Goal: Communication & Community: Answer question/provide support

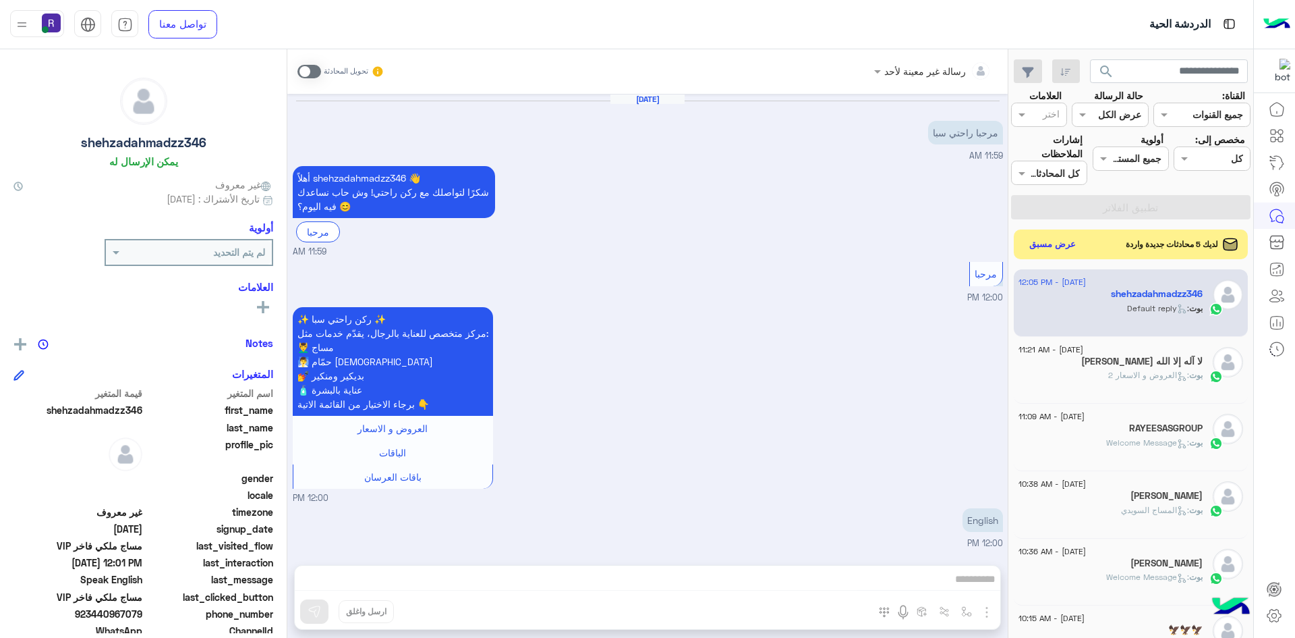
scroll to position [1917, 0]
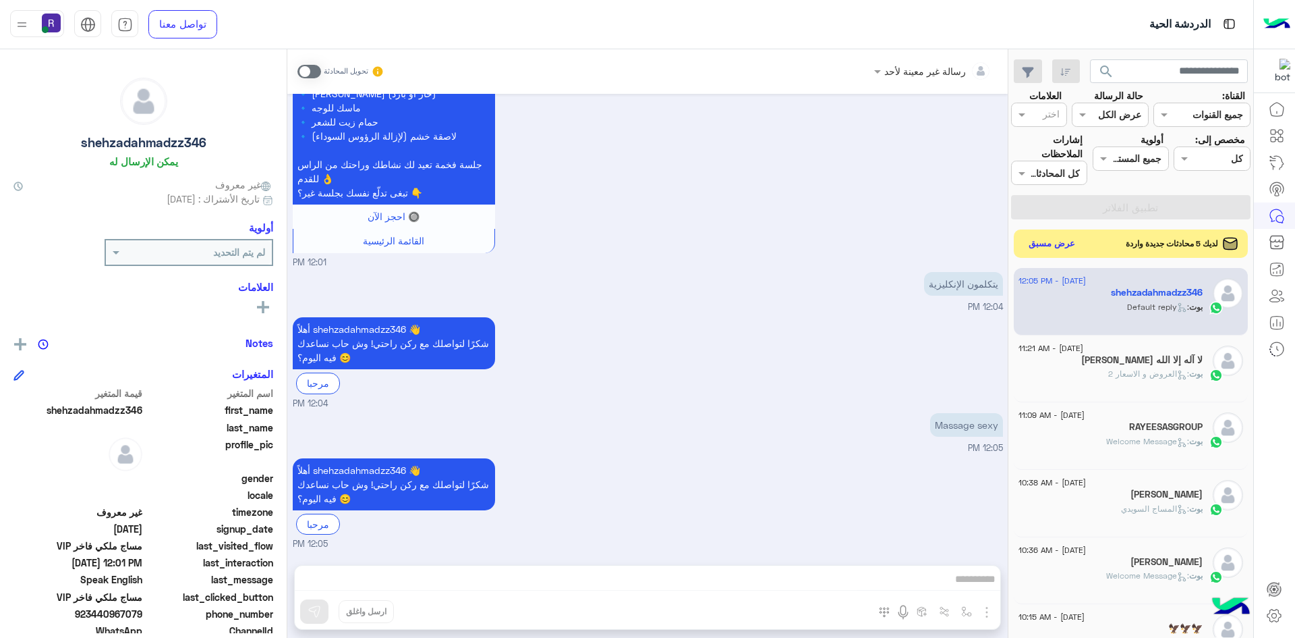
click at [1065, 243] on button "عرض مسبق" at bounding box center [1052, 244] width 57 height 18
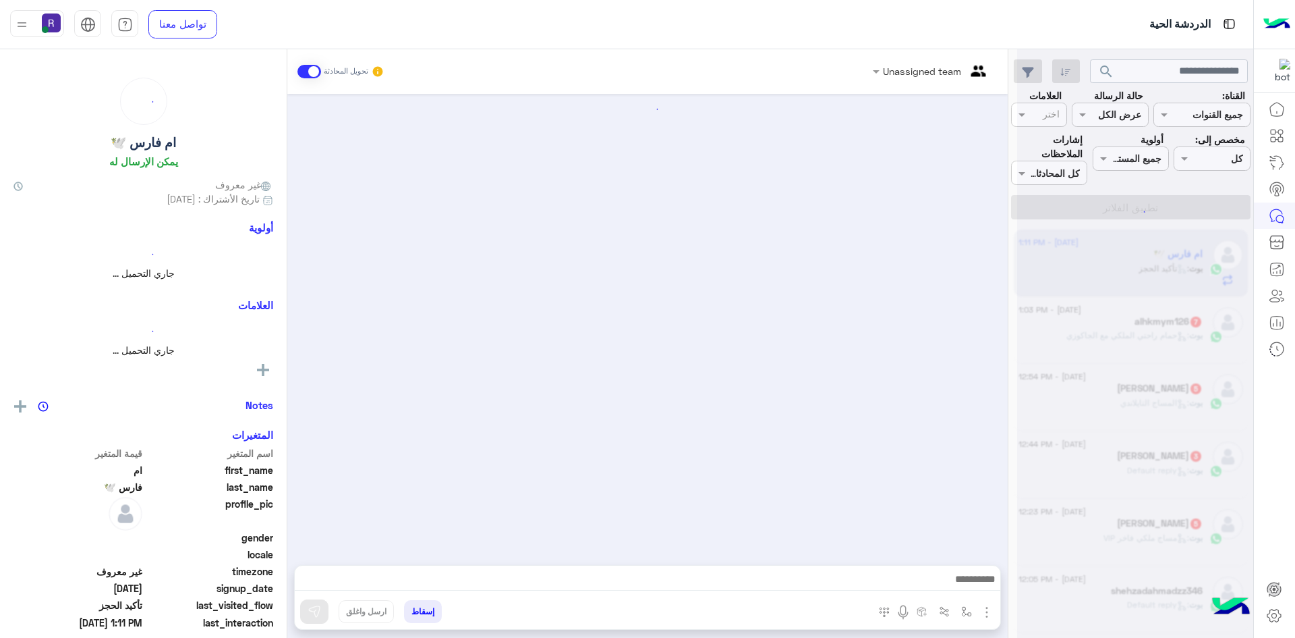
scroll to position [911, 0]
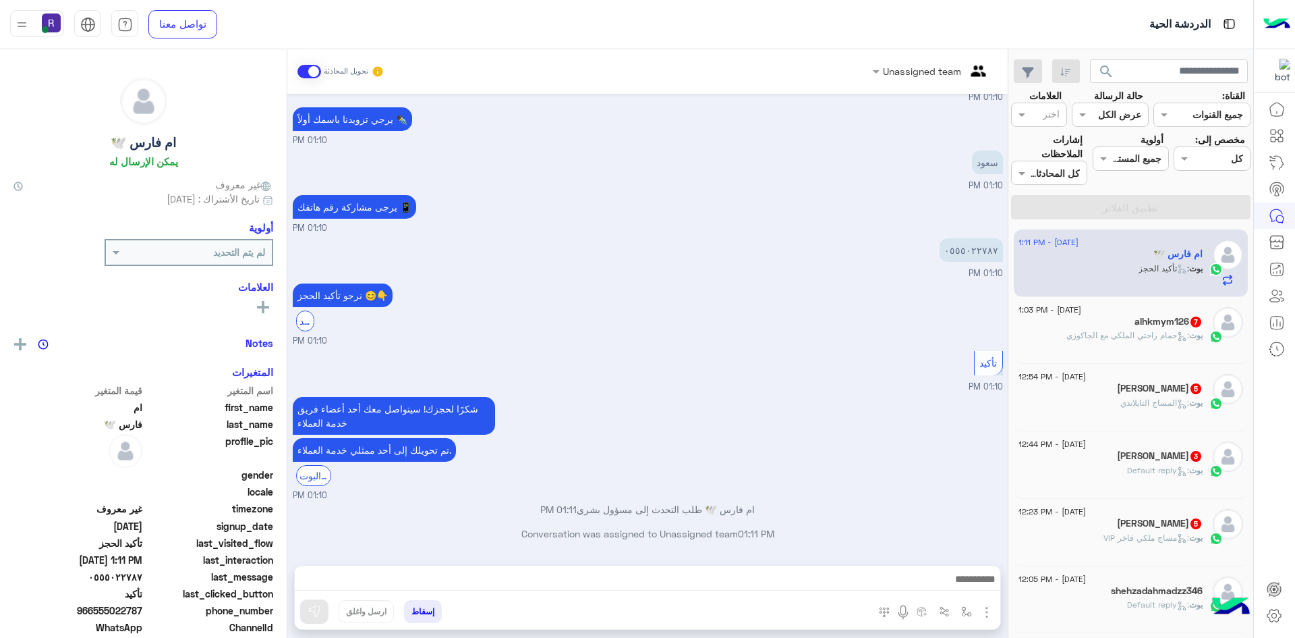
click at [1191, 524] on span "5" at bounding box center [1196, 523] width 11 height 11
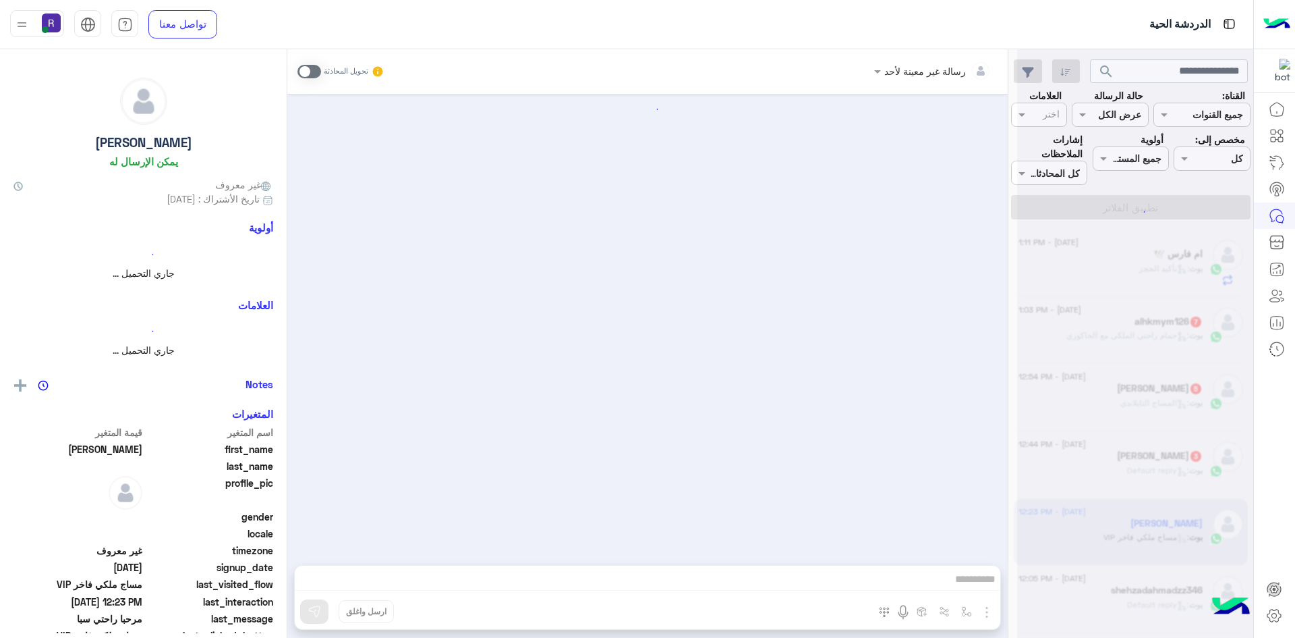
scroll to position [671, 0]
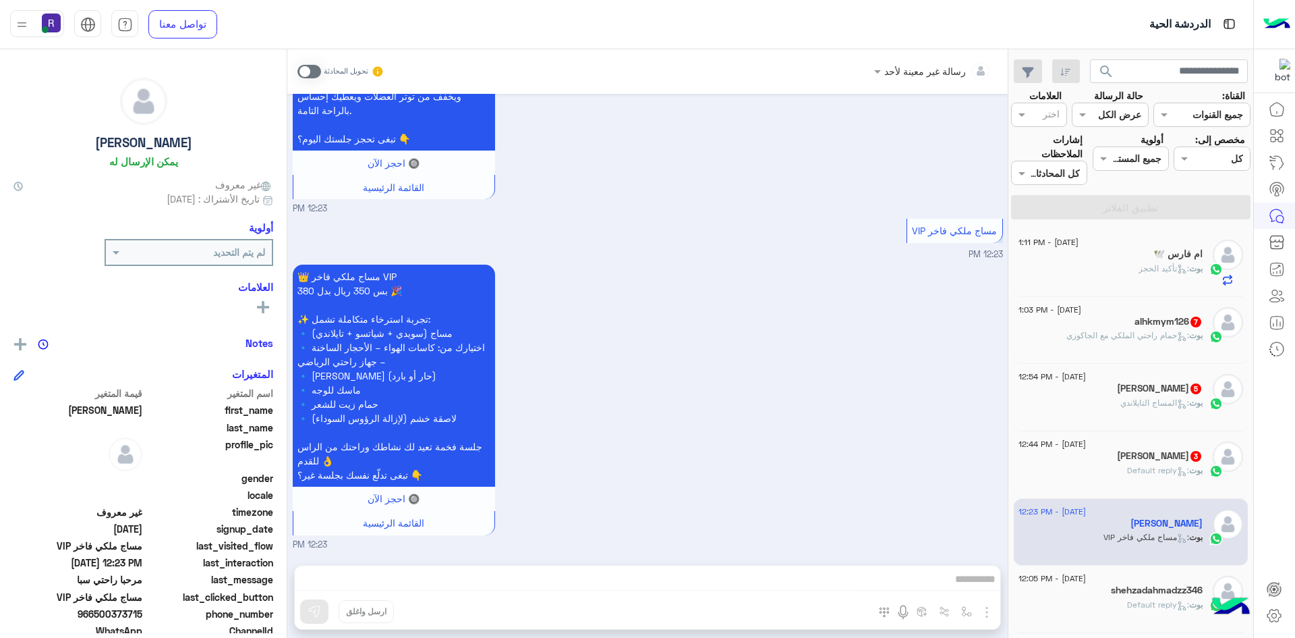
click at [316, 71] on span at bounding box center [310, 71] width 24 height 13
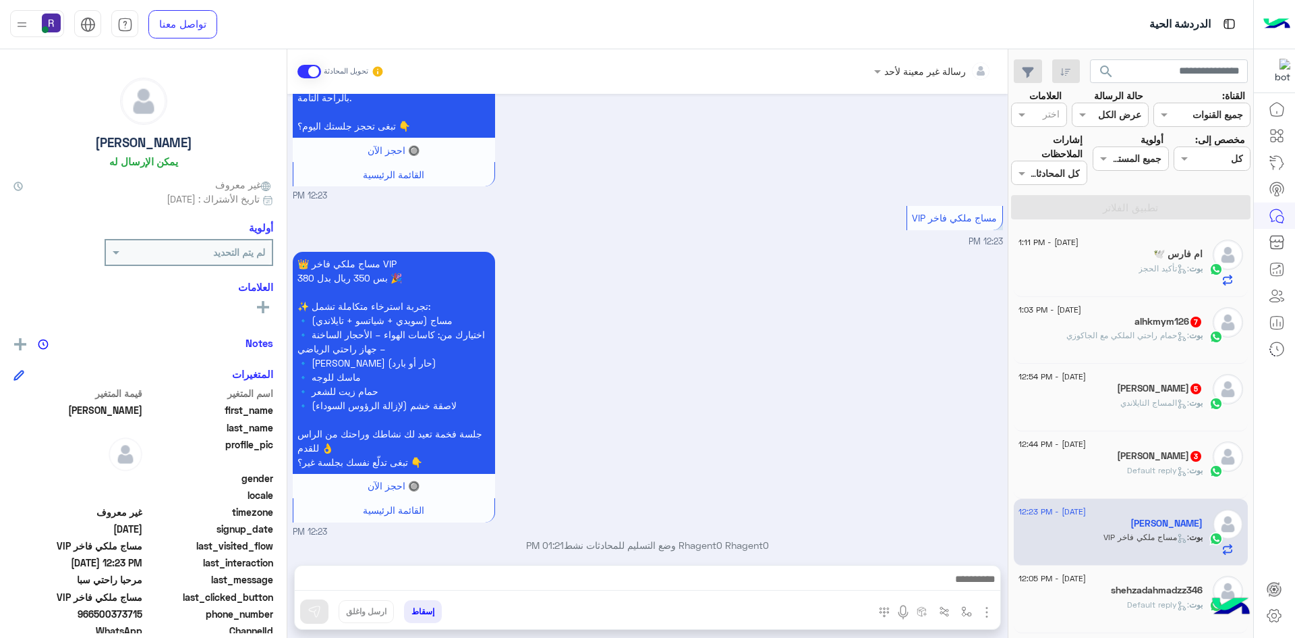
scroll to position [696, 0]
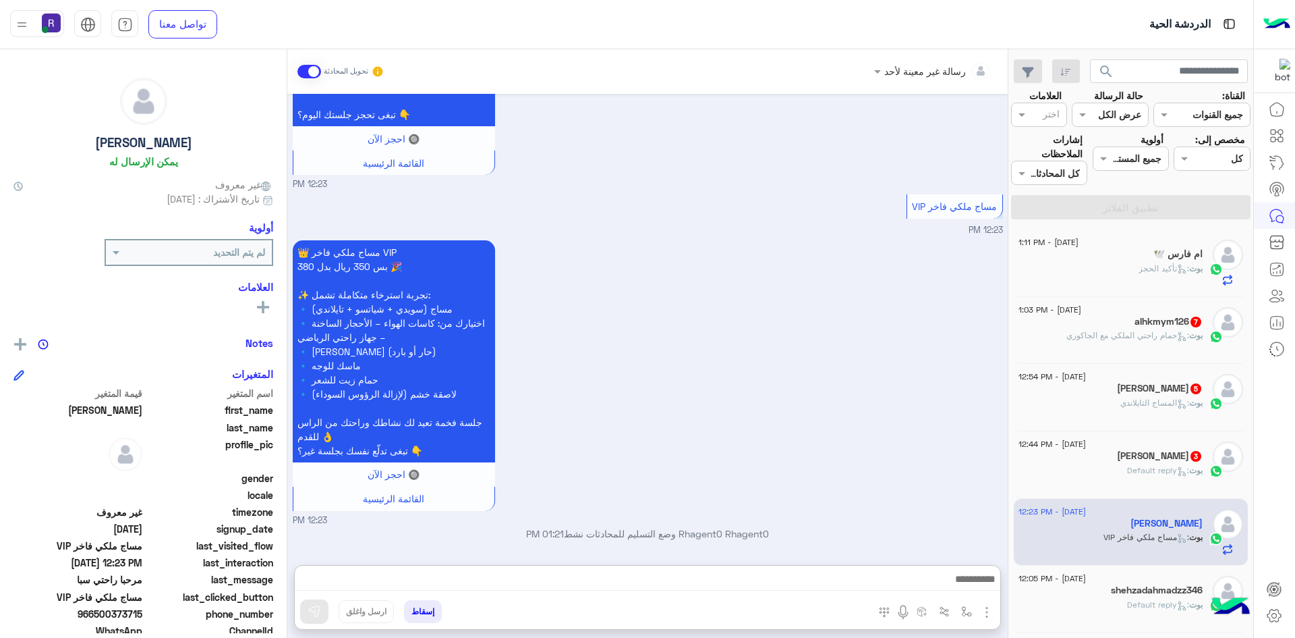
drag, startPoint x: 689, startPoint y: 583, endPoint x: 832, endPoint y: 434, distance: 206.6
click at [832, 434] on div "👑 مساج ملكي فاخر VIP بس 350 ريال بدل 380 🎉 ✨ تجربة استرخاء متكاملة تشمل: 🔹 مساج…" at bounding box center [648, 382] width 710 height 290
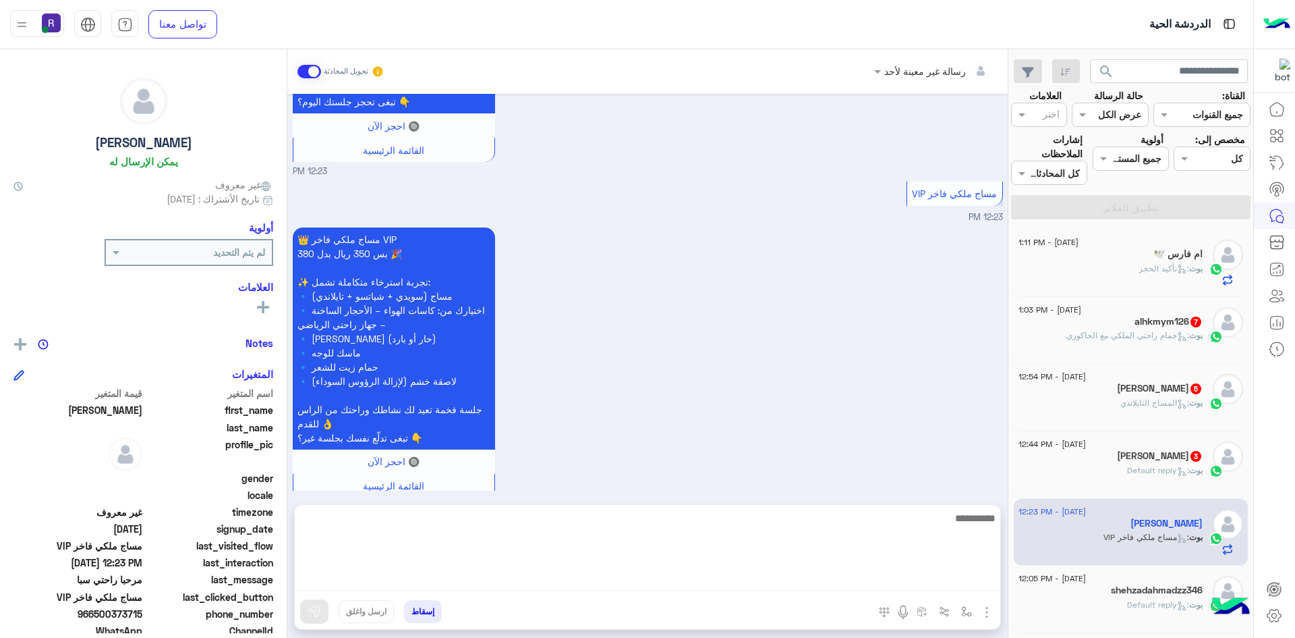
click at [586, 584] on textarea at bounding box center [648, 549] width 706 height 81
click at [899, 523] on textarea "**********" at bounding box center [648, 549] width 706 height 81
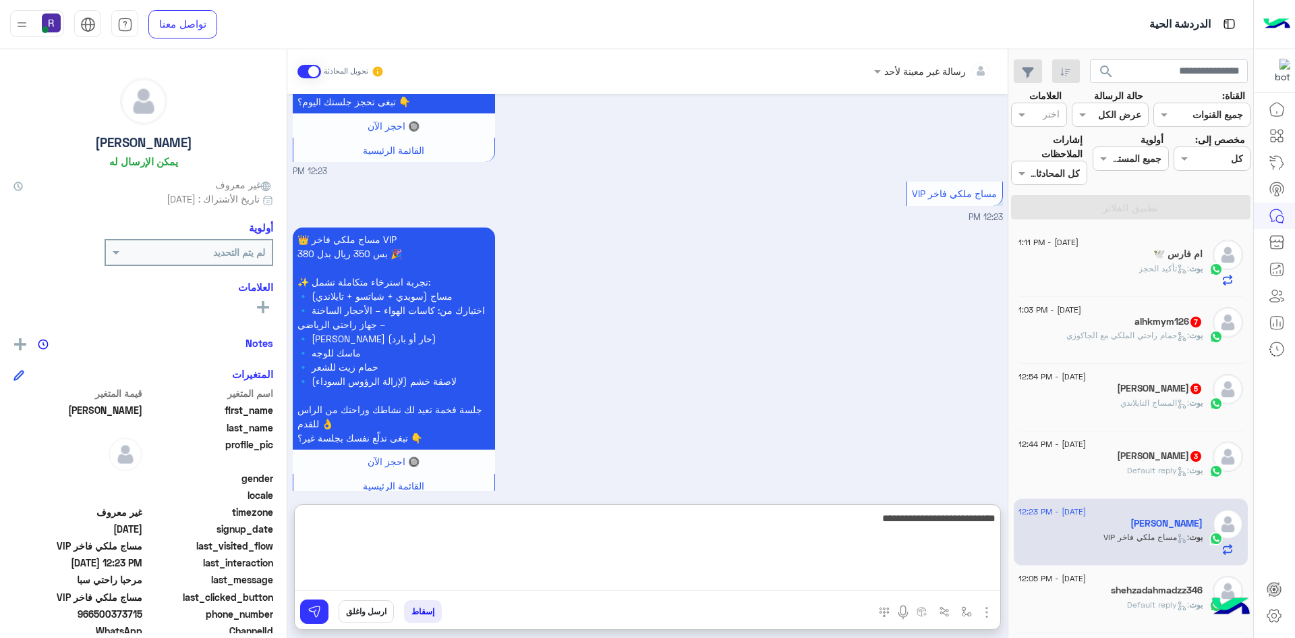
click at [899, 523] on textarea "**********" at bounding box center [648, 549] width 706 height 81
click at [896, 557] on textarea "**********" at bounding box center [648, 549] width 706 height 81
click at [899, 526] on textarea "**********" at bounding box center [648, 549] width 706 height 81
type textarea "**********"
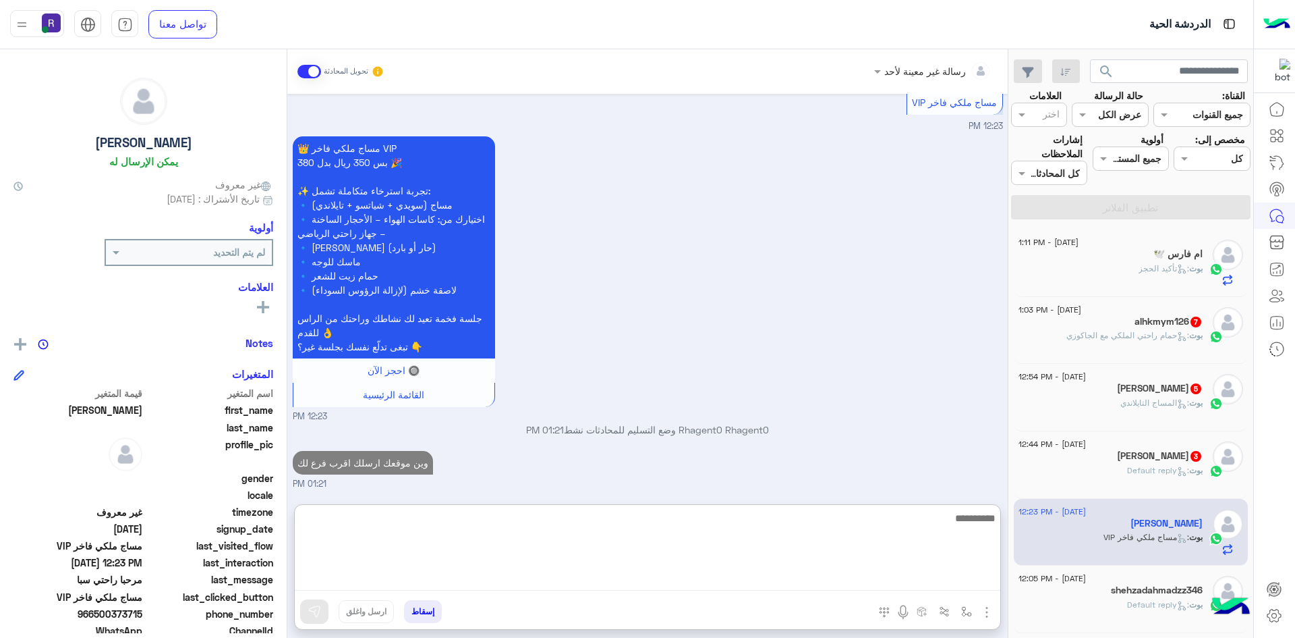
scroll to position [824, 0]
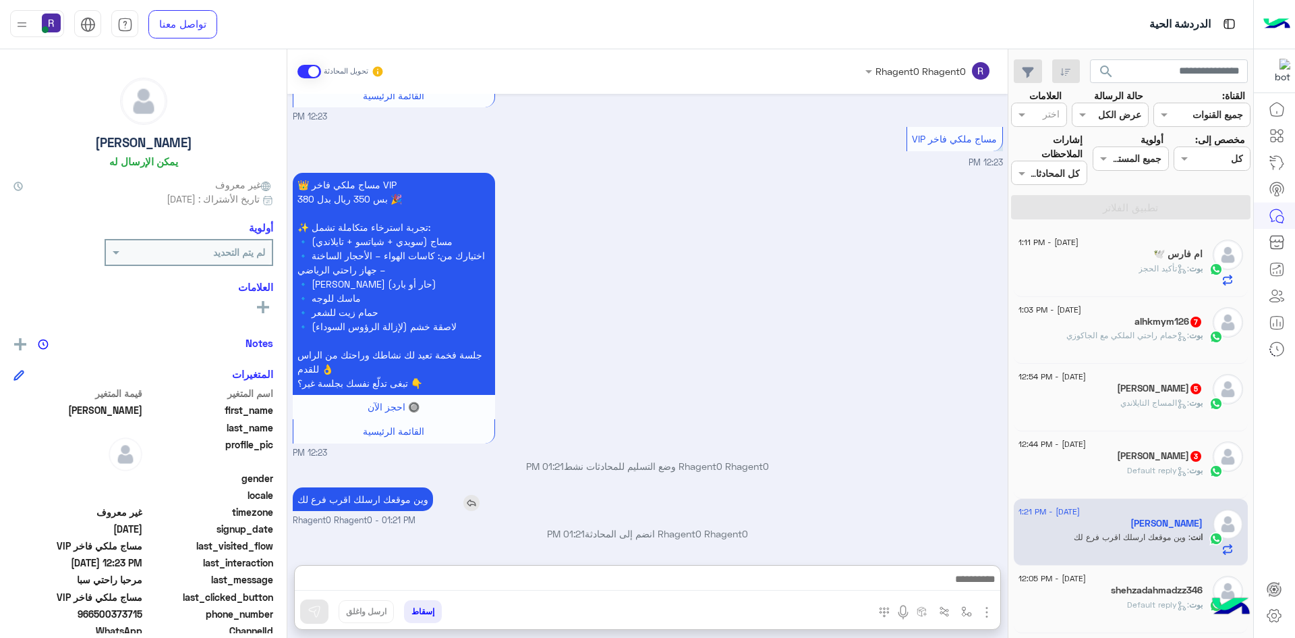
click at [388, 487] on p "وين موقعك ارسلك اقرب فرع لك" at bounding box center [363, 499] width 140 height 24
click at [388, 440] on div "Aug 27, 2025 مرحبا راحتي سبا 12:22 PM أهلاً ااااااااااا 👋 شكرًا لتواصلك مع ركن …" at bounding box center [647, 322] width 720 height 457
click at [409, 498] on p "وين موقعك ارسلك اقرب فرع لك" at bounding box center [363, 499] width 140 height 24
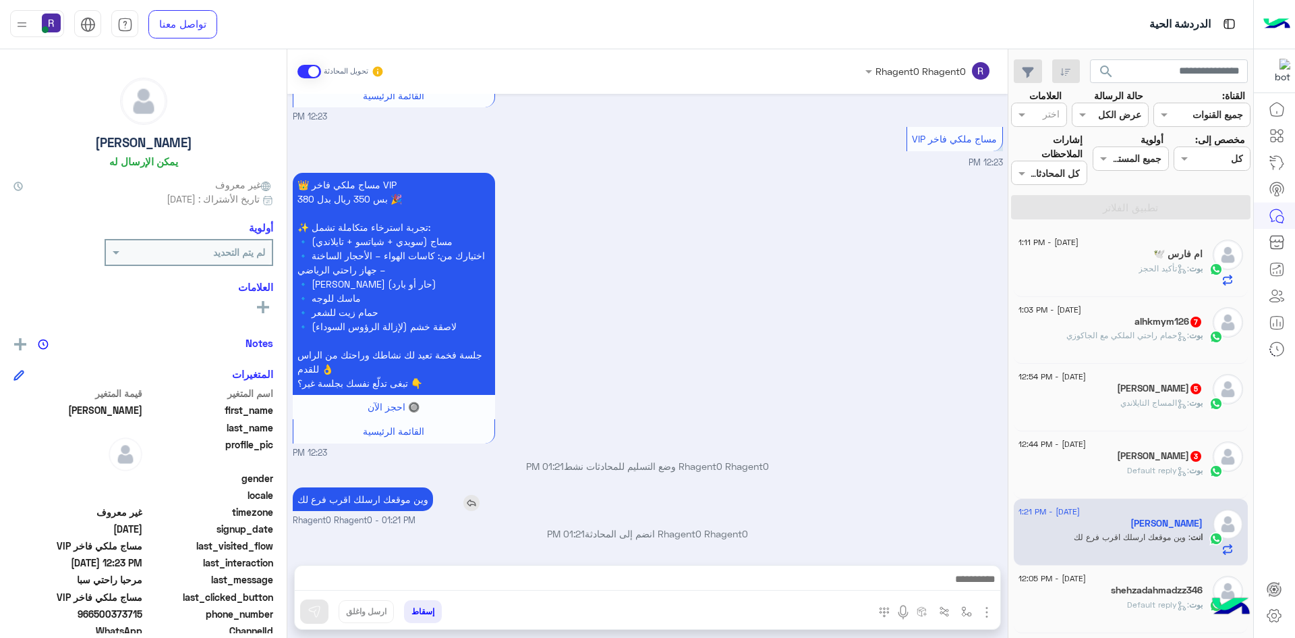
click at [409, 498] on p "وين موقعك ارسلك اقرب فرع لك" at bounding box center [363, 499] width 140 height 24
copy app-msgs-text
click at [1143, 474] on span ": Default reply" at bounding box center [1158, 470] width 62 height 10
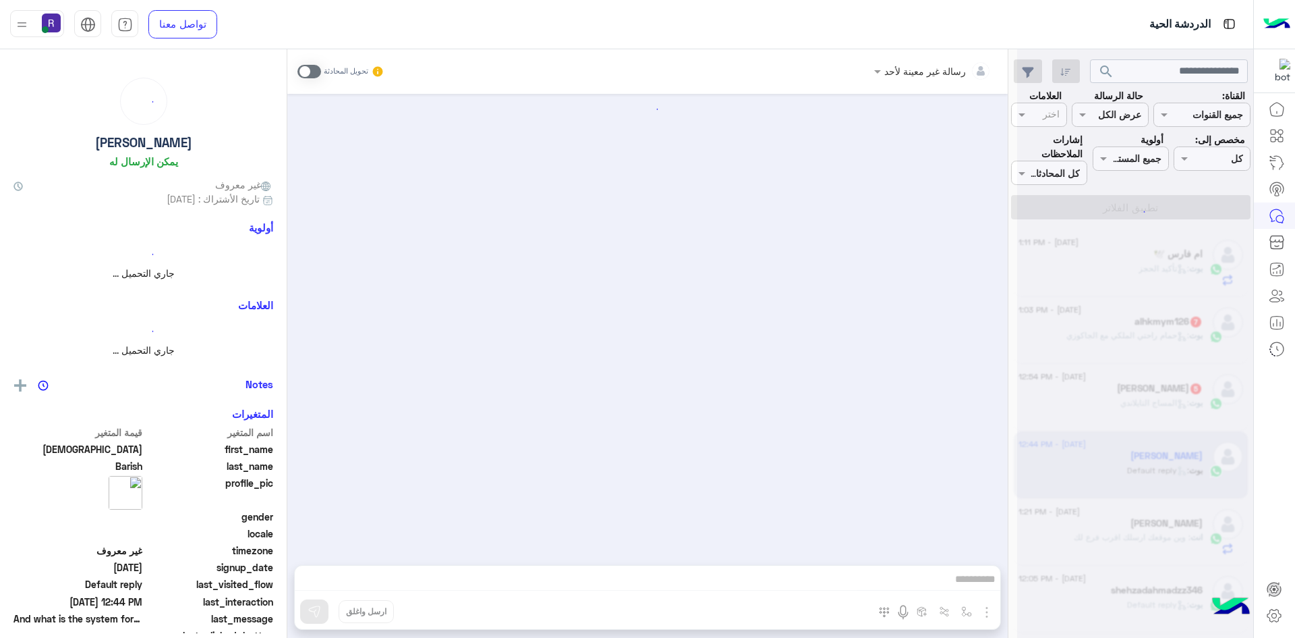
scroll to position [3, 0]
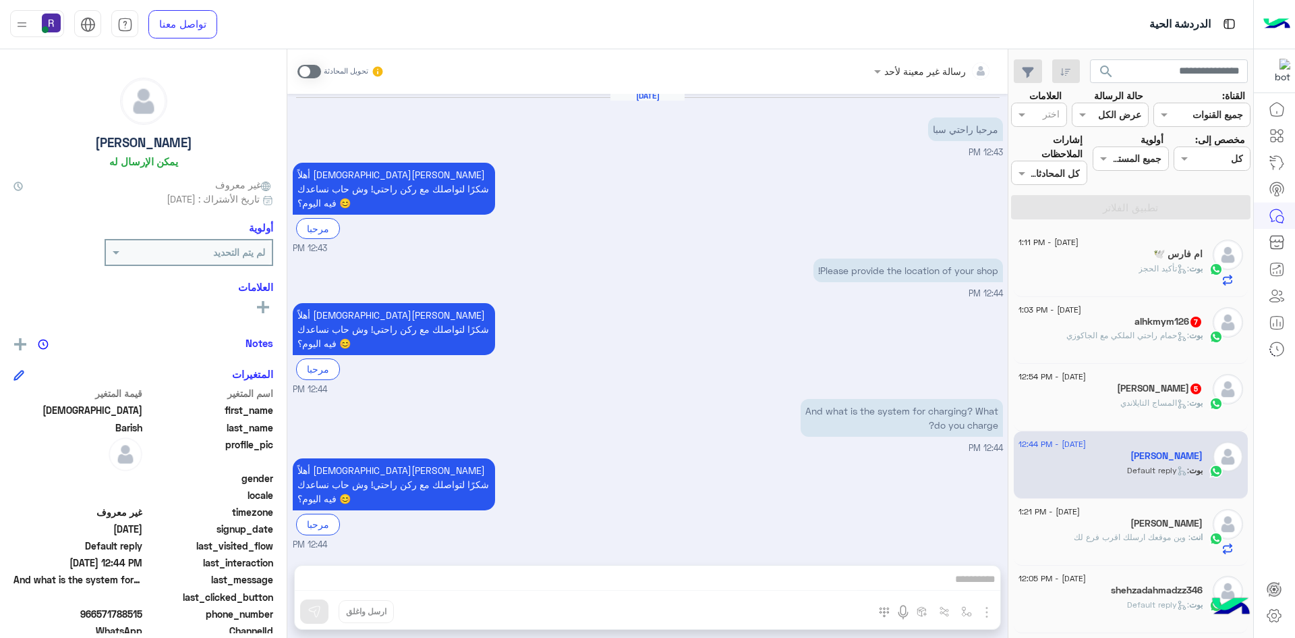
click at [314, 72] on span at bounding box center [310, 71] width 24 height 13
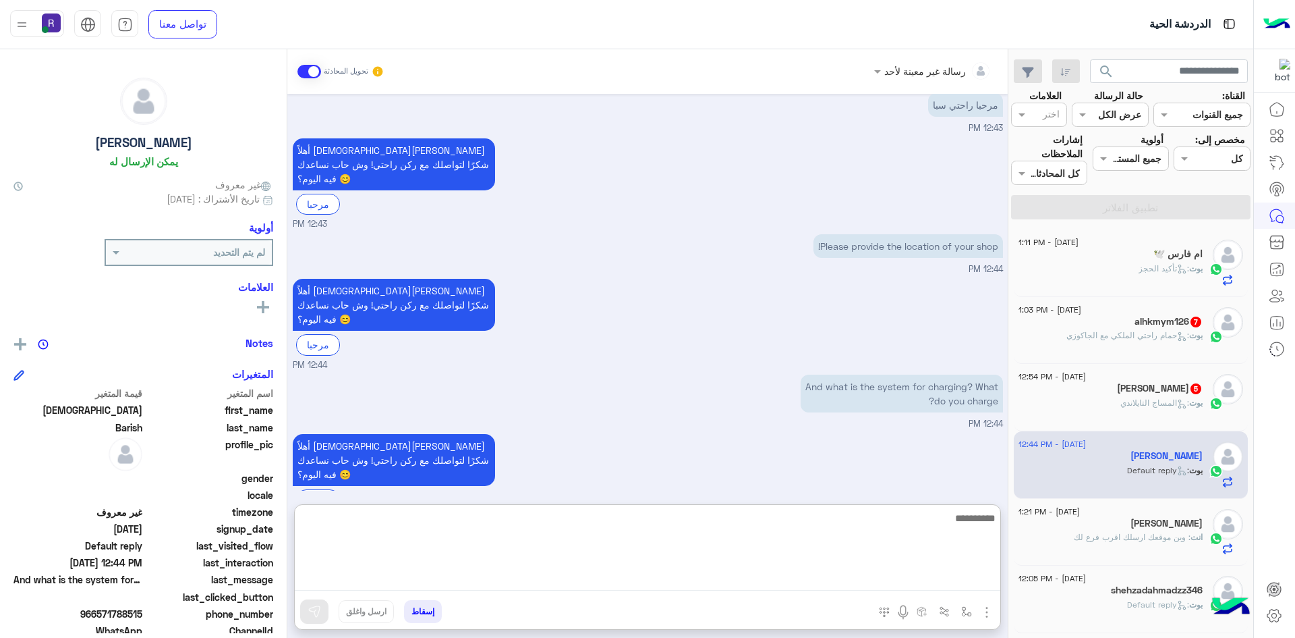
paste textarea "**********"
type textarea "**********"
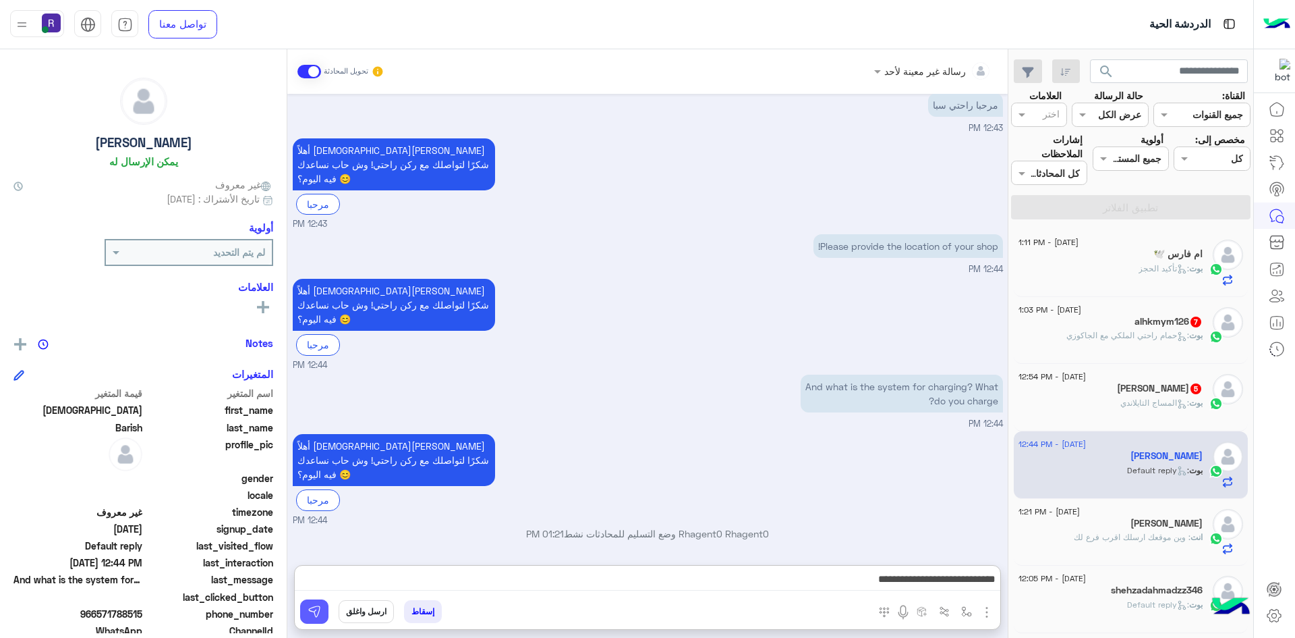
click at [312, 606] on img at bounding box center [314, 610] width 13 height 13
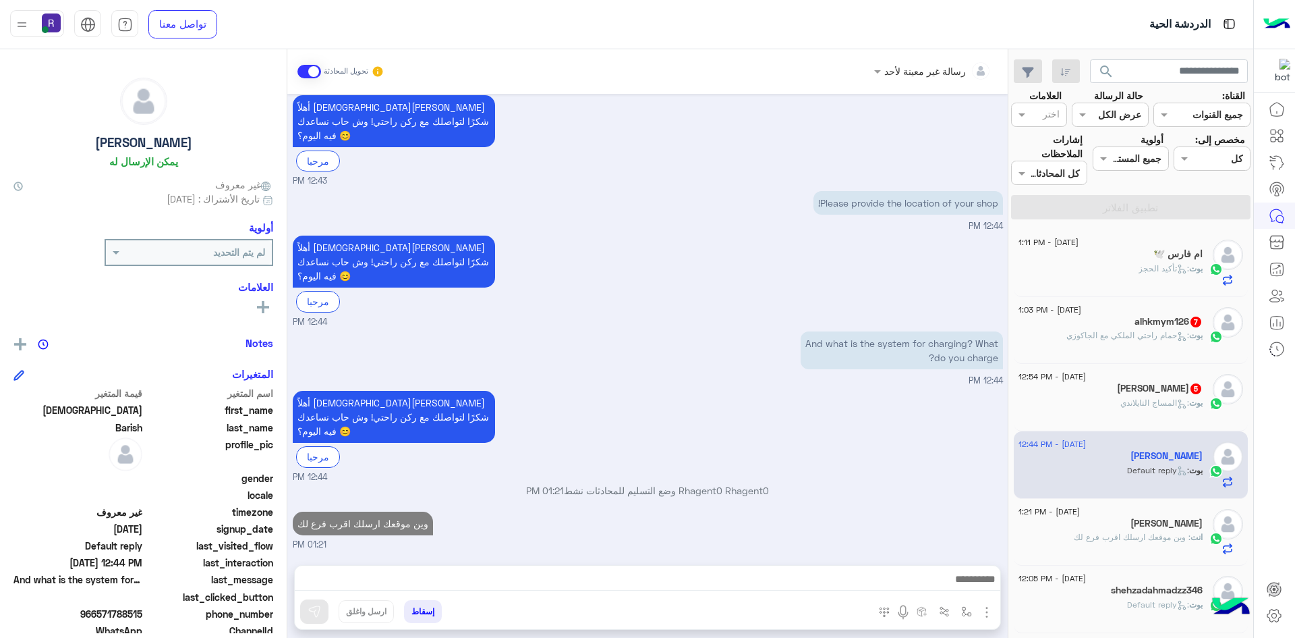
click at [1107, 383] on div "عوض عبد الواحد 5" at bounding box center [1111, 390] width 184 height 14
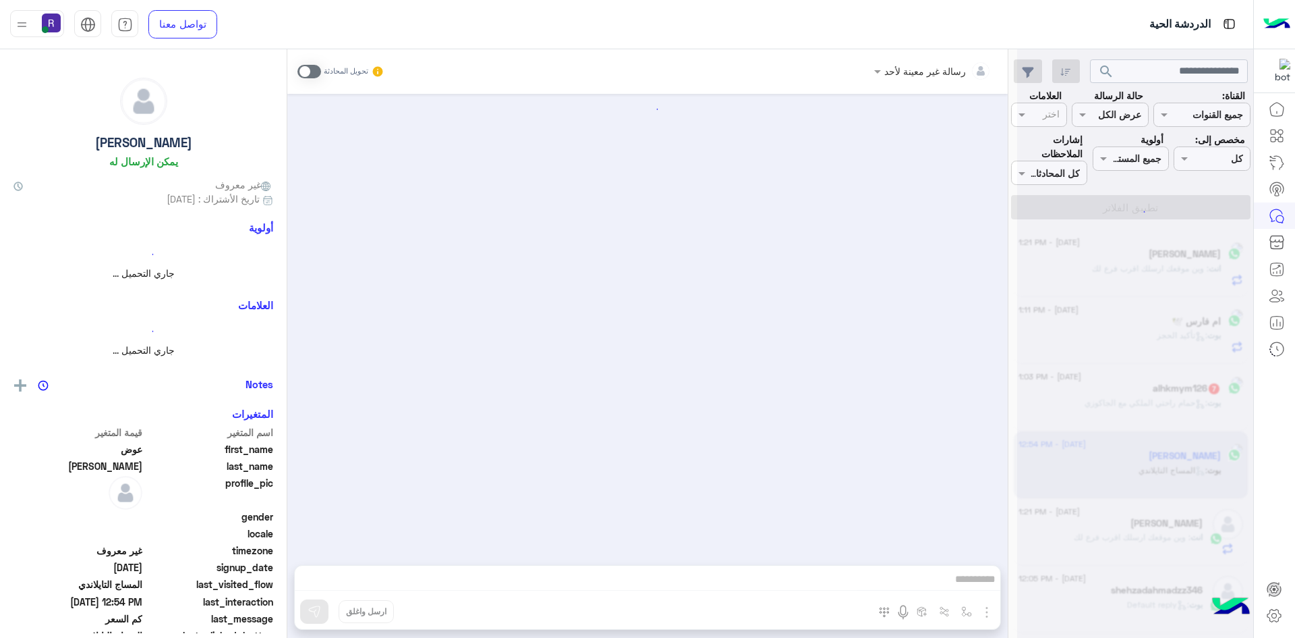
scroll to position [476, 0]
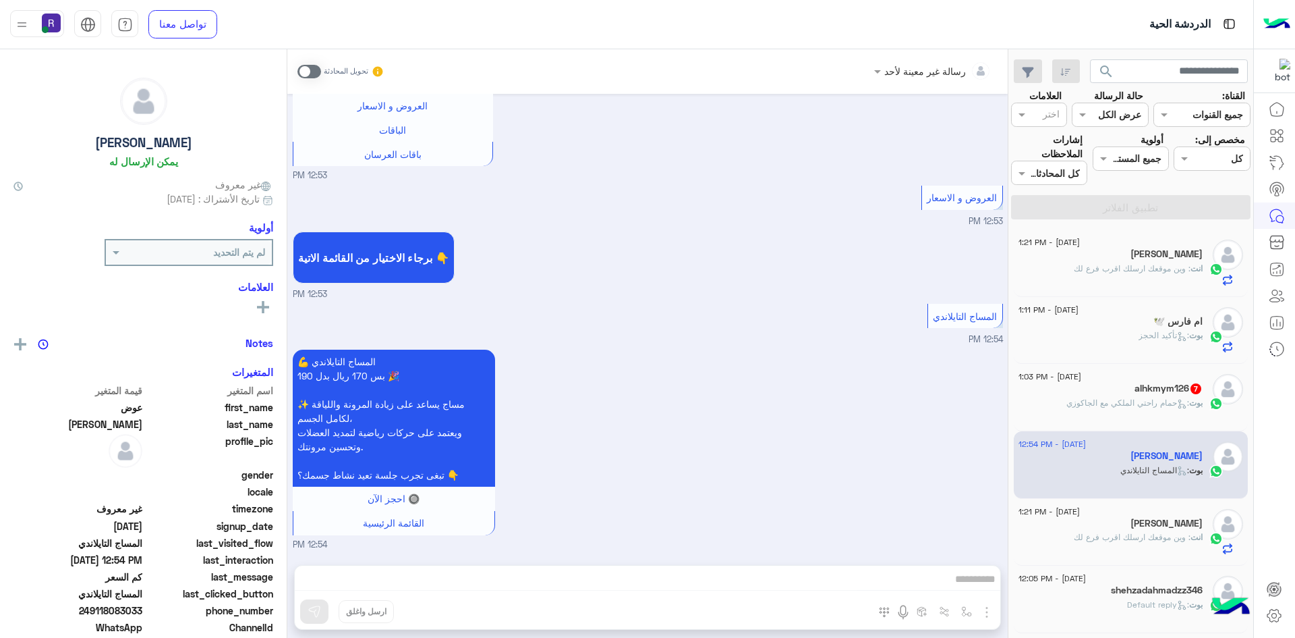
click at [318, 72] on span at bounding box center [310, 71] width 24 height 13
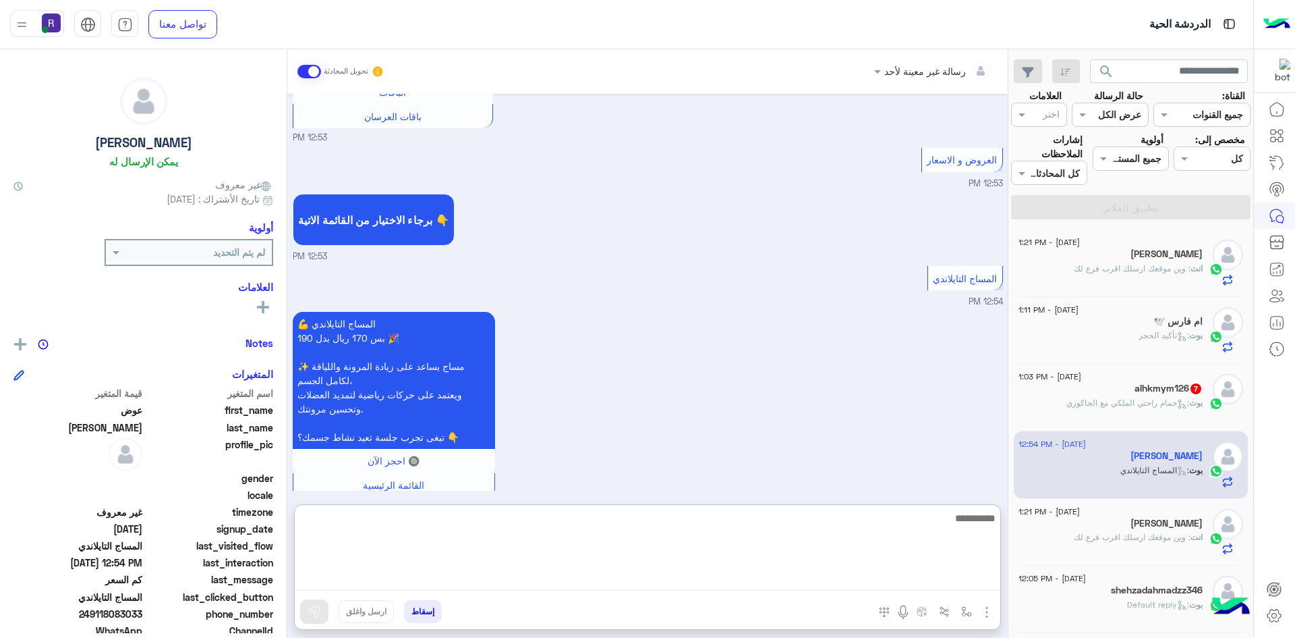
paste textarea "**********"
type textarea "**********"
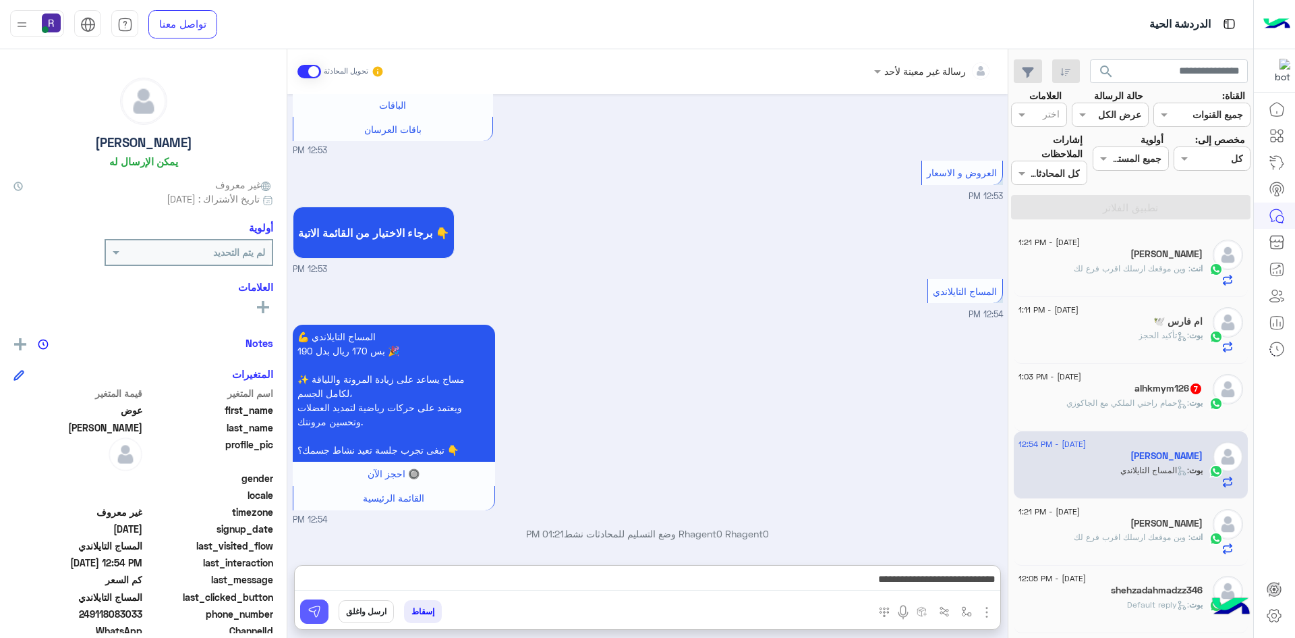
click at [315, 613] on img at bounding box center [314, 610] width 13 height 13
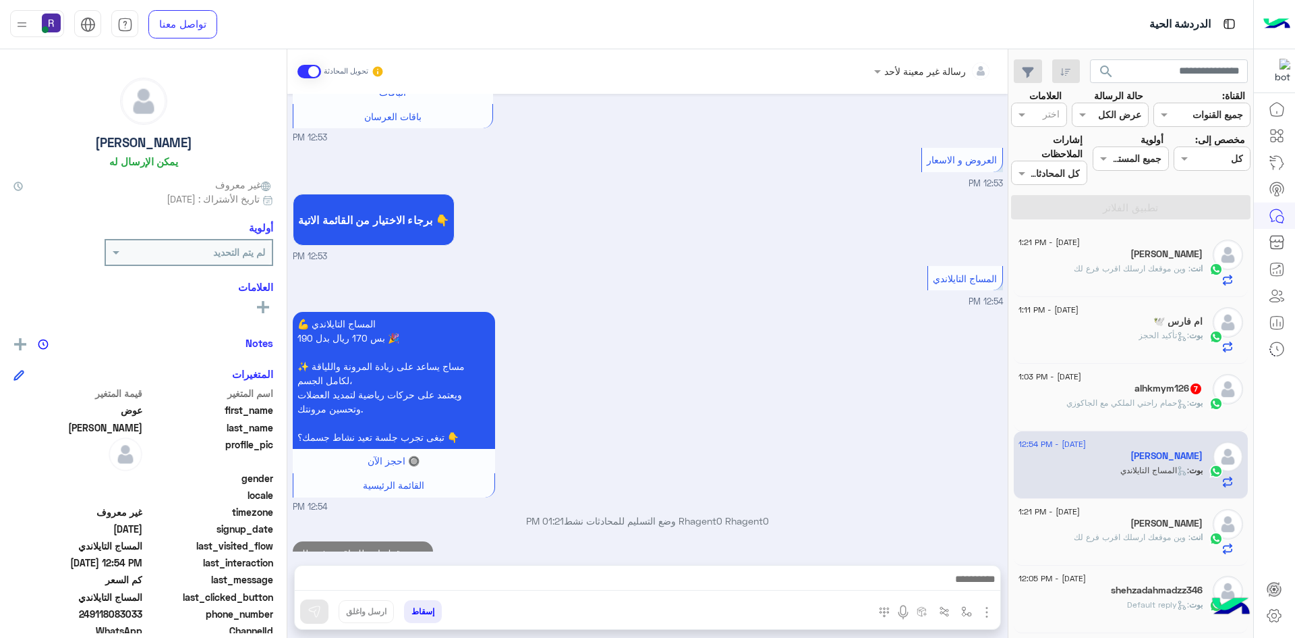
scroll to position [544, 0]
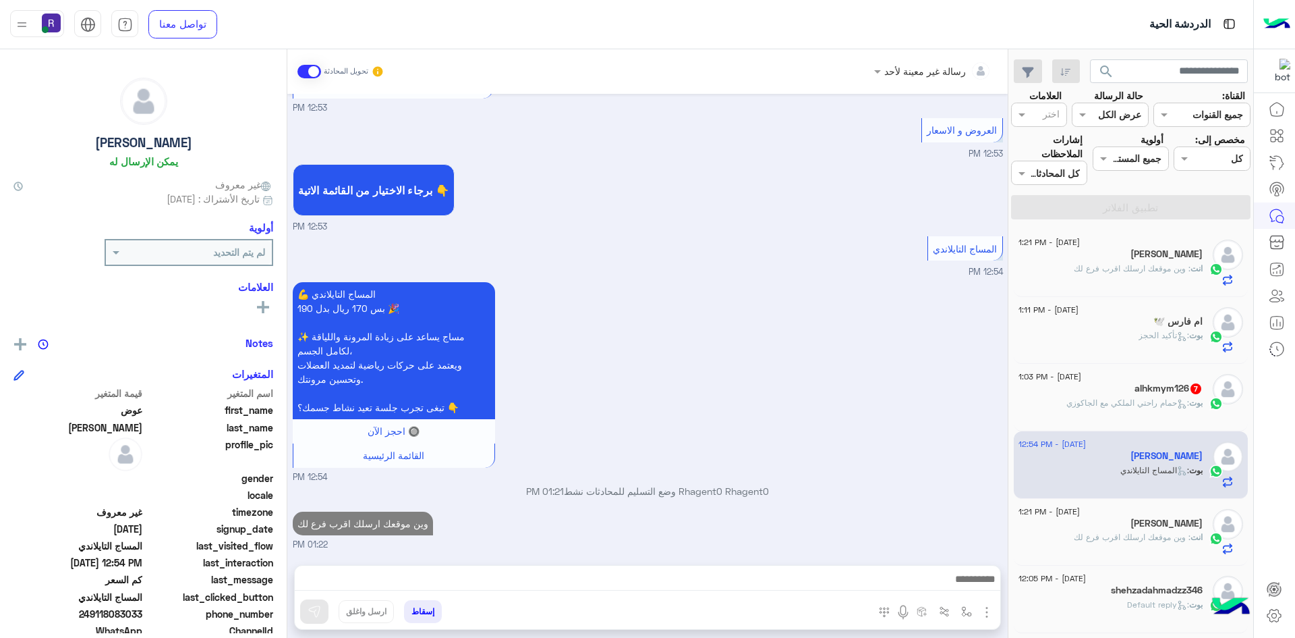
click at [1112, 387] on div "alhkmym126 7" at bounding box center [1111, 390] width 184 height 14
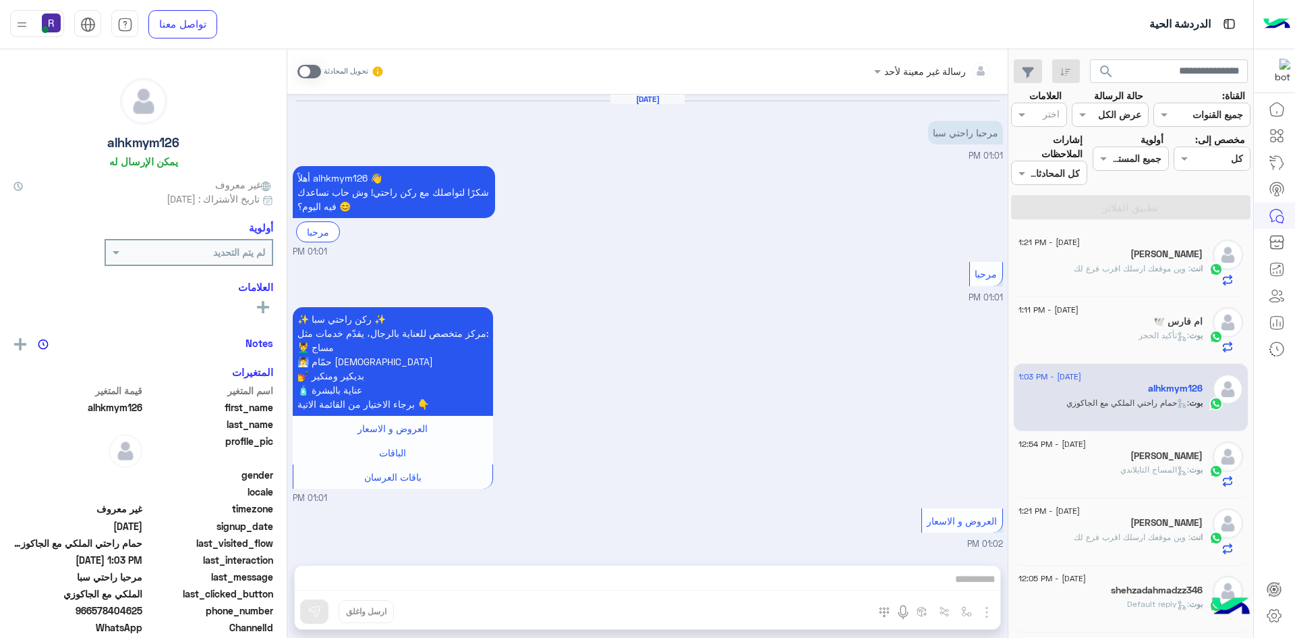
scroll to position [1353, 0]
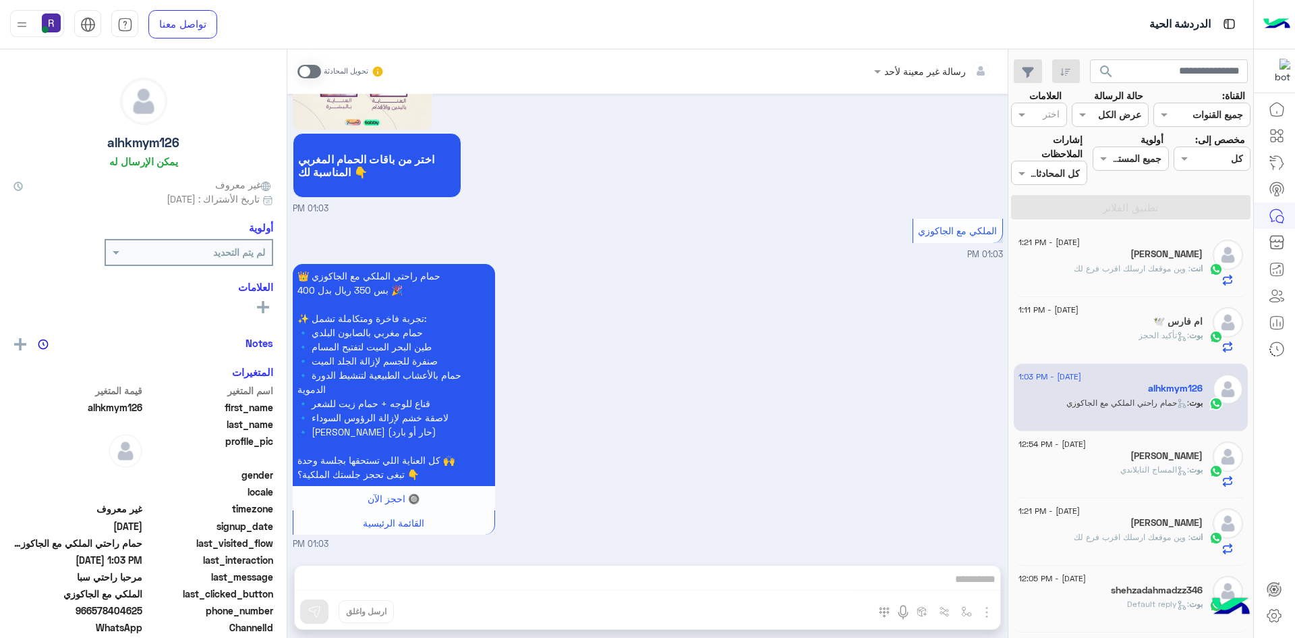
click at [317, 71] on span at bounding box center [310, 71] width 24 height 13
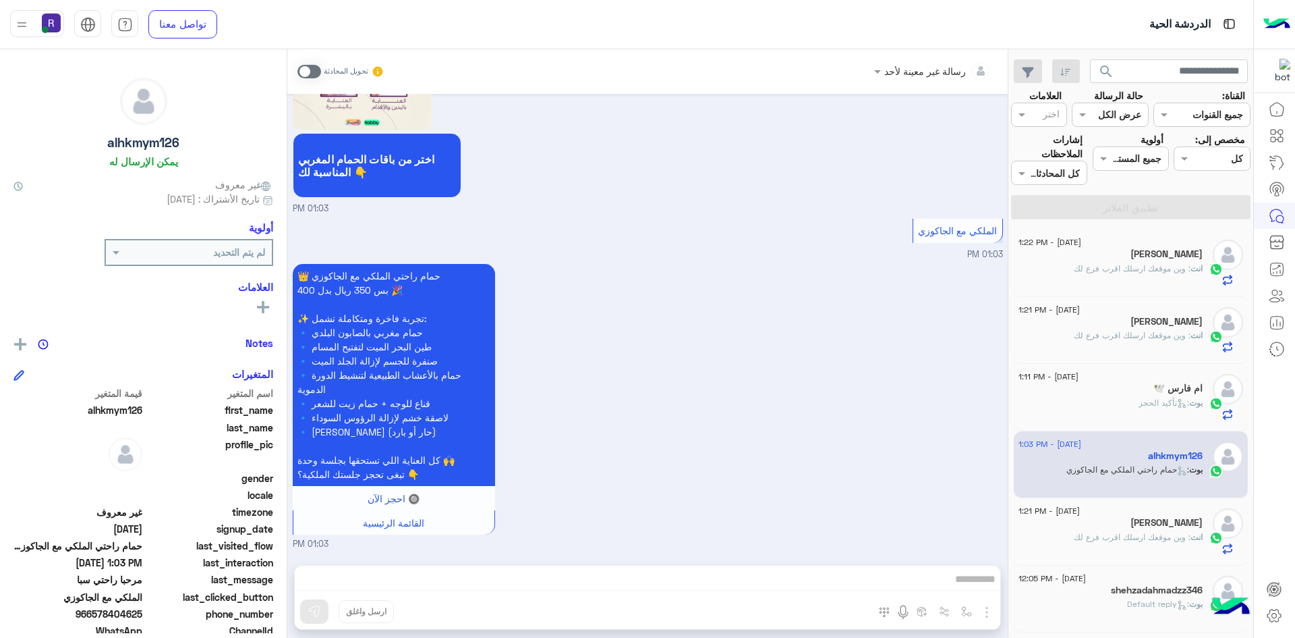
scroll to position [1378, 0]
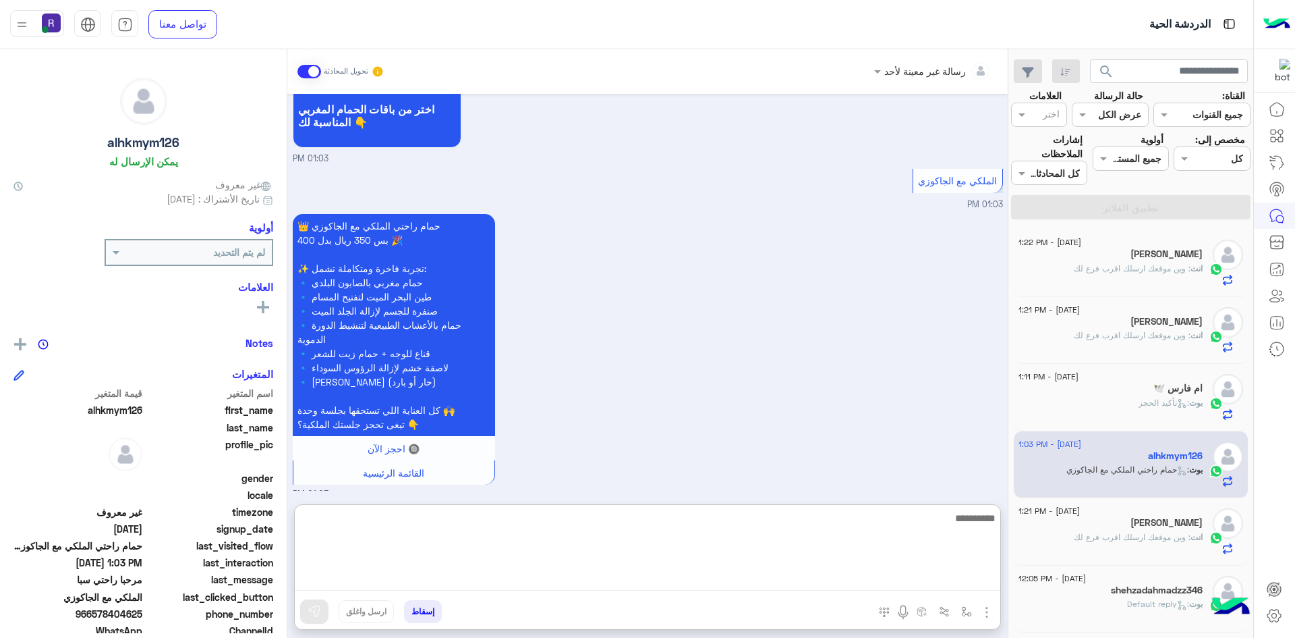
paste textarea "**********"
type textarea "**********"
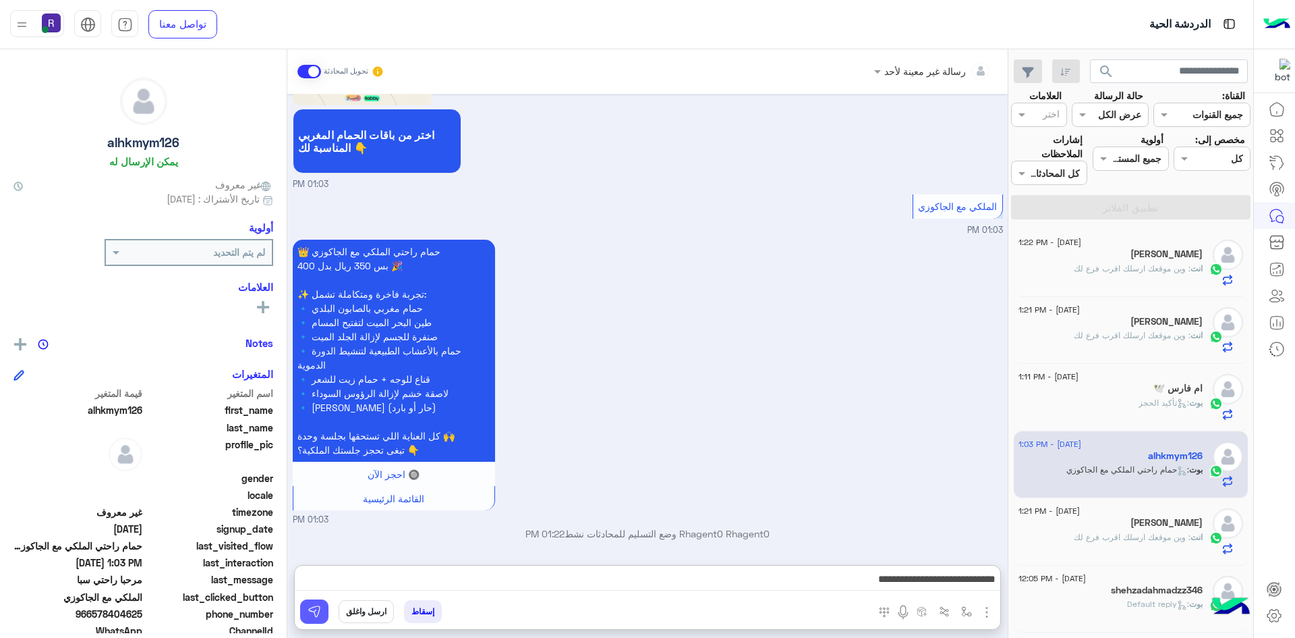
click at [323, 611] on button at bounding box center [314, 611] width 28 height 24
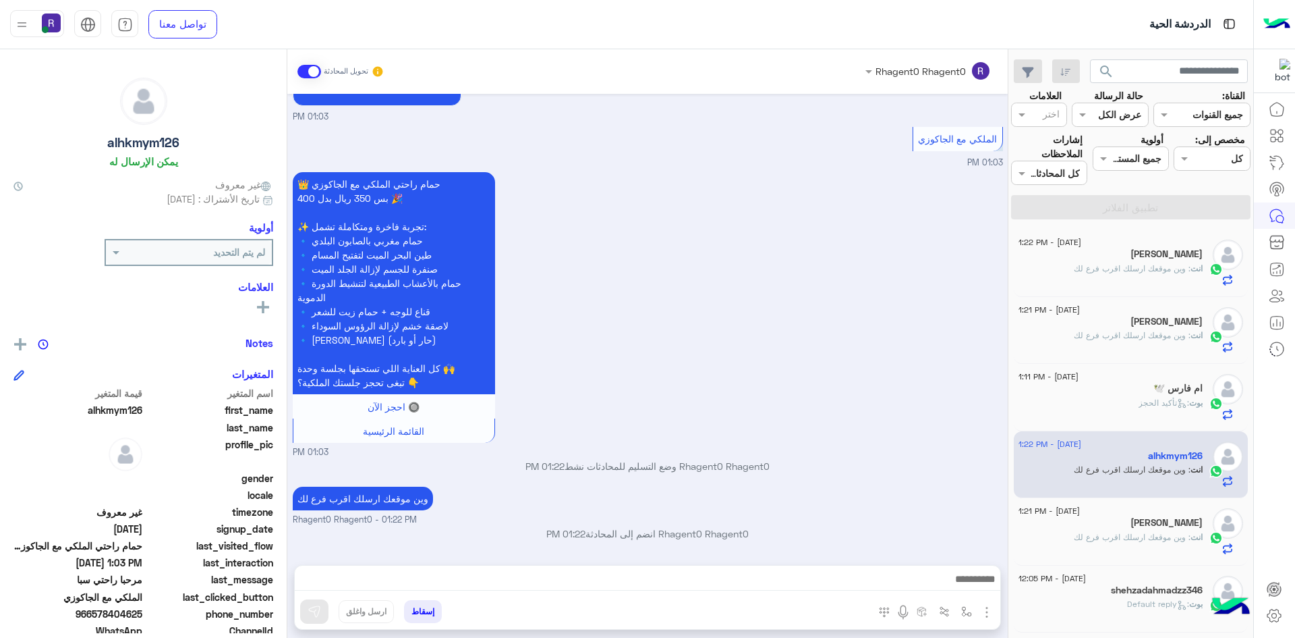
scroll to position [1445, 0]
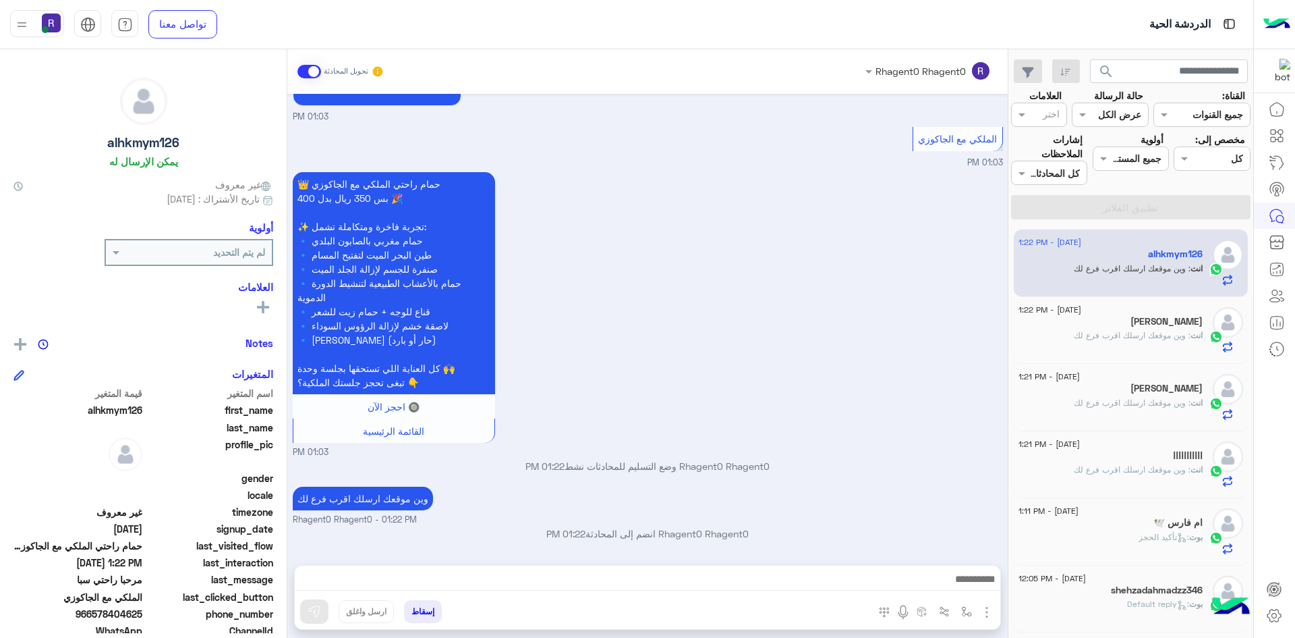
click at [1146, 324] on h5 "[PERSON_NAME]" at bounding box center [1167, 321] width 72 height 11
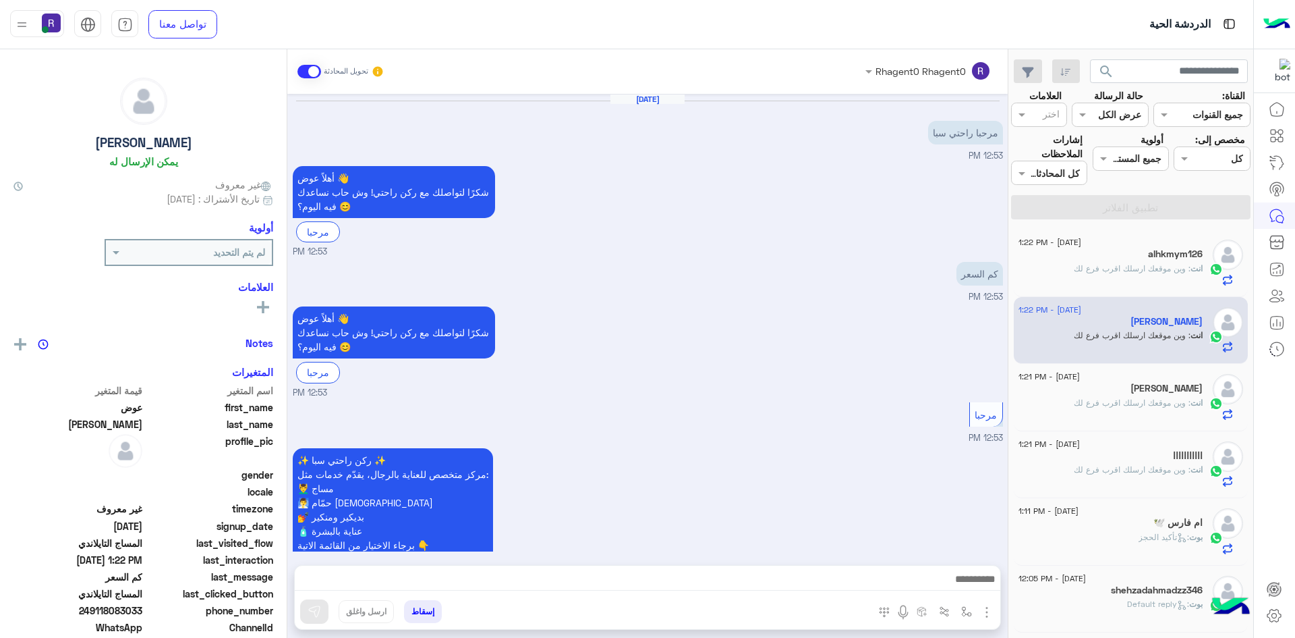
scroll to position [569, 0]
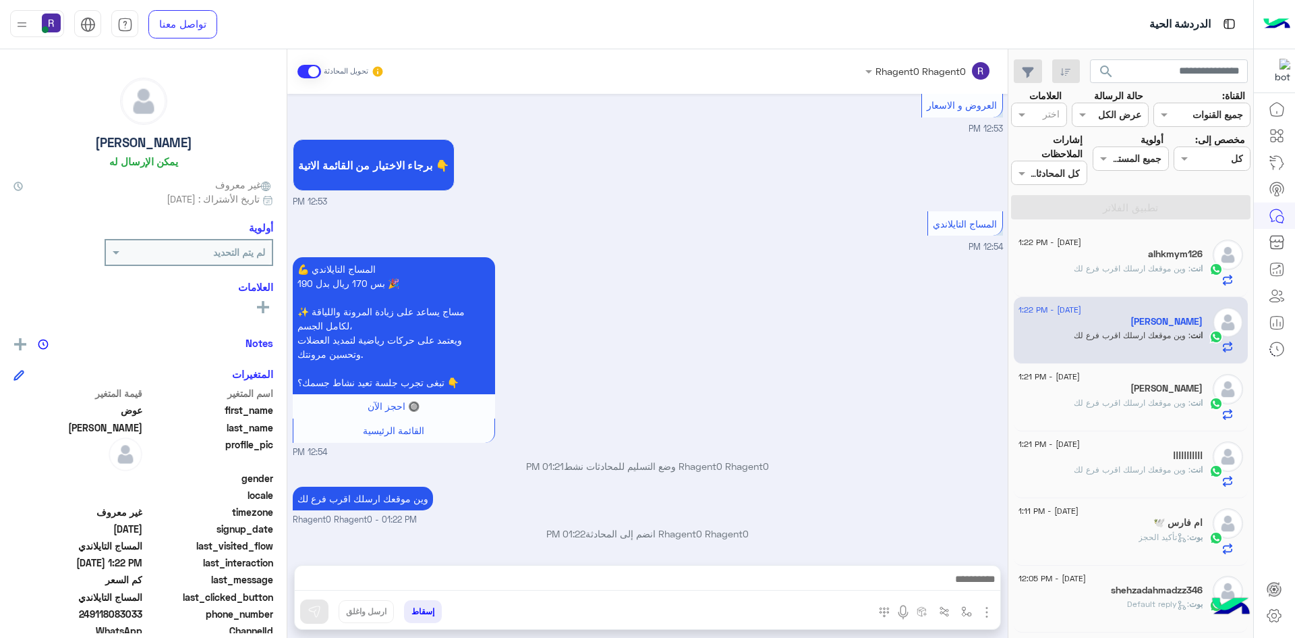
click at [1143, 407] on span ": وين موقعك ارسلك اقرب فرع لك" at bounding box center [1132, 402] width 117 height 10
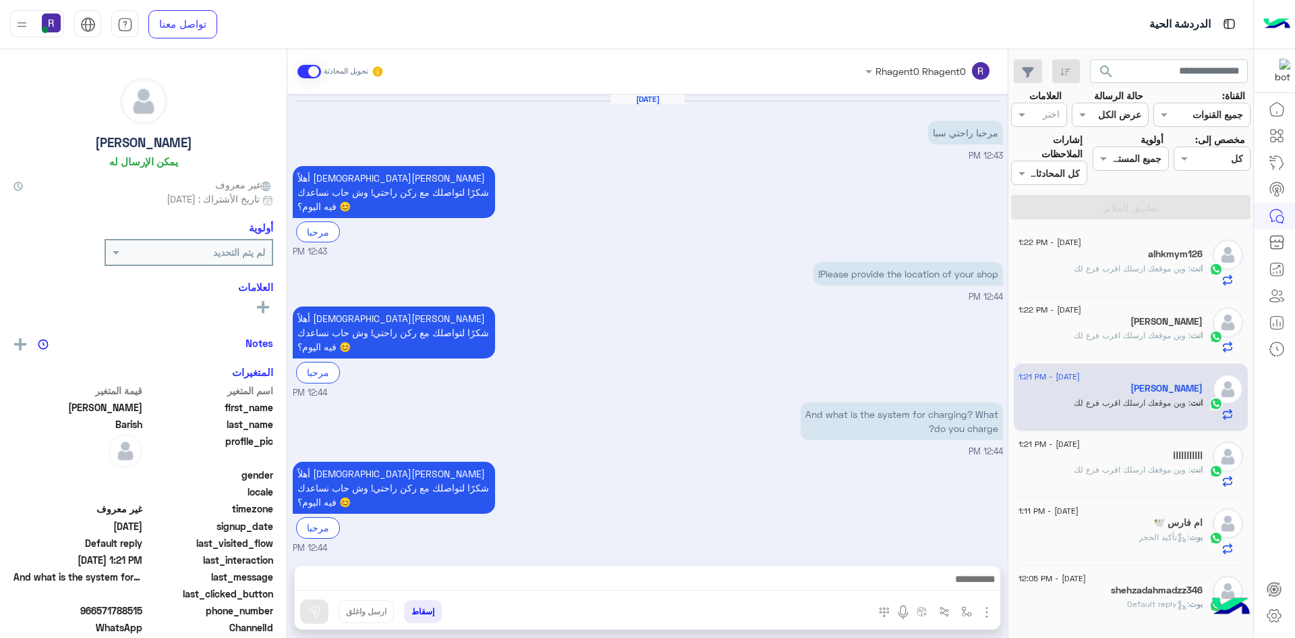
scroll to position [95, 0]
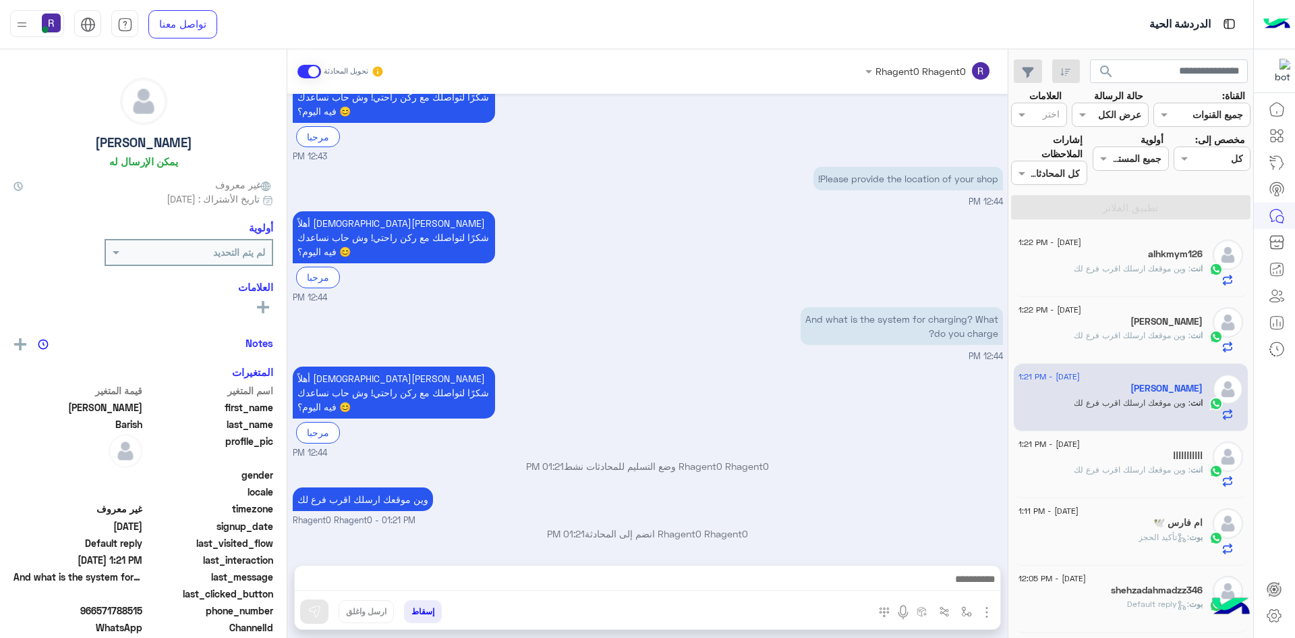
click at [1135, 459] on div "[PERSON_NAME]" at bounding box center [1111, 457] width 184 height 14
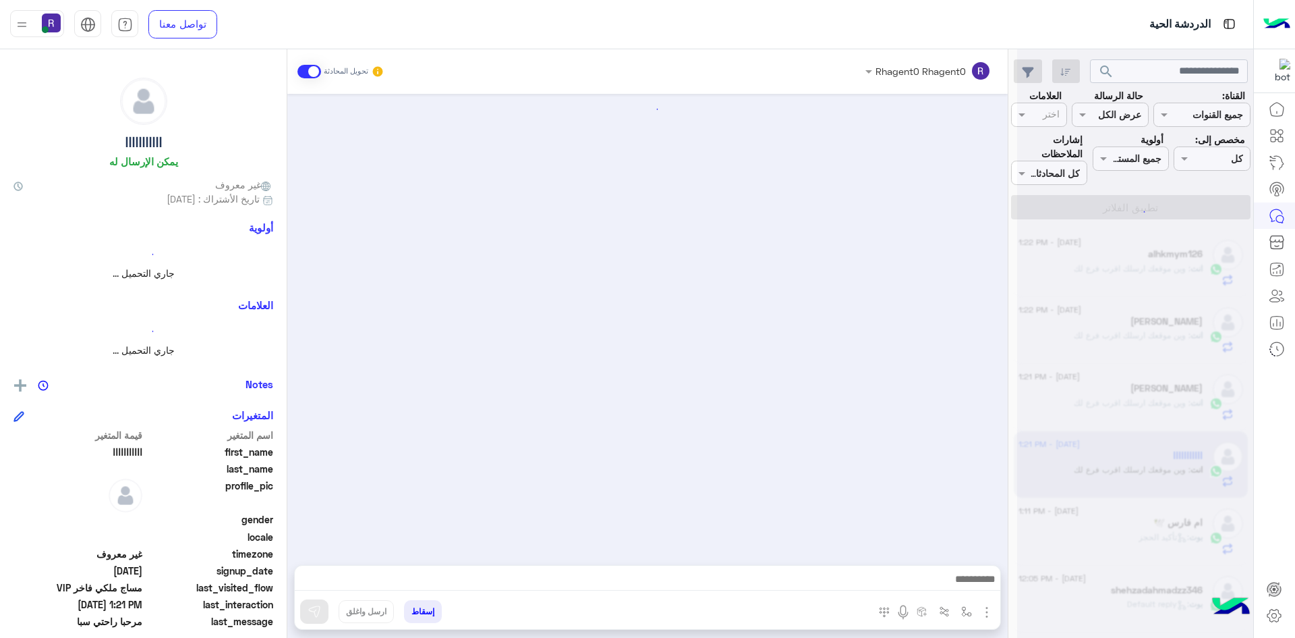
scroll to position [763, 0]
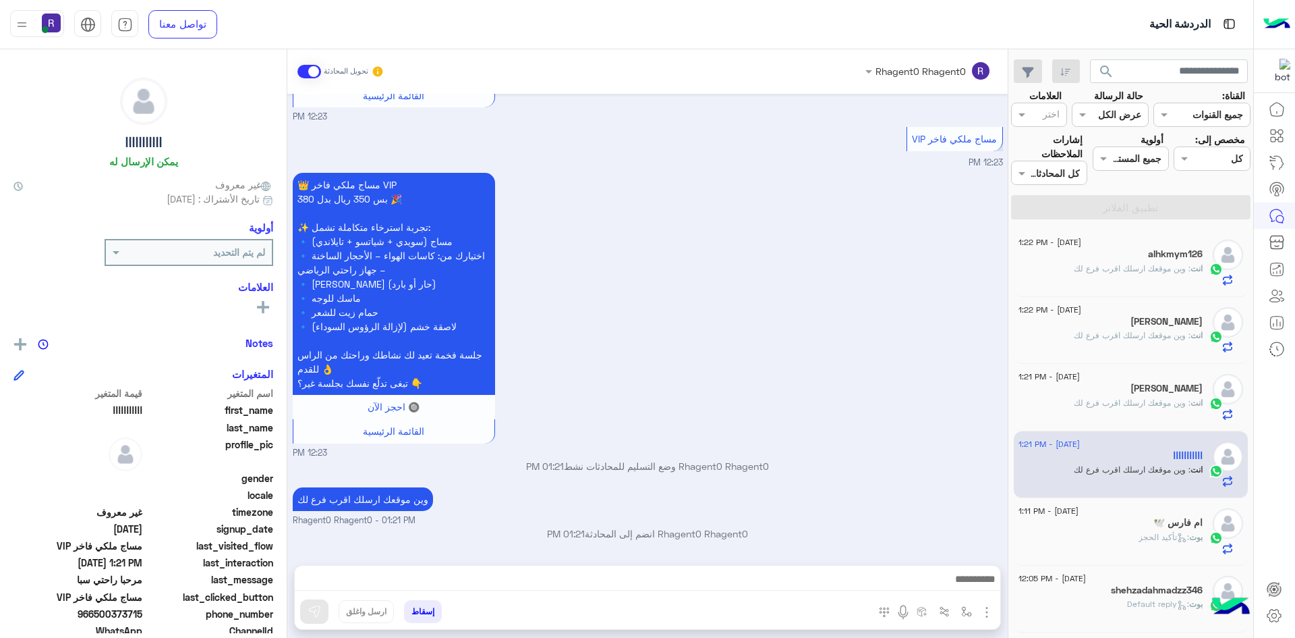
click at [1171, 276] on div "انت : وين موقعك ارسلك اقرب فرع لك" at bounding box center [1111, 274] width 184 height 24
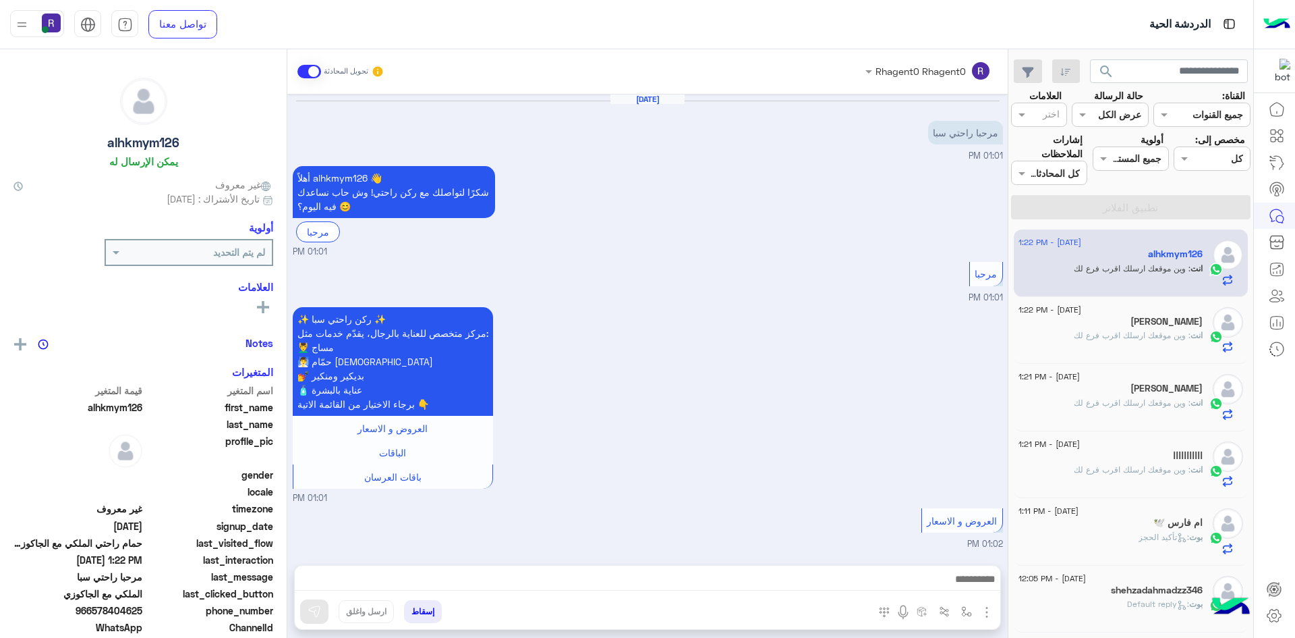
scroll to position [1445, 0]
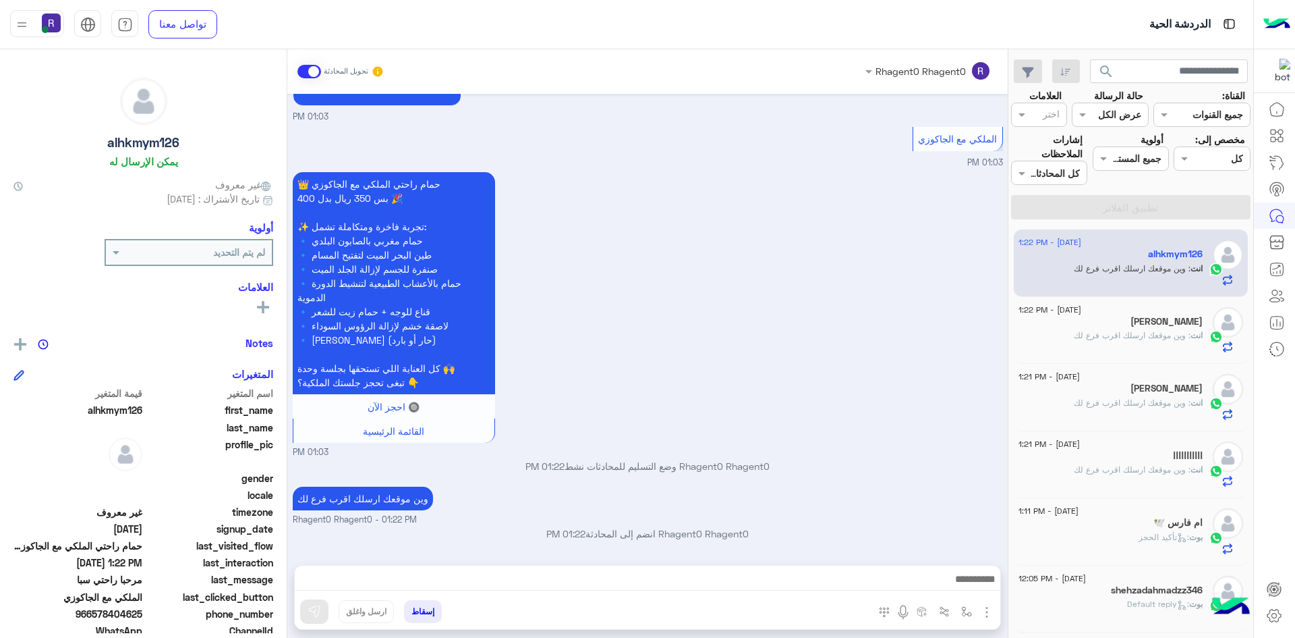
click at [1158, 329] on p "انت : وين موقعك ارسلك اقرب فرع لك" at bounding box center [1138, 335] width 129 height 12
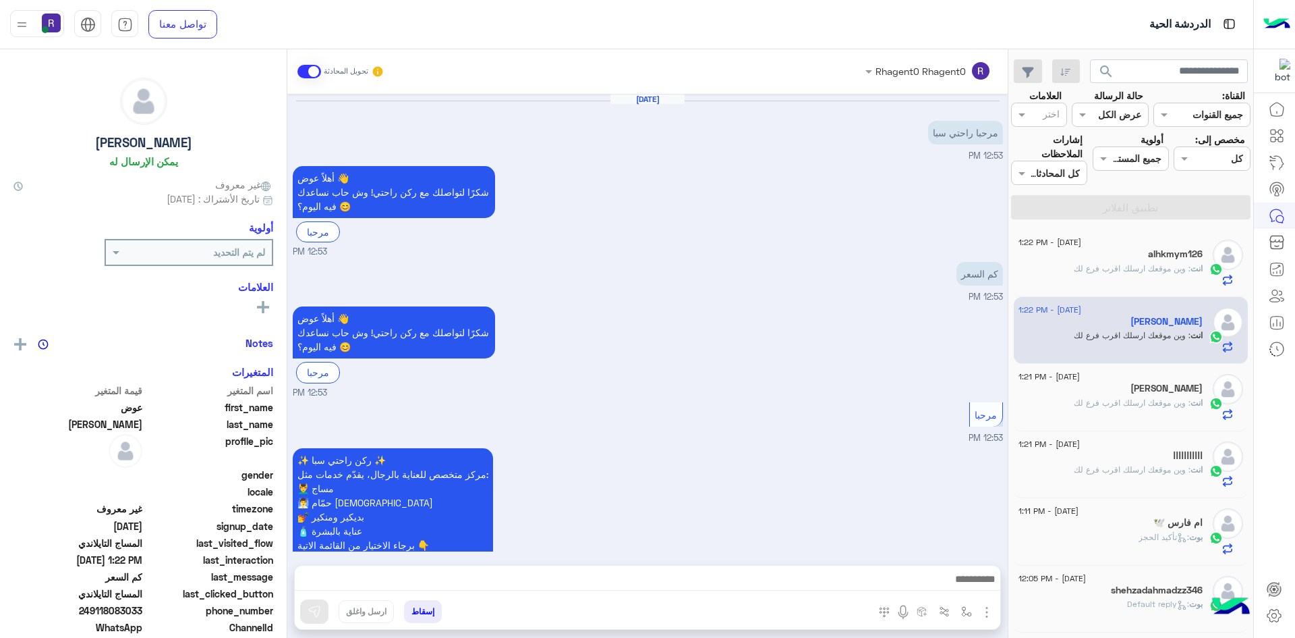
scroll to position [569, 0]
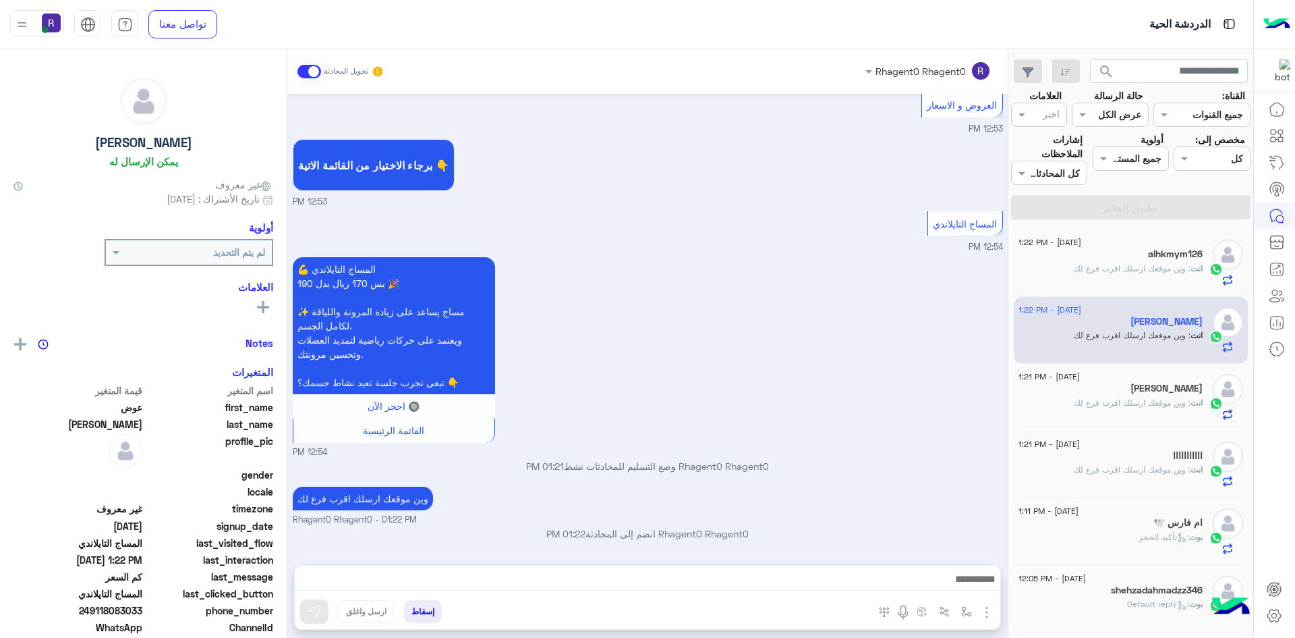
click at [1144, 395] on div "[PERSON_NAME]" at bounding box center [1111, 390] width 184 height 14
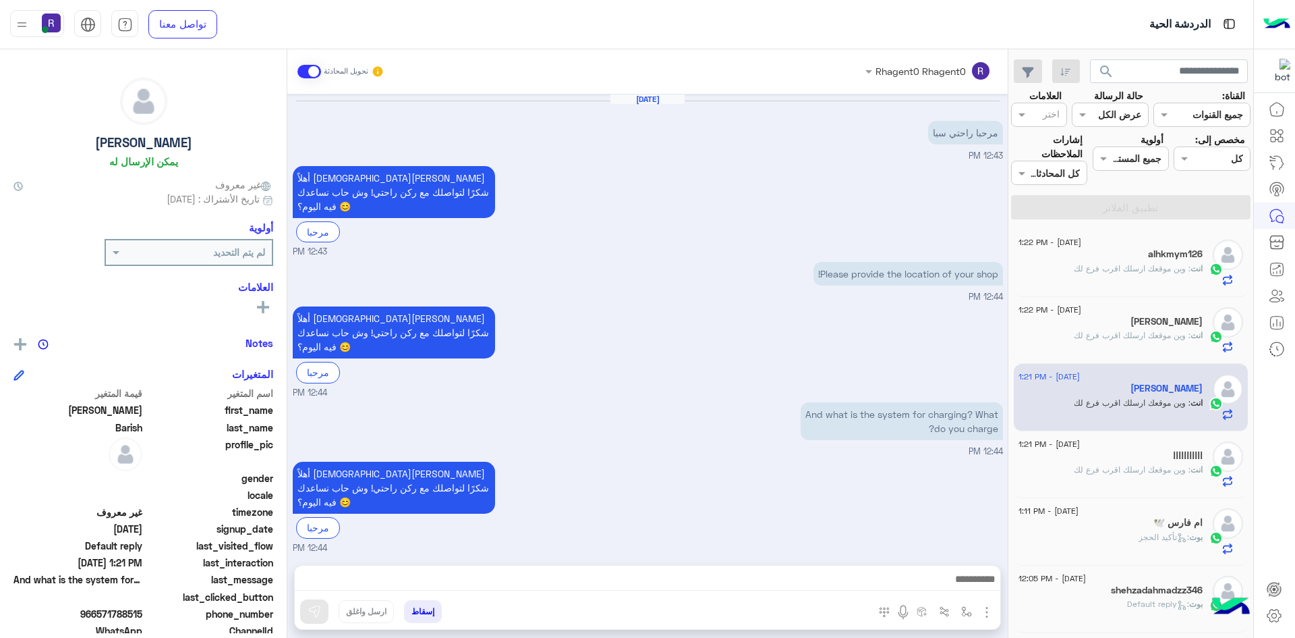
scroll to position [95, 0]
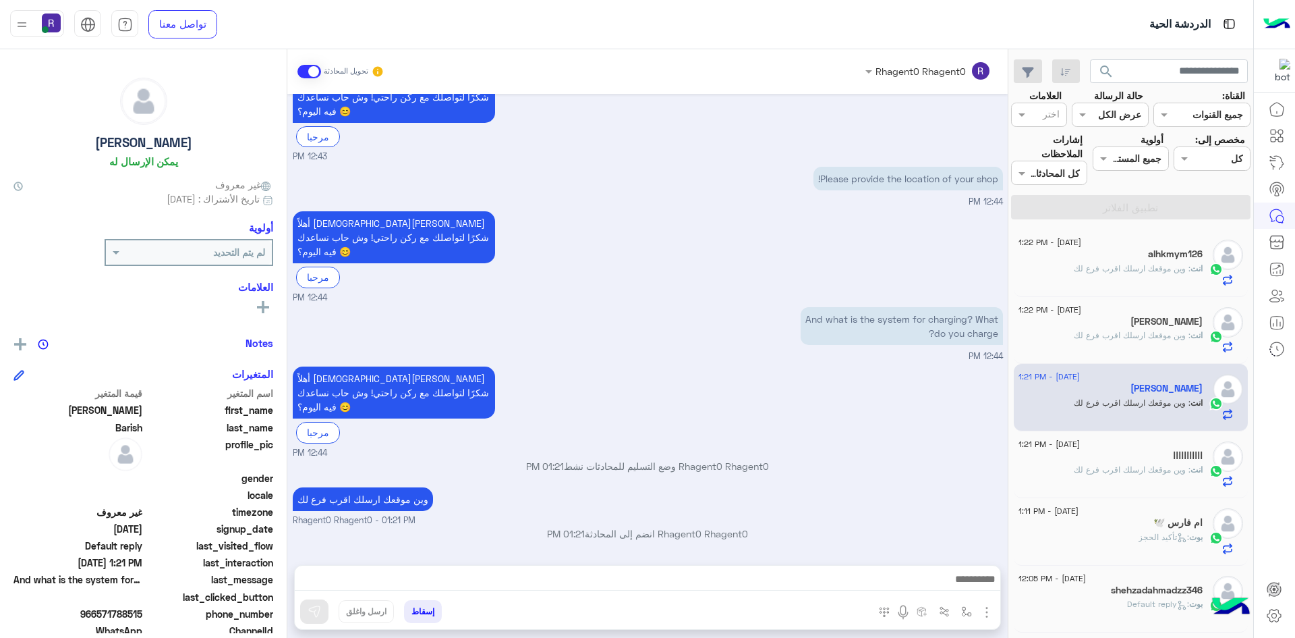
click at [1170, 462] on div "[PERSON_NAME]" at bounding box center [1111, 457] width 184 height 14
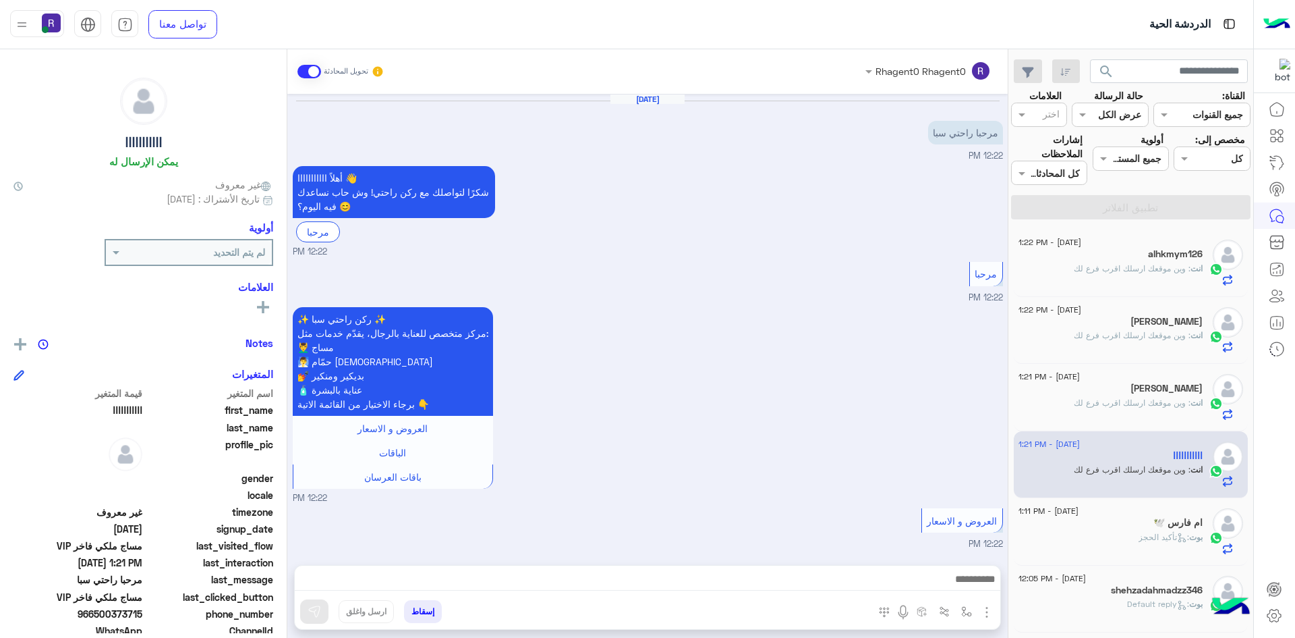
scroll to position [763, 0]
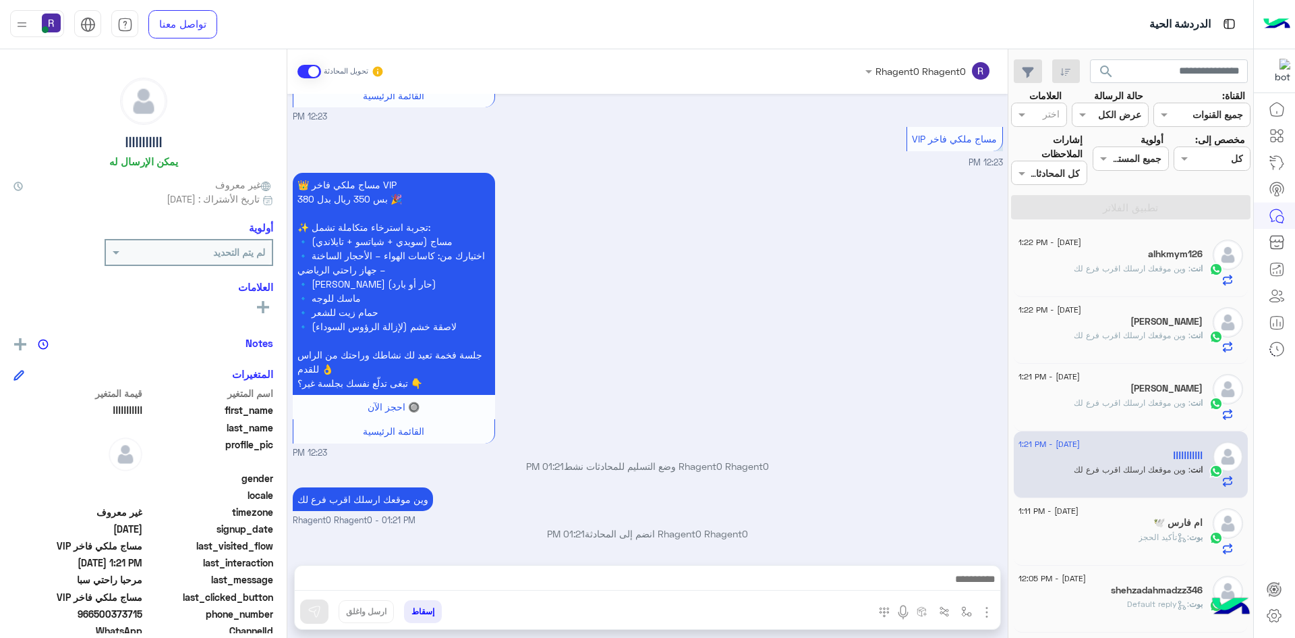
click at [1164, 534] on span ": تأكيد الحجز" at bounding box center [1164, 537] width 51 height 10
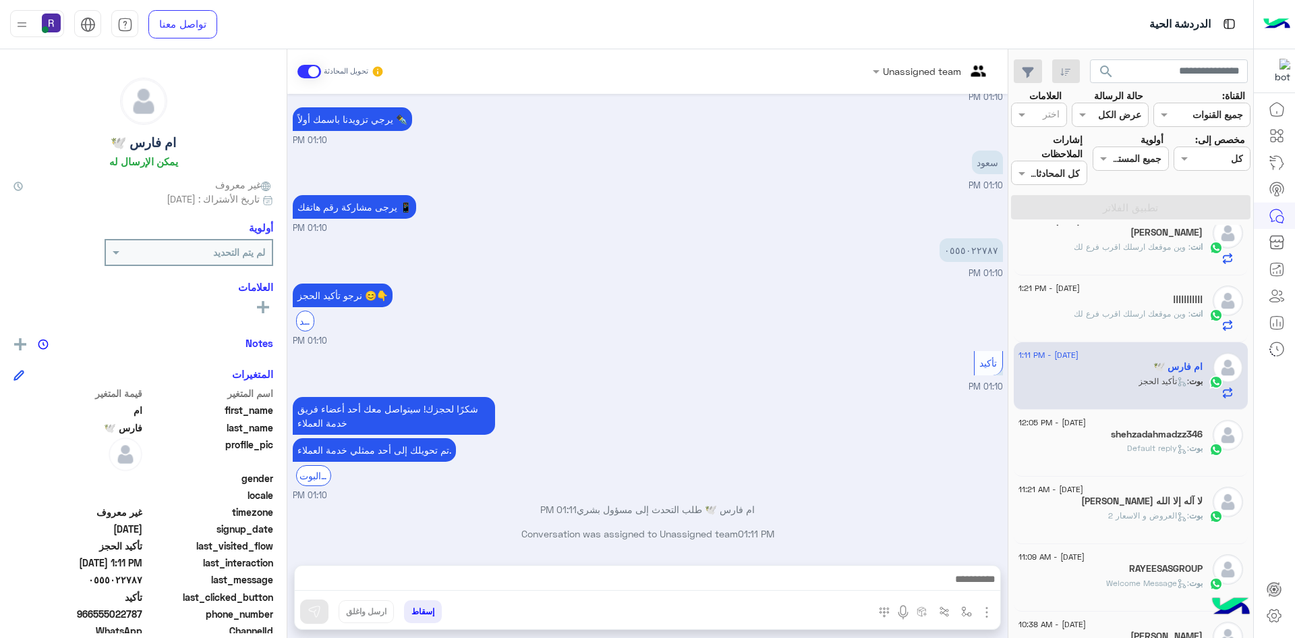
scroll to position [202, 0]
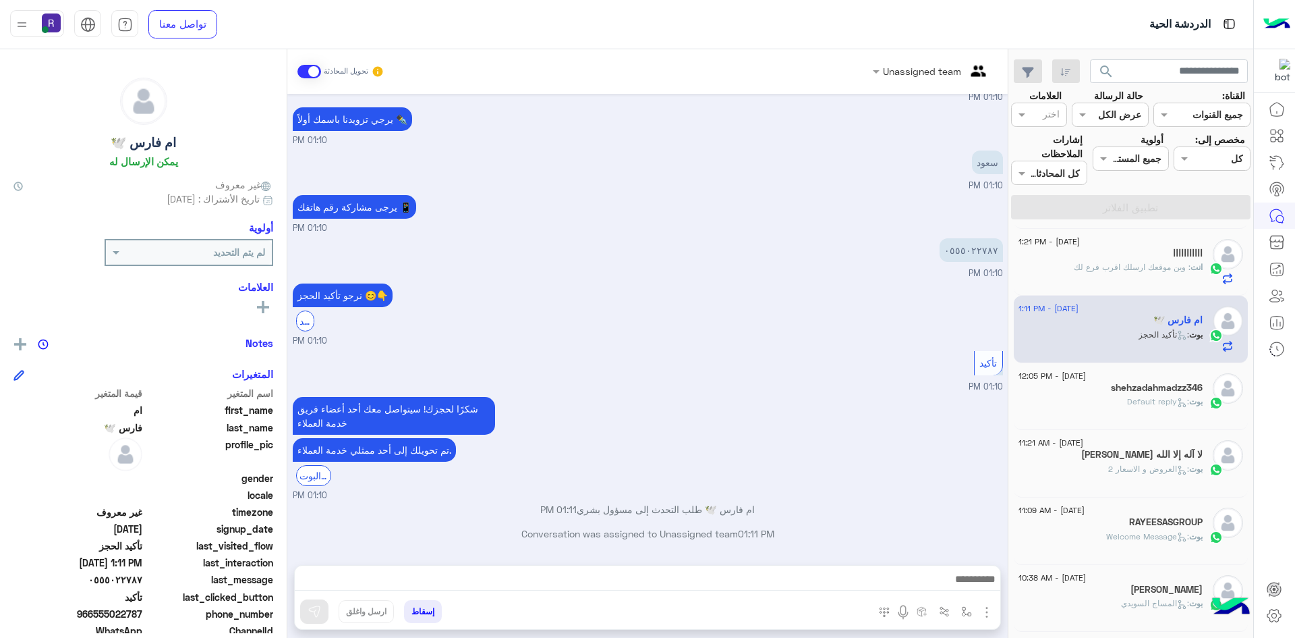
click at [1156, 407] on p "بوت : Default reply" at bounding box center [1165, 401] width 76 height 12
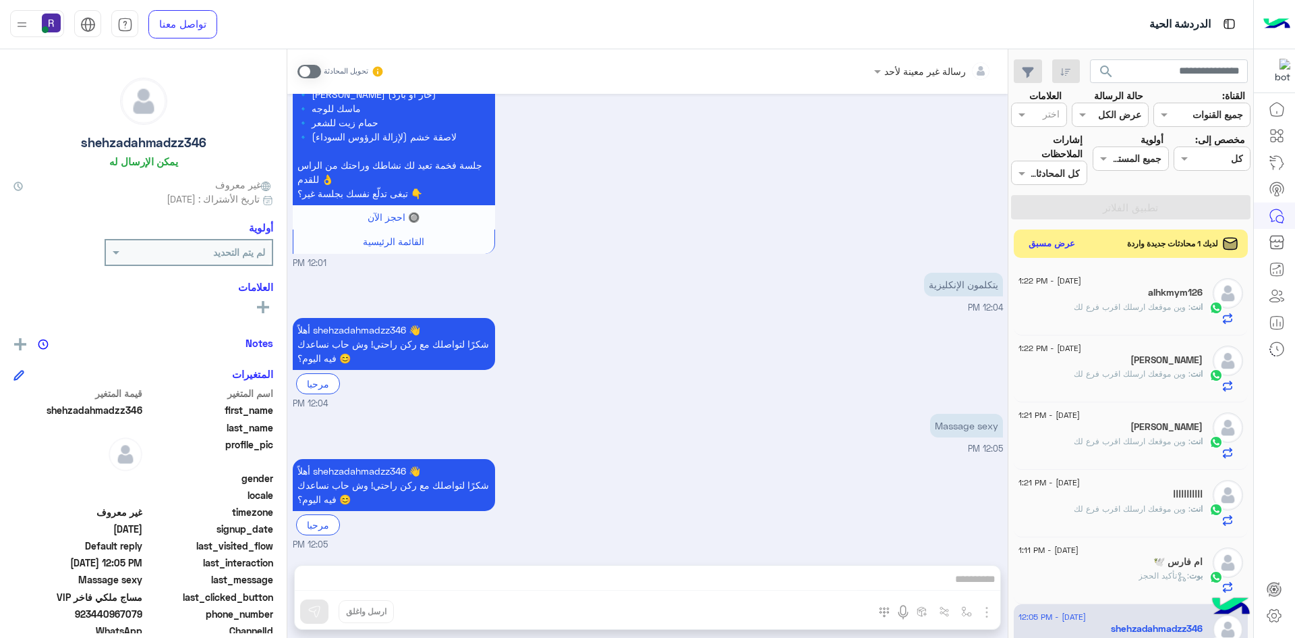
click at [1040, 246] on button "عرض مسبق" at bounding box center [1052, 244] width 57 height 18
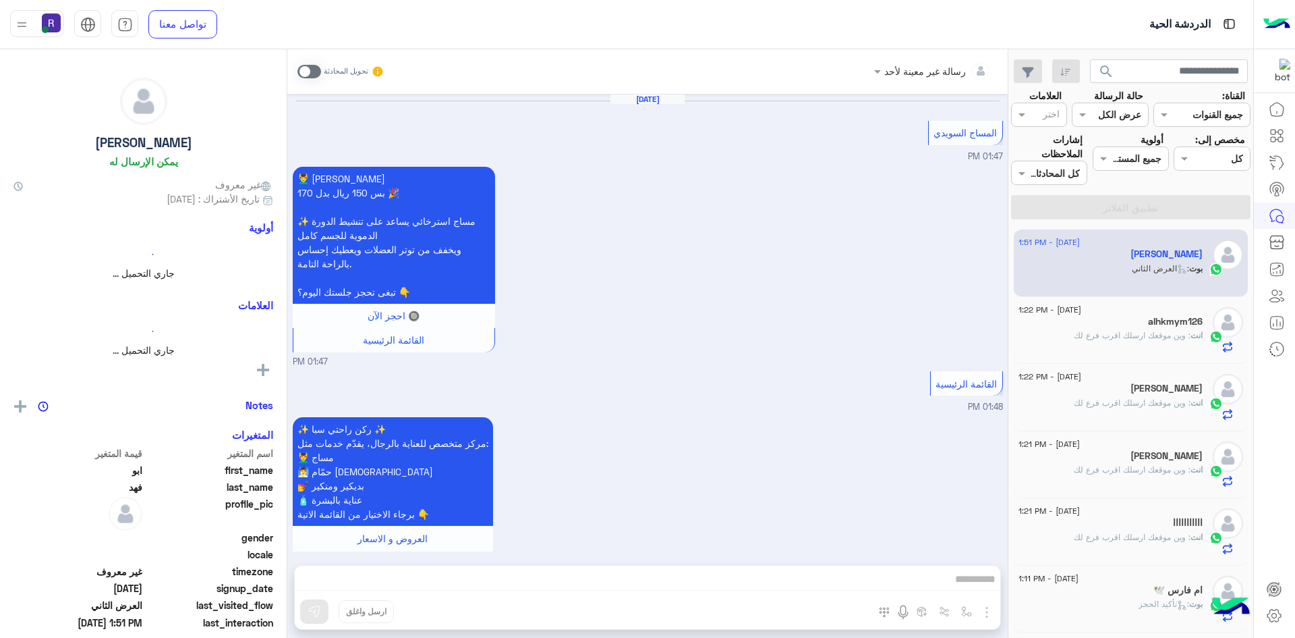
scroll to position [2516, 0]
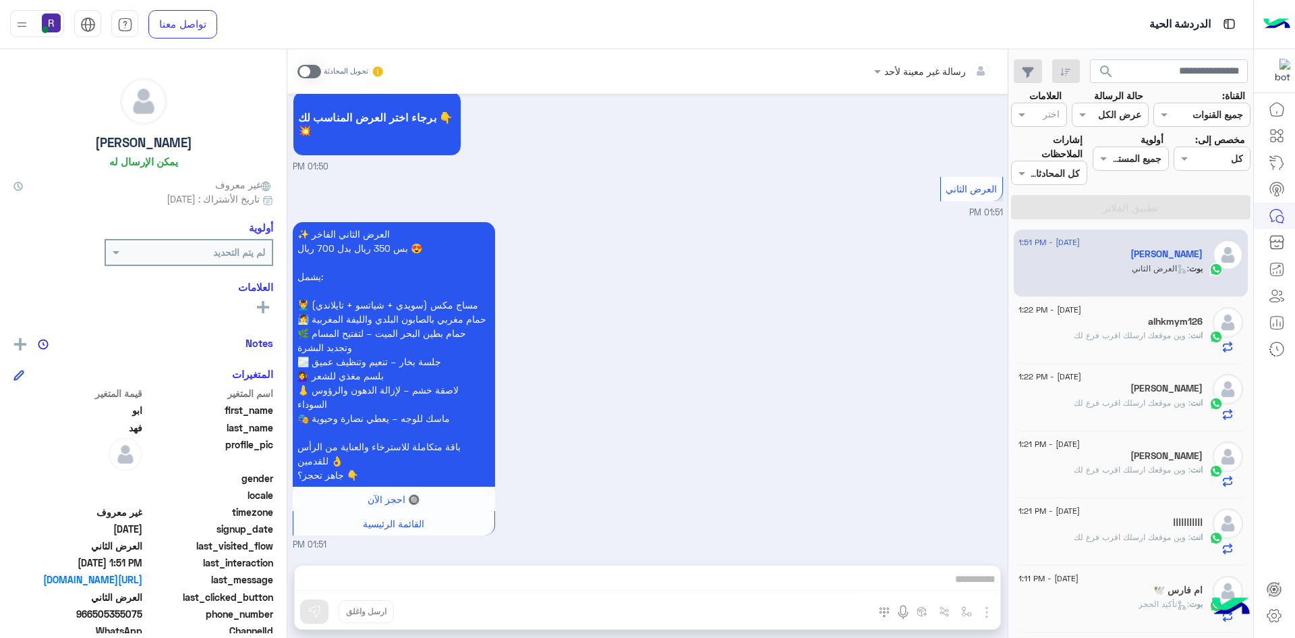
click at [316, 66] on span at bounding box center [310, 71] width 24 height 13
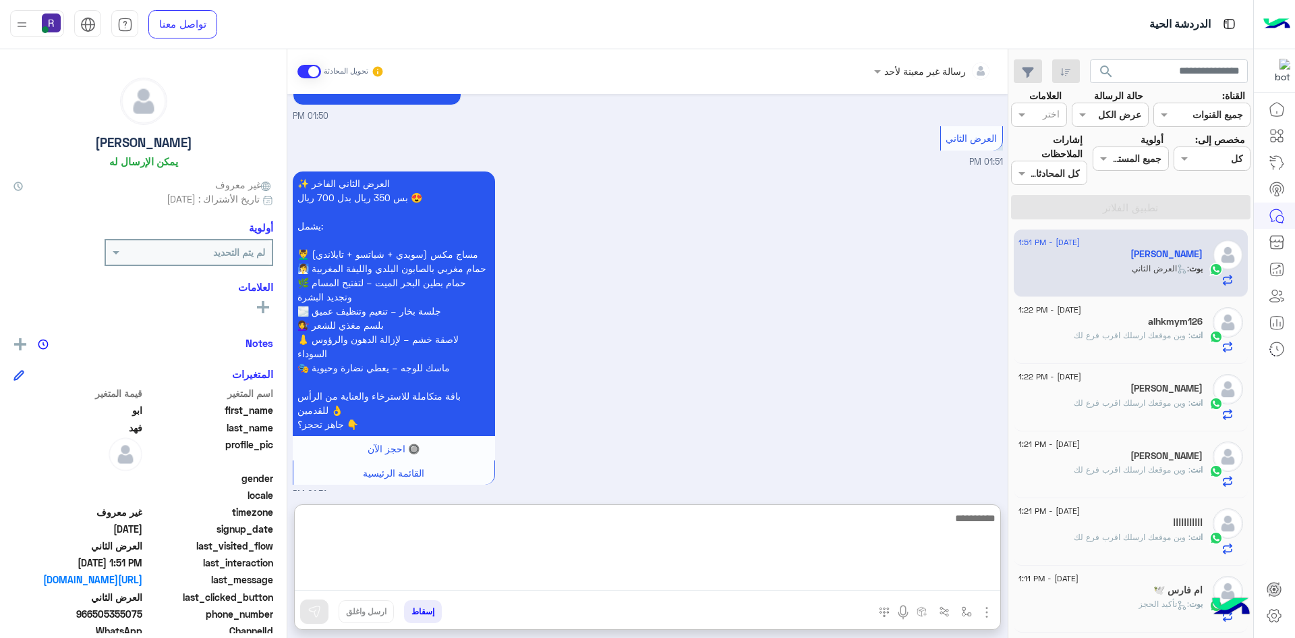
paste textarea "**********"
type textarea "**********"
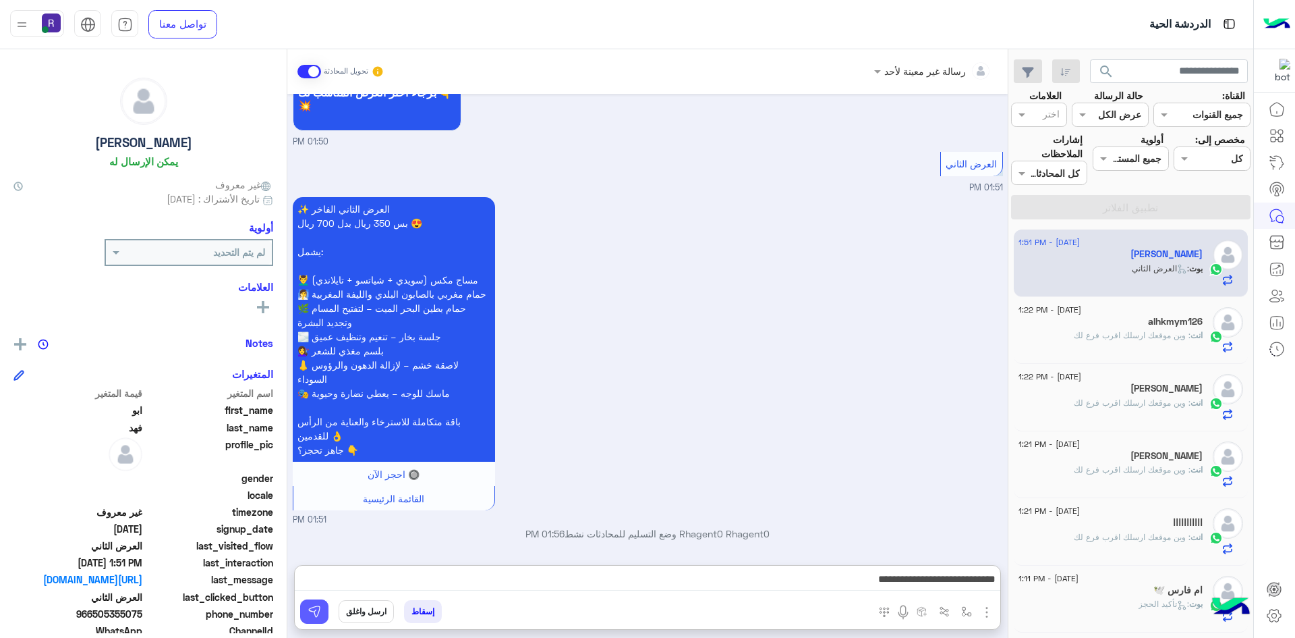
click at [314, 611] on img at bounding box center [314, 610] width 13 height 13
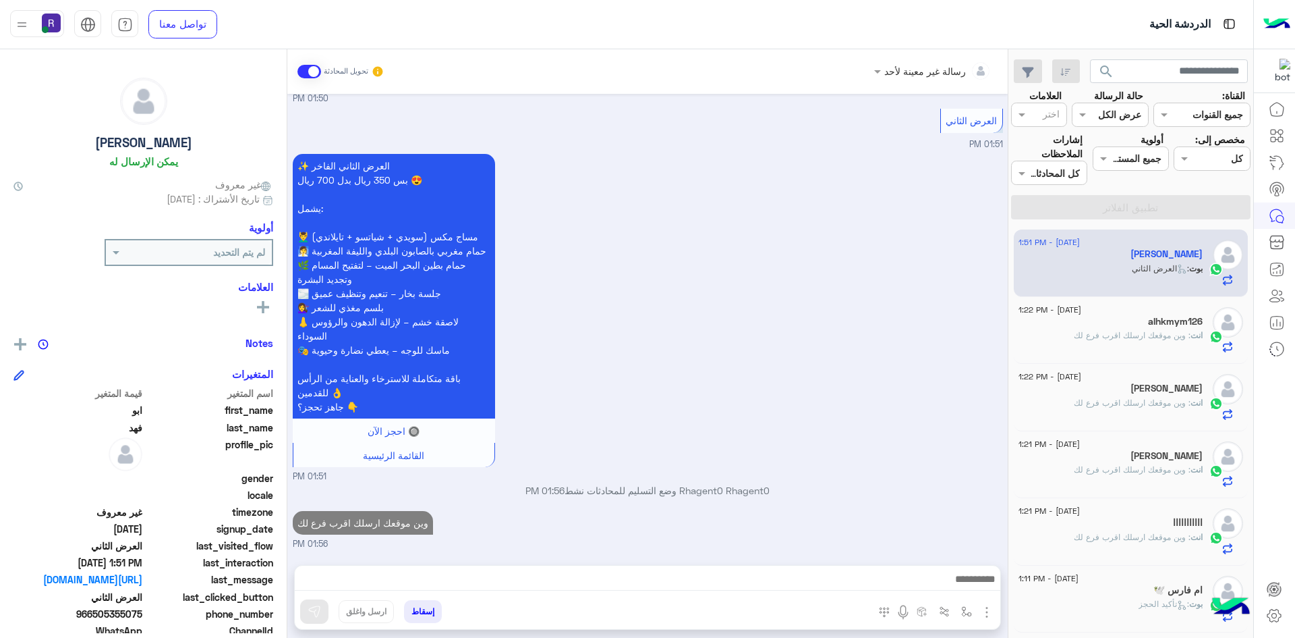
scroll to position [2584, 0]
click at [1071, 333] on div "انت : وين موقعك ارسلك اقرب فرع لك" at bounding box center [1111, 341] width 184 height 24
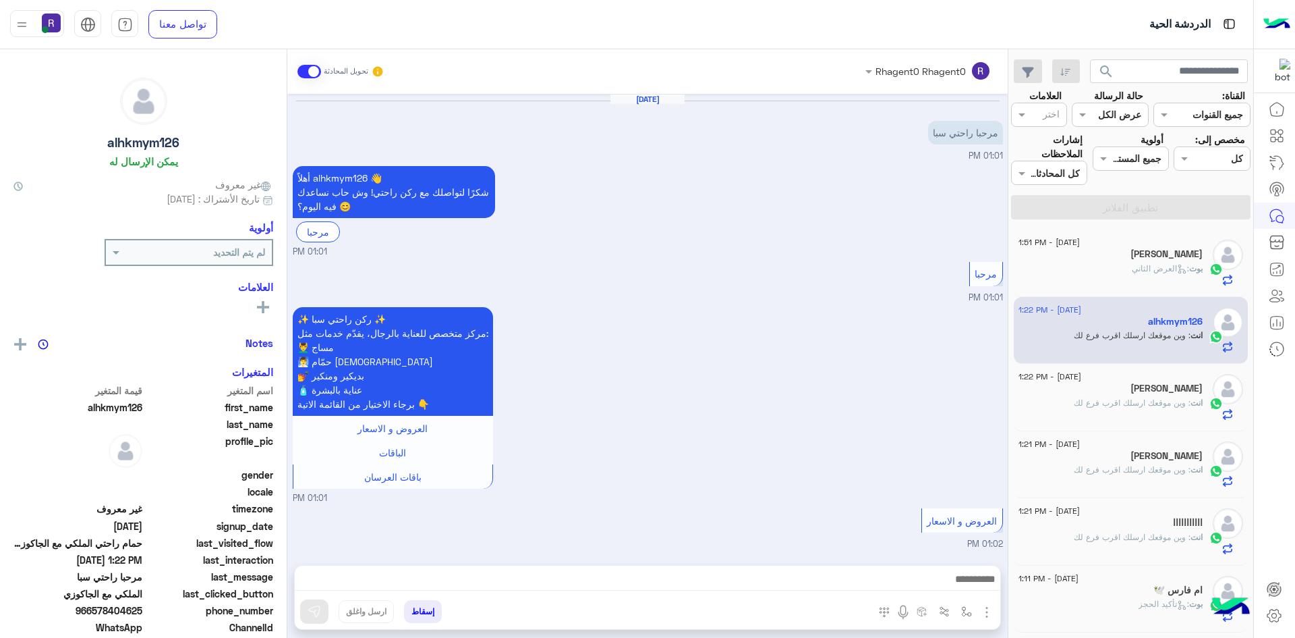
scroll to position [1445, 0]
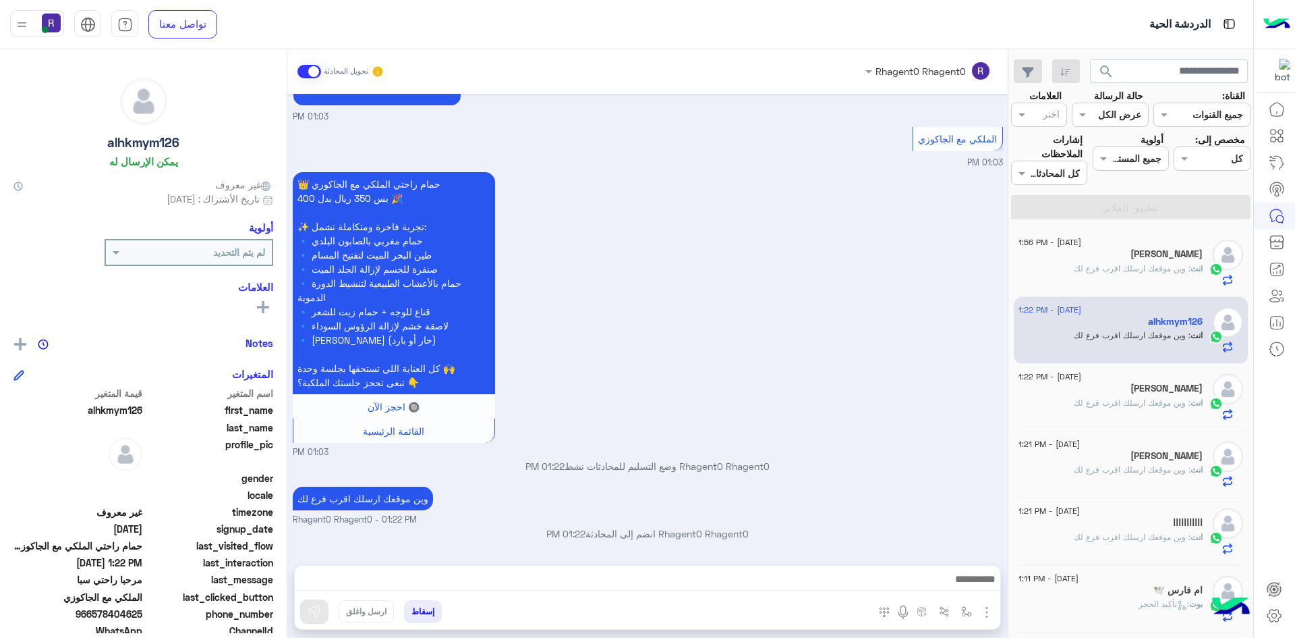
click at [1160, 407] on p "انت : وين موقعك ارسلك اقرب فرع لك" at bounding box center [1138, 403] width 129 height 12
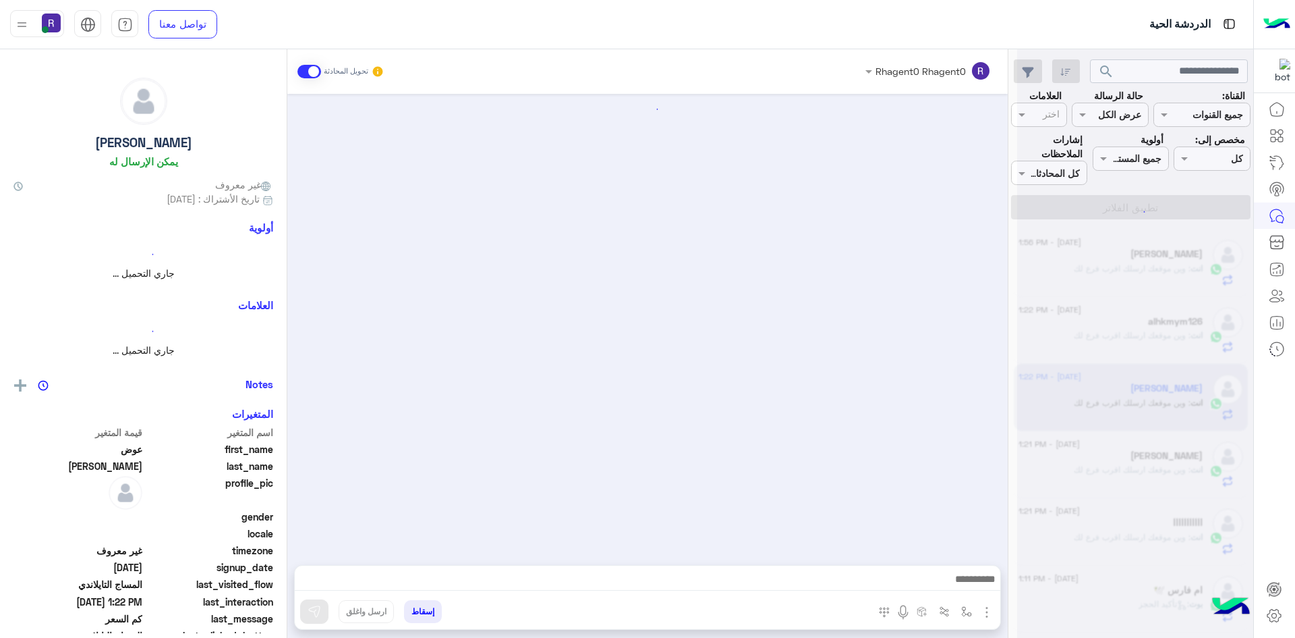
scroll to position [569, 0]
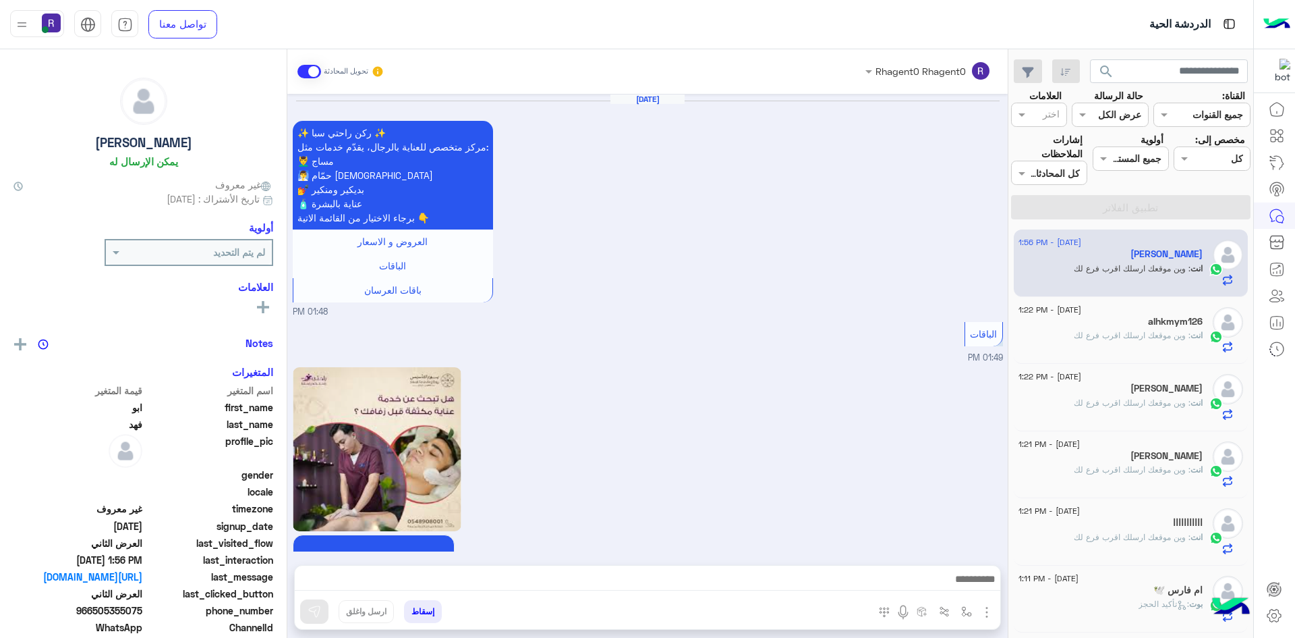
scroll to position [2312, 0]
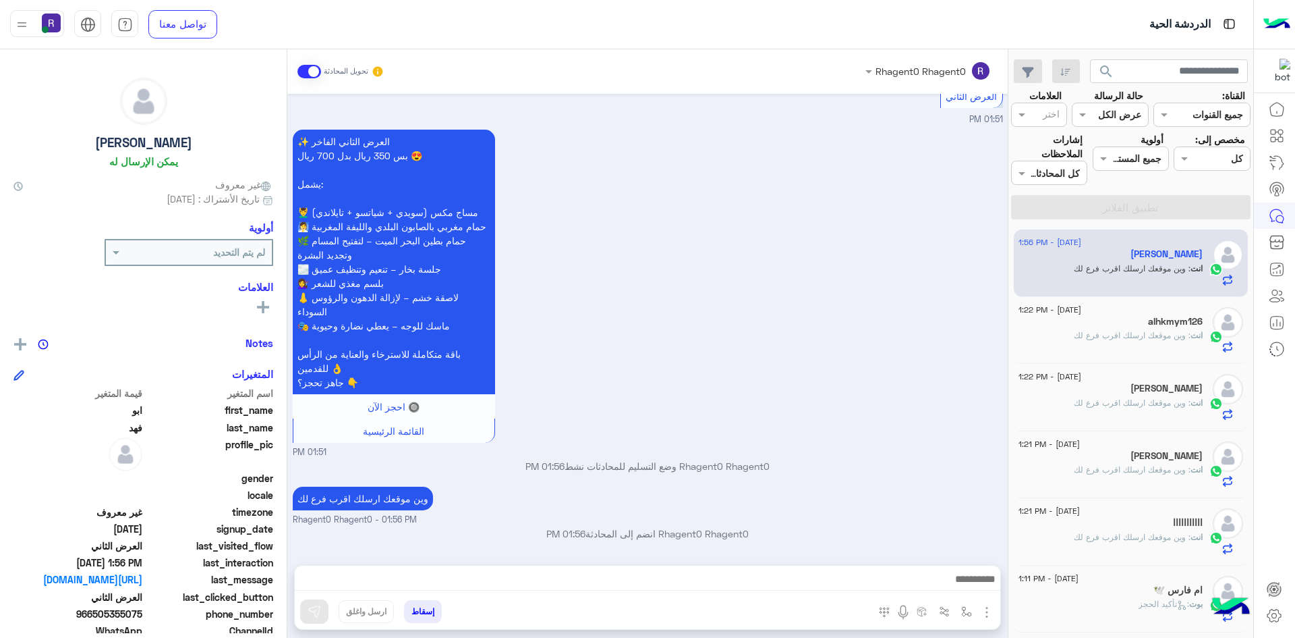
click at [1131, 320] on div "alhkmym126" at bounding box center [1111, 323] width 184 height 14
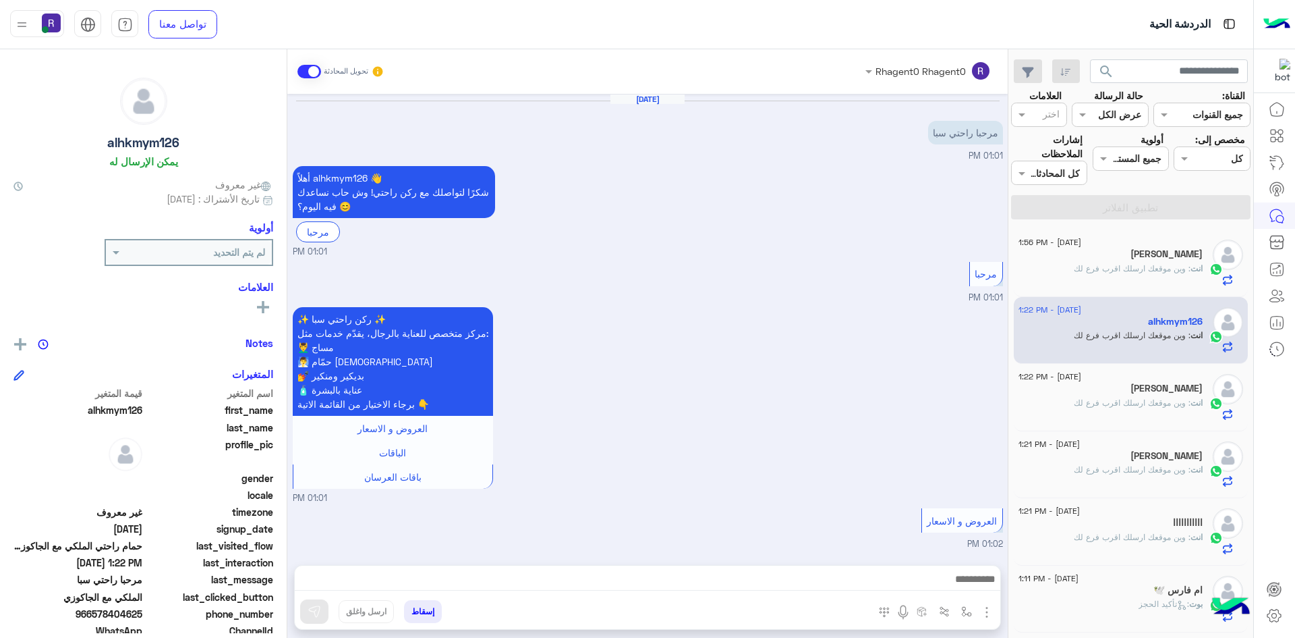
scroll to position [1445, 0]
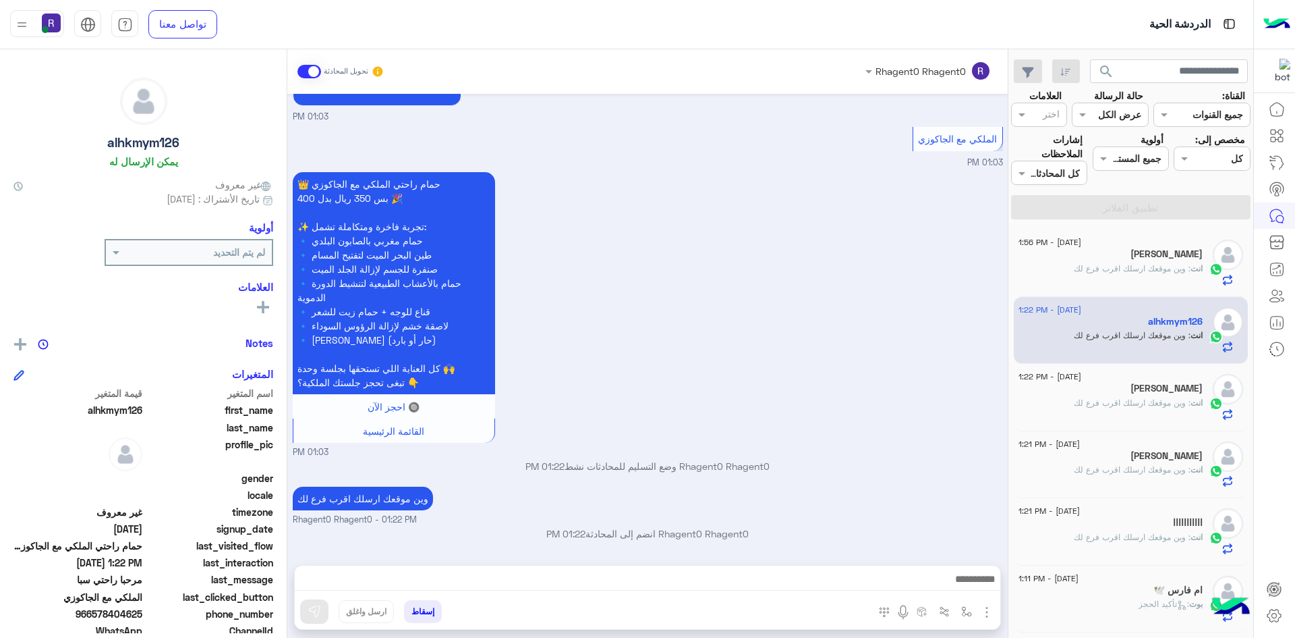
click at [1115, 405] on span ": وين موقعك ارسلك اقرب فرع لك" at bounding box center [1132, 402] width 117 height 10
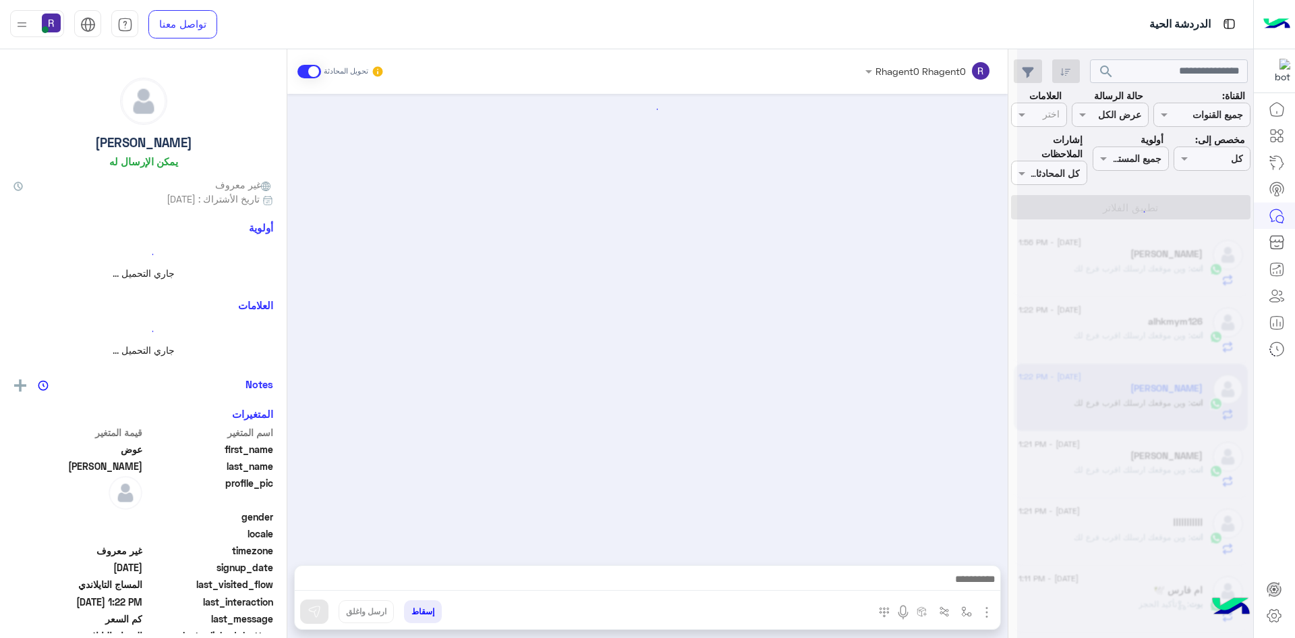
scroll to position [569, 0]
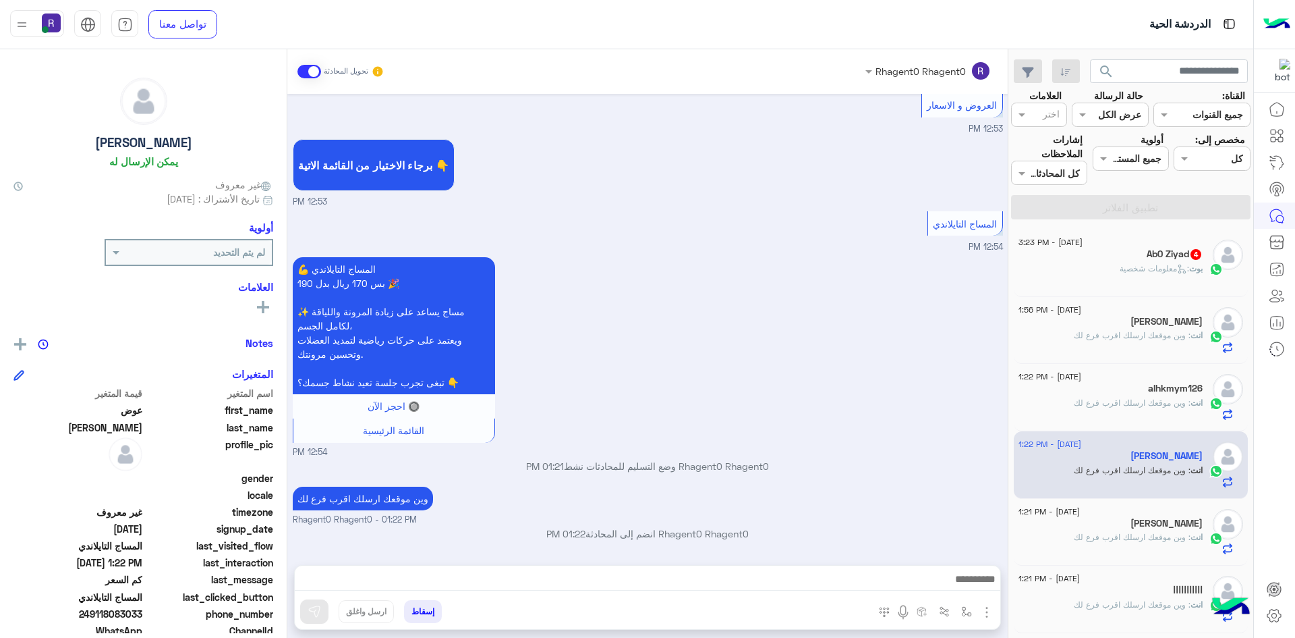
click at [1164, 251] on h5 "Ab0 Ziyad 4" at bounding box center [1175, 253] width 56 height 11
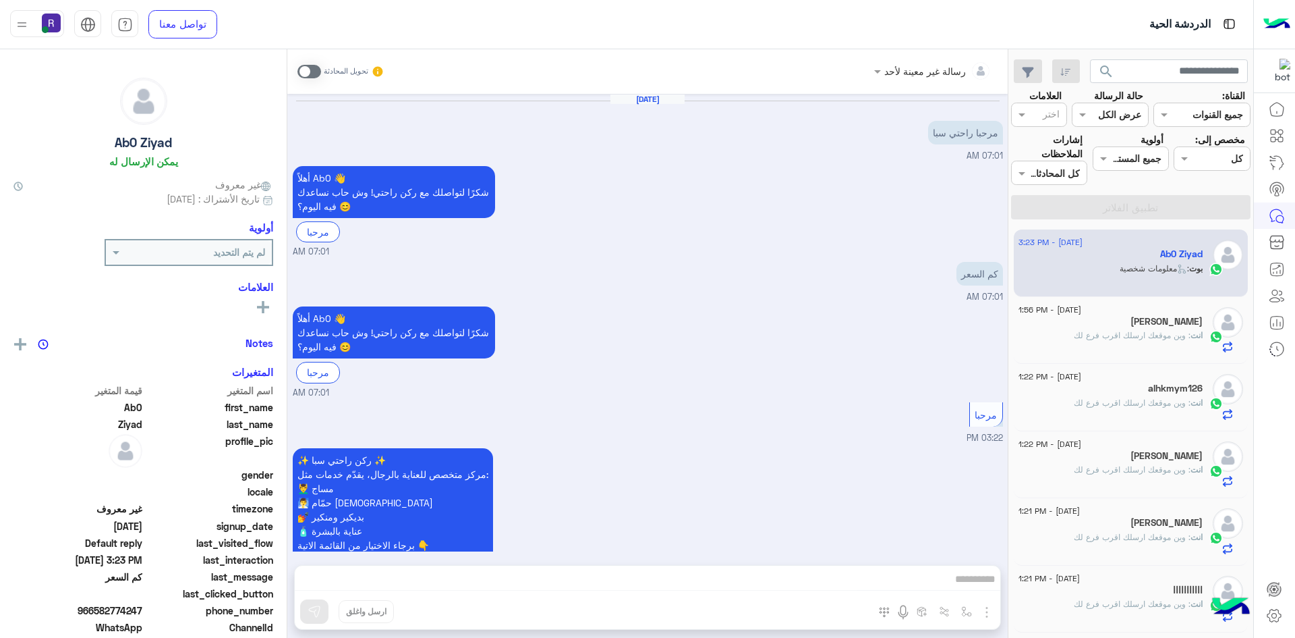
scroll to position [565, 0]
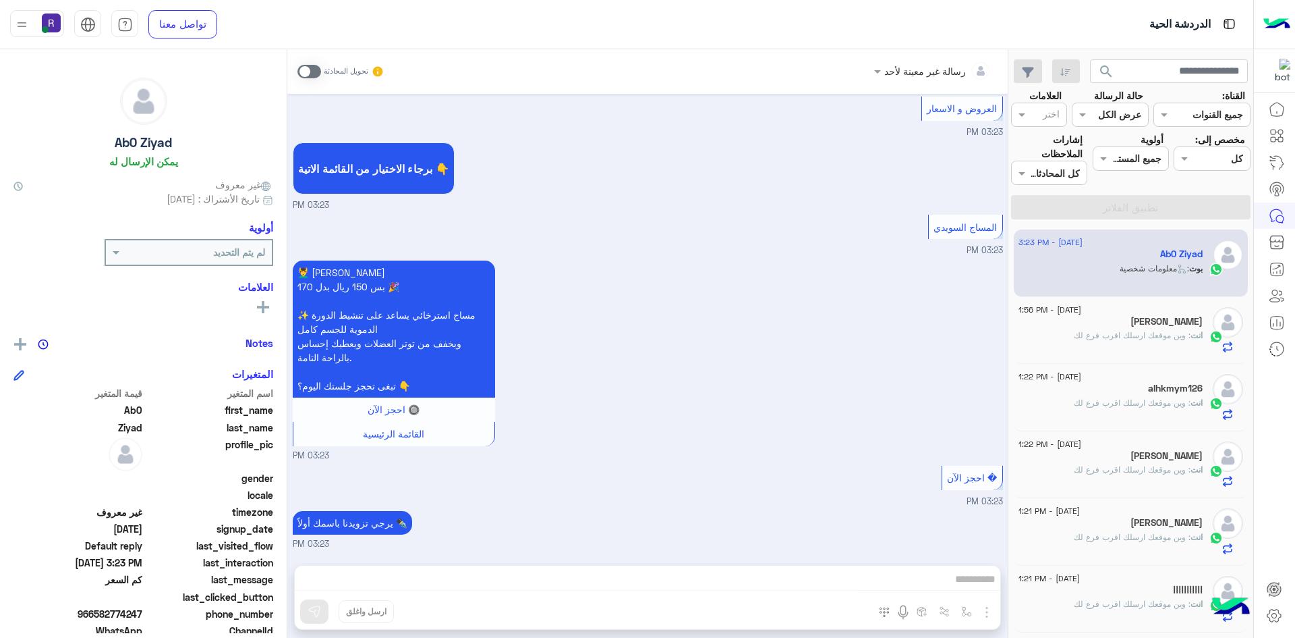
click at [311, 68] on span at bounding box center [310, 71] width 24 height 13
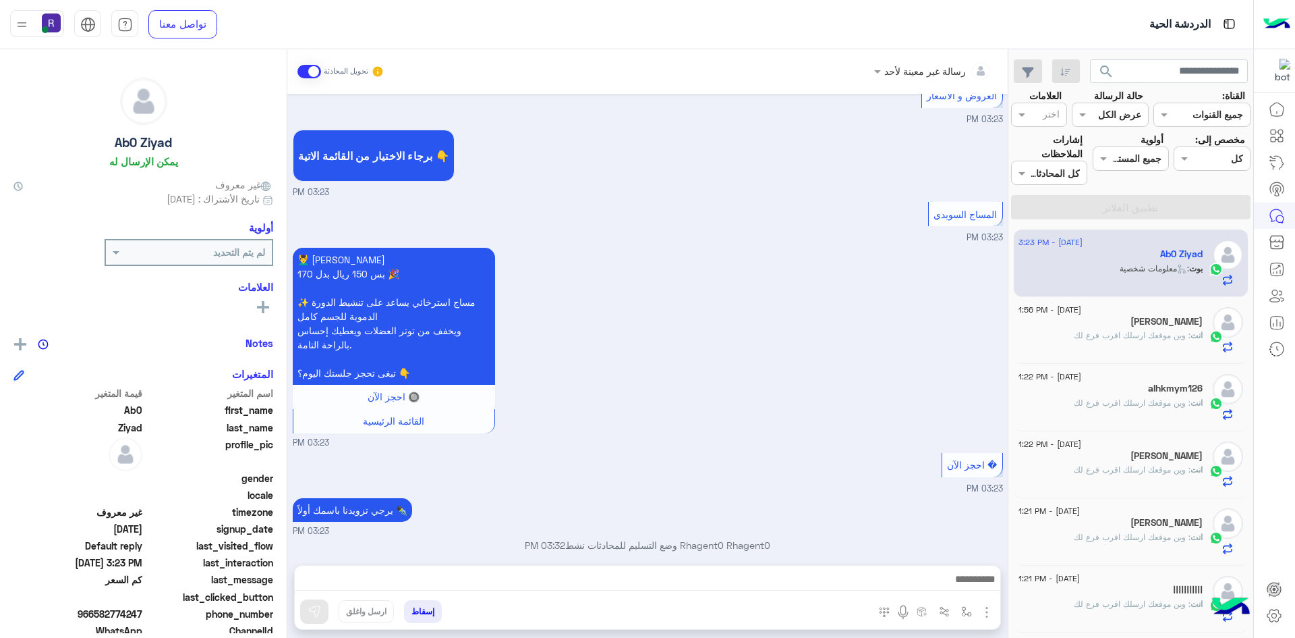
scroll to position [590, 0]
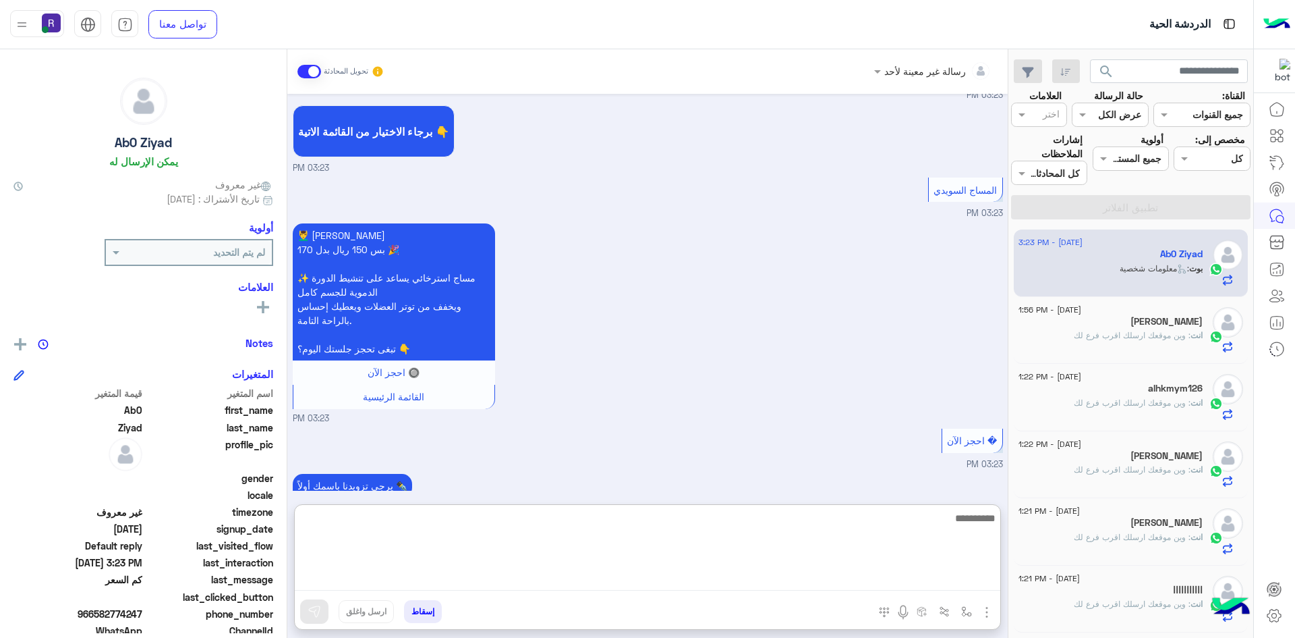
paste textarea "**********"
type textarea "**********"
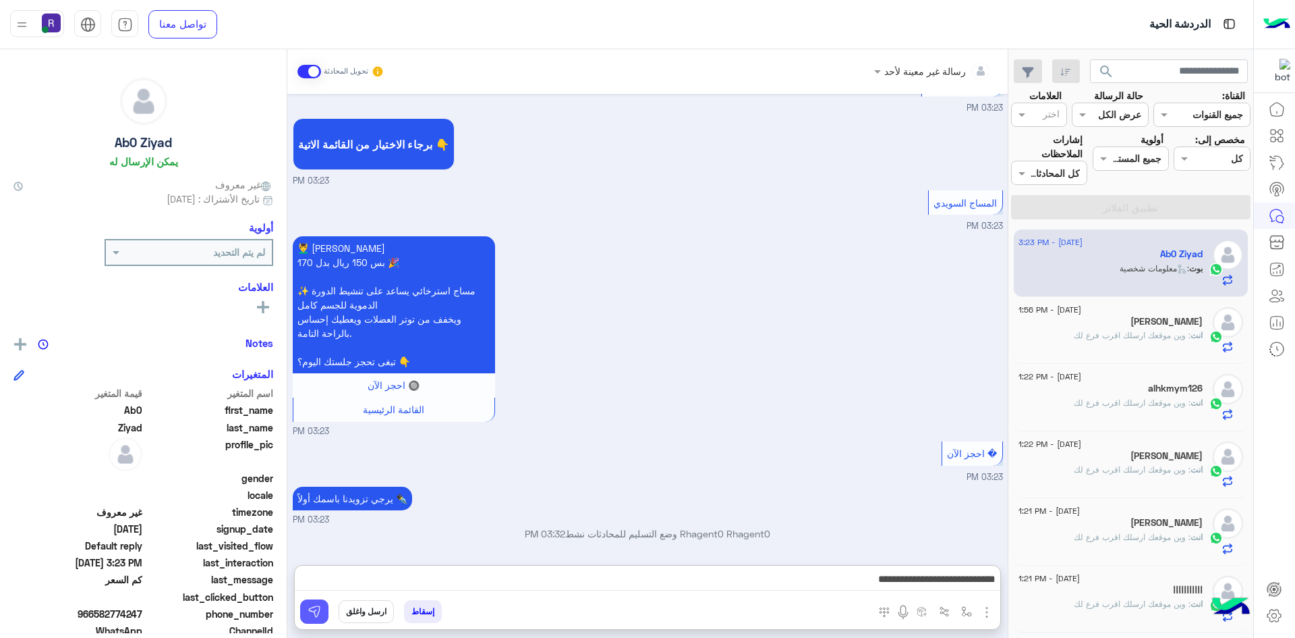
click at [315, 611] on img at bounding box center [314, 610] width 13 height 13
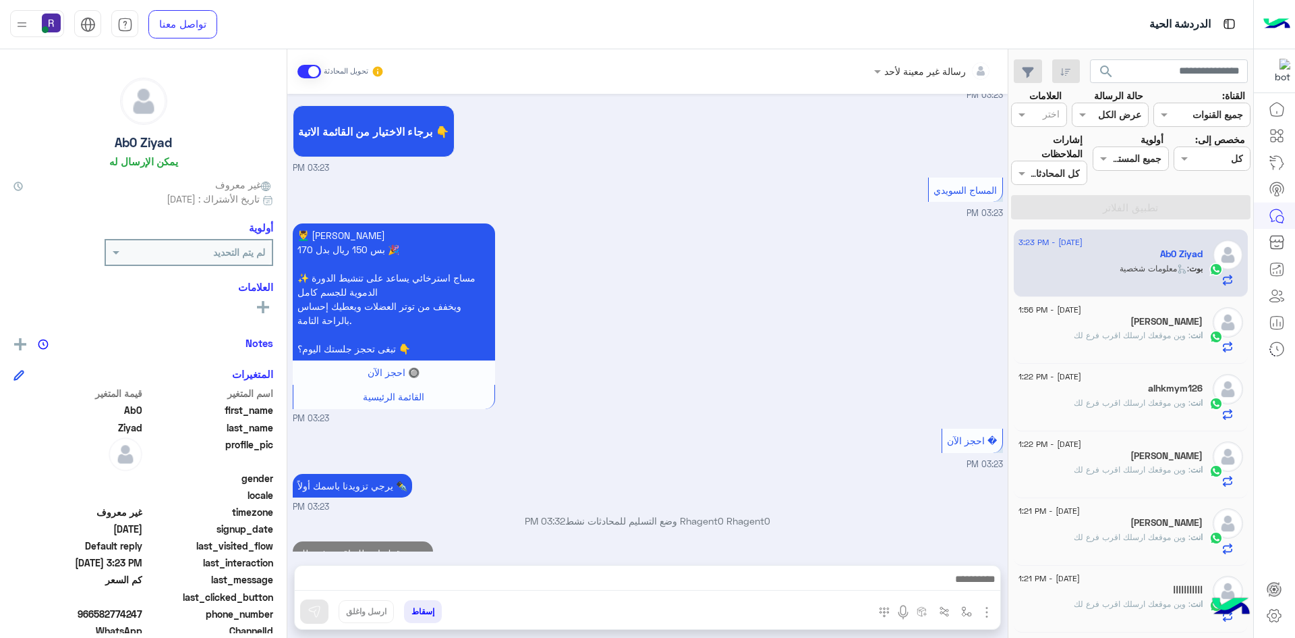
scroll to position [633, 0]
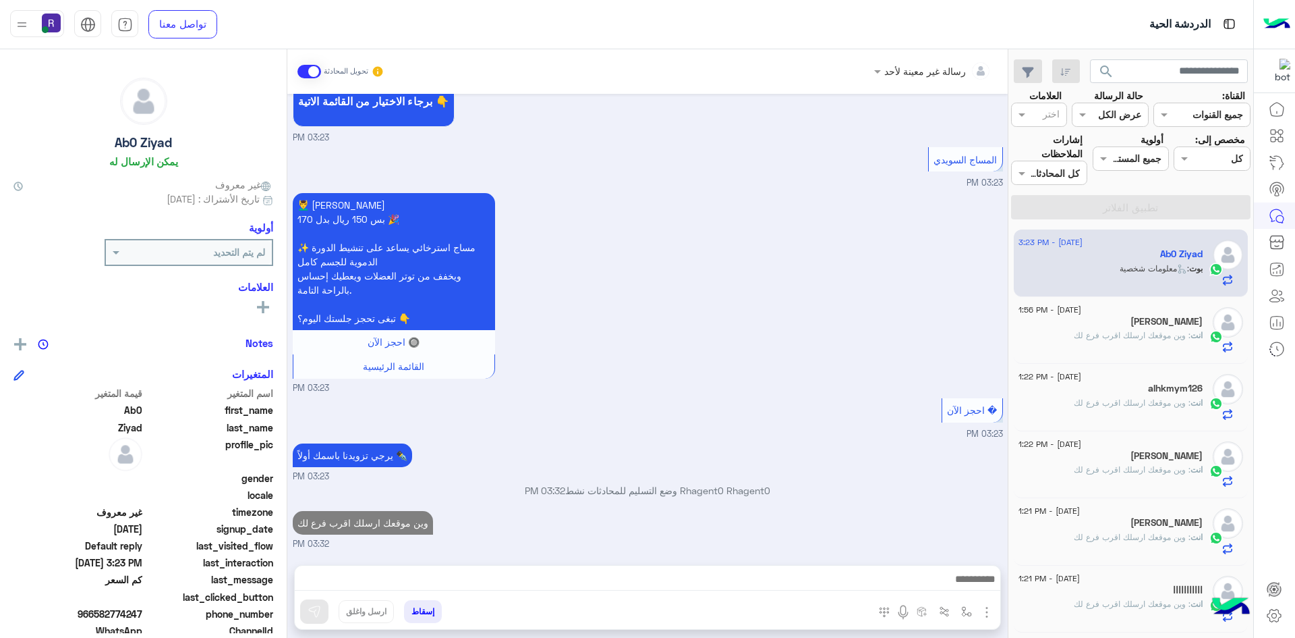
click at [1141, 343] on div "انت : وين موقعك ارسلك اقرب فرع لك" at bounding box center [1111, 341] width 184 height 24
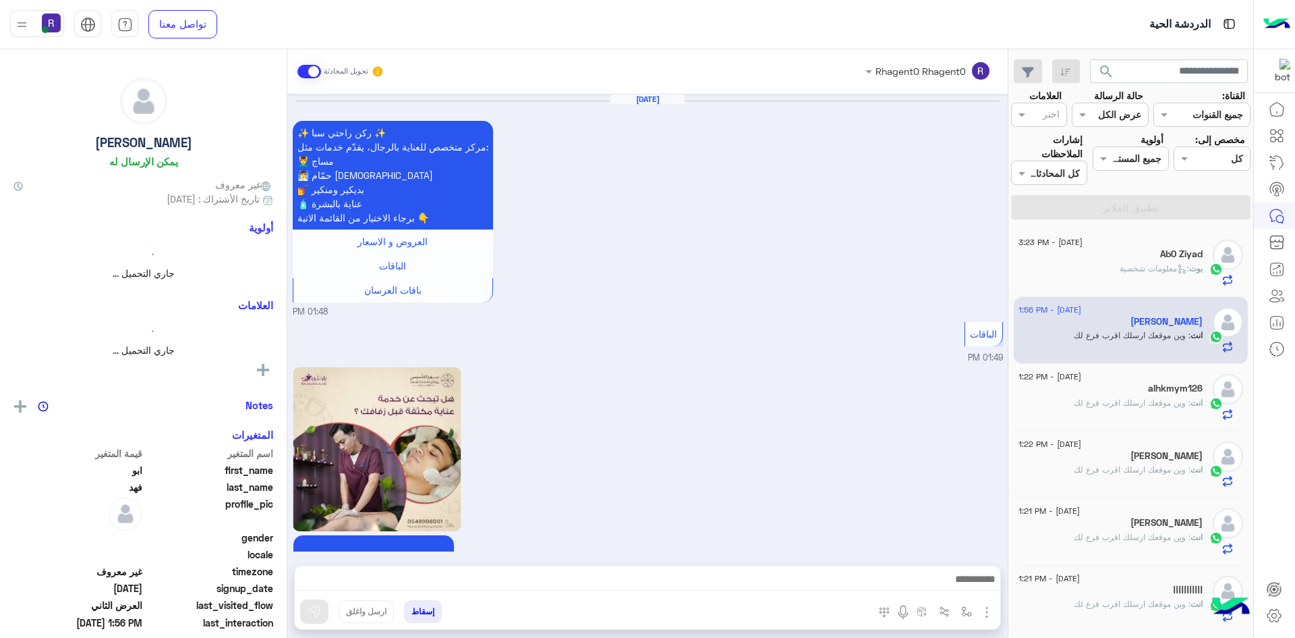
scroll to position [2312, 0]
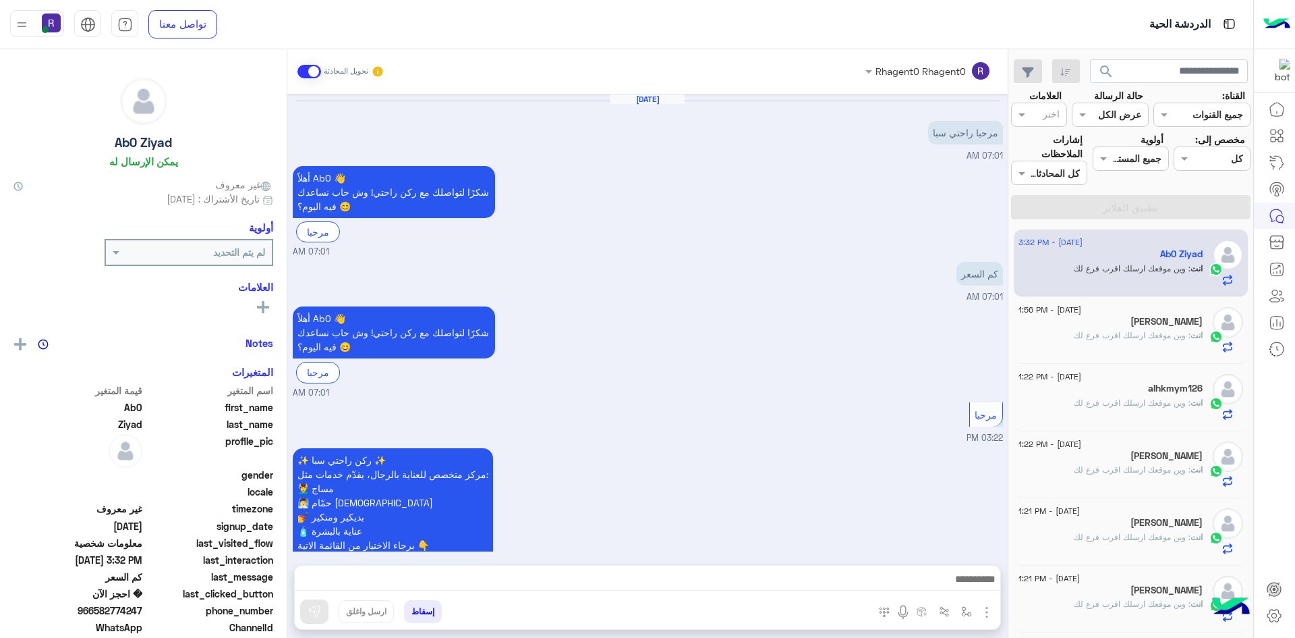
scroll to position [657, 0]
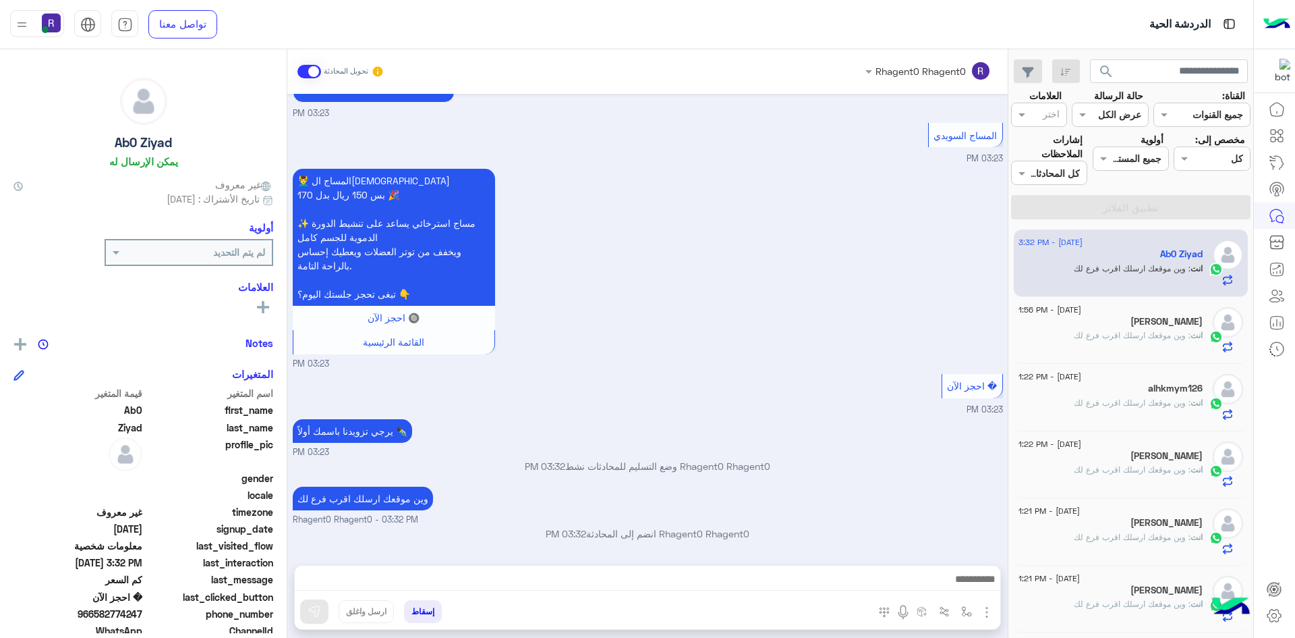
click at [1116, 333] on span ": وين موقعك ارسلك اقرب فرع لك" at bounding box center [1132, 335] width 117 height 10
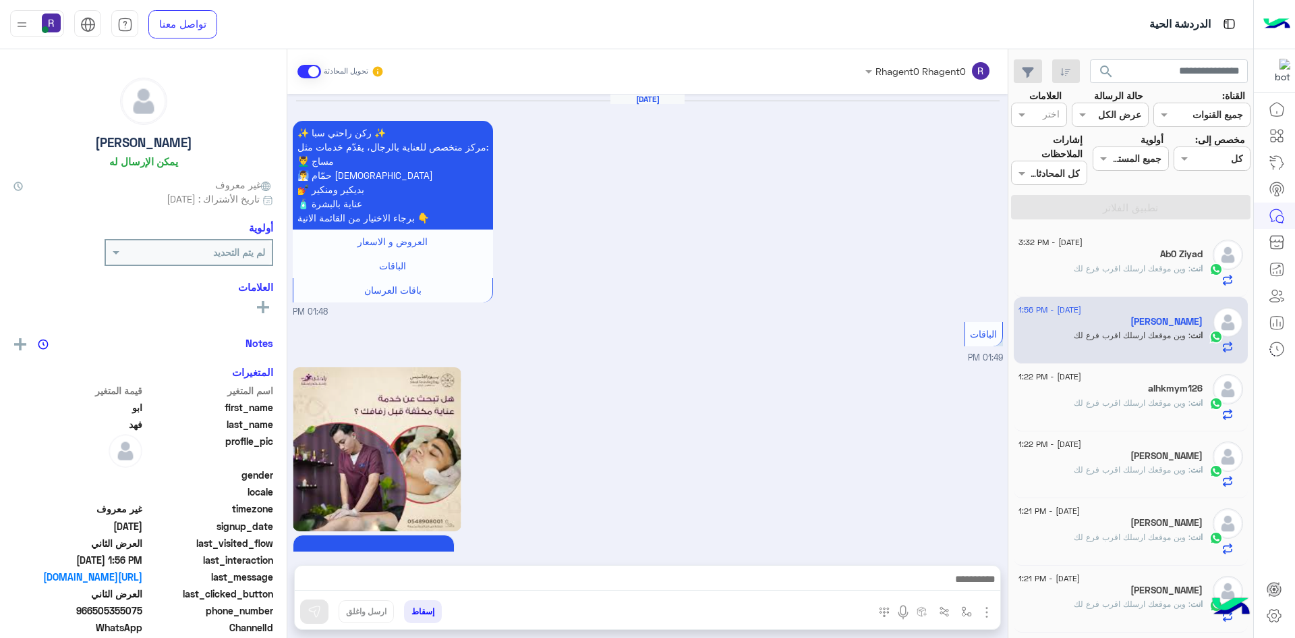
scroll to position [2312, 0]
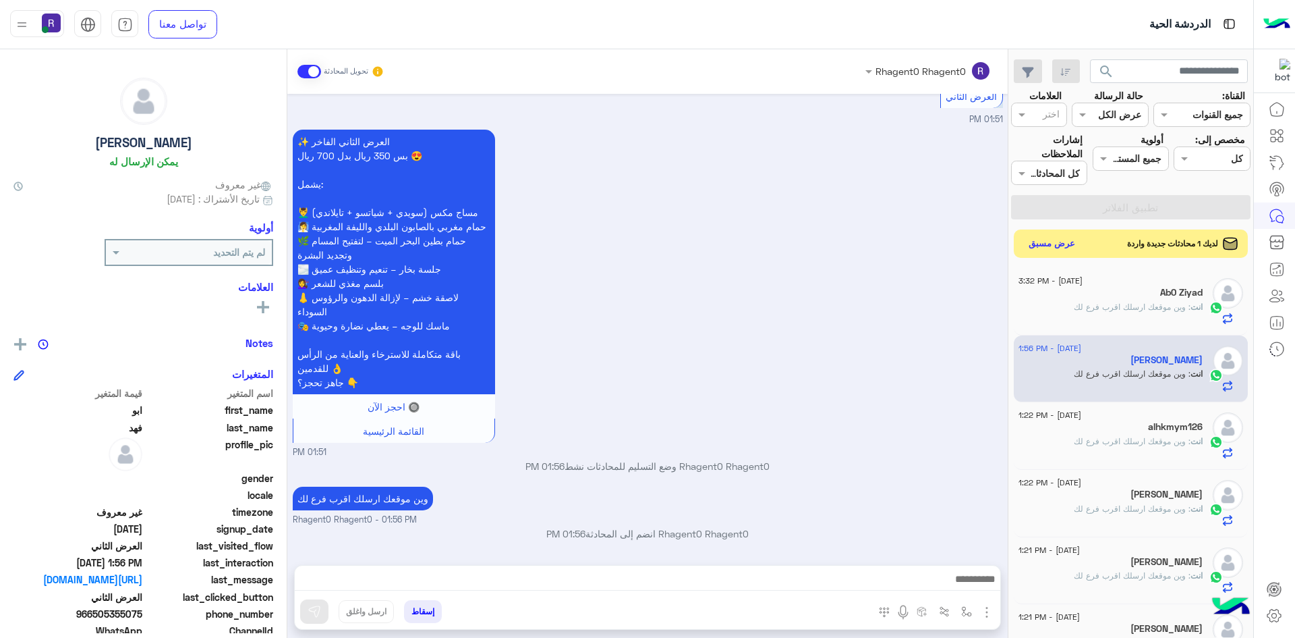
click at [1062, 244] on button "عرض مسبق" at bounding box center [1052, 244] width 57 height 18
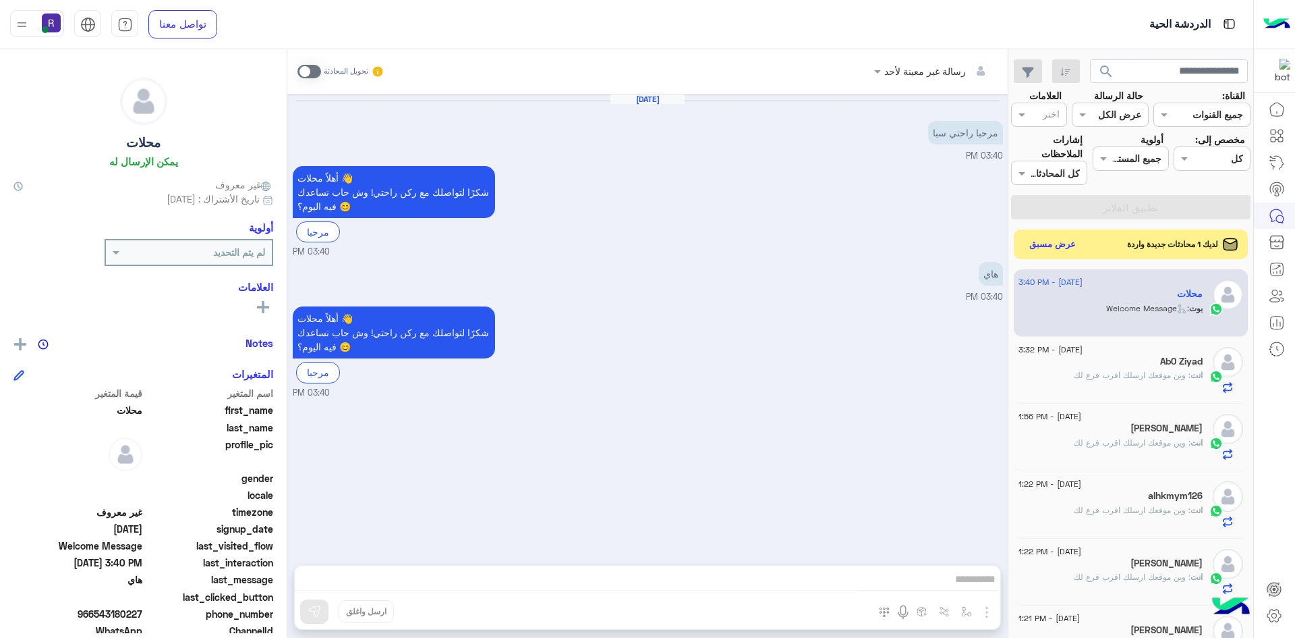
click at [310, 65] on span at bounding box center [310, 71] width 24 height 13
drag, startPoint x: 990, startPoint y: 613, endPoint x: 969, endPoint y: 604, distance: 23.1
click at [990, 613] on img "button" at bounding box center [987, 612] width 16 height 16
click at [967, 588] on span "الصور" at bounding box center [961, 583] width 25 height 16
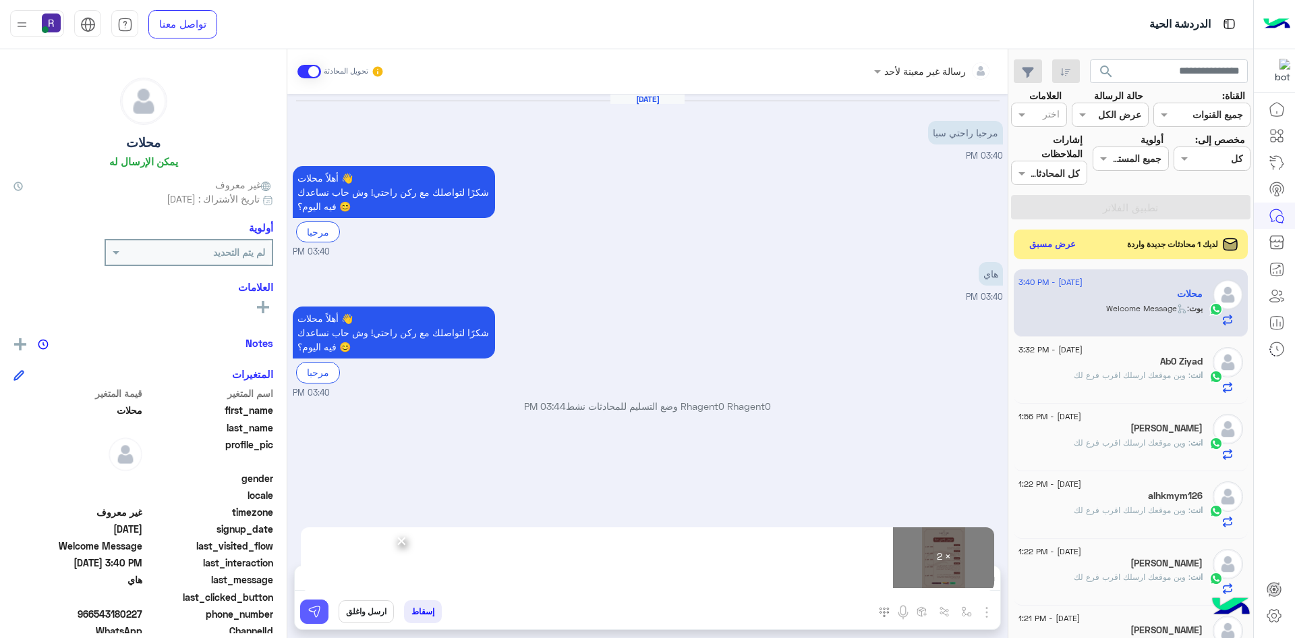
click at [317, 611] on img at bounding box center [314, 610] width 13 height 13
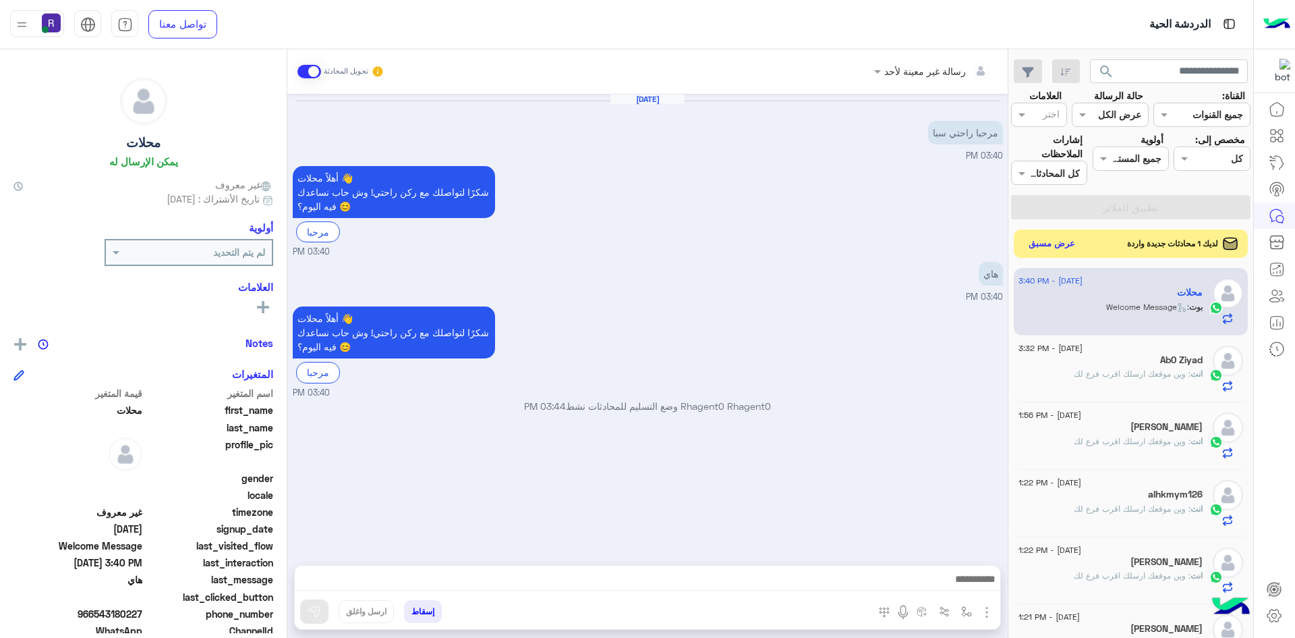
click at [1050, 245] on button "عرض مسبق" at bounding box center [1052, 244] width 57 height 18
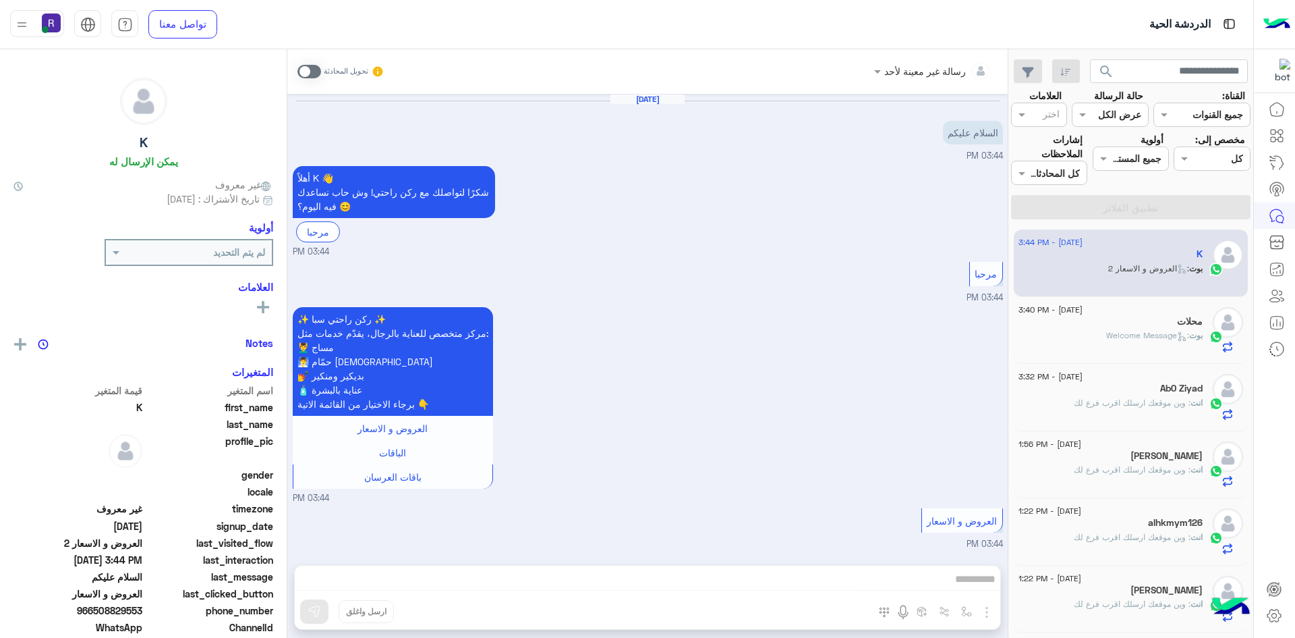
scroll to position [85, 0]
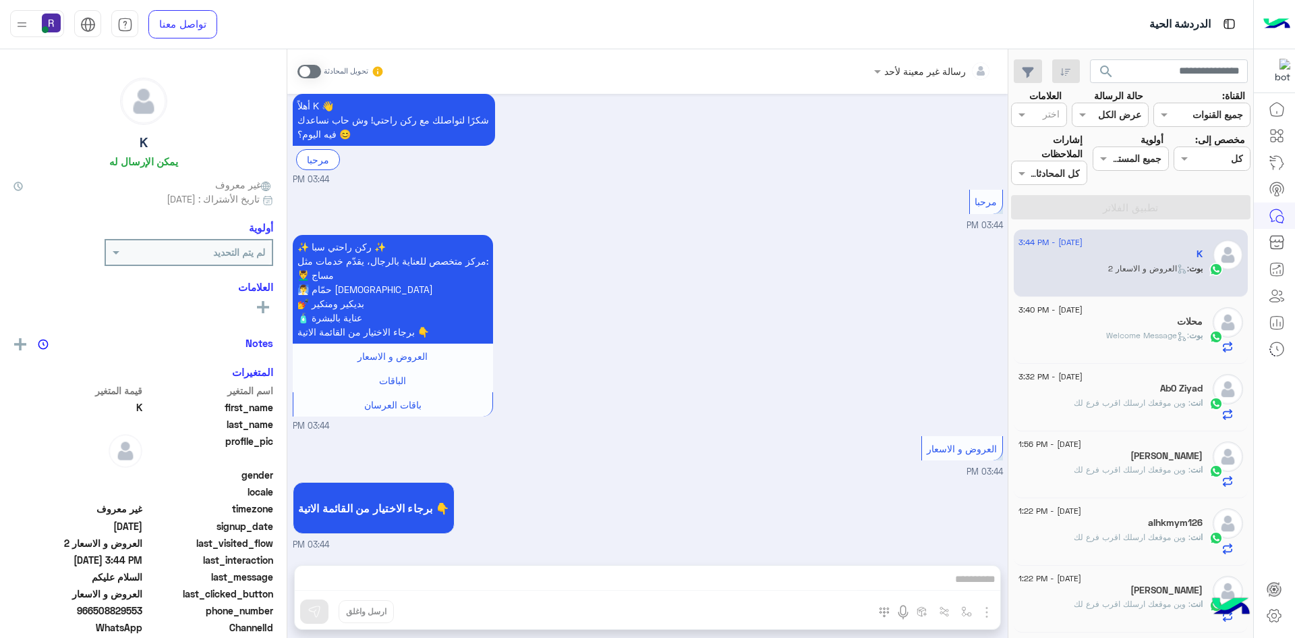
click at [314, 73] on span at bounding box center [310, 71] width 24 height 13
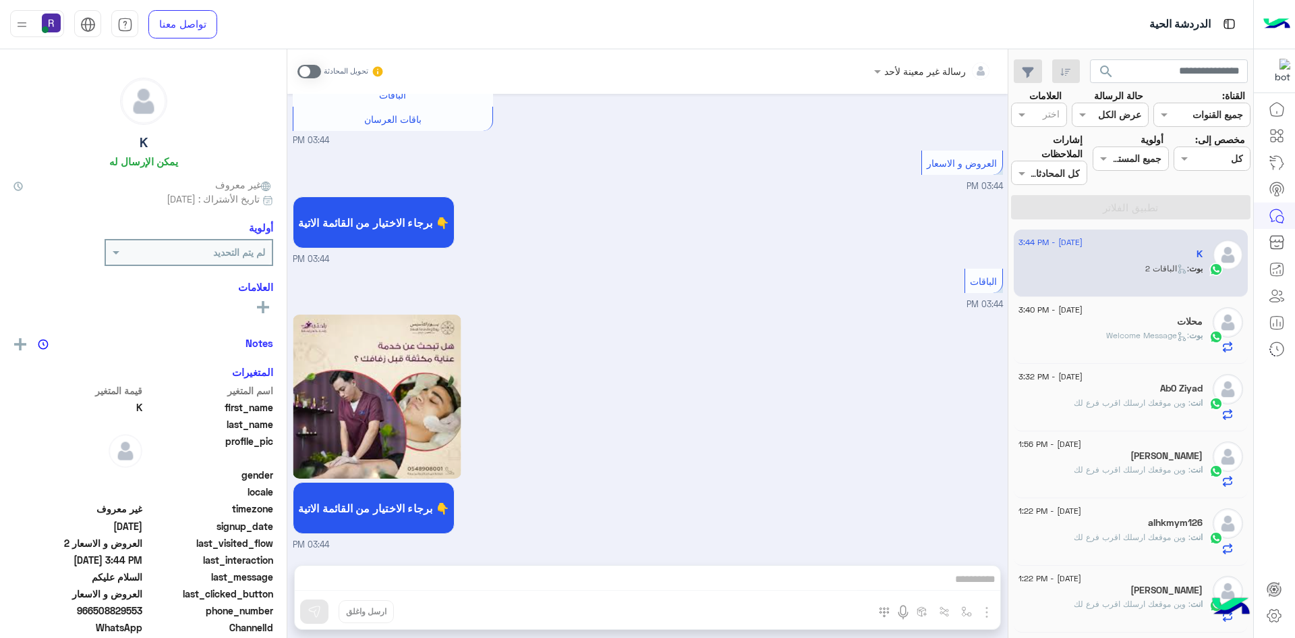
scroll to position [408, 0]
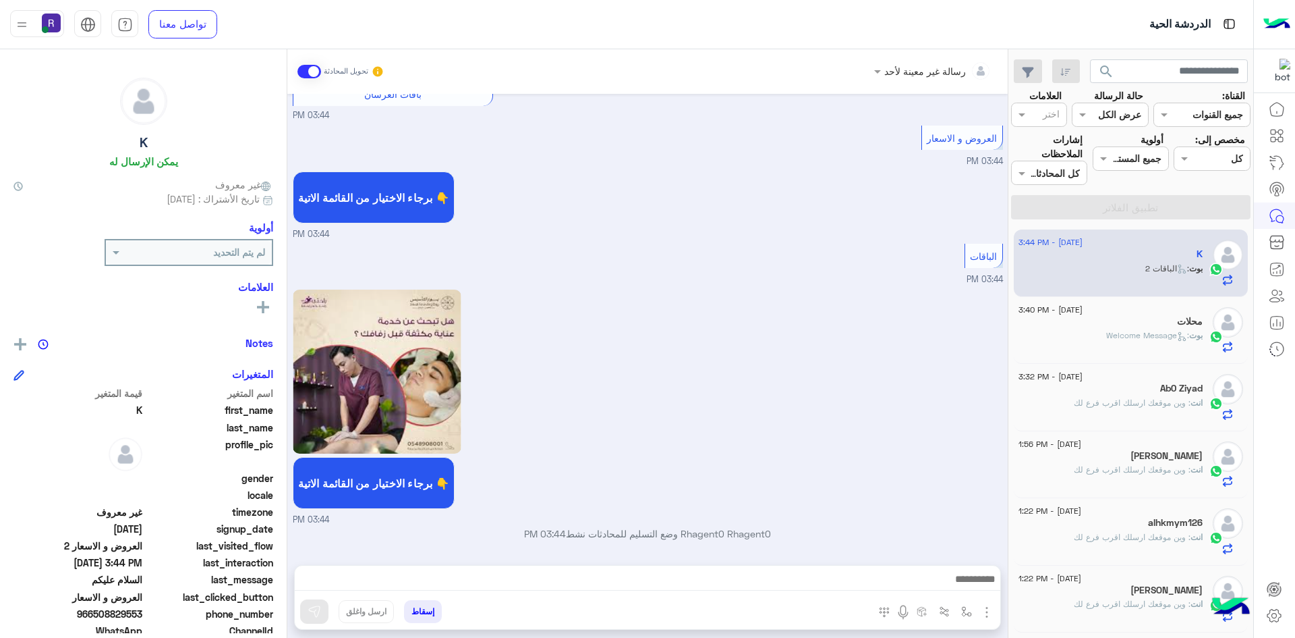
click at [984, 609] on img "button" at bounding box center [987, 612] width 16 height 16
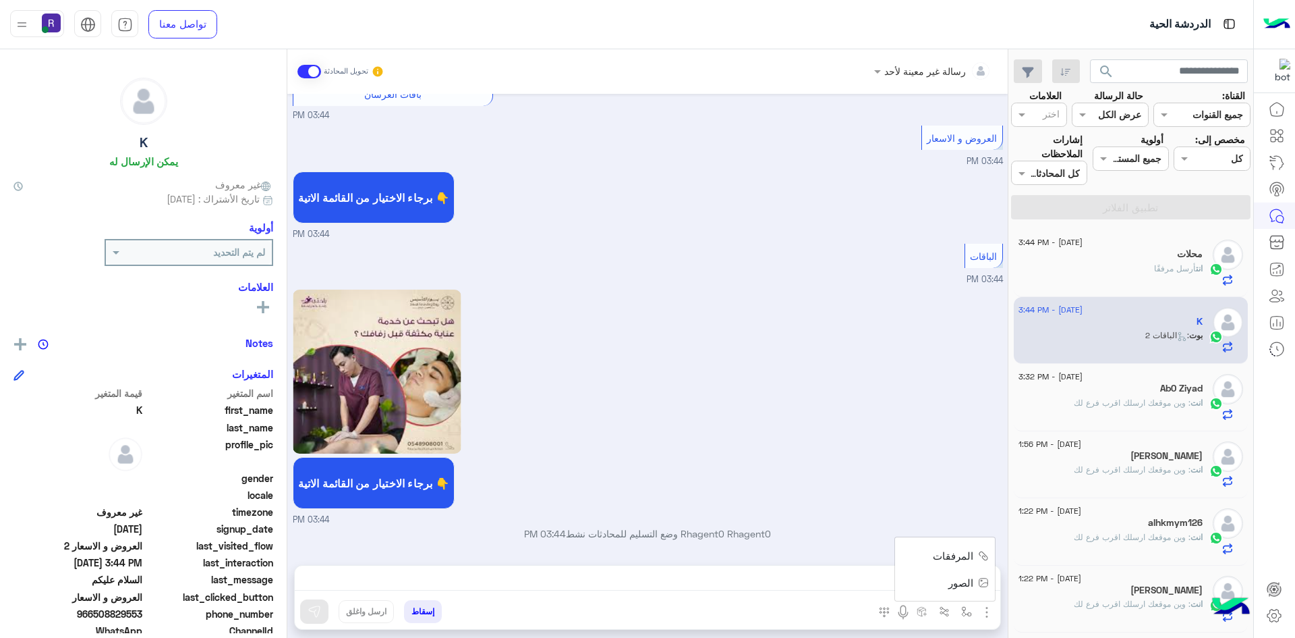
click at [969, 596] on ul "المرفقات الصور" at bounding box center [945, 568] width 101 height 65
click at [986, 611] on img "button" at bounding box center [987, 612] width 16 height 16
click at [971, 587] on span "الصور" at bounding box center [961, 583] width 25 height 16
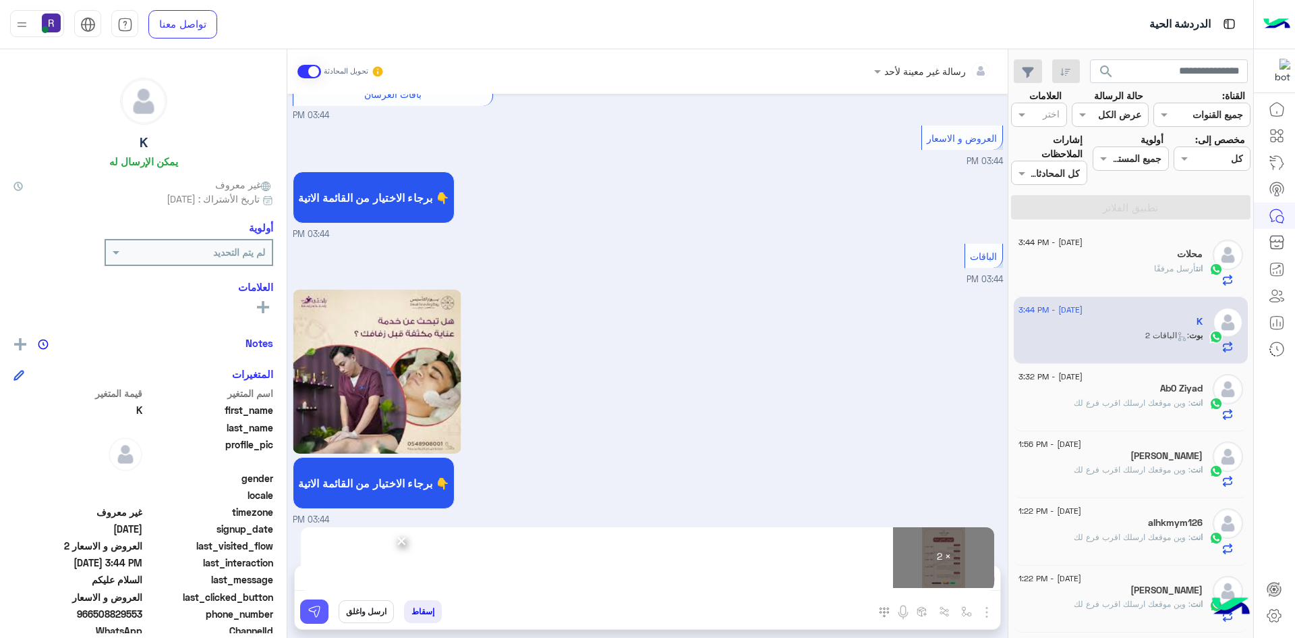
click at [310, 615] on img at bounding box center [314, 610] width 13 height 13
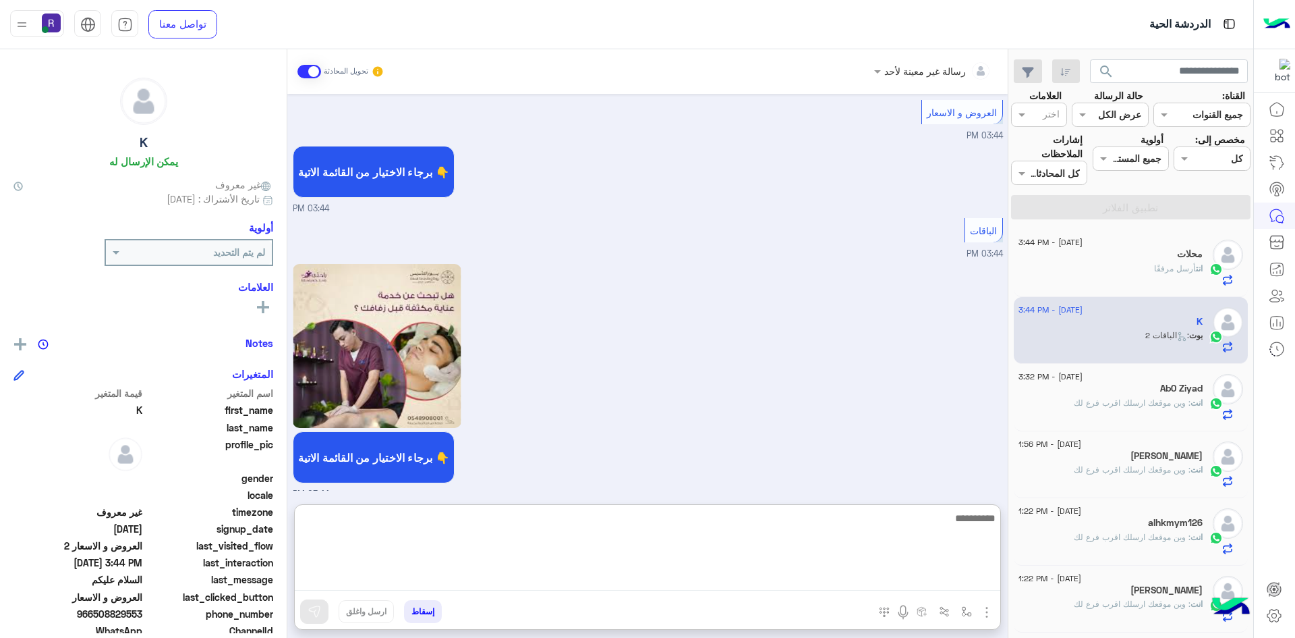
paste textarea "**********"
type textarea "**********"
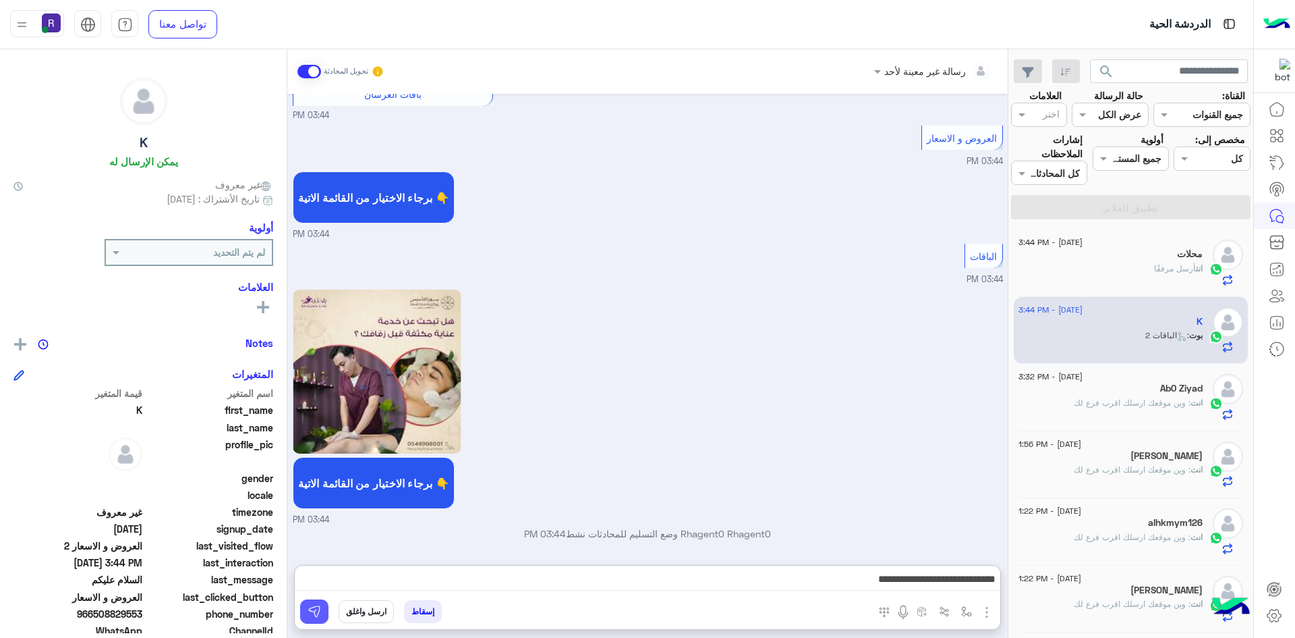
drag, startPoint x: 315, startPoint y: 615, endPoint x: 333, endPoint y: 615, distance: 18.2
click at [315, 615] on img at bounding box center [314, 610] width 13 height 13
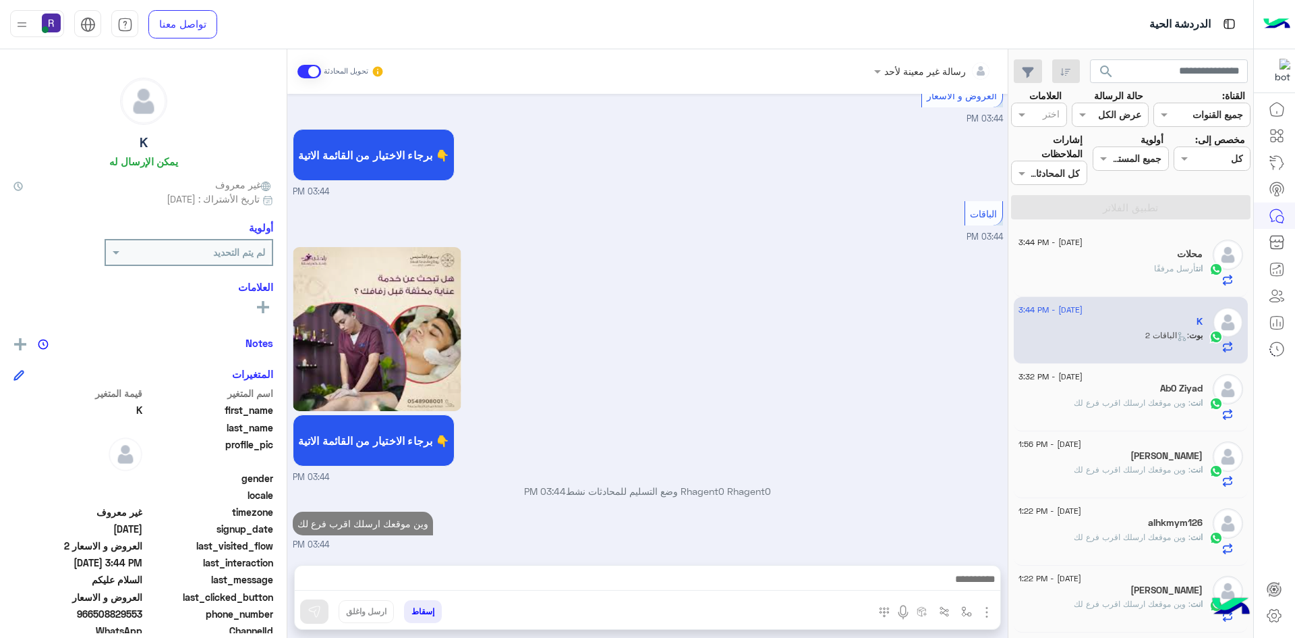
scroll to position [451, 0]
click at [1096, 262] on div "انت أرسل مرفقًا" at bounding box center [1111, 274] width 184 height 24
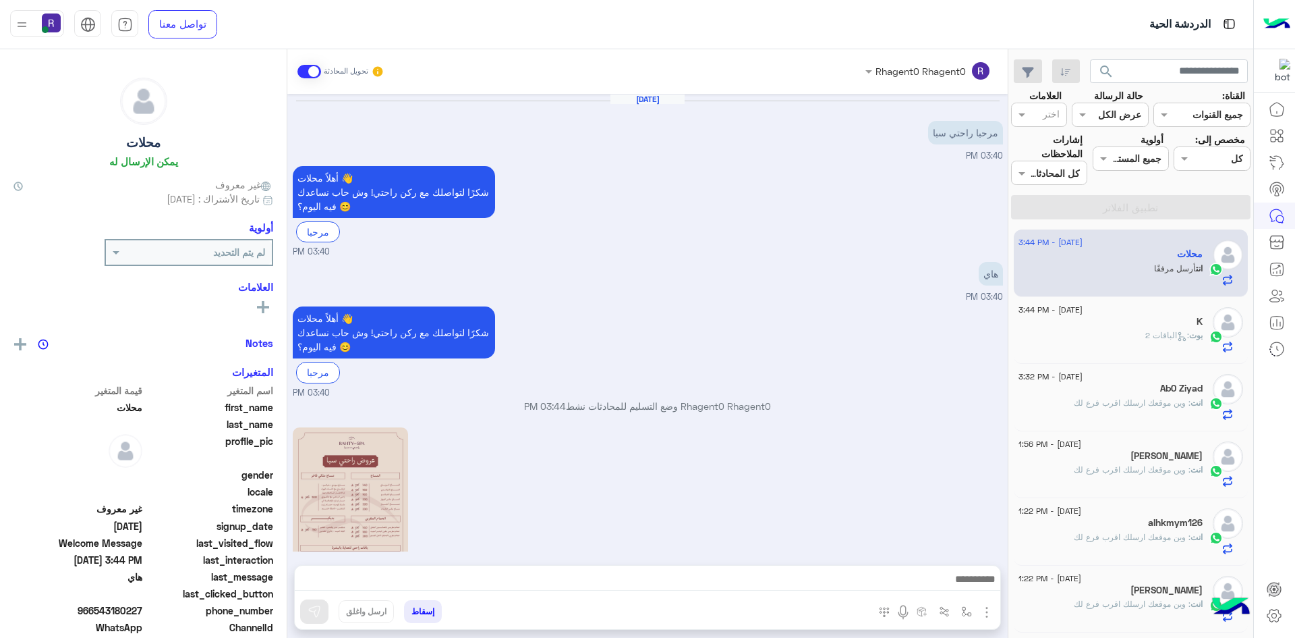
scroll to position [264, 0]
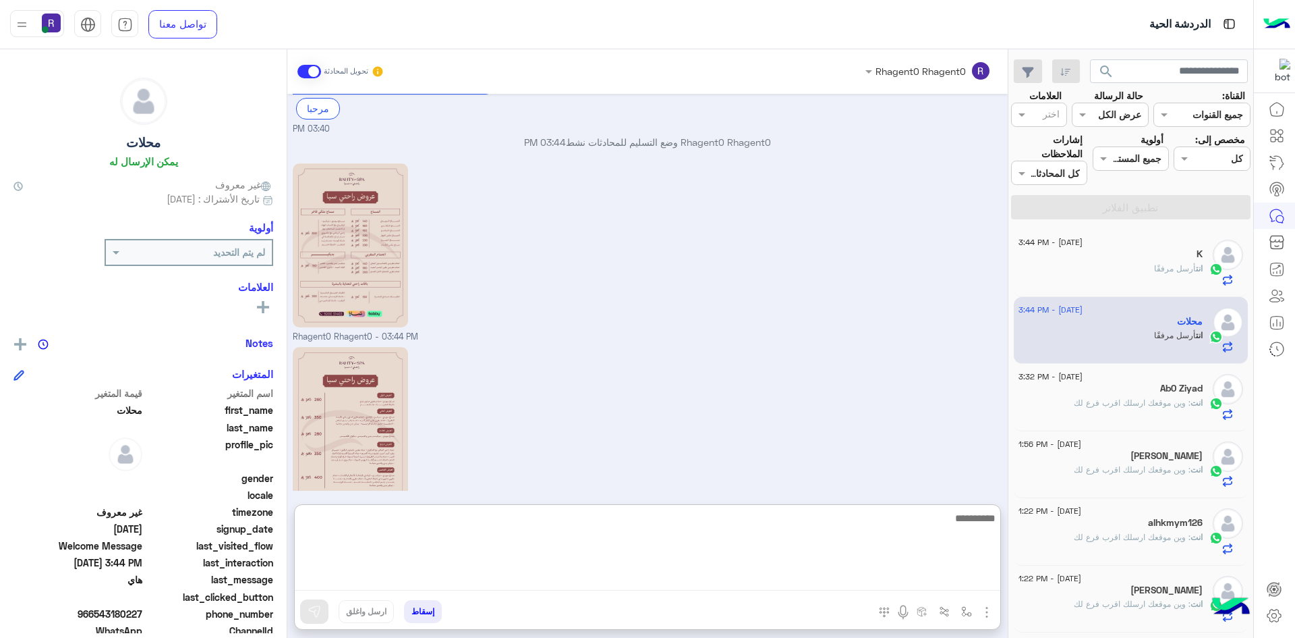
paste textarea "**********"
type textarea "**********"
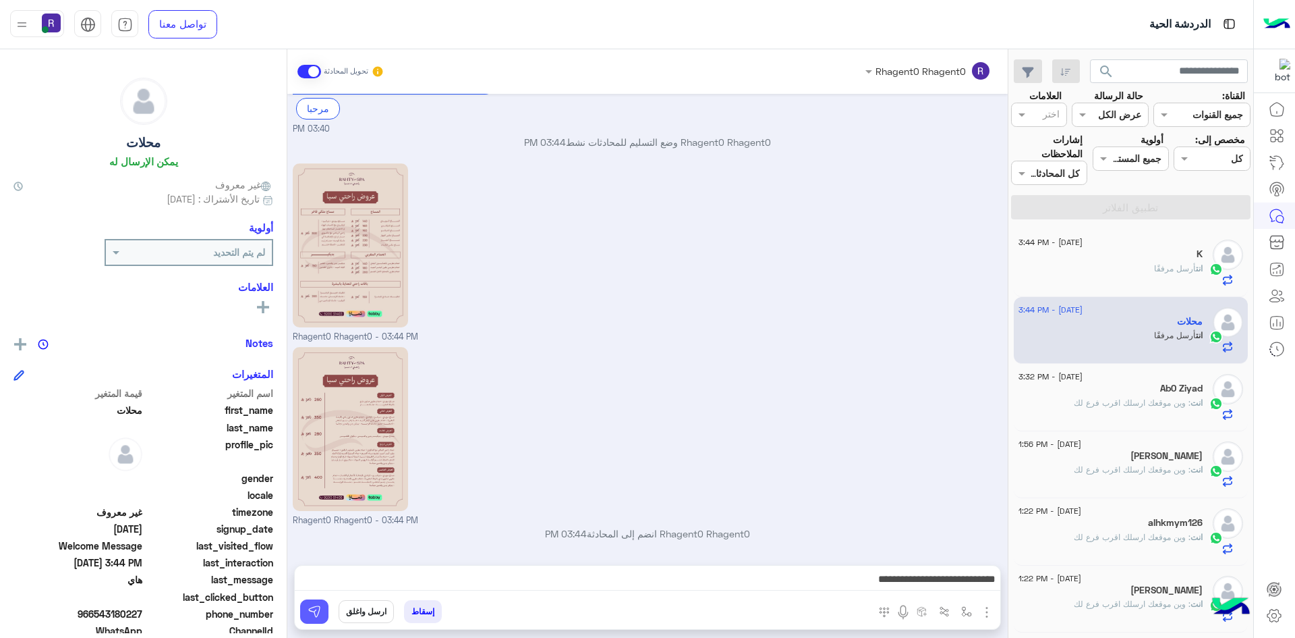
click at [321, 603] on button at bounding box center [314, 611] width 28 height 24
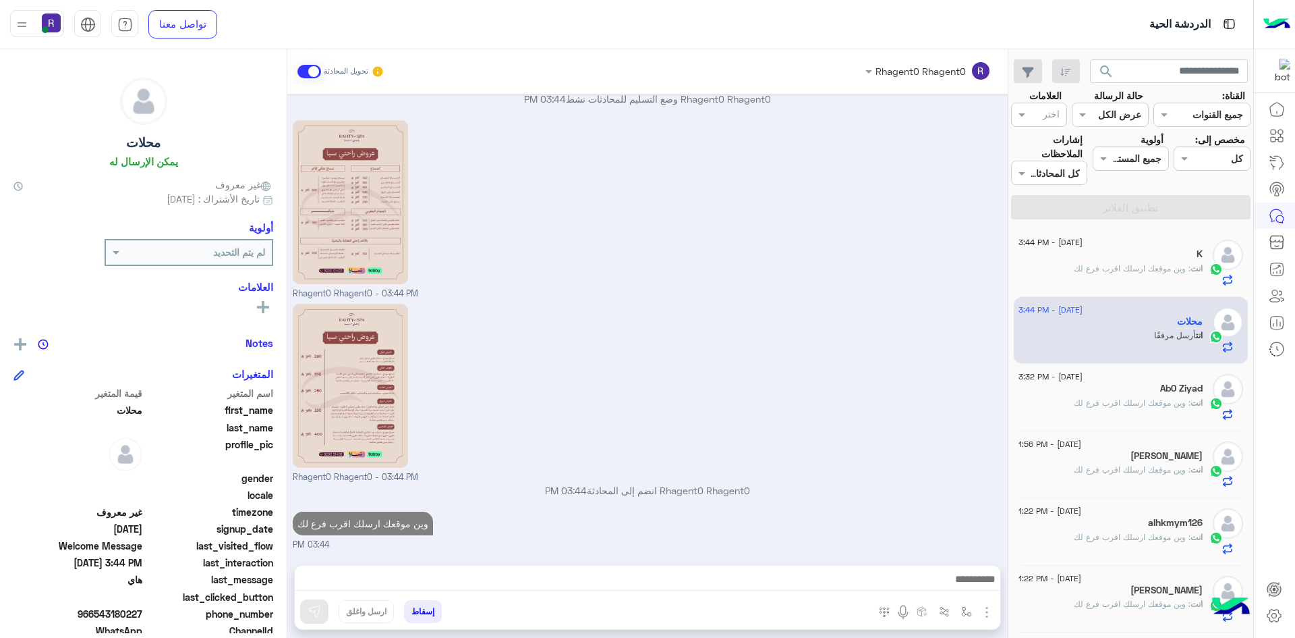
click at [1123, 467] on span ": وين موقعك ارسلك اقرب فرع لك" at bounding box center [1132, 469] width 117 height 10
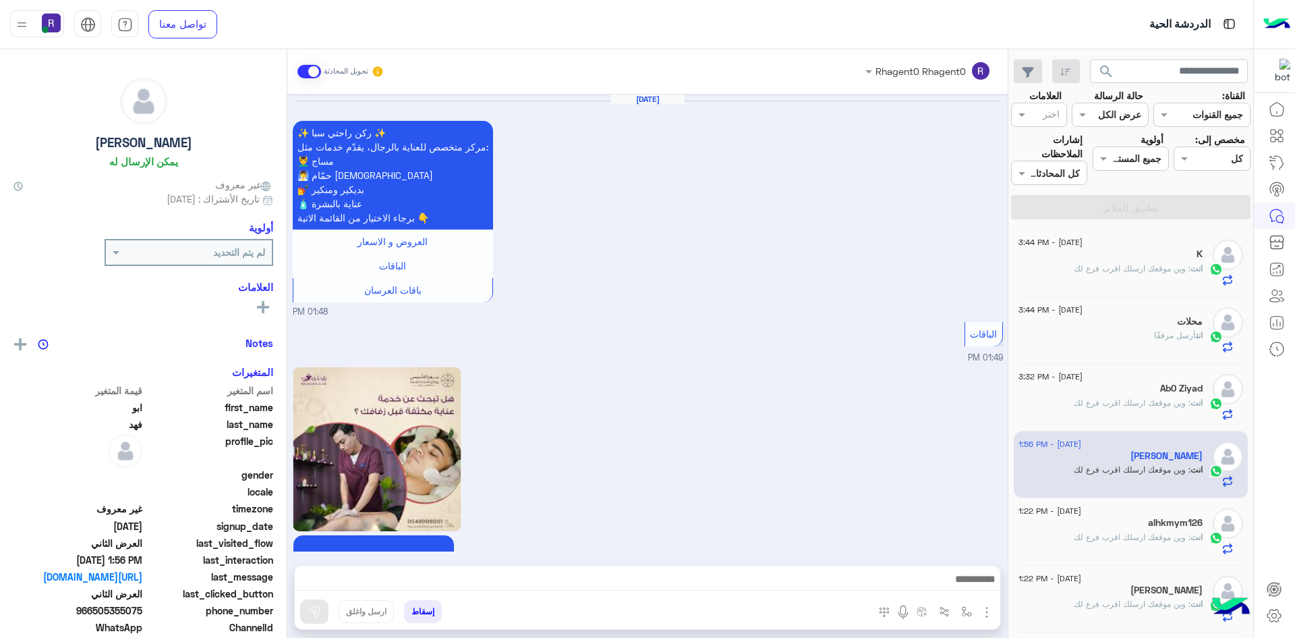
scroll to position [2312, 0]
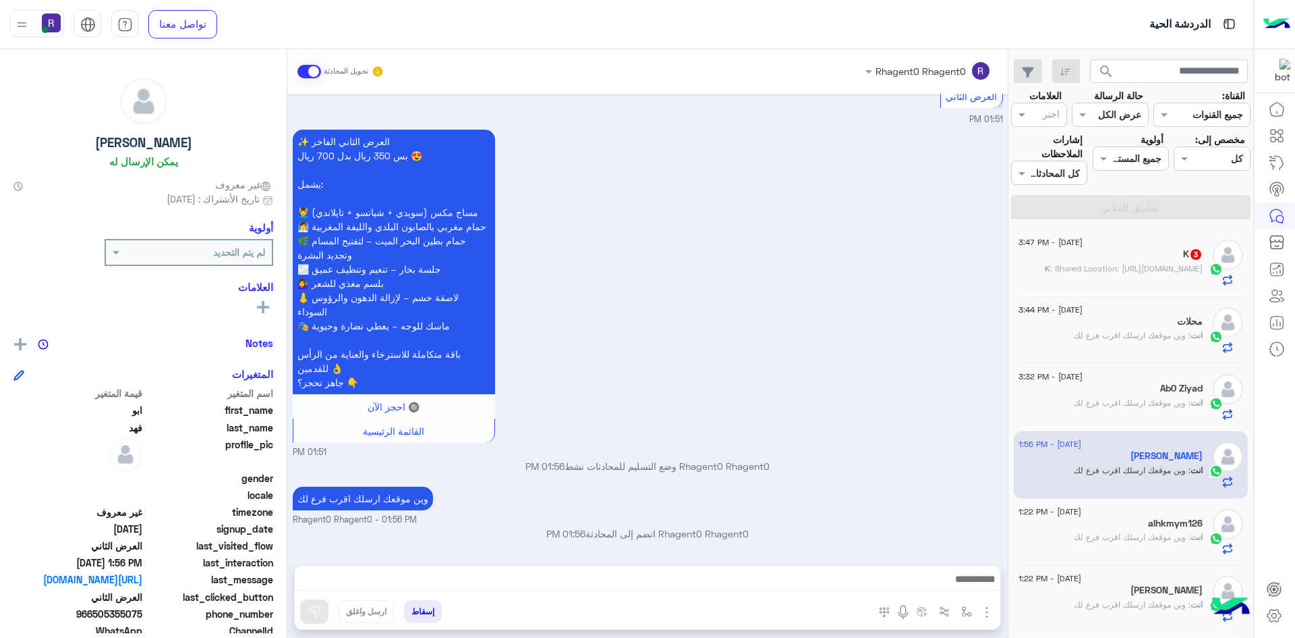
click at [1071, 262] on p "K : Shared Location: https://maps.google.com/maps?q=24.567600250244,46.90299987…" at bounding box center [1124, 268] width 158 height 12
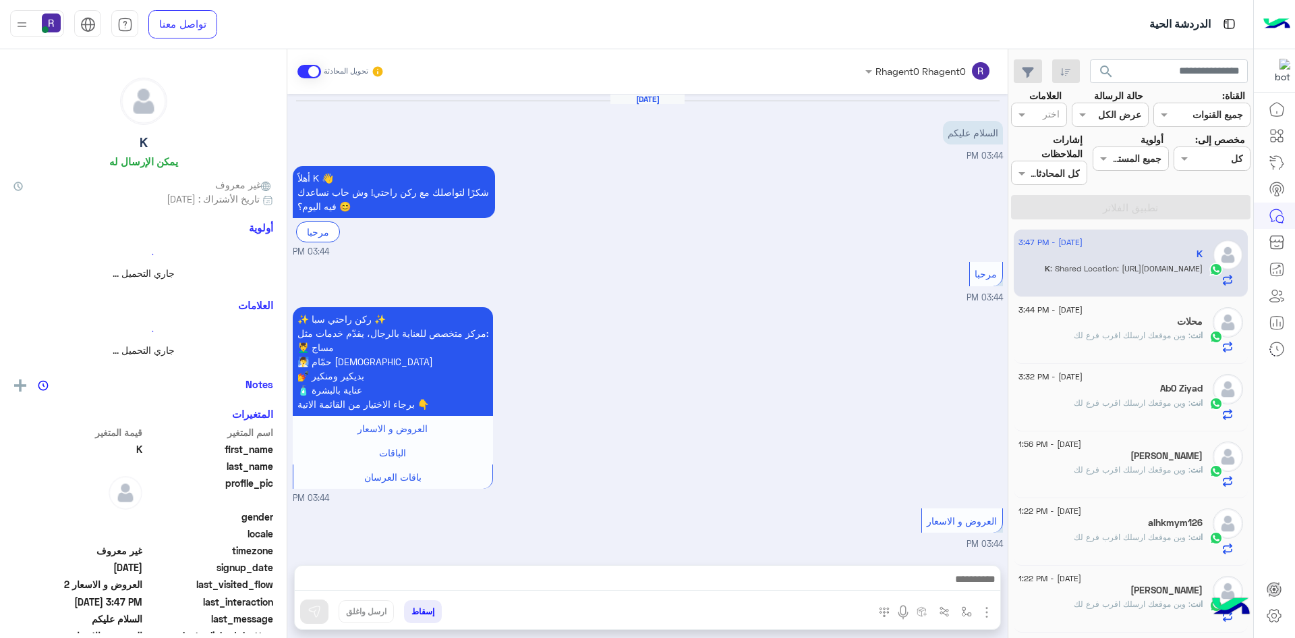
scroll to position [1177, 0]
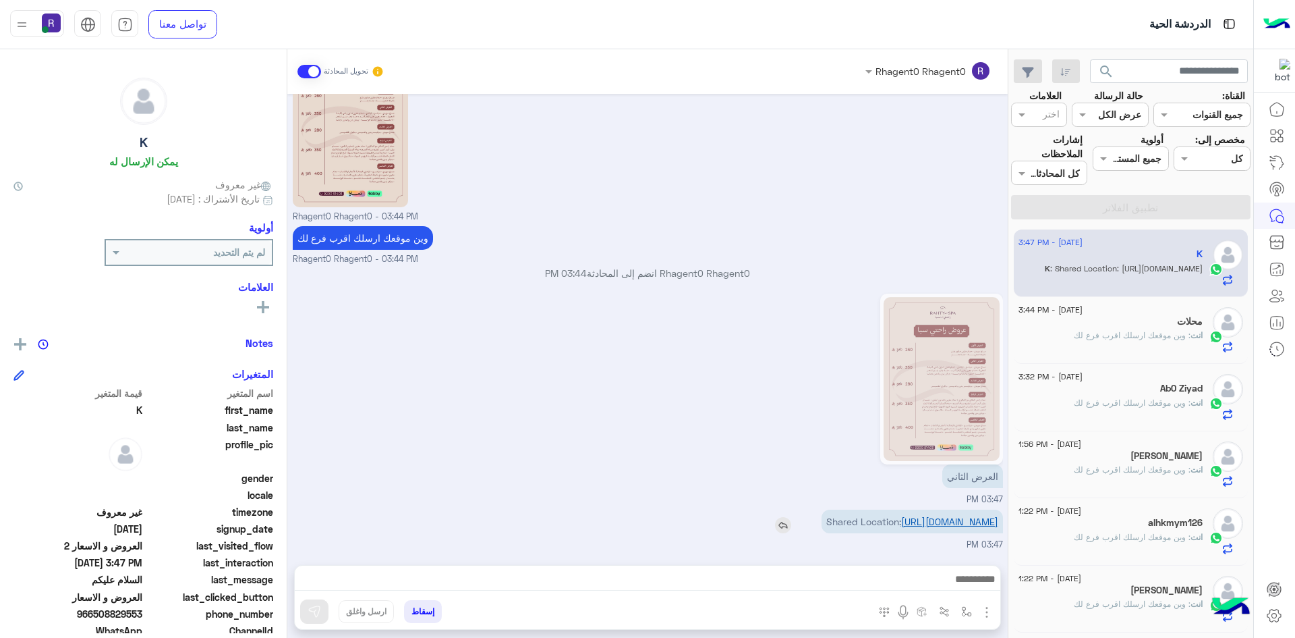
click at [936, 515] on link "https://maps.google.com/maps?q=24.567600250244,46.90299987793" at bounding box center [949, 520] width 97 height 11
click at [965, 609] on img "button" at bounding box center [966, 611] width 11 height 11
click at [946, 584] on input "text" at bounding box center [925, 582] width 91 height 16
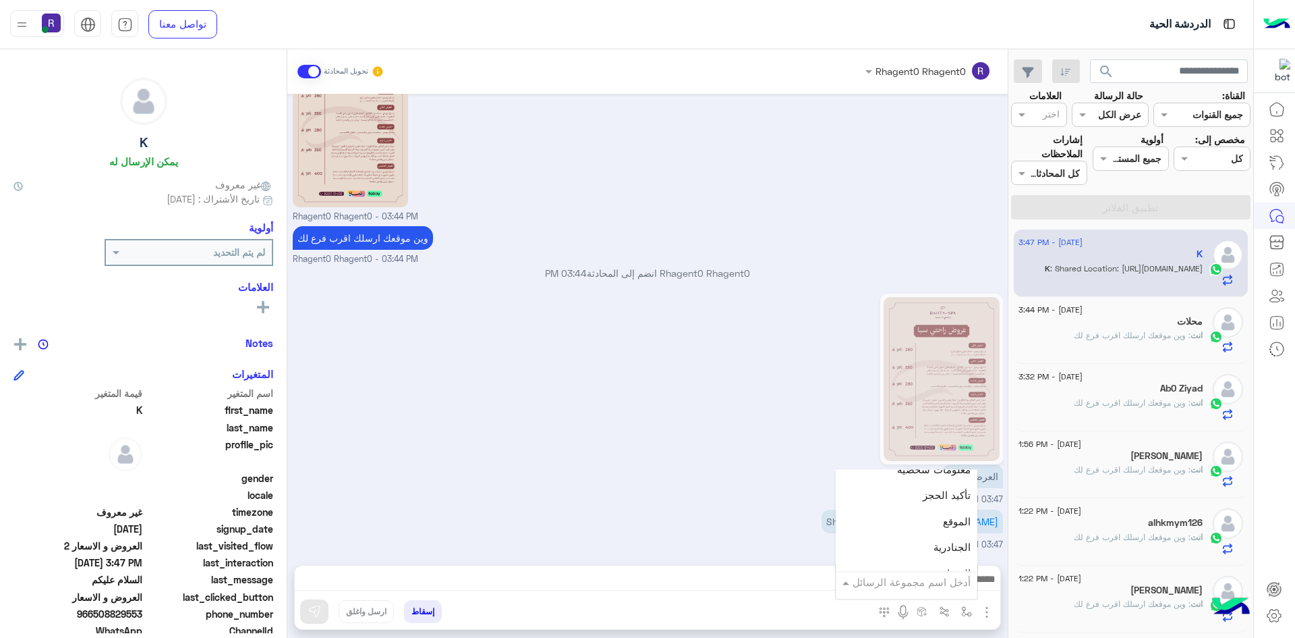
scroll to position [877, 0]
click at [932, 513] on div "الجنادرية" at bounding box center [907, 514] width 142 height 26
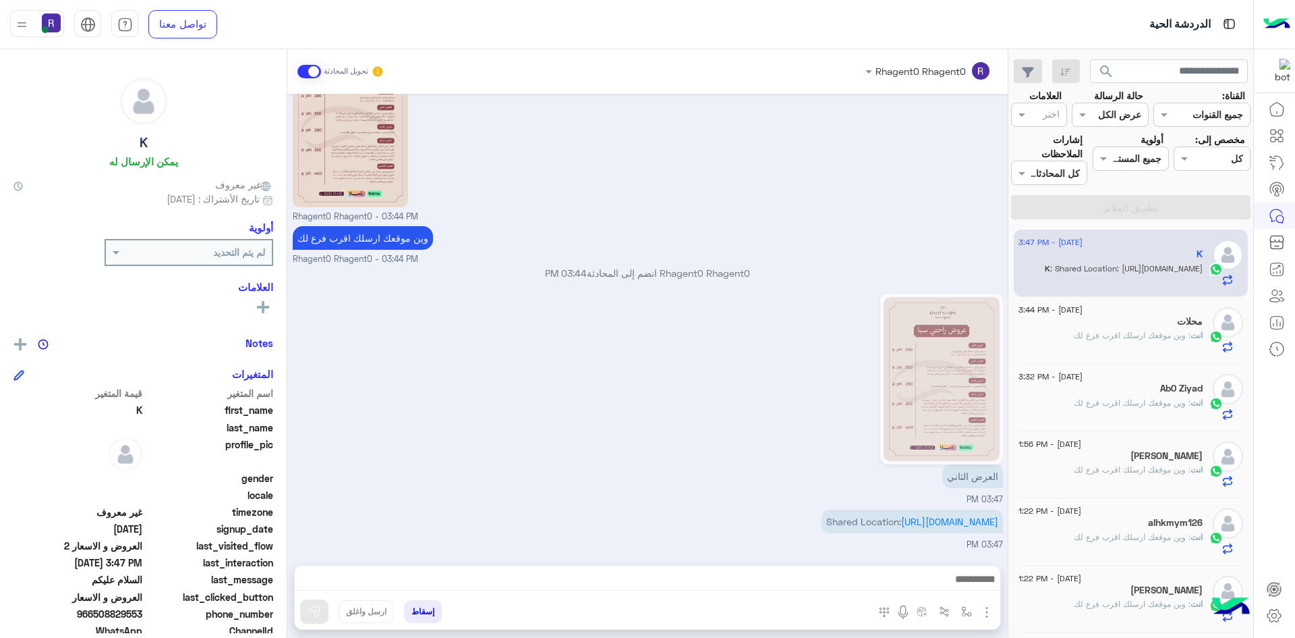
type textarea "*********"
click at [314, 613] on img at bounding box center [314, 610] width 13 height 13
click at [960, 609] on button "button" at bounding box center [967, 611] width 22 height 22
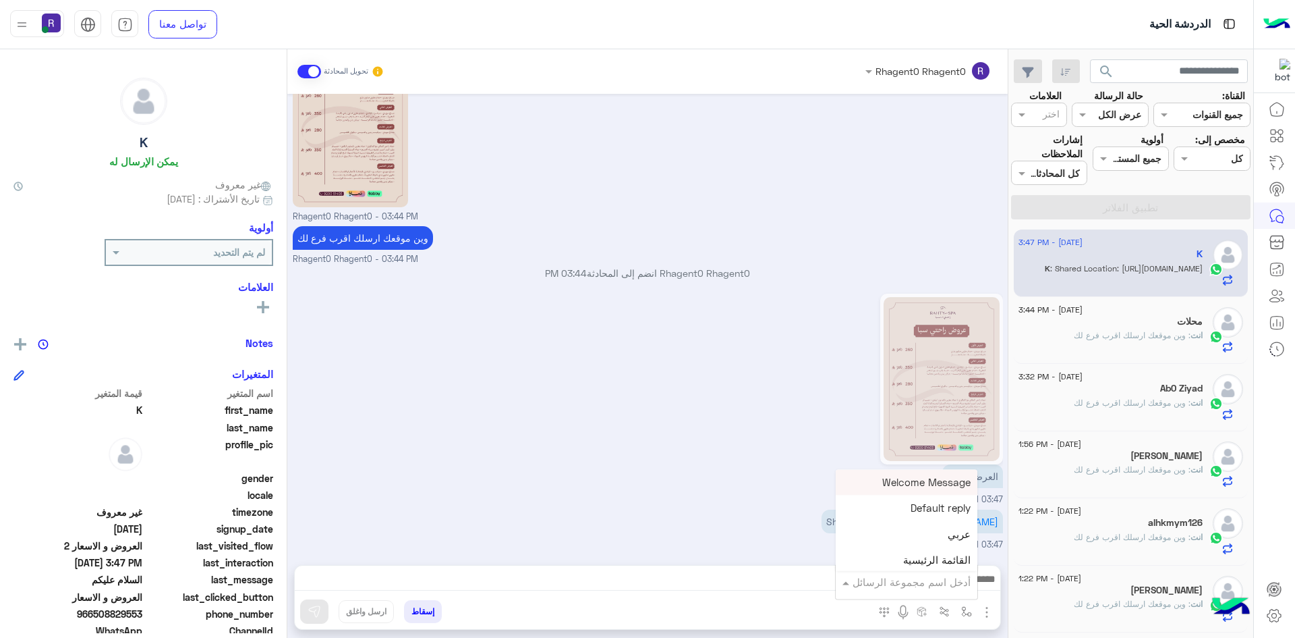
click at [950, 575] on input "text" at bounding box center [925, 582] width 91 height 16
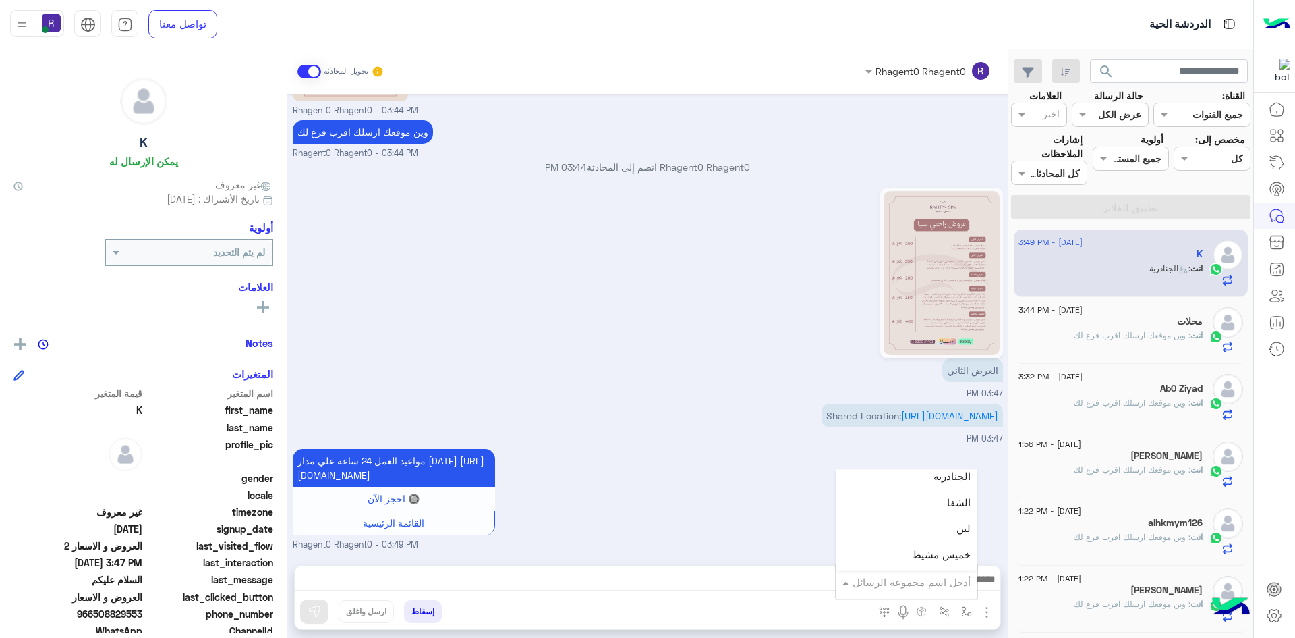
scroll to position [944, 0]
click at [915, 509] on div "لبن" at bounding box center [907, 499] width 142 height 26
type textarea "***"
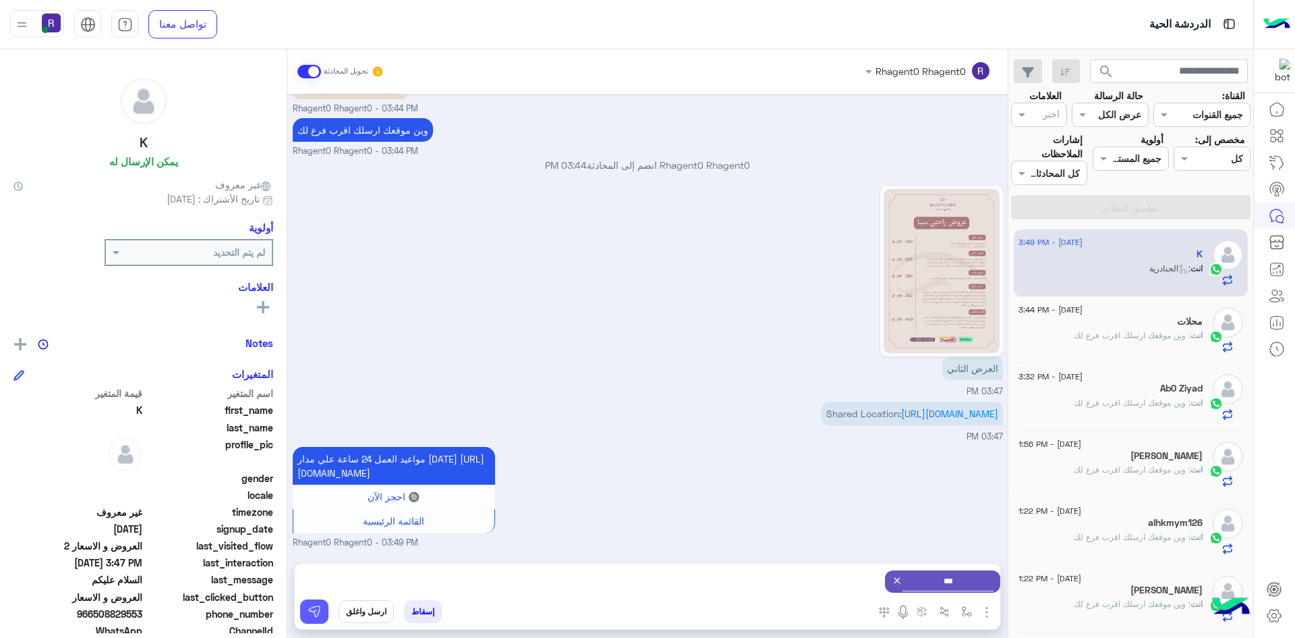
click at [326, 610] on button at bounding box center [314, 611] width 28 height 24
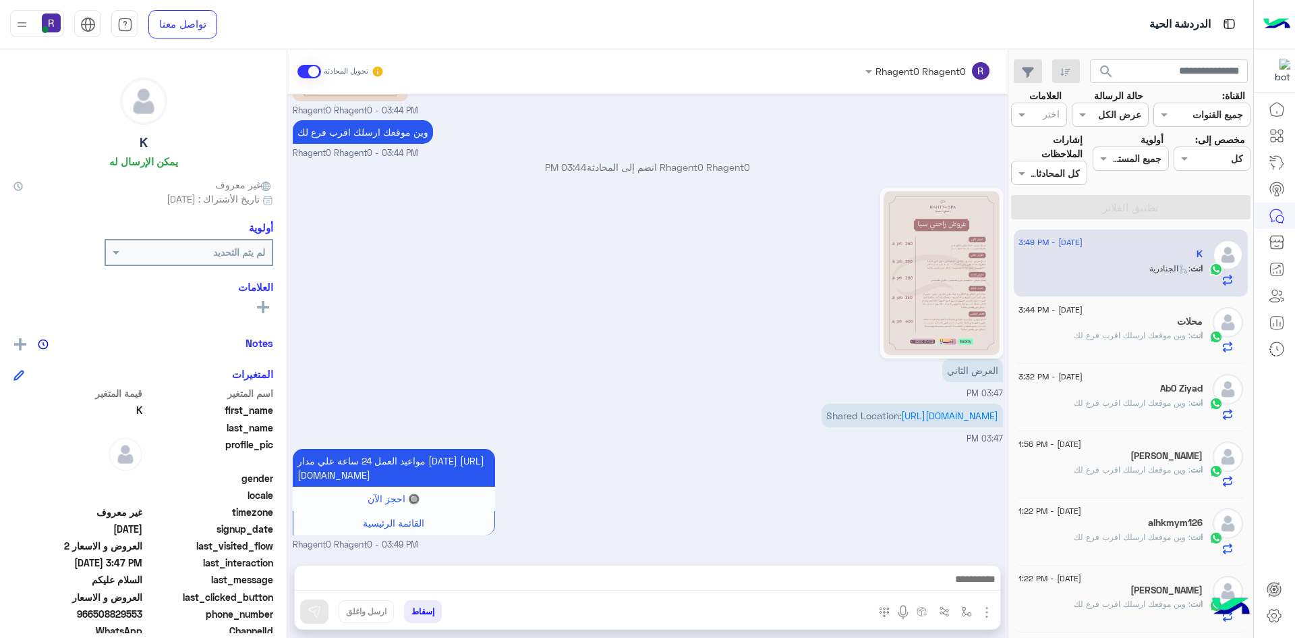
scroll to position [1297, 0]
click at [1139, 399] on span ": وين موقعك ارسلك اقرب فرع لك" at bounding box center [1132, 402] width 117 height 10
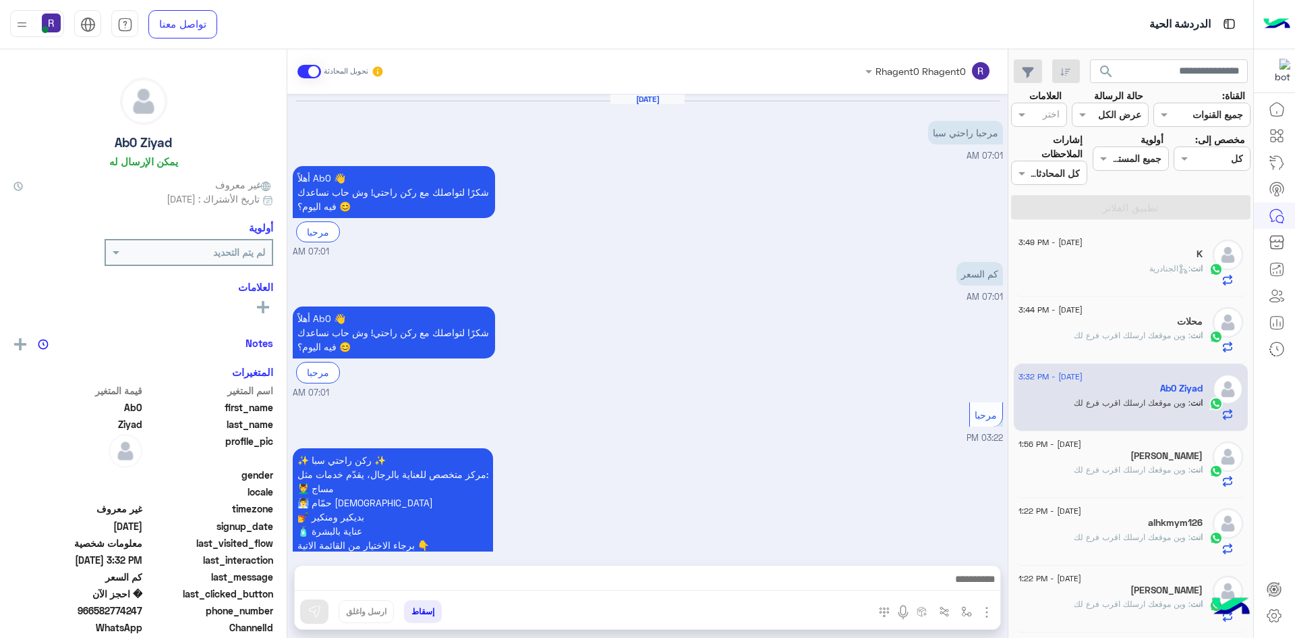
scroll to position [657, 0]
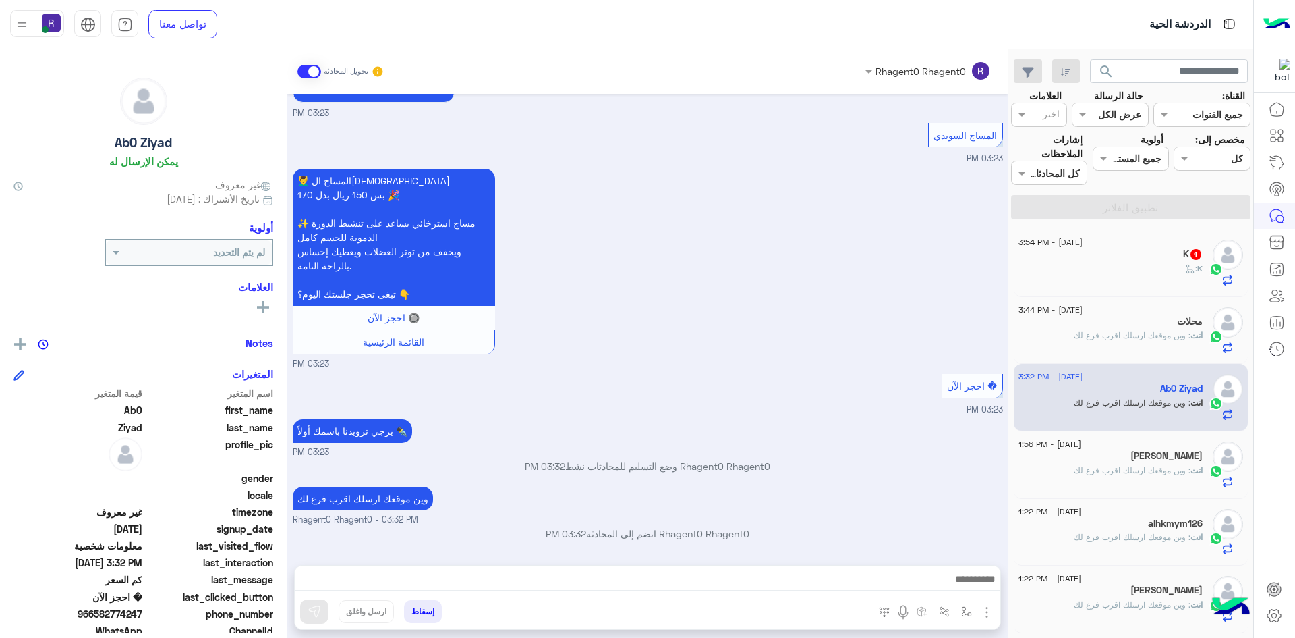
click at [1170, 258] on div "K 1" at bounding box center [1111, 255] width 184 height 14
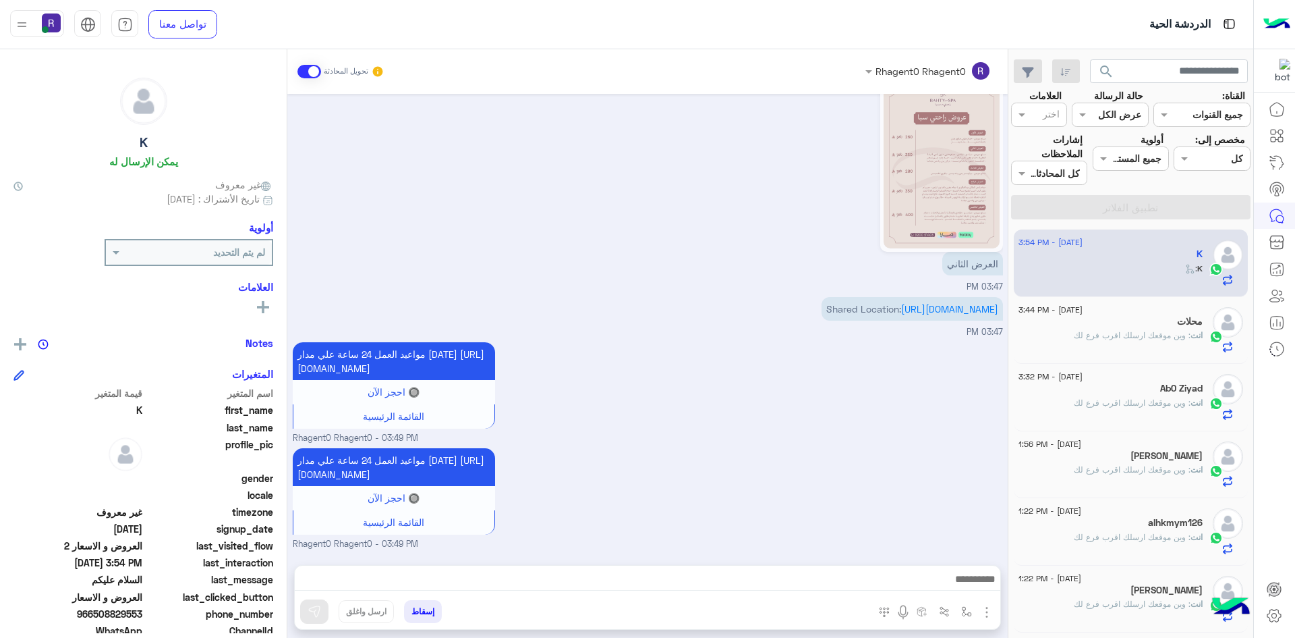
scroll to position [1462, 0]
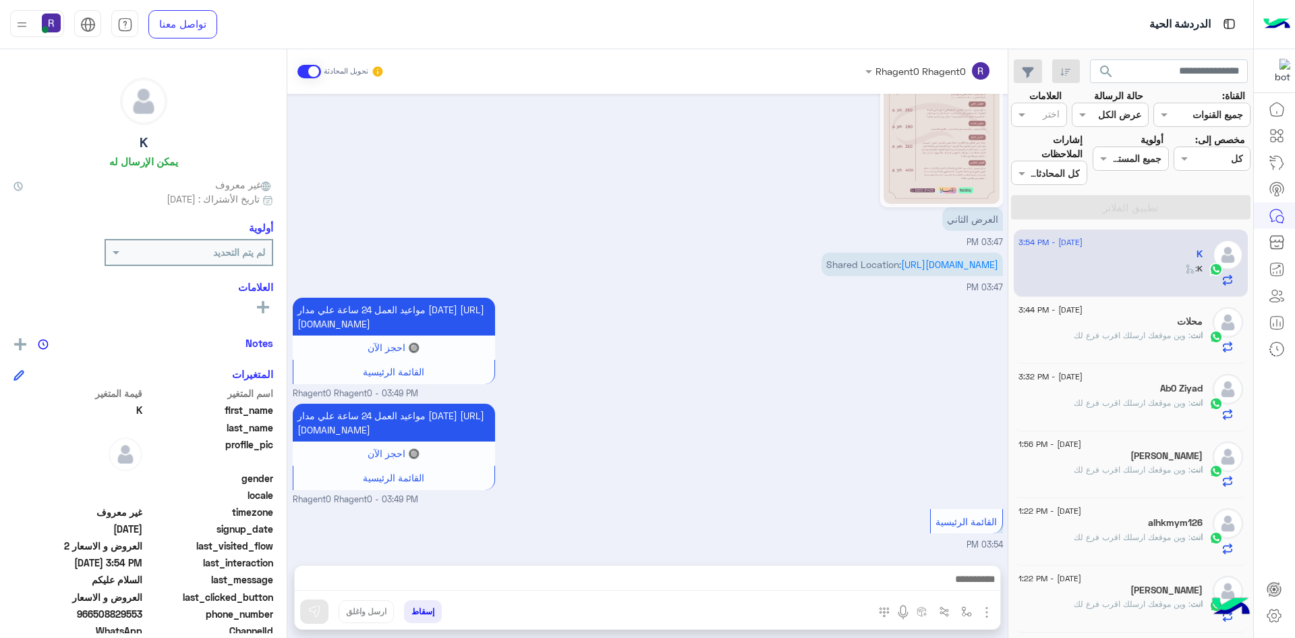
click at [1116, 329] on div "محلات" at bounding box center [1111, 323] width 184 height 14
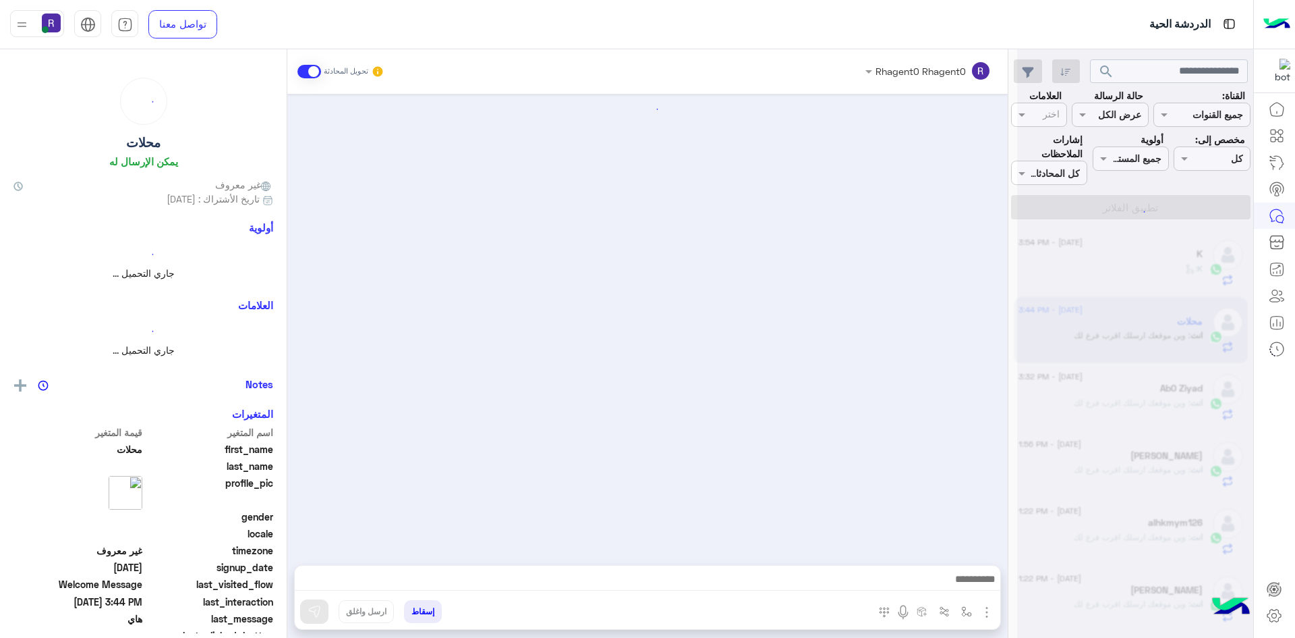
scroll to position [307, 0]
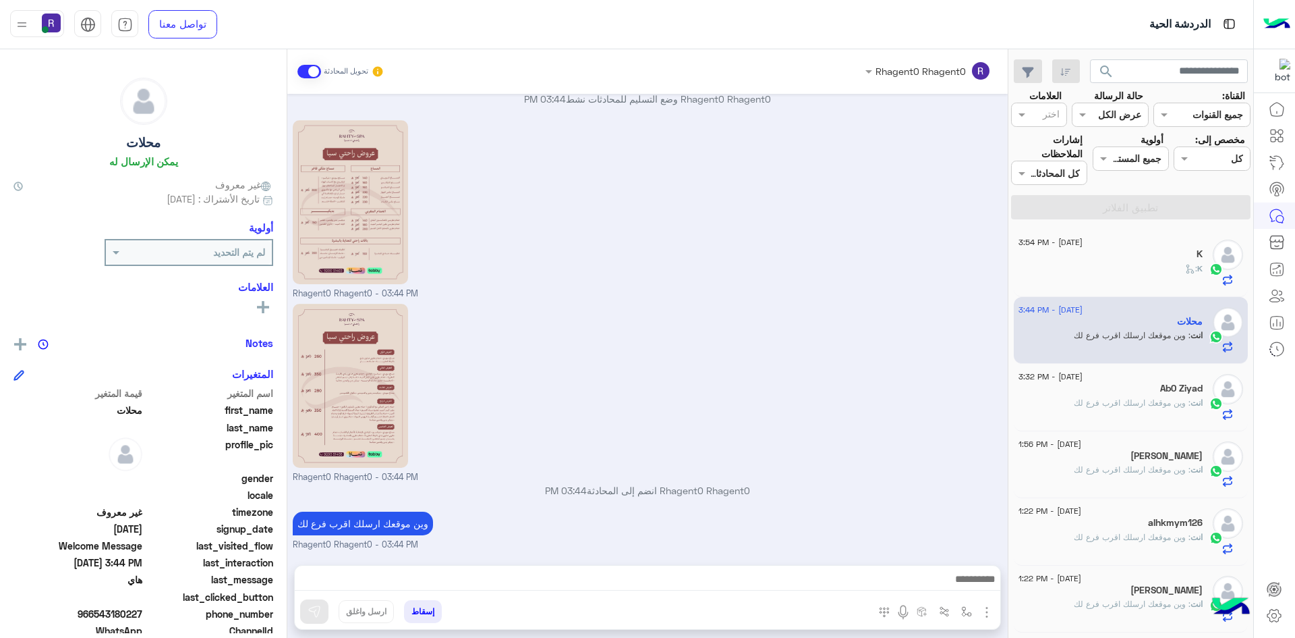
click at [1192, 268] on icon at bounding box center [1190, 269] width 10 height 10
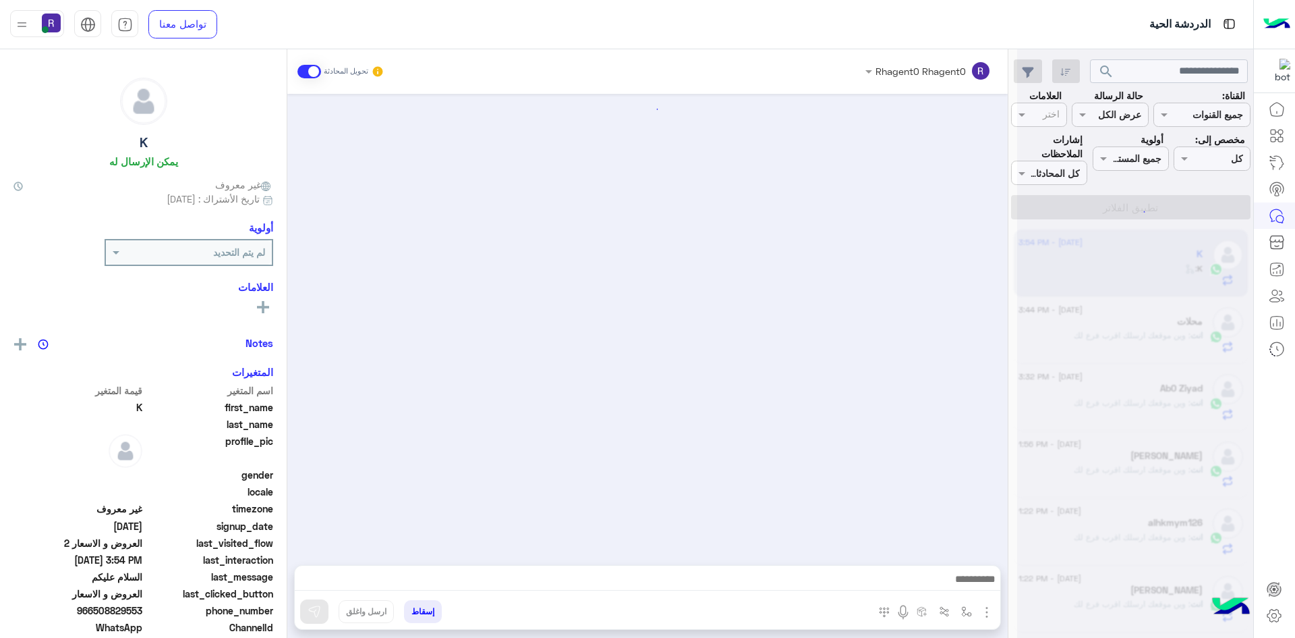
scroll to position [1462, 0]
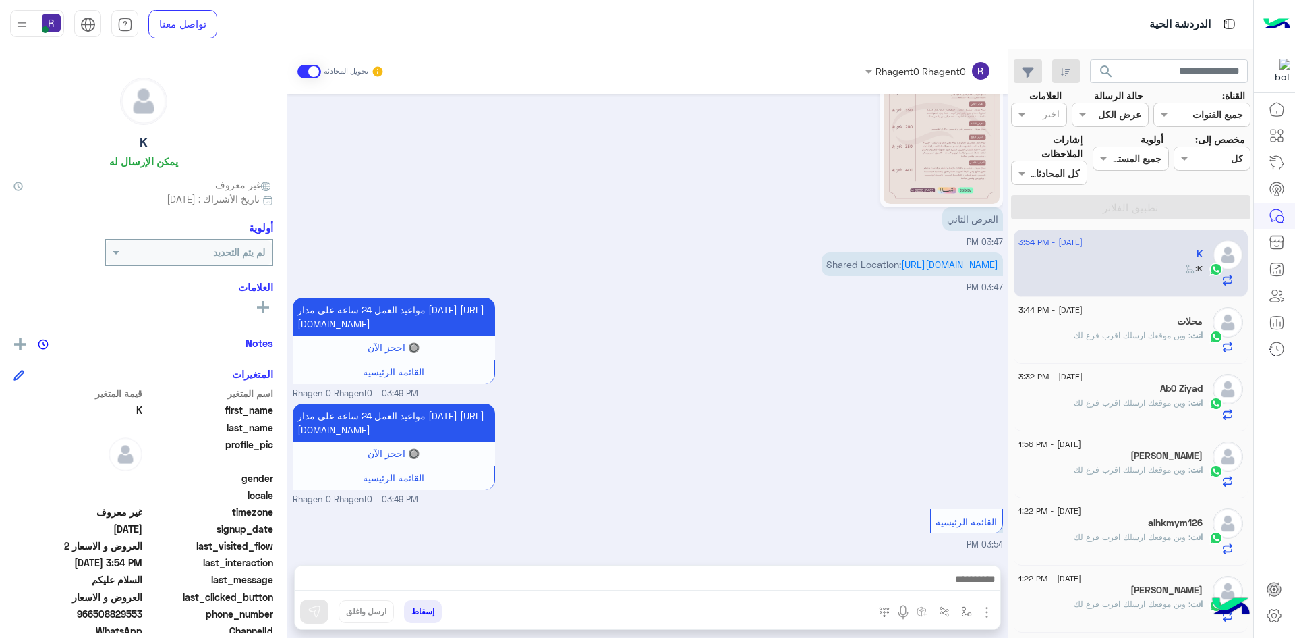
click at [1133, 333] on span ": وين موقعك ارسلك اقرب فرع لك" at bounding box center [1132, 335] width 117 height 10
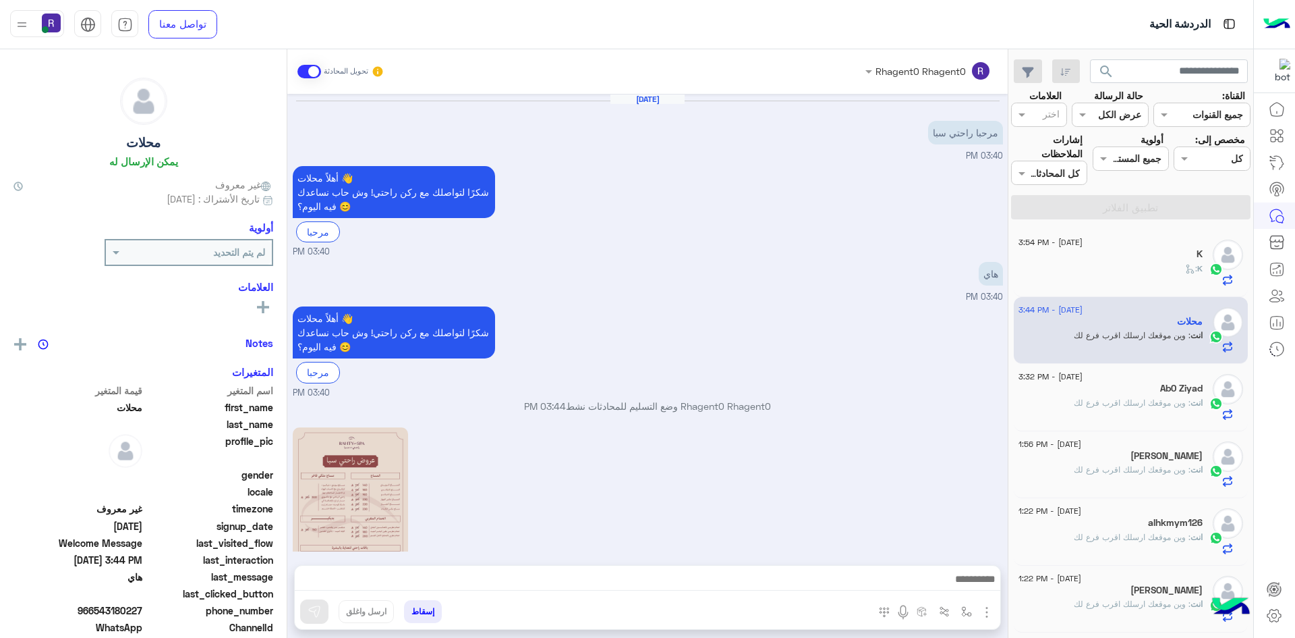
scroll to position [307, 0]
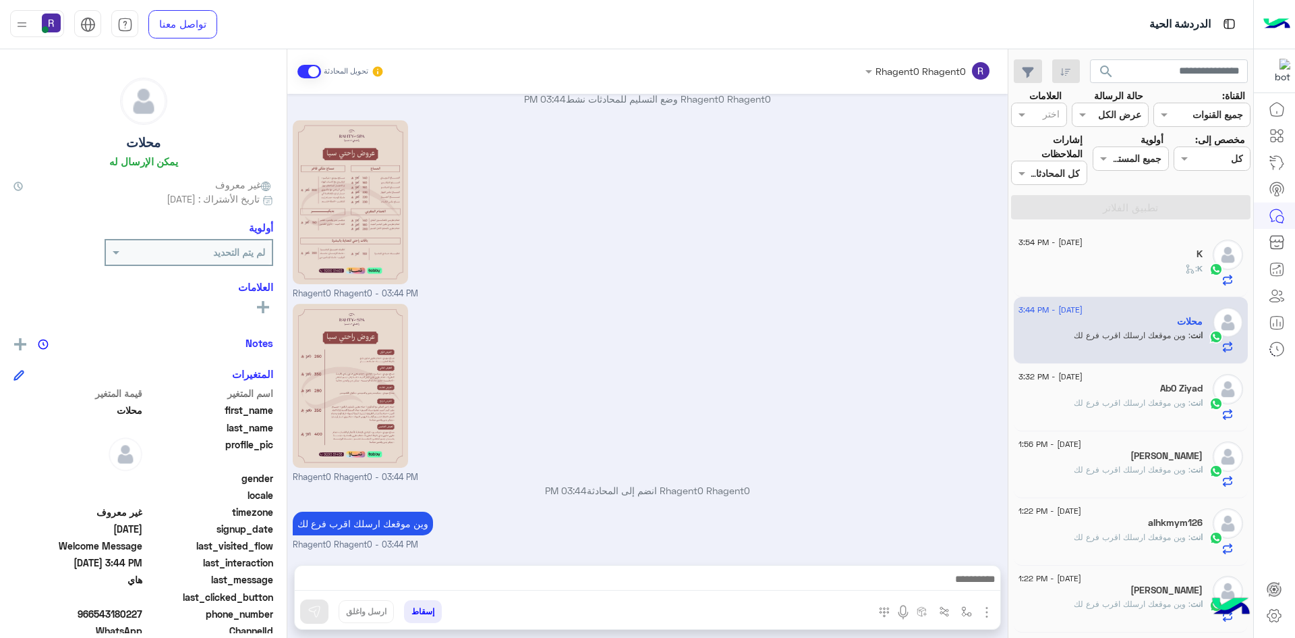
click at [1141, 268] on div "K :" at bounding box center [1111, 274] width 184 height 24
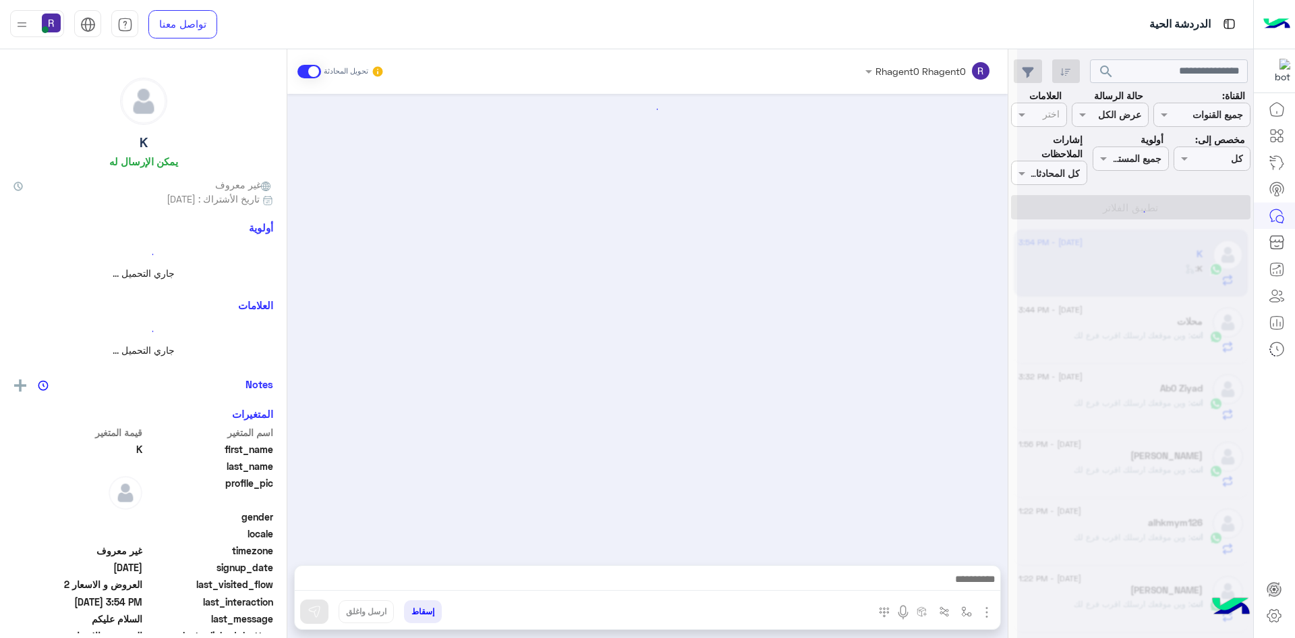
scroll to position [1462, 0]
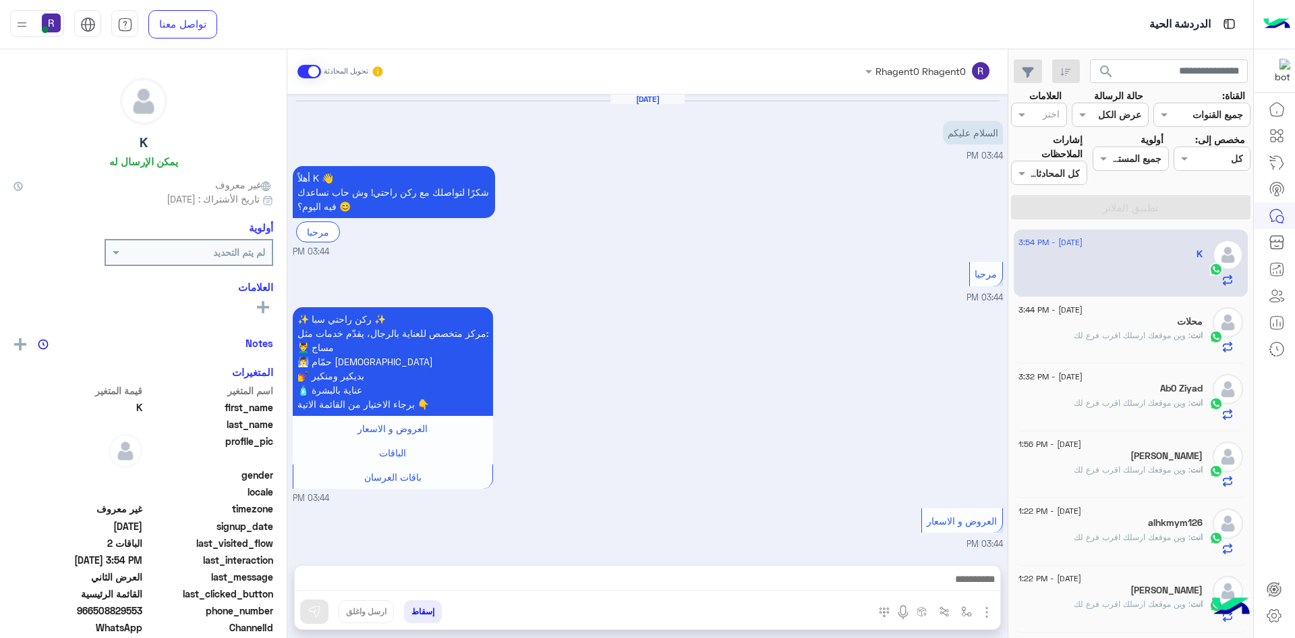
scroll to position [1462, 0]
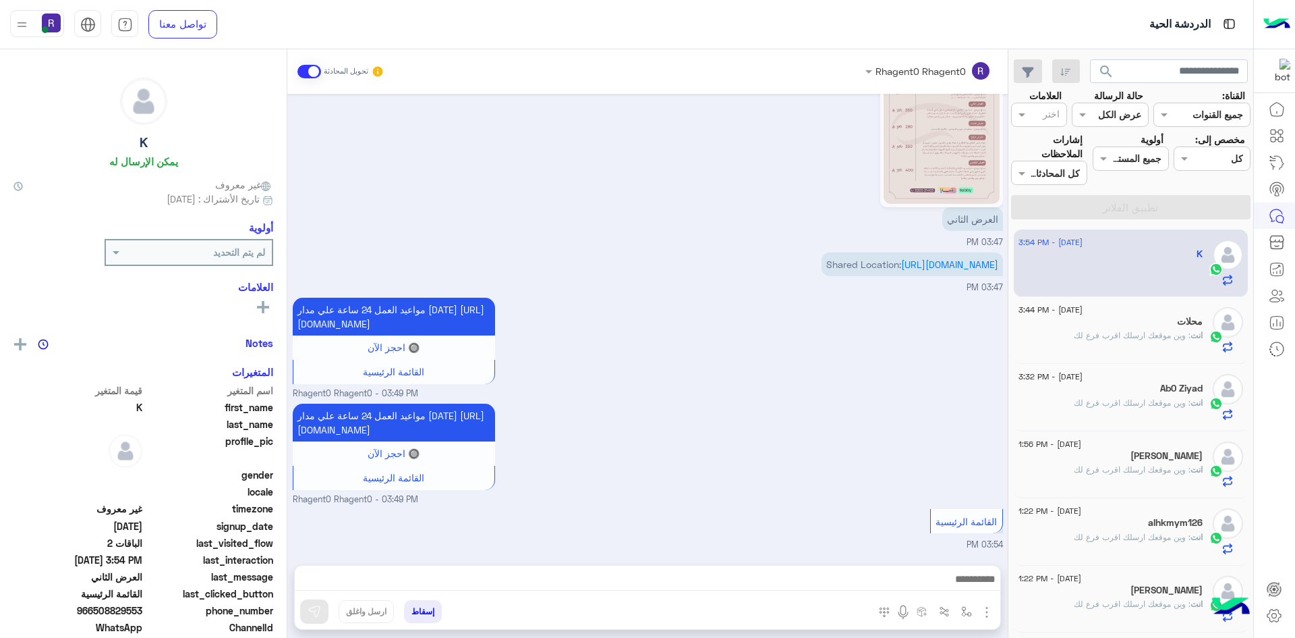
click at [1144, 335] on span ": وين موقعك ارسلك اقرب فرع لك" at bounding box center [1132, 335] width 117 height 10
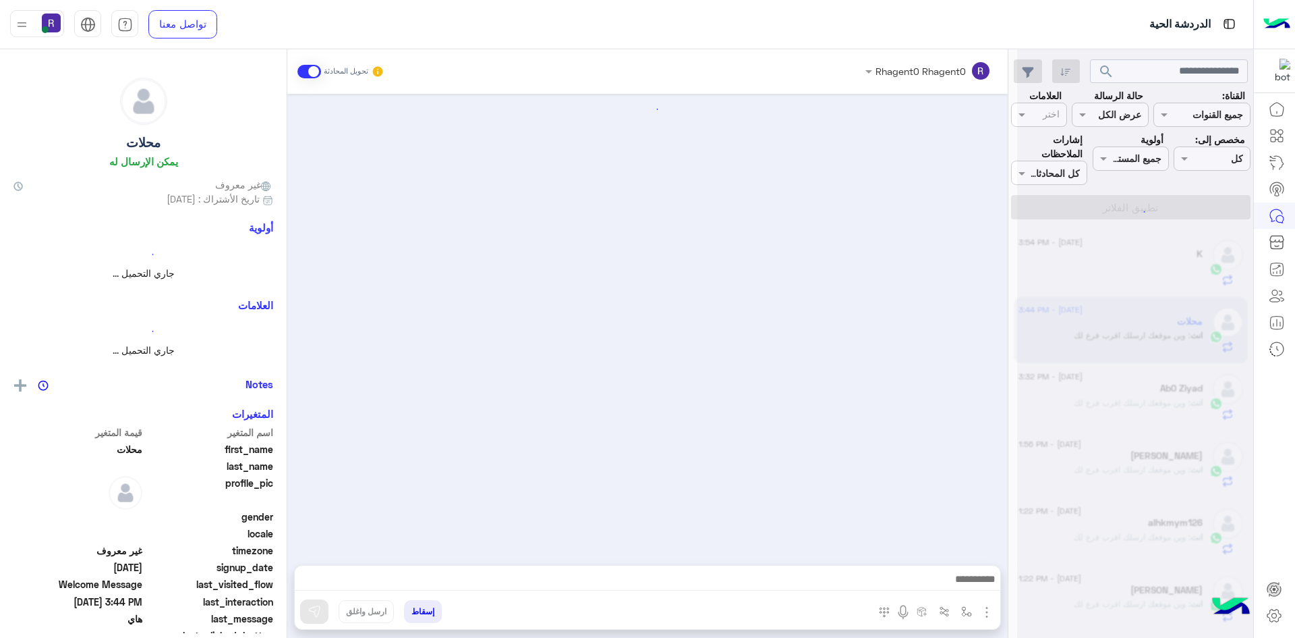
scroll to position [307, 0]
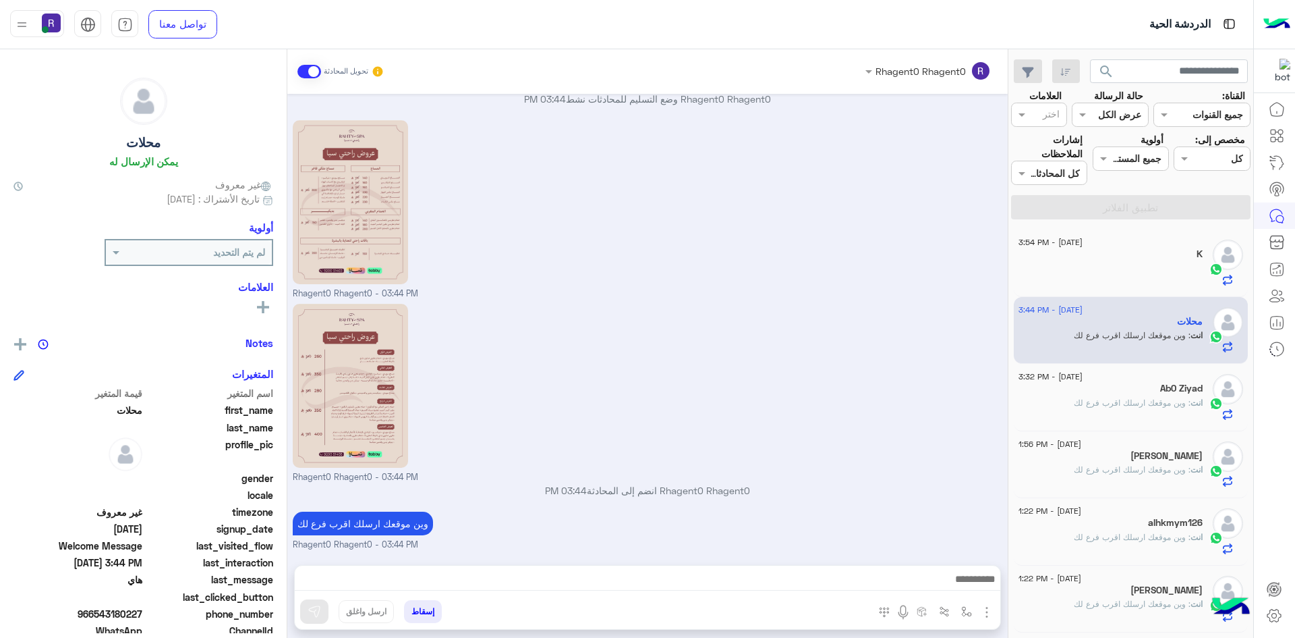
click at [1136, 256] on div "K" at bounding box center [1111, 255] width 184 height 14
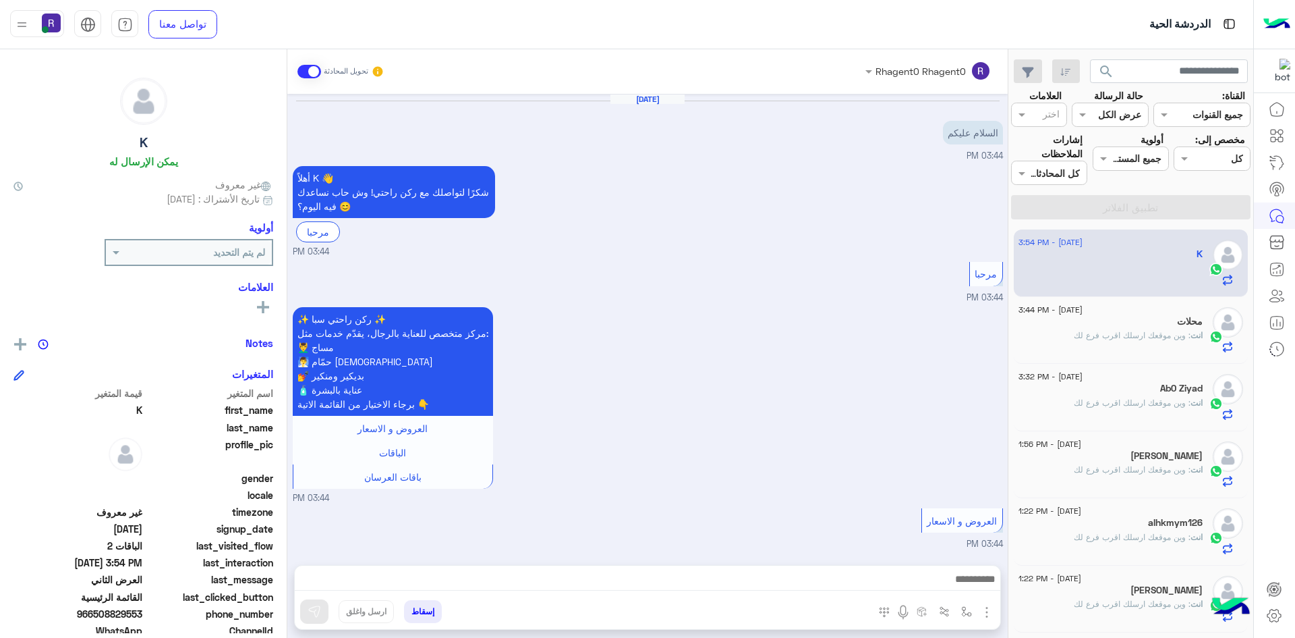
scroll to position [1462, 0]
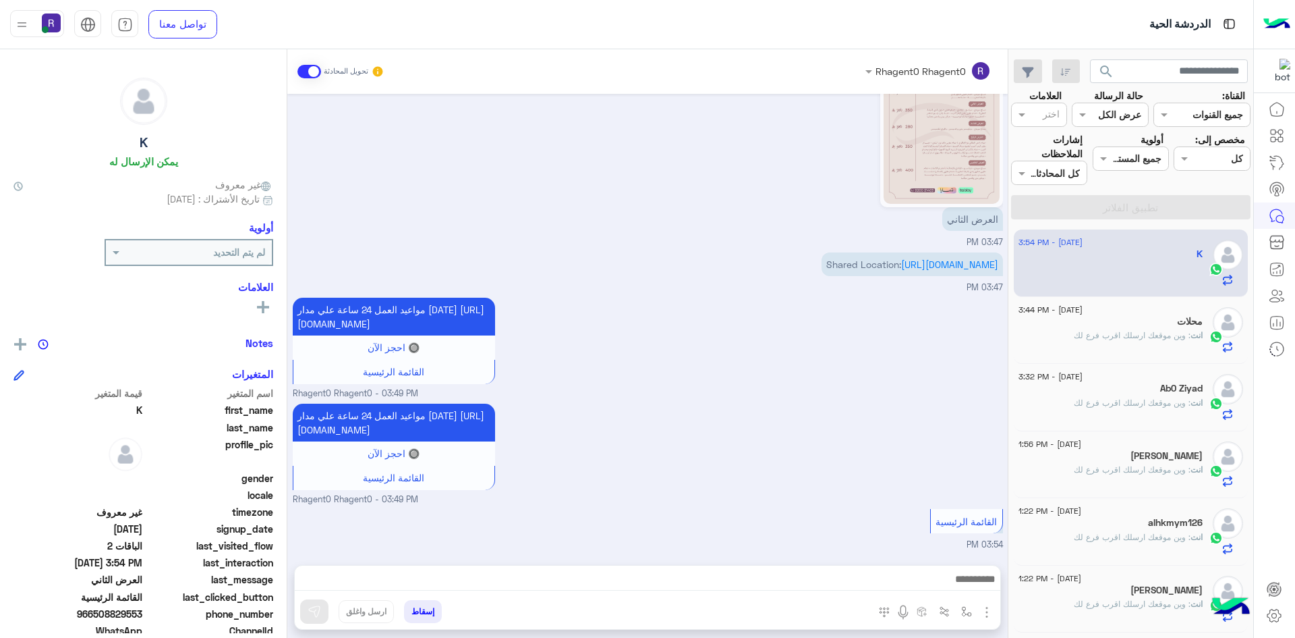
click at [1098, 346] on div "انت : وين موقعك ارسلك اقرب فرع لك" at bounding box center [1111, 341] width 184 height 24
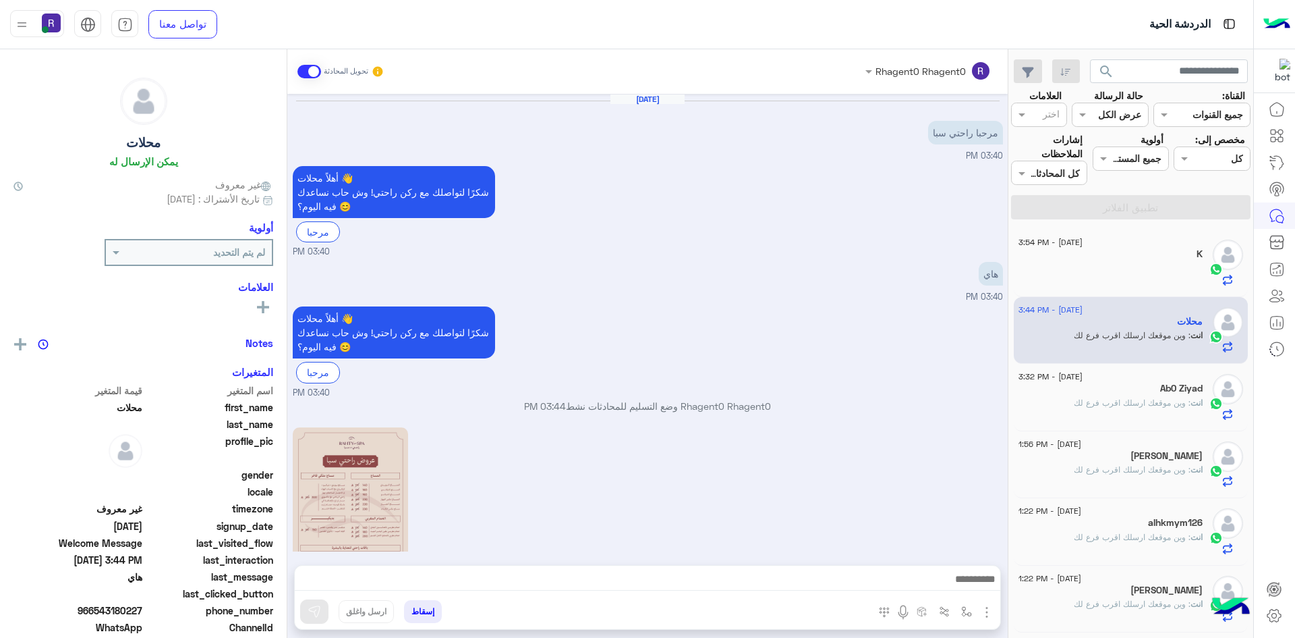
scroll to position [307, 0]
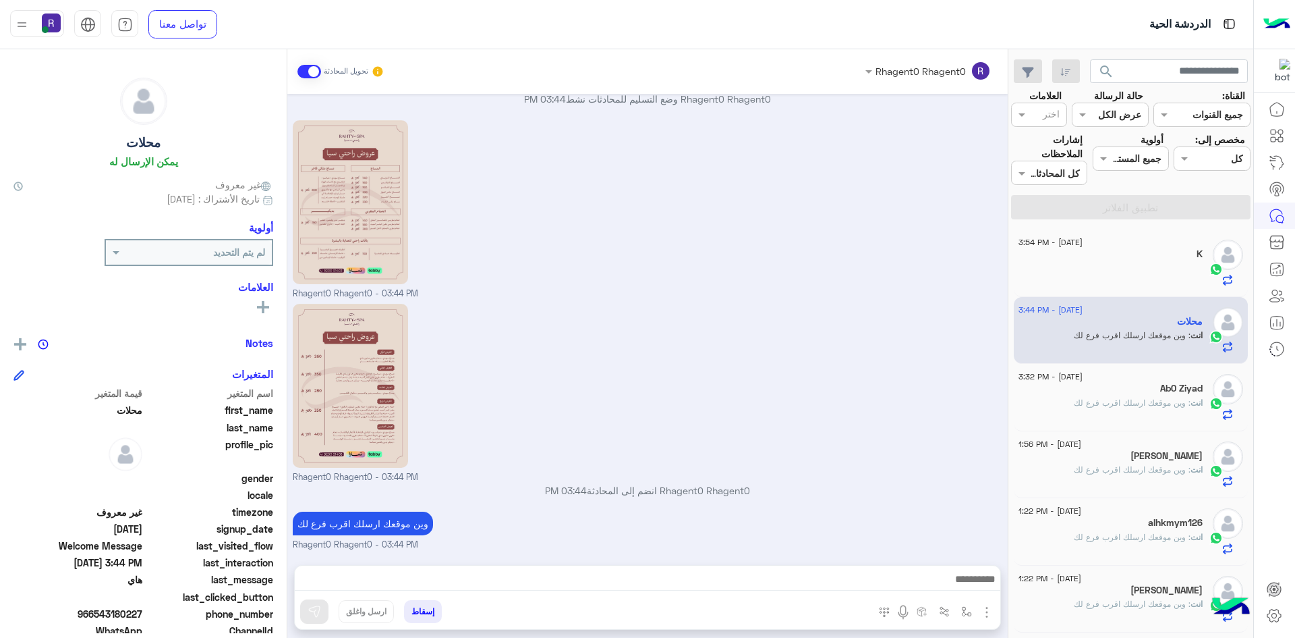
click at [1174, 244] on div "[DATE] - 3:54 PM" at bounding box center [1111, 243] width 184 height 9
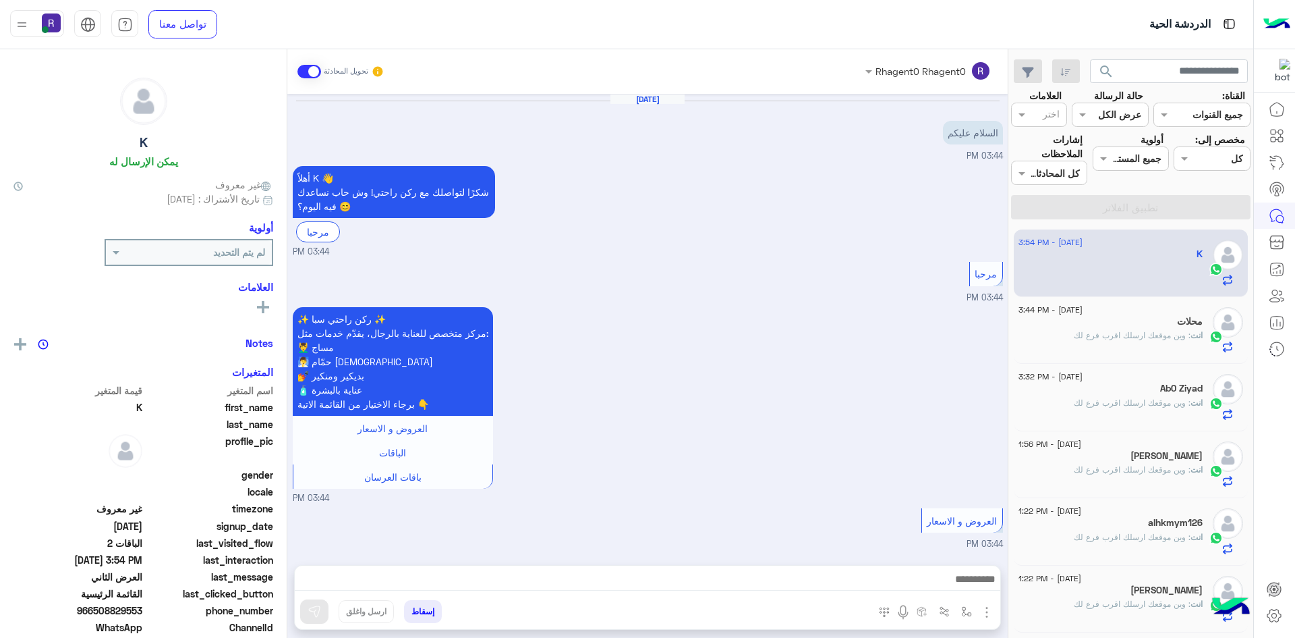
scroll to position [1462, 0]
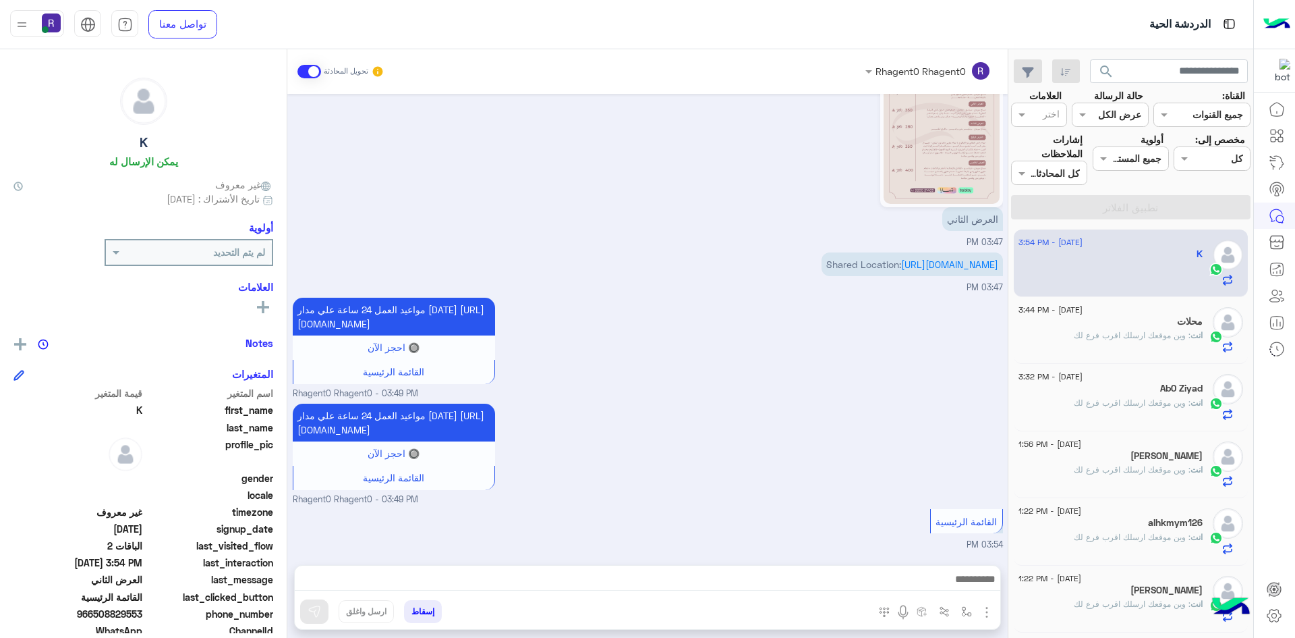
click at [1152, 397] on span ": وين موقعك ارسلك اقرب فرع لك" at bounding box center [1132, 402] width 117 height 10
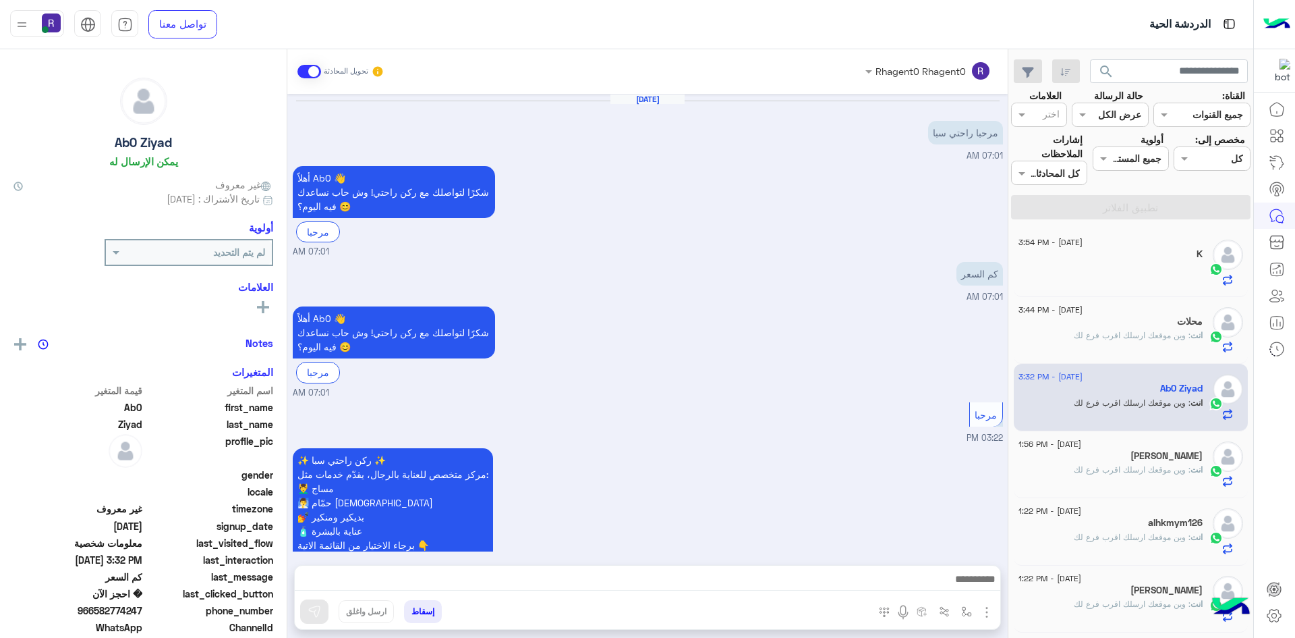
scroll to position [657, 0]
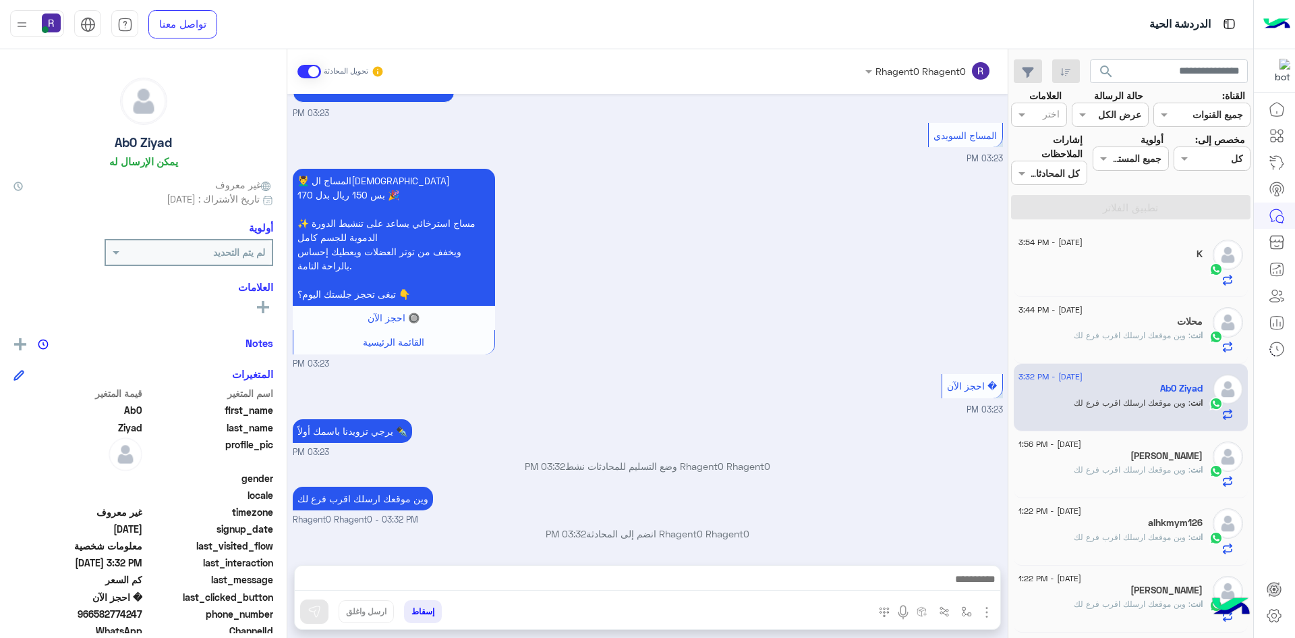
click at [1141, 267] on div at bounding box center [1111, 274] width 184 height 24
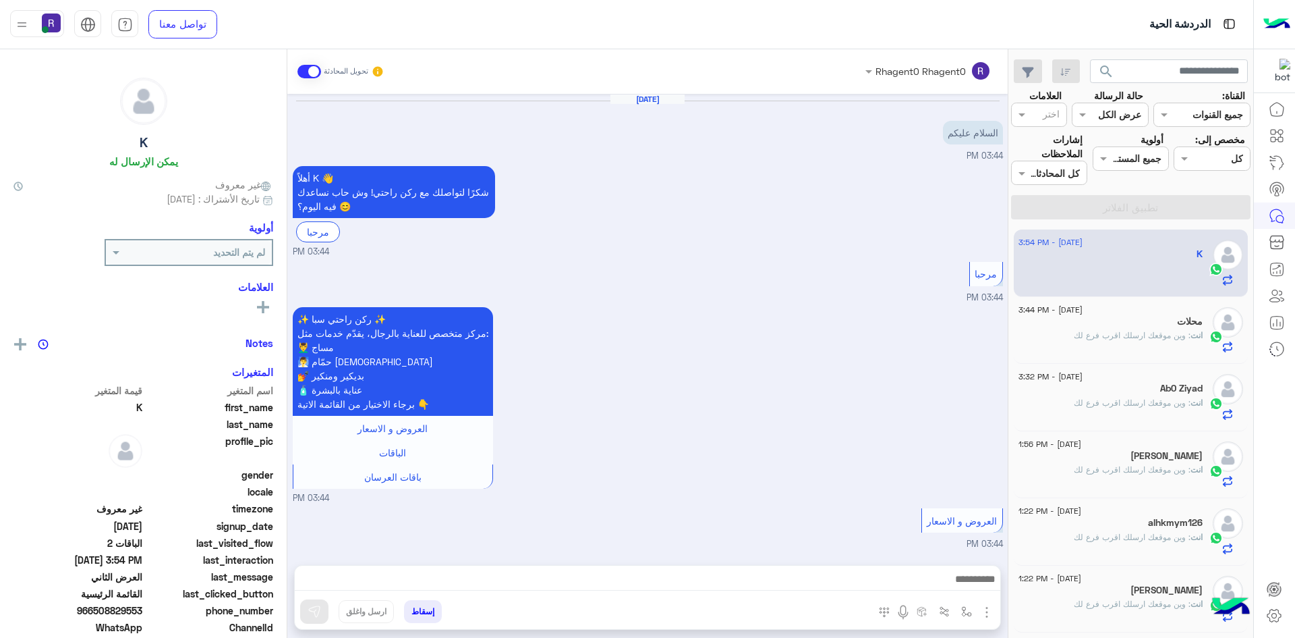
scroll to position [1462, 0]
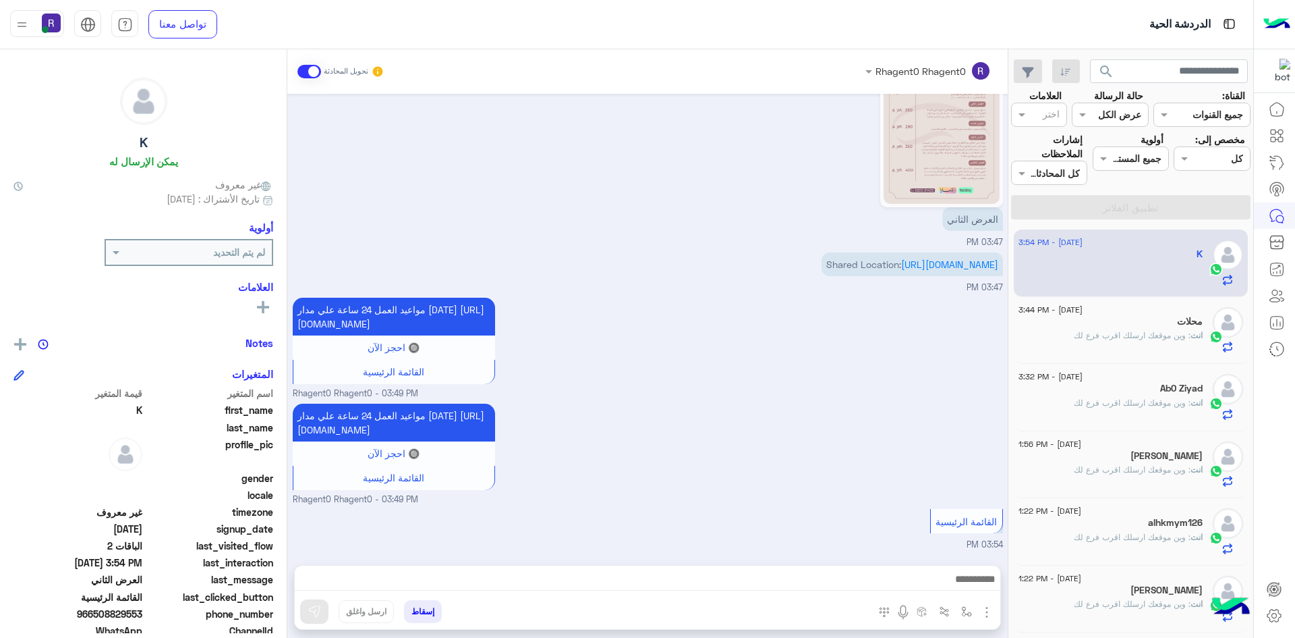
click at [792, 339] on div "مواعيد العمل 24 ساعة علي مدار [DATE] [URL][DOMAIN_NAME] 🔘 احجز الآن القائمة الر…" at bounding box center [648, 347] width 710 height 106
click at [1170, 333] on span ": وين موقعك ارسلك اقرب فرع لك" at bounding box center [1132, 335] width 117 height 10
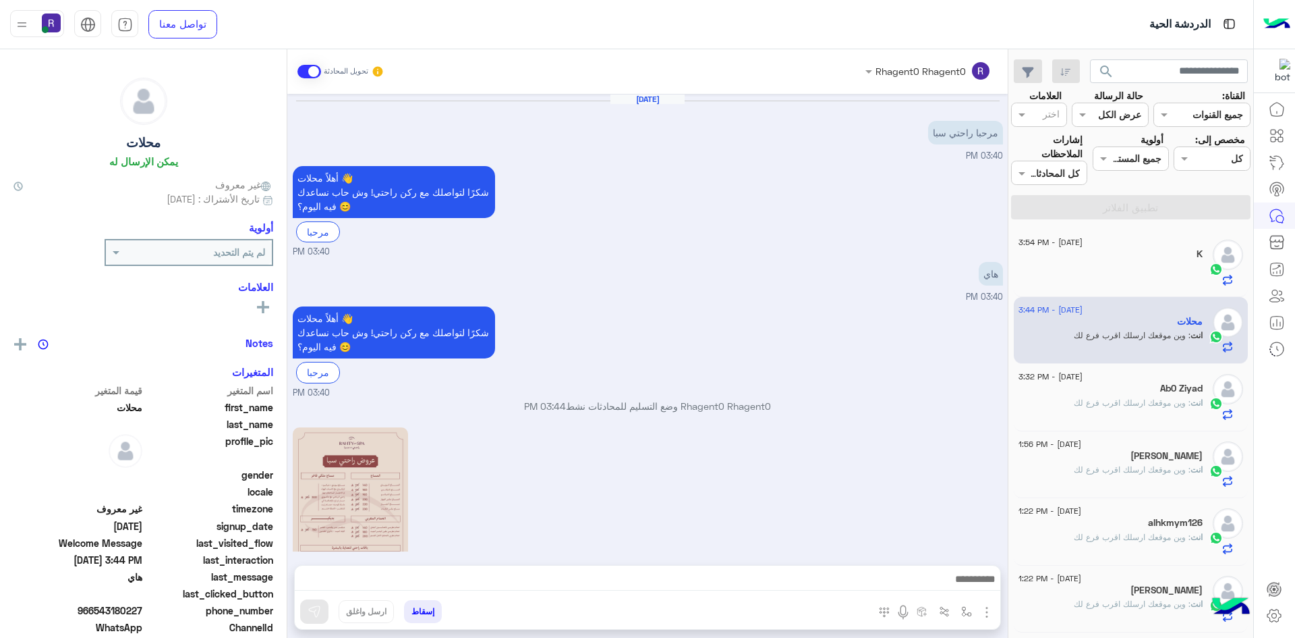
scroll to position [307, 0]
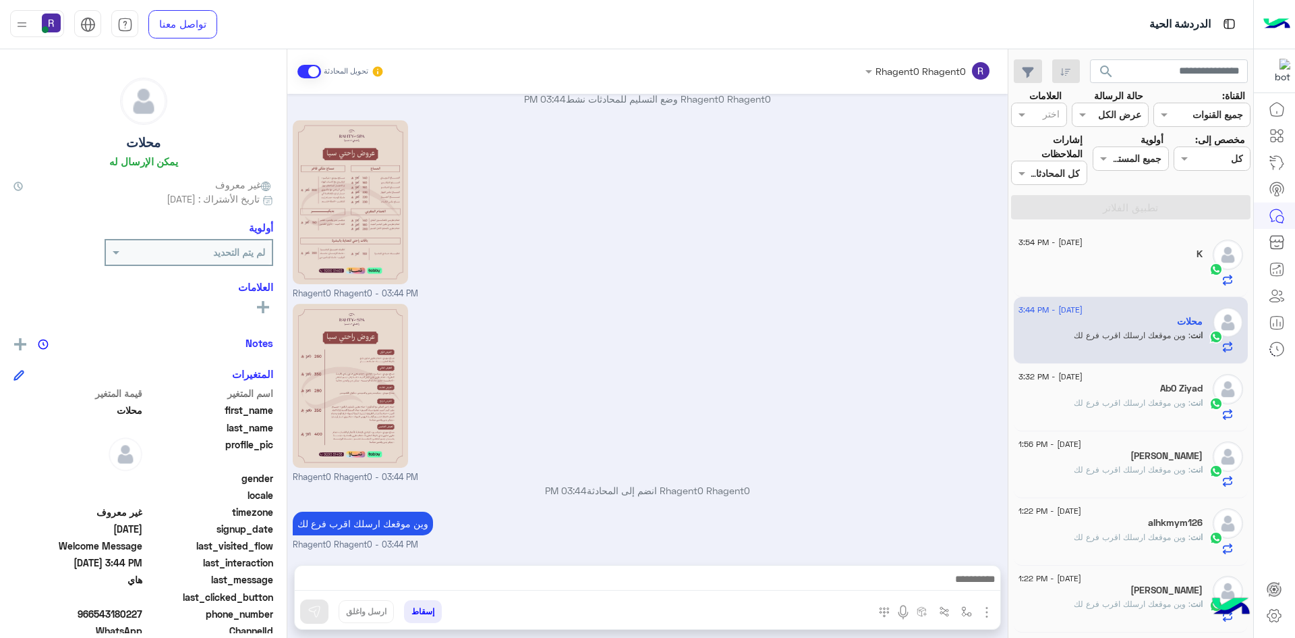
click at [1143, 249] on div "K" at bounding box center [1111, 255] width 184 height 14
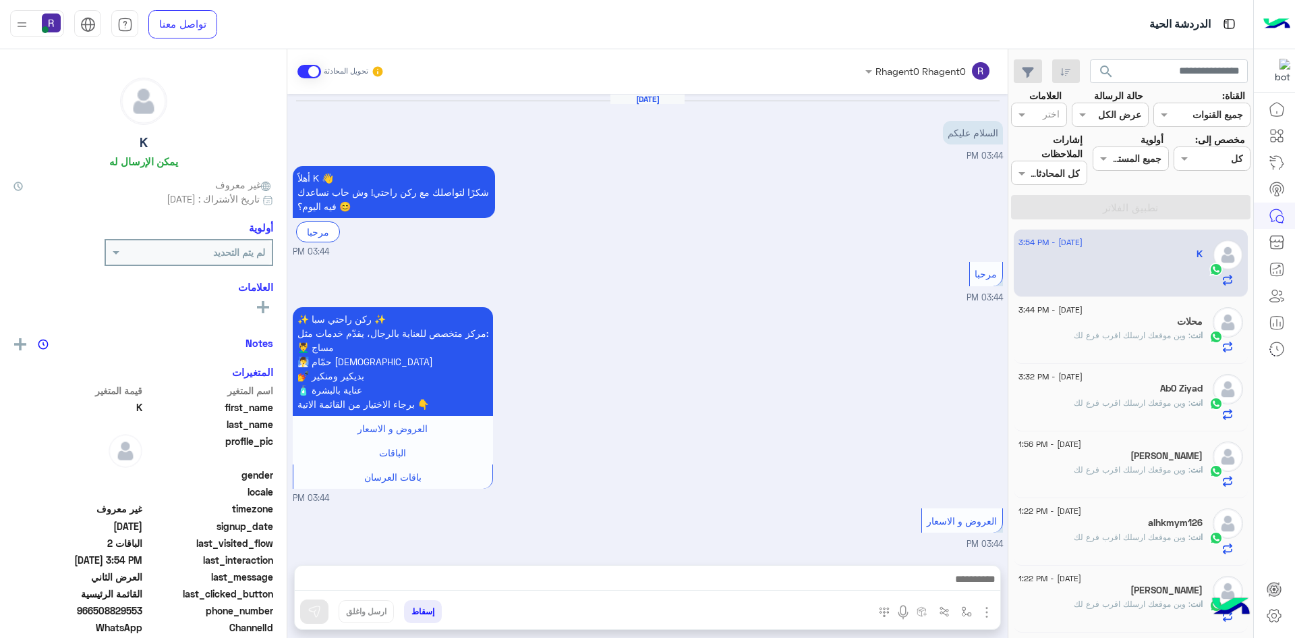
scroll to position [1462, 0]
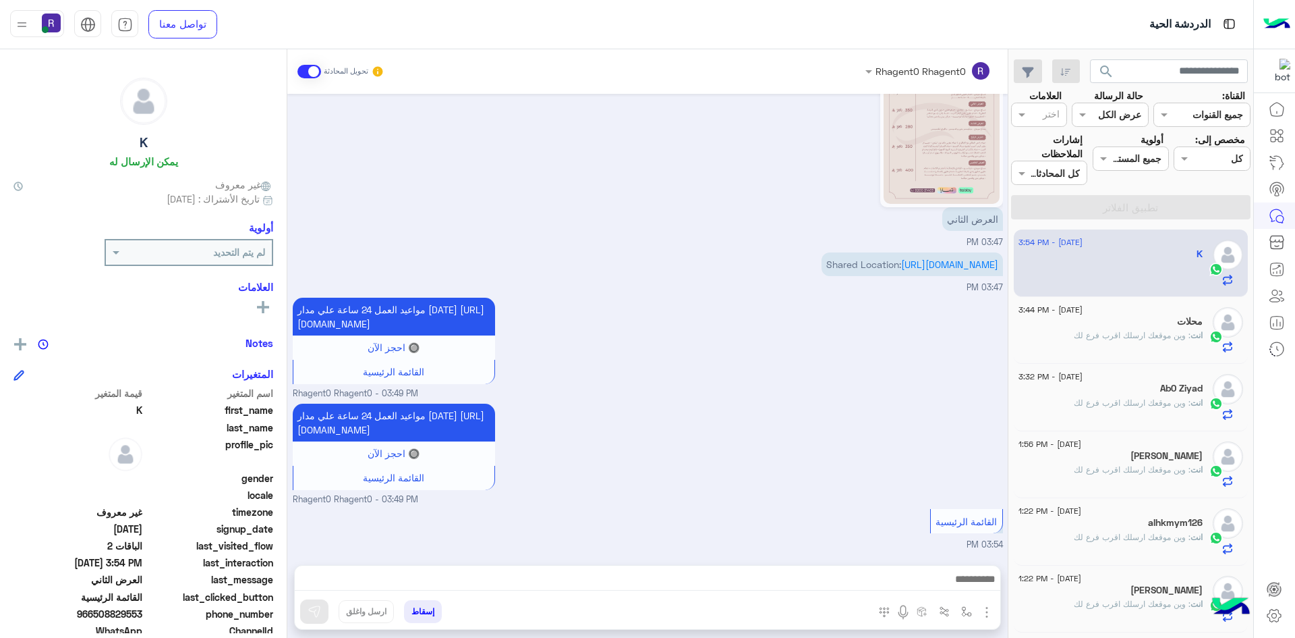
click at [684, 451] on div "مواعيد العمل 24 ساعة علي مدار [DATE] [URL][DOMAIN_NAME] 🔘 احجز الآن القائمة الر…" at bounding box center [648, 453] width 710 height 106
click at [1155, 338] on span ": وين موقعك ارسلك اقرب فرع لك" at bounding box center [1132, 335] width 117 height 10
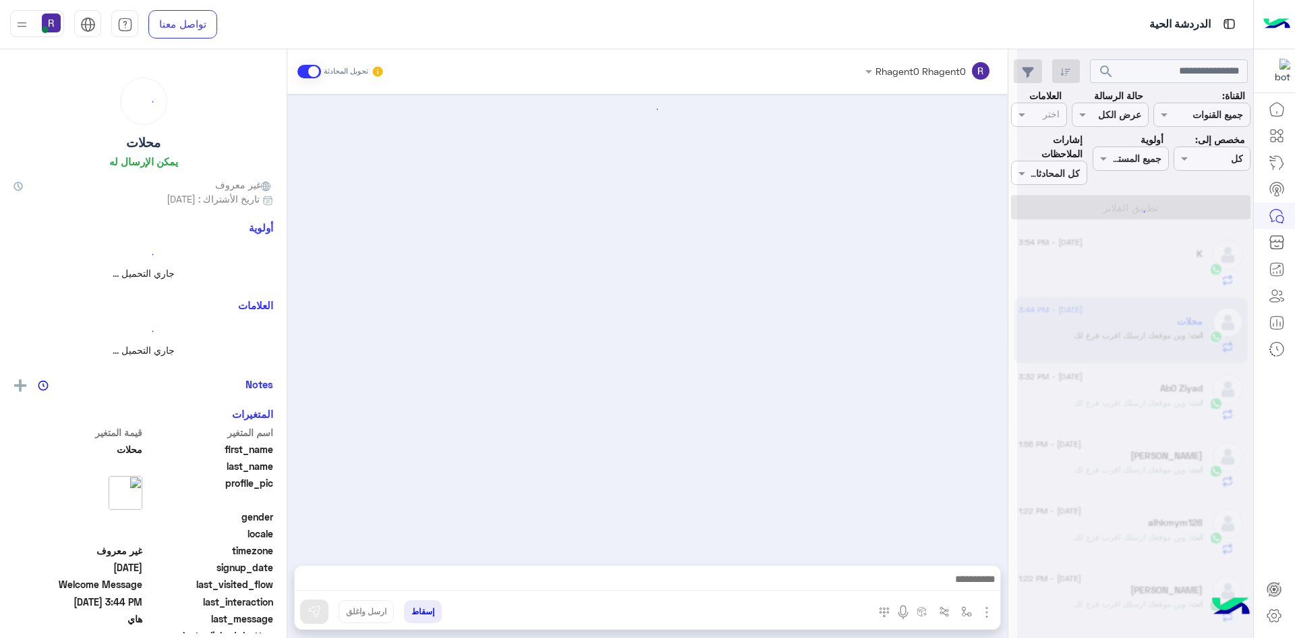
scroll to position [307, 0]
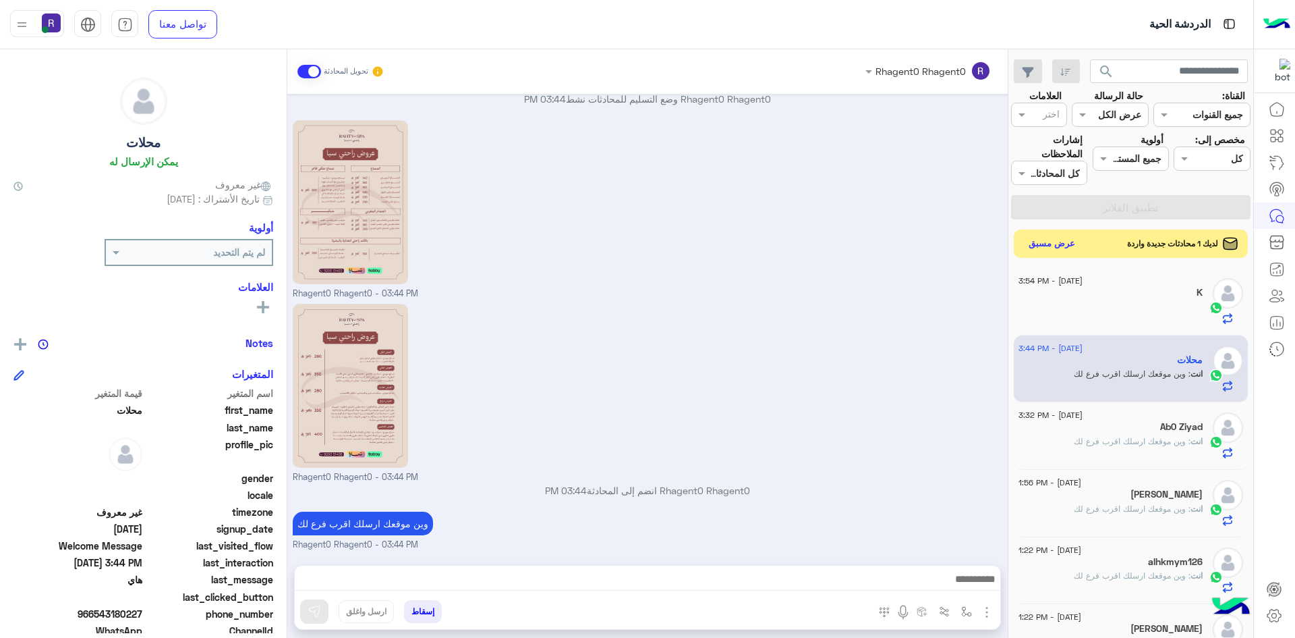
click at [1075, 247] on button "عرض مسبق" at bounding box center [1052, 244] width 57 height 18
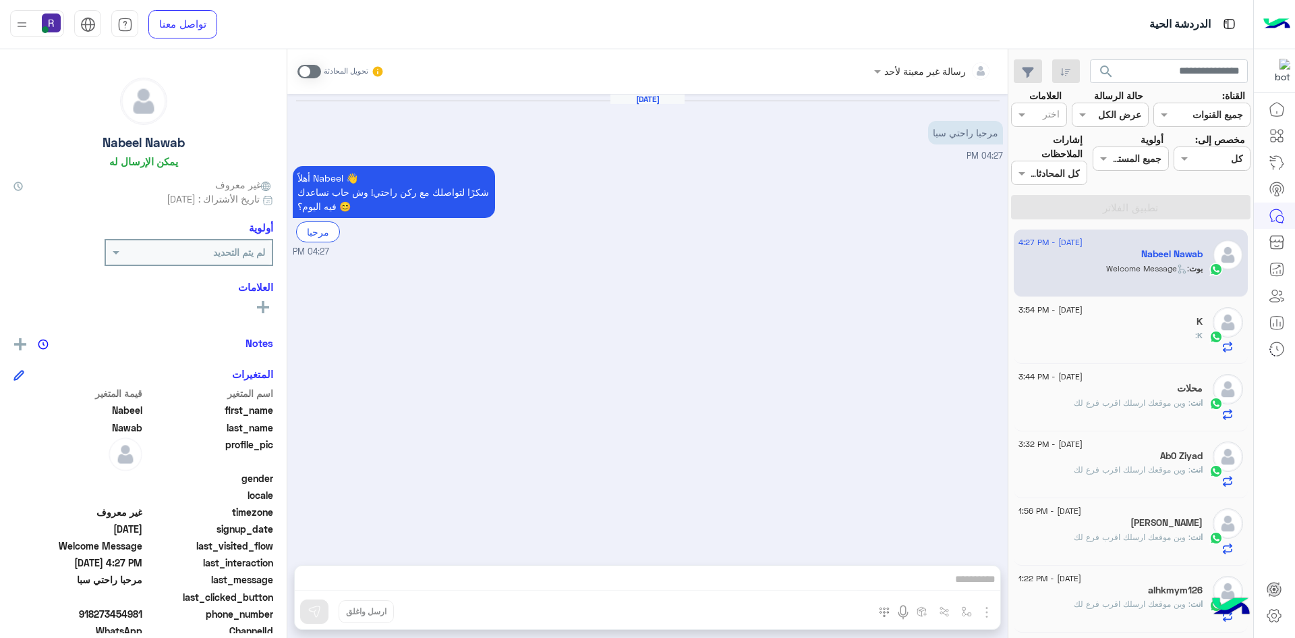
click at [315, 72] on span at bounding box center [310, 71] width 24 height 13
click at [986, 613] on img "button" at bounding box center [987, 612] width 16 height 16
click at [975, 582] on button "الصور" at bounding box center [966, 582] width 57 height 27
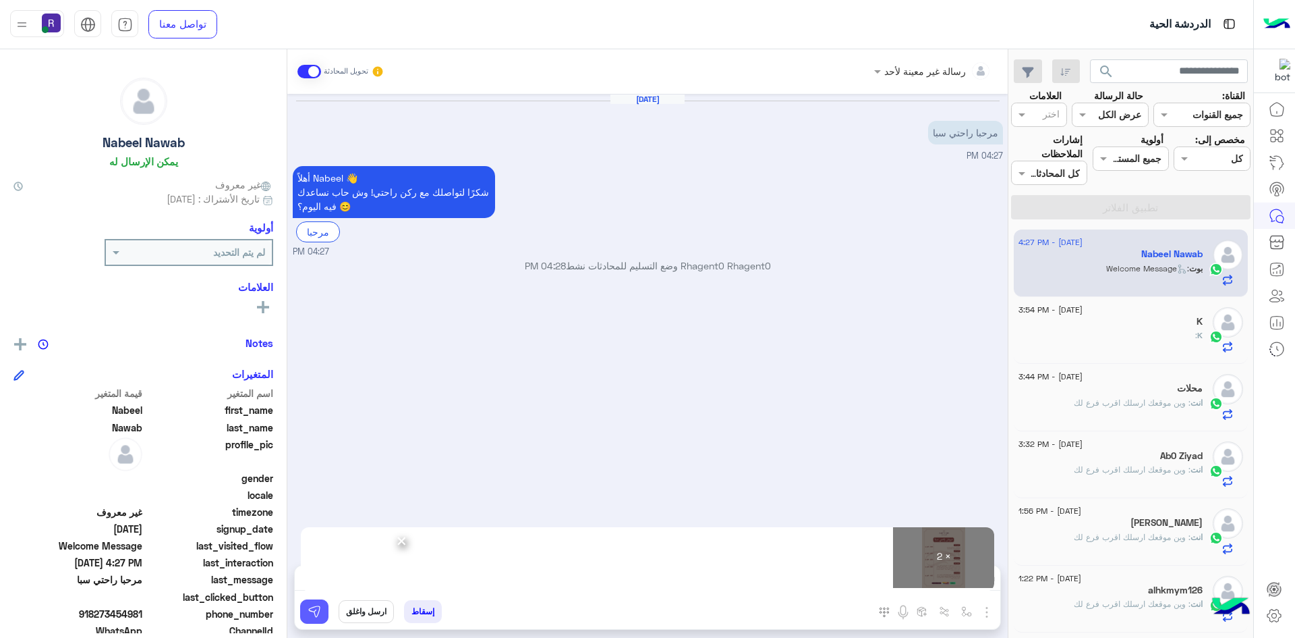
click at [316, 612] on img at bounding box center [314, 610] width 13 height 13
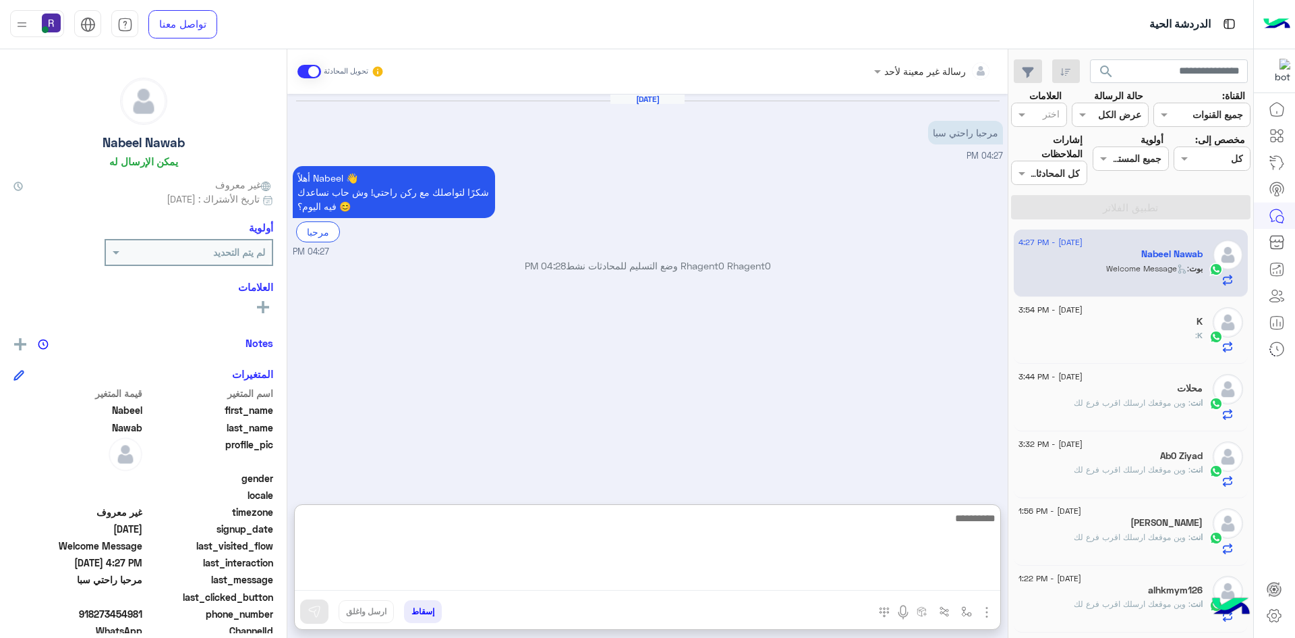
paste textarea "**********"
type textarea "**********"
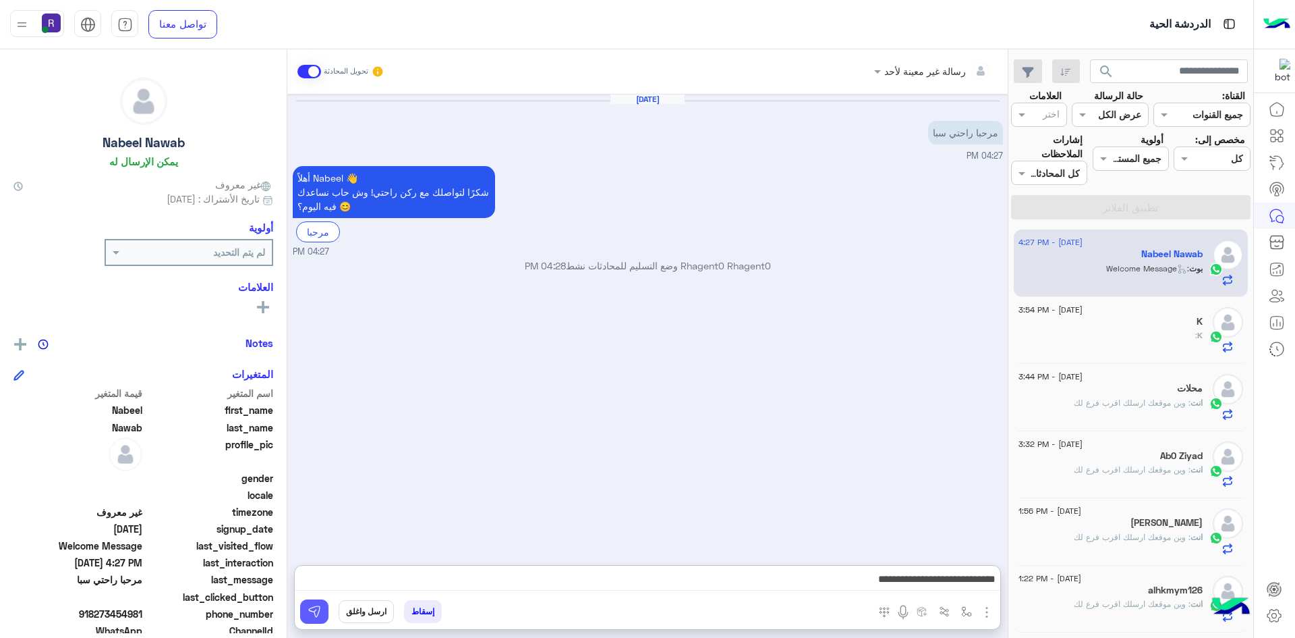
click at [313, 606] on img at bounding box center [314, 610] width 13 height 13
click at [1110, 323] on div "K" at bounding box center [1111, 323] width 184 height 14
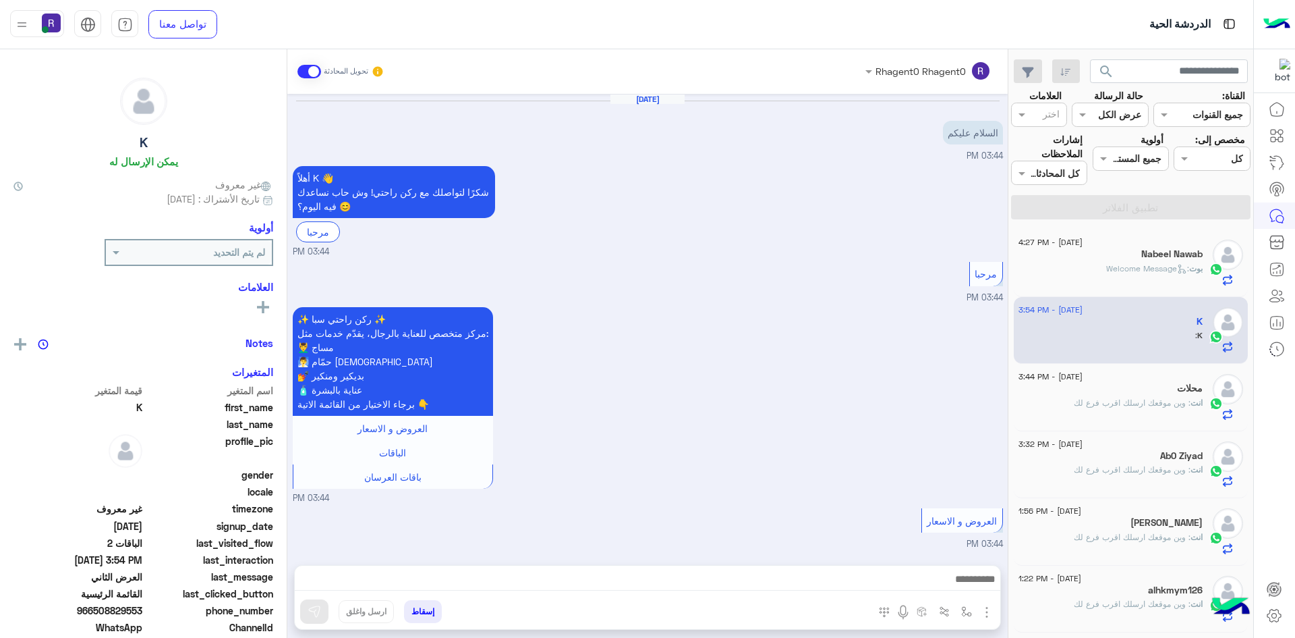
scroll to position [1462, 0]
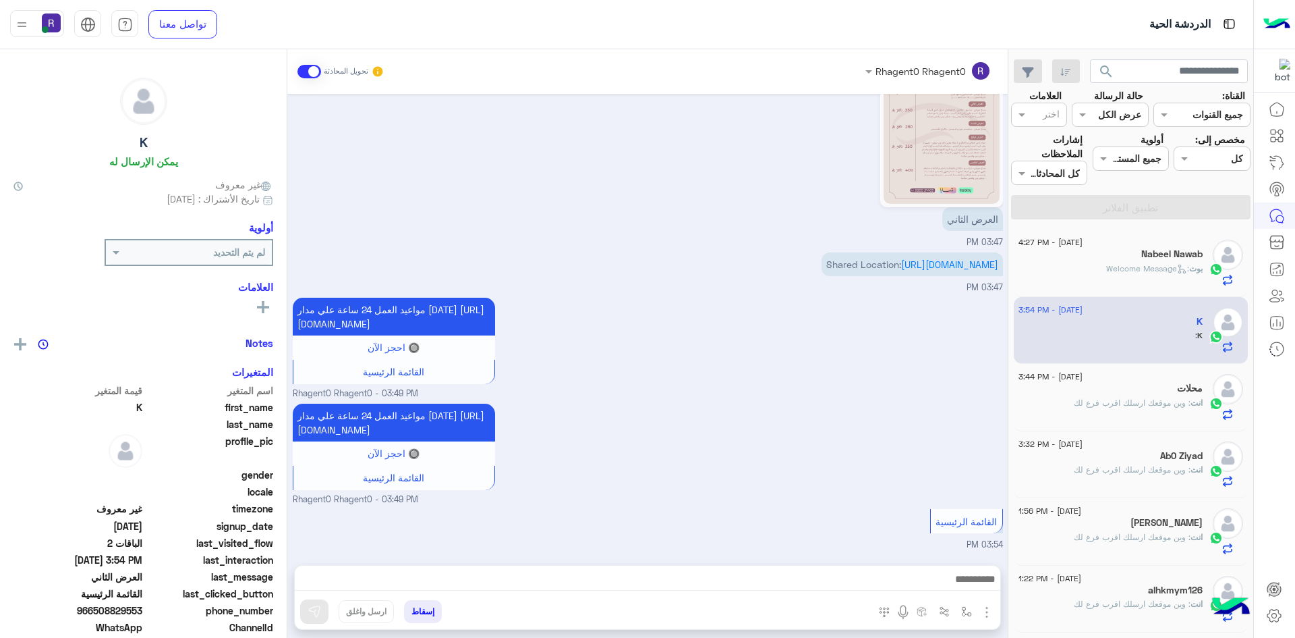
click at [1117, 263] on span ": Welcome Message" at bounding box center [1147, 268] width 83 height 10
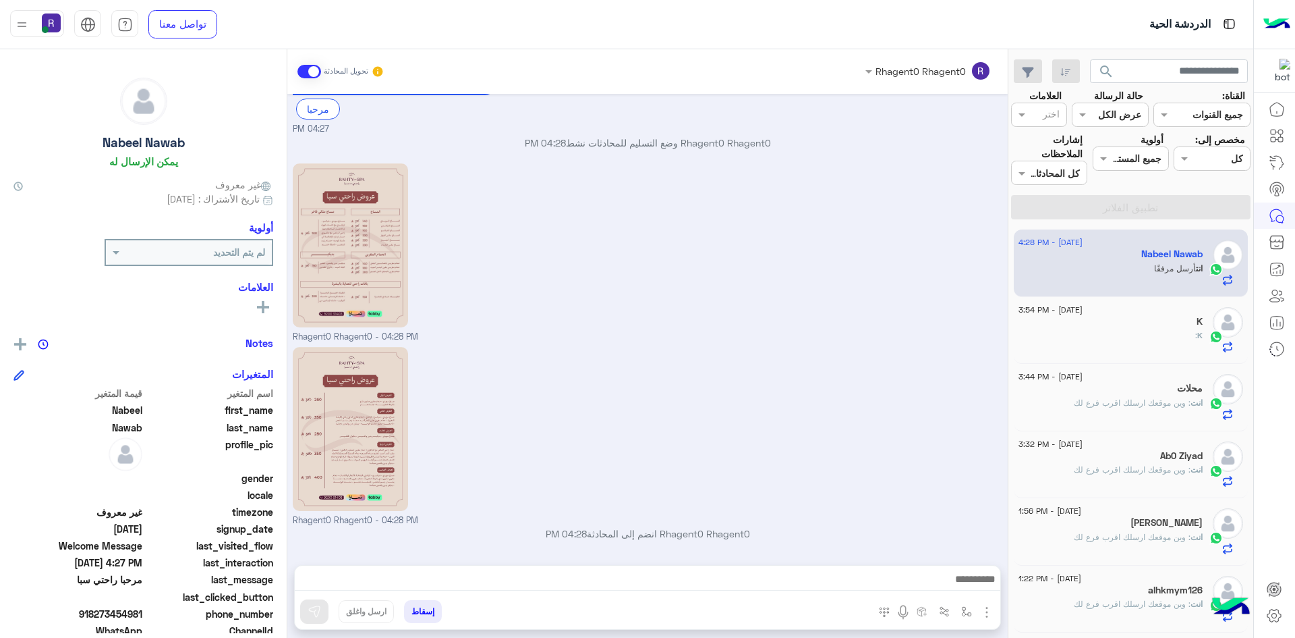
scroll to position [166, 0]
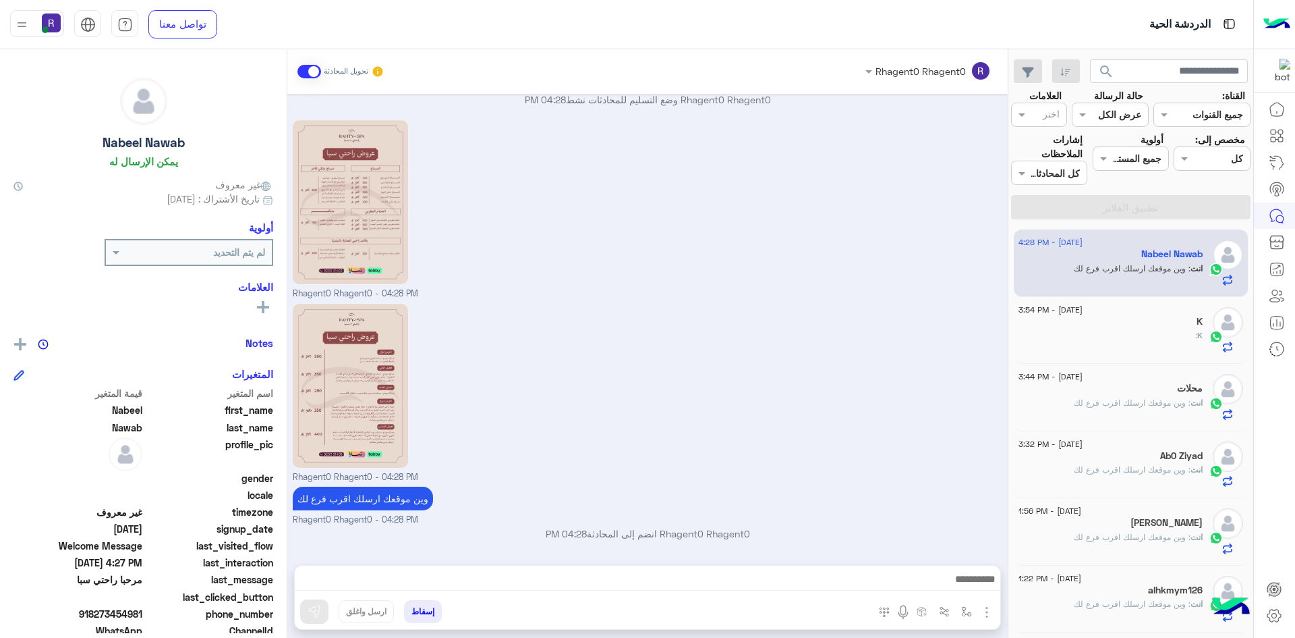
click at [1095, 326] on div "K" at bounding box center [1111, 323] width 184 height 14
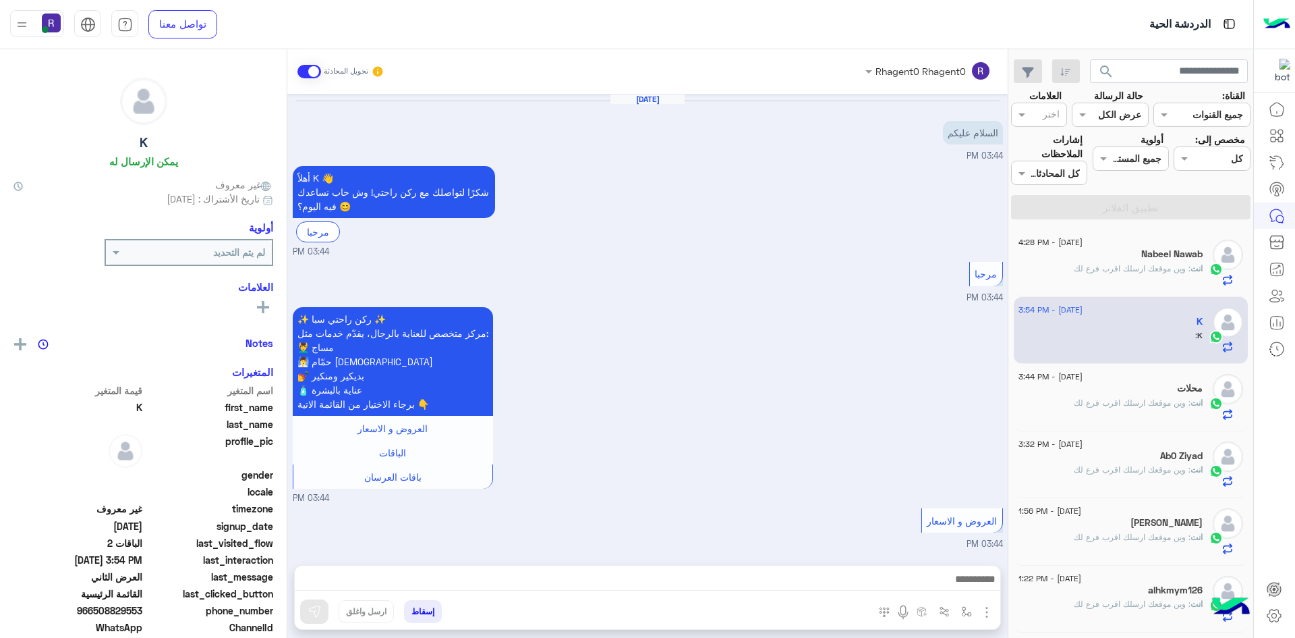
scroll to position [1462, 0]
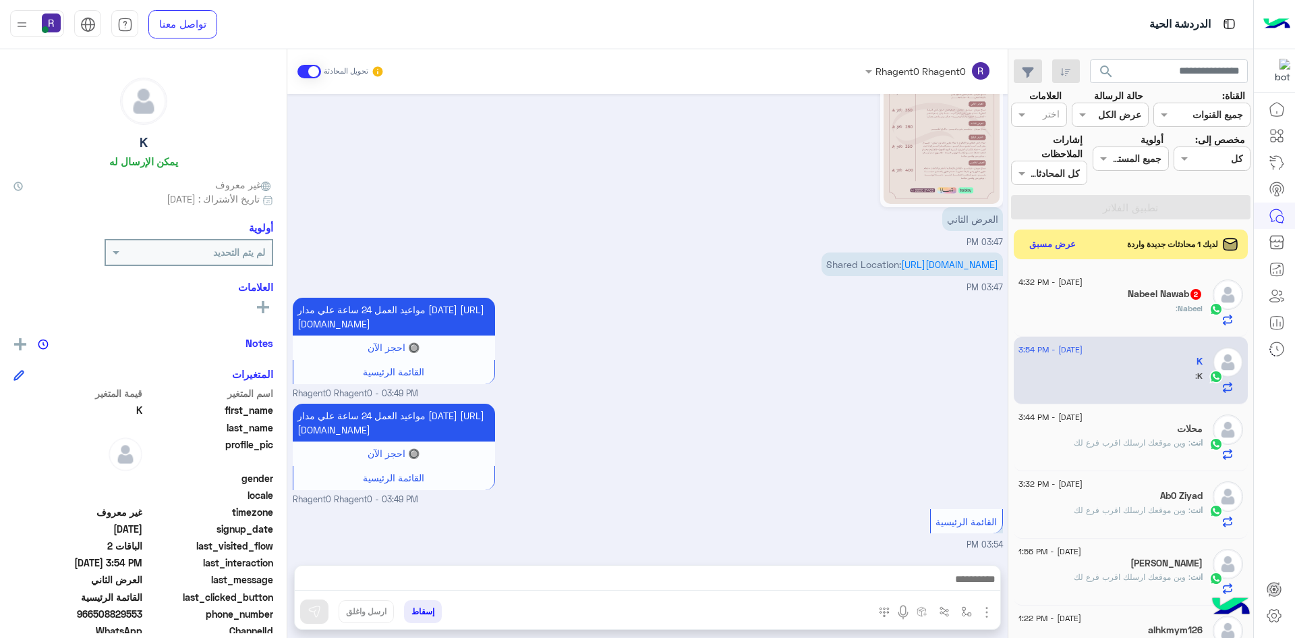
click at [1190, 298] on span "2" at bounding box center [1195, 292] width 13 height 11
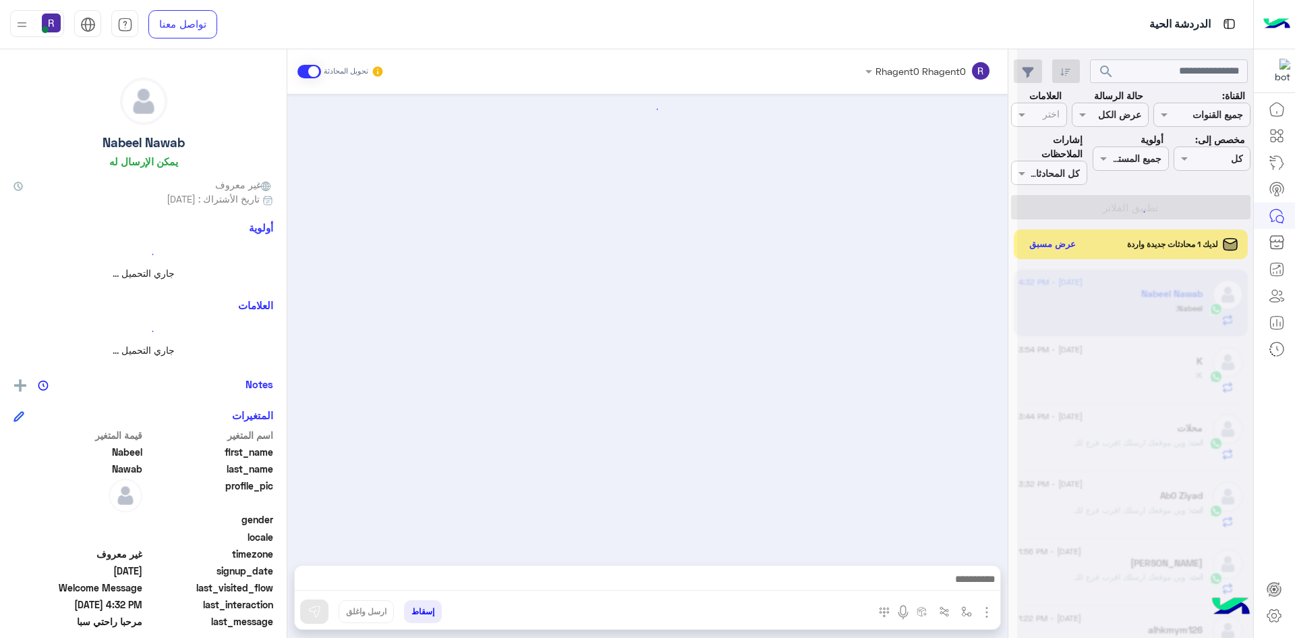
click at [1045, 242] on div at bounding box center [1135, 324] width 236 height 638
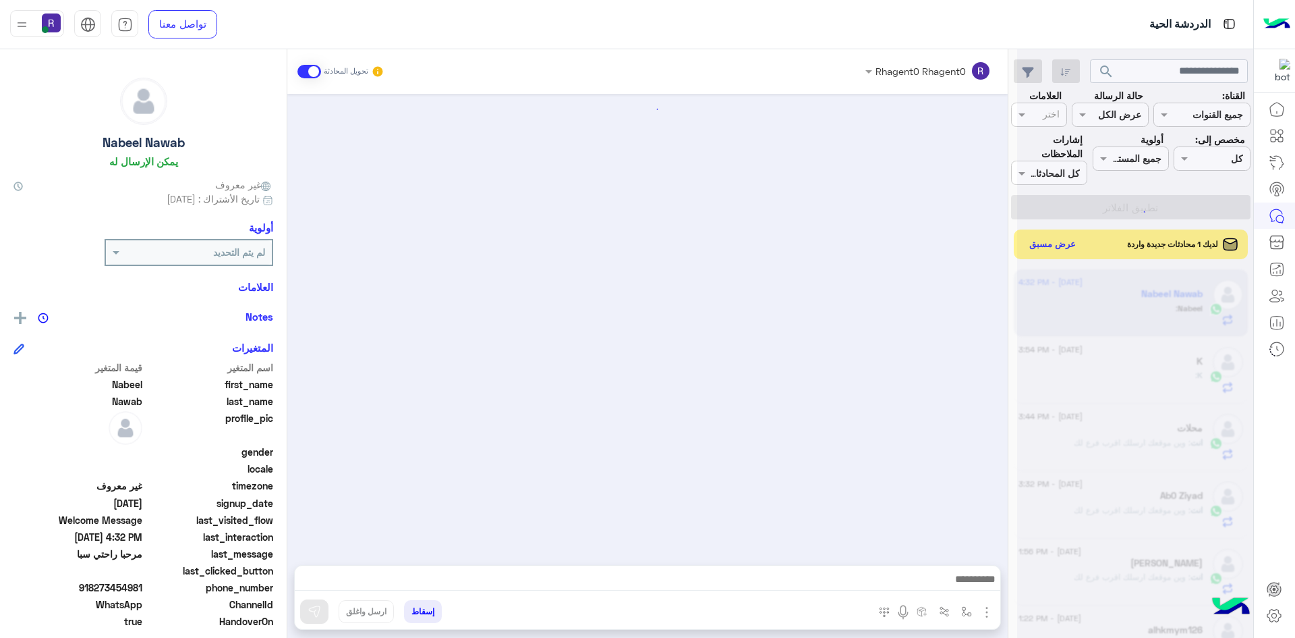
scroll to position [256, 0]
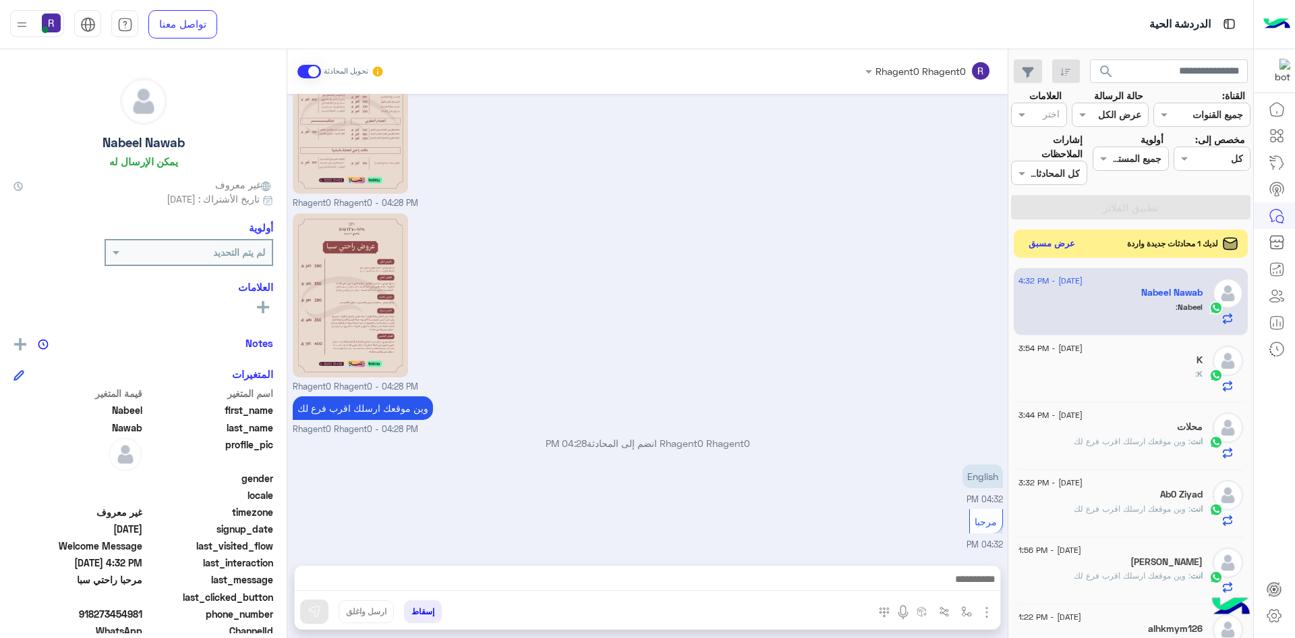
click at [1065, 244] on button "عرض مسبق" at bounding box center [1052, 244] width 57 height 18
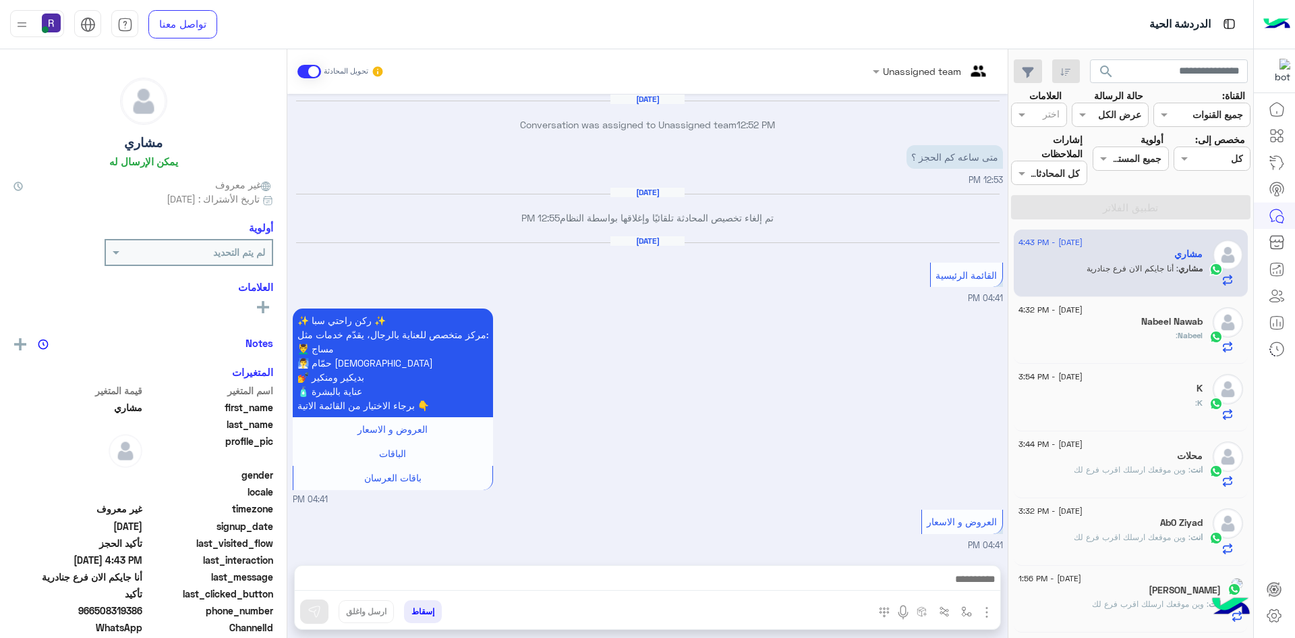
scroll to position [874, 0]
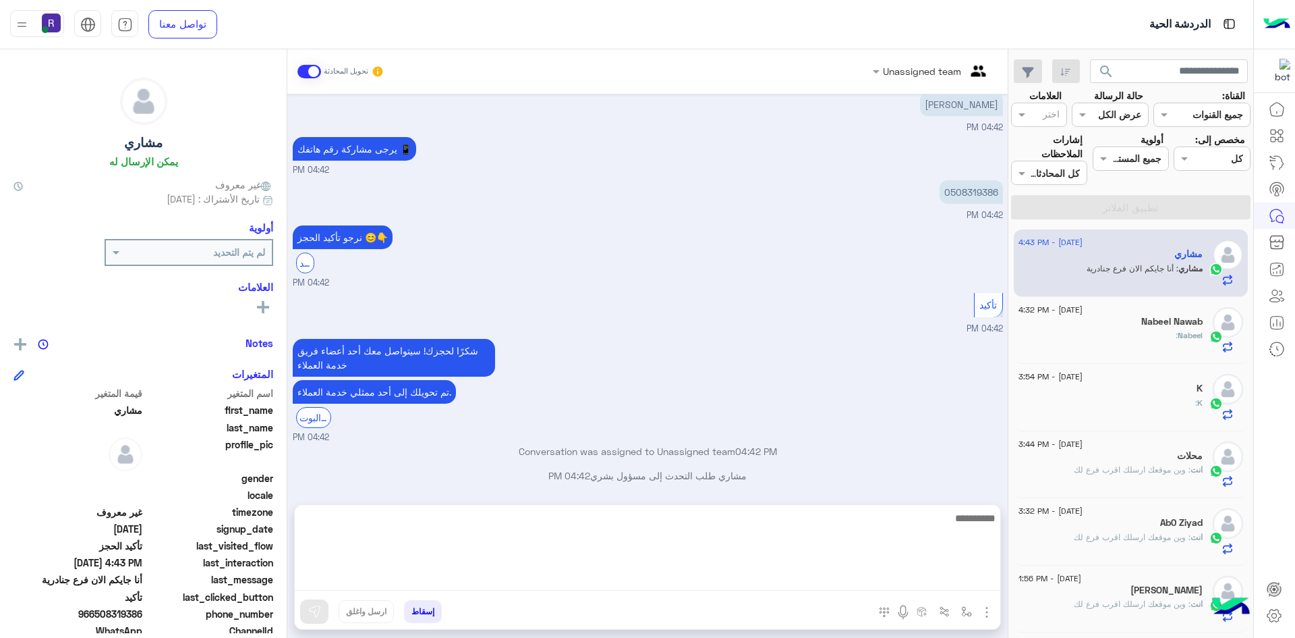
click at [774, 578] on textarea at bounding box center [648, 549] width 706 height 81
type textarea "*********"
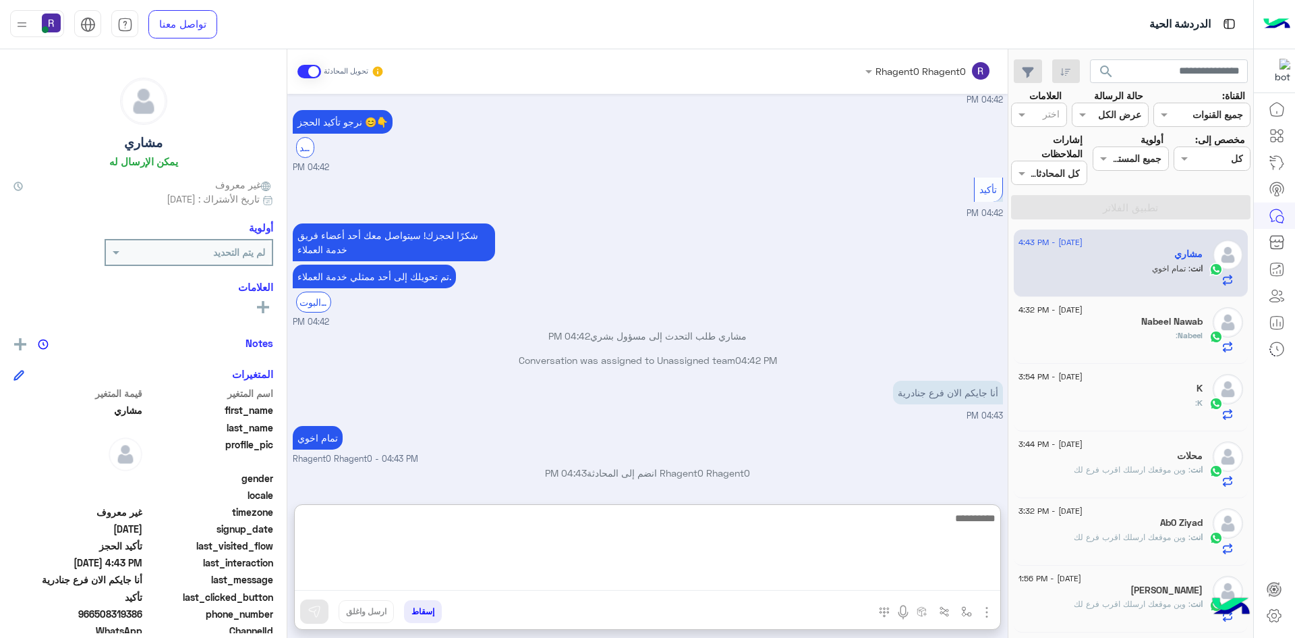
scroll to position [1002, 0]
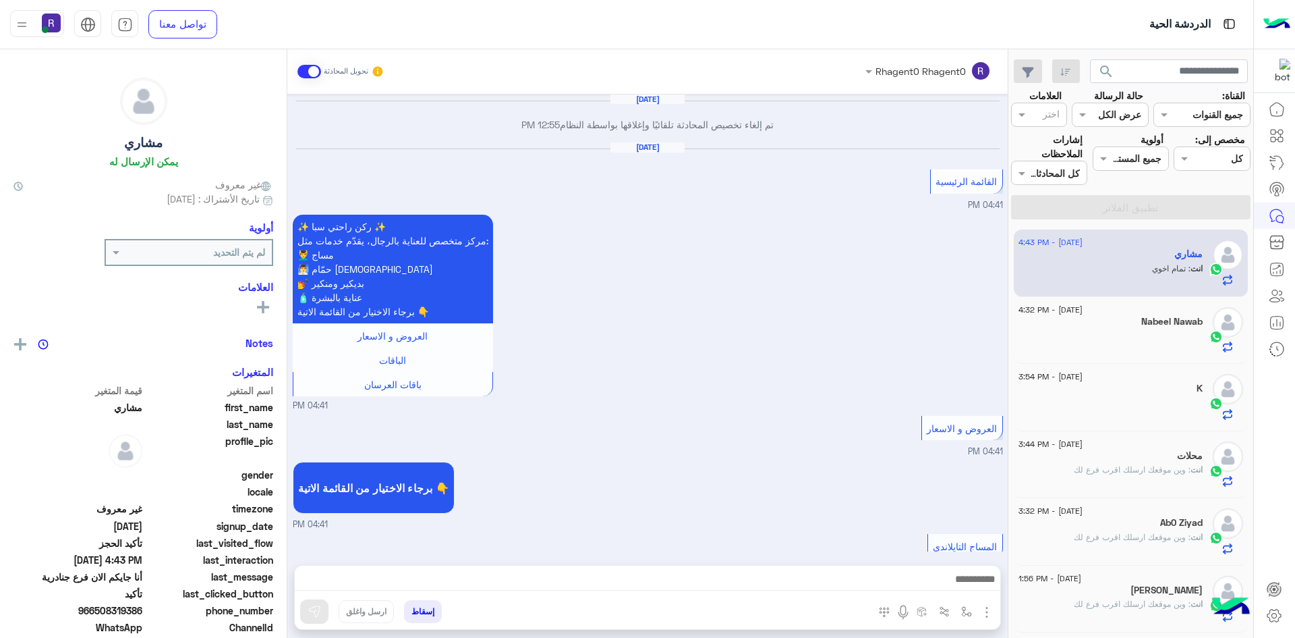
scroll to position [848, 0]
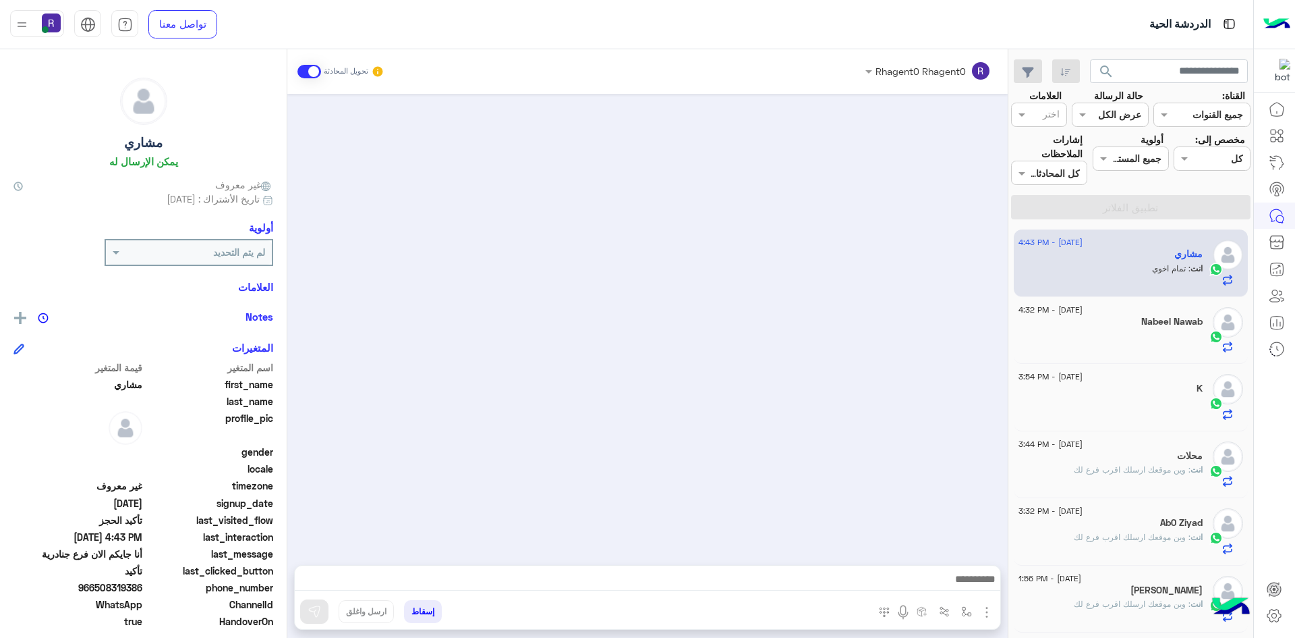
click at [1102, 343] on div at bounding box center [1111, 341] width 184 height 24
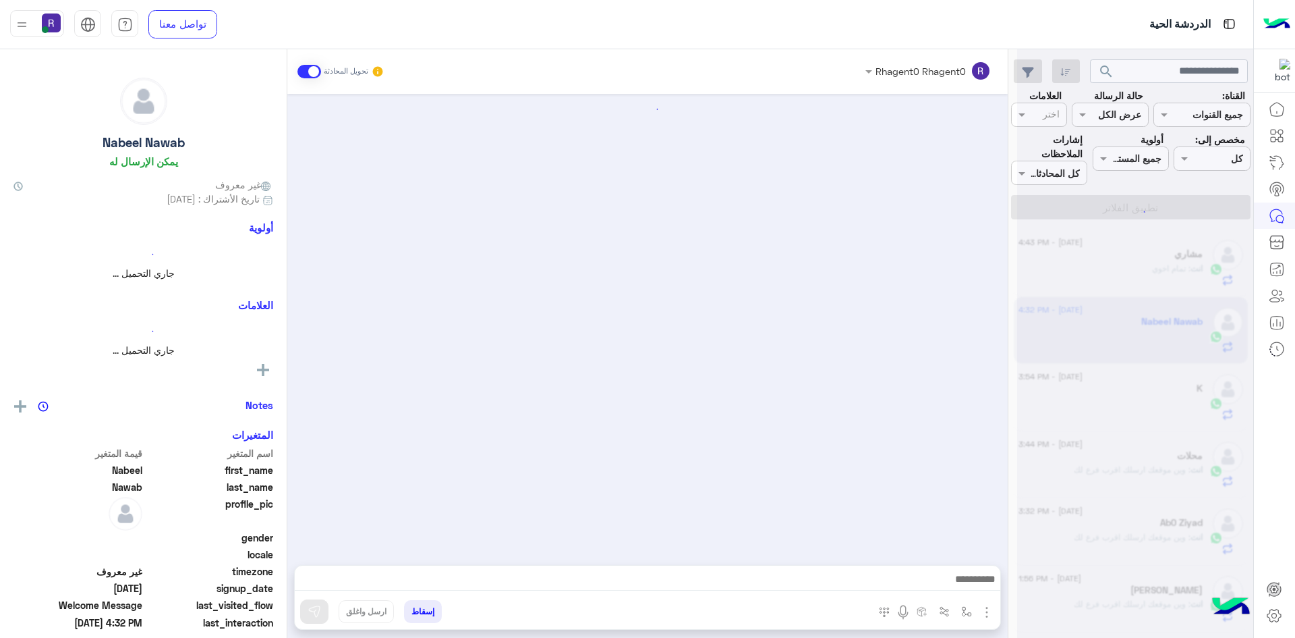
scroll to position [256, 0]
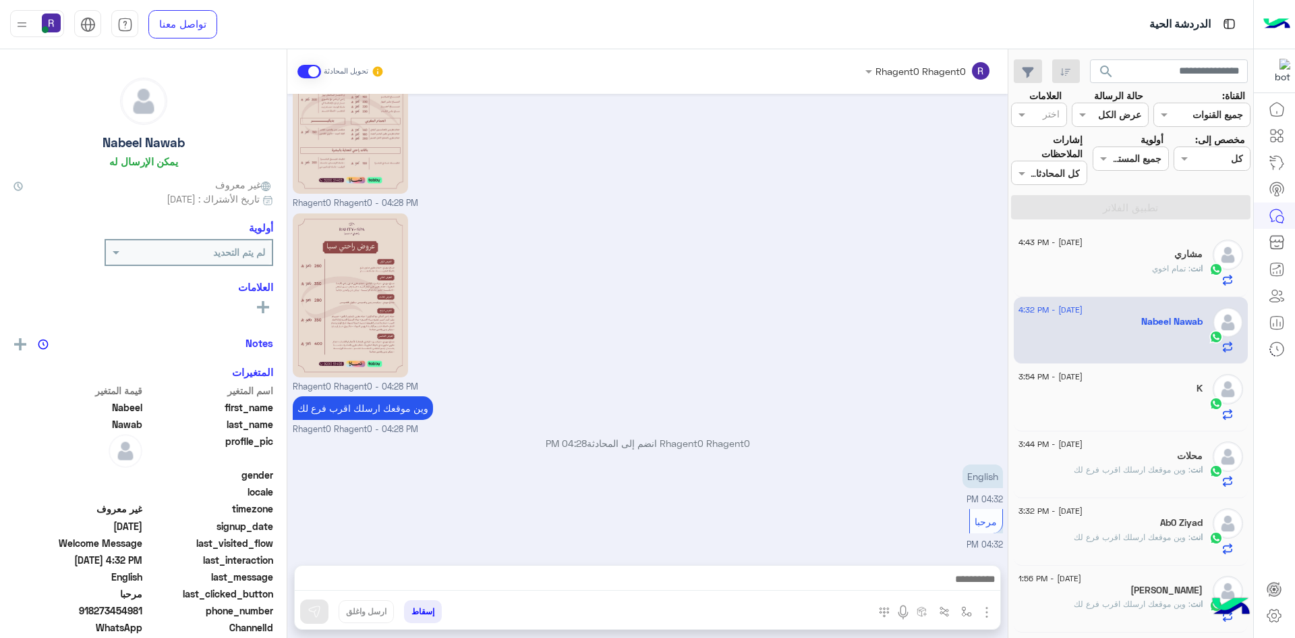
click at [1103, 274] on div "انت : تمام اخوي" at bounding box center [1111, 274] width 184 height 24
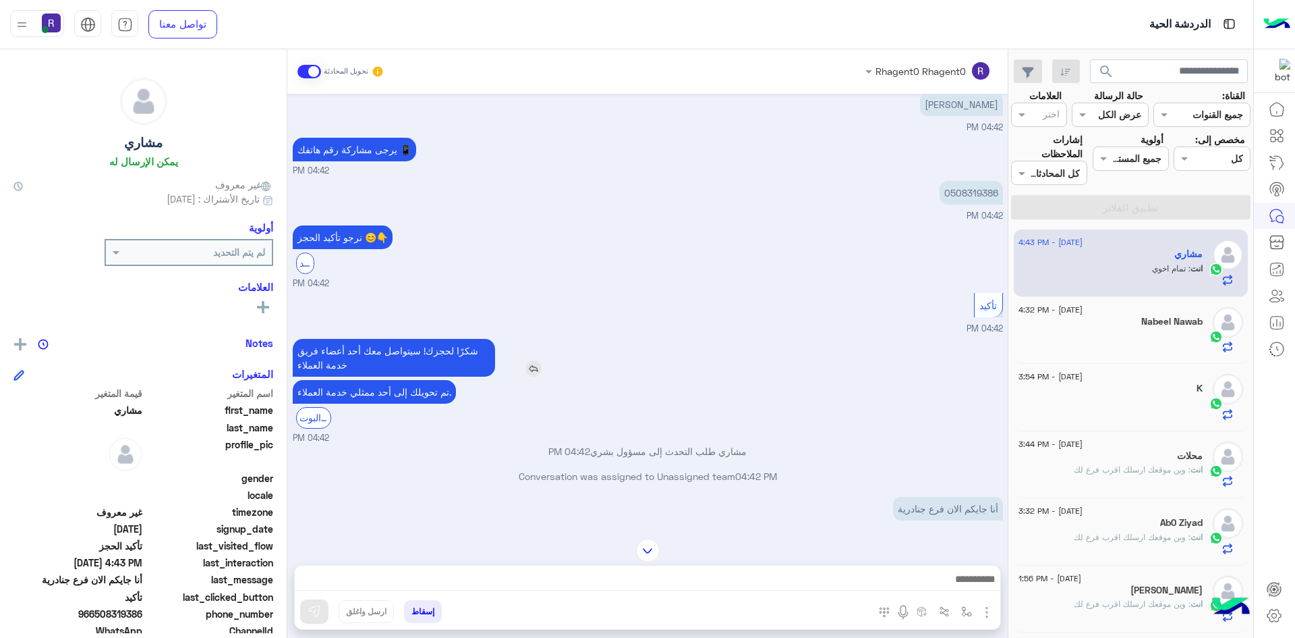
scroll to position [848, 0]
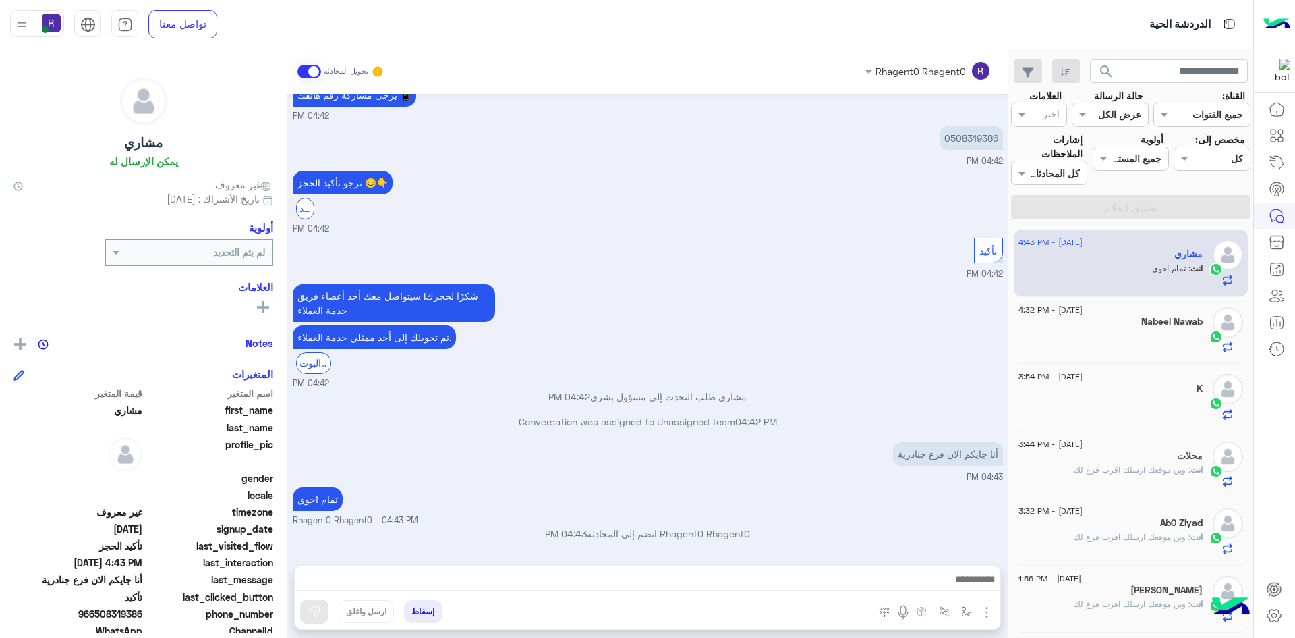
click at [1121, 411] on div at bounding box center [1111, 409] width 184 height 24
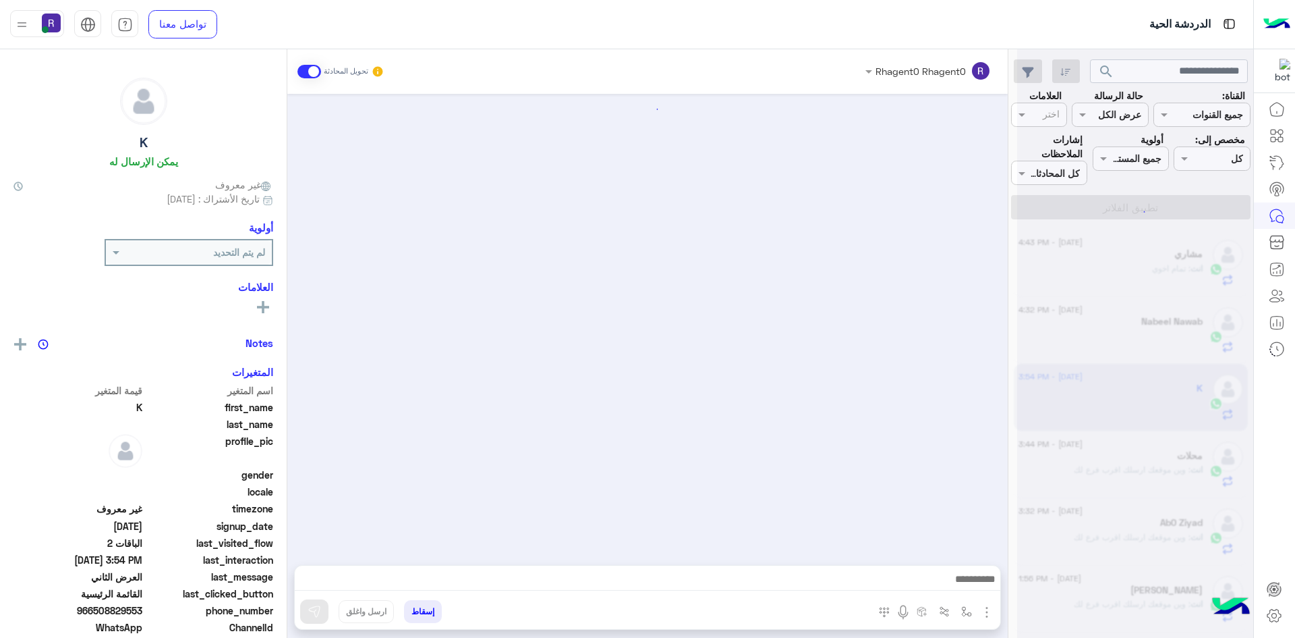
scroll to position [1462, 0]
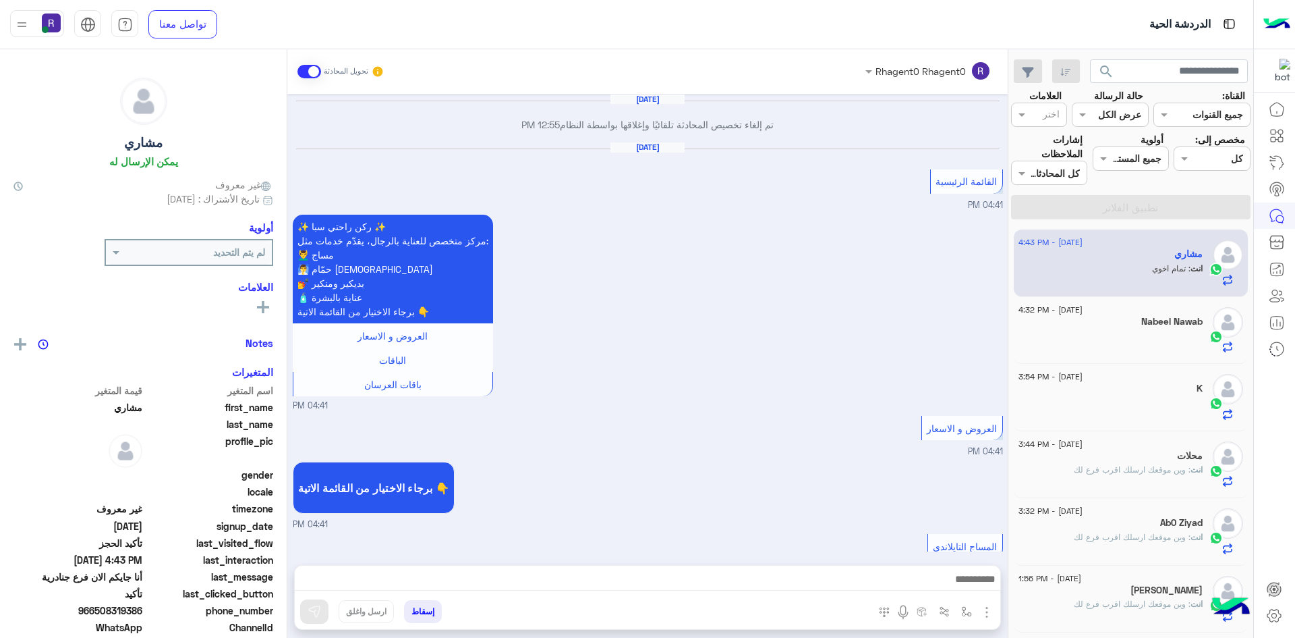
scroll to position [848, 0]
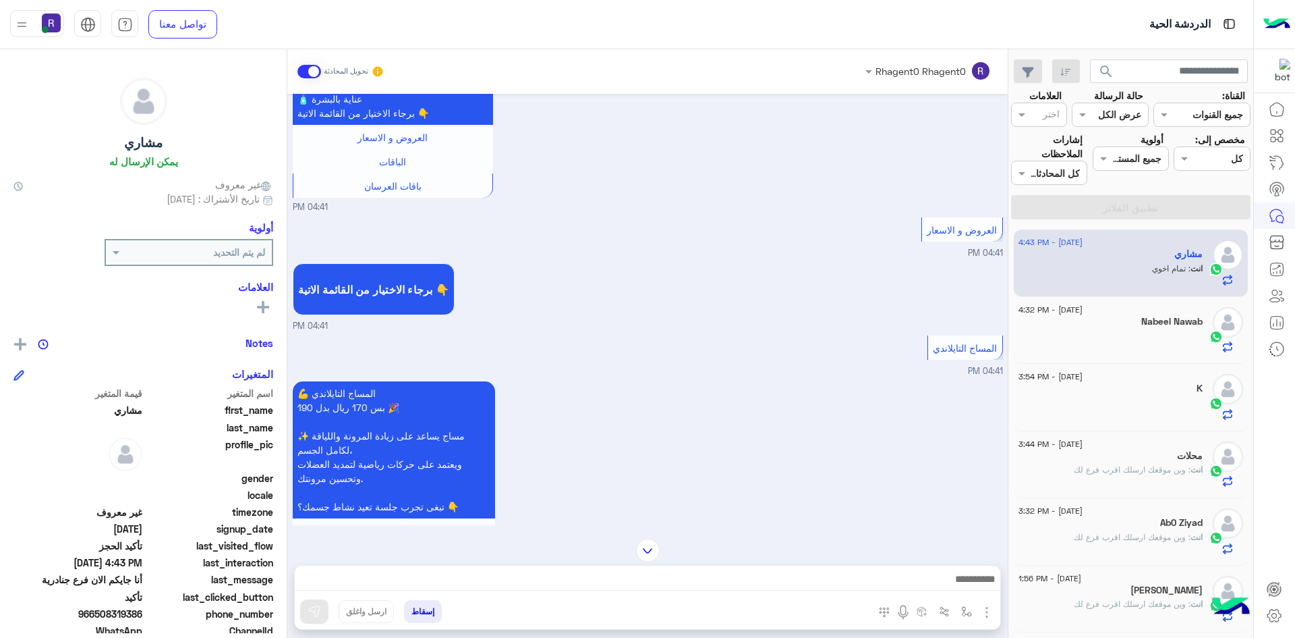
scroll to position [173, 0]
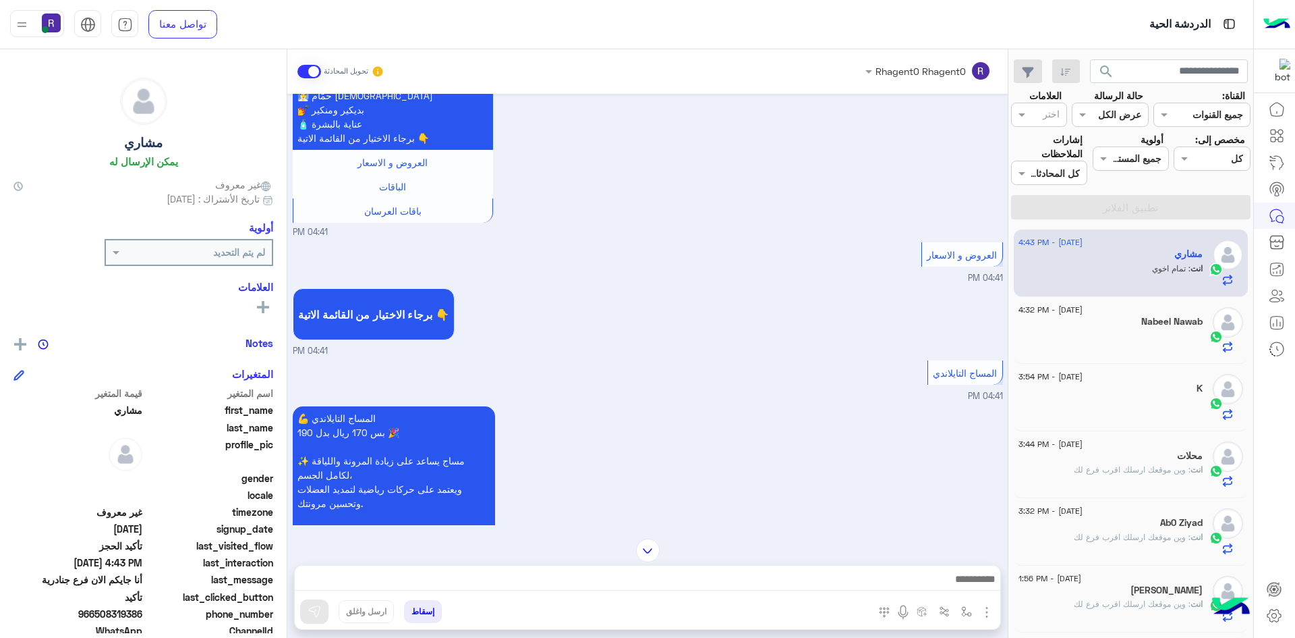
click at [1176, 342] on div at bounding box center [1111, 341] width 184 height 24
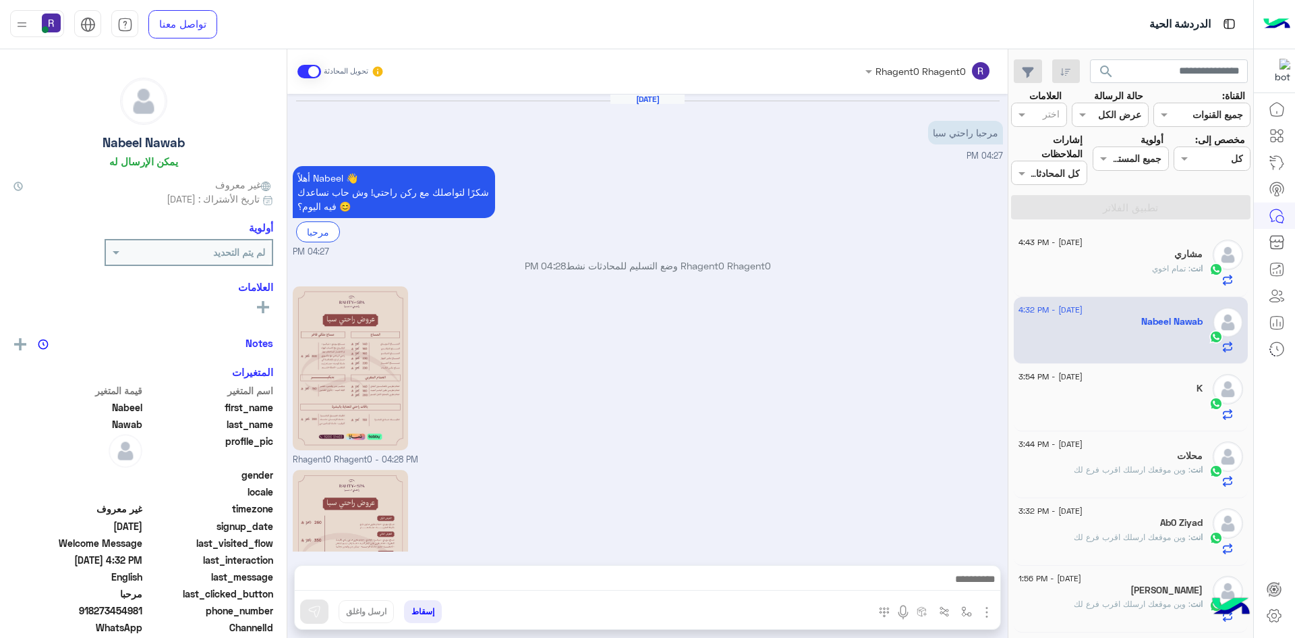
scroll to position [256, 0]
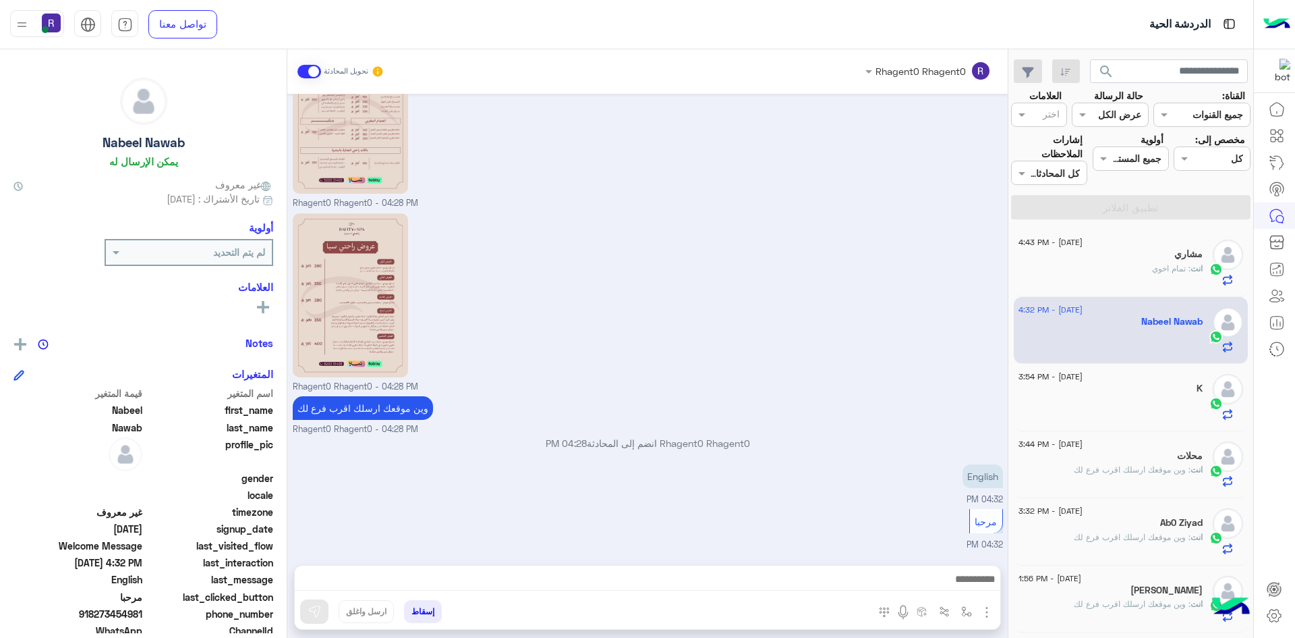
click at [1175, 263] on span ": تمام اخوي" at bounding box center [1171, 268] width 38 height 10
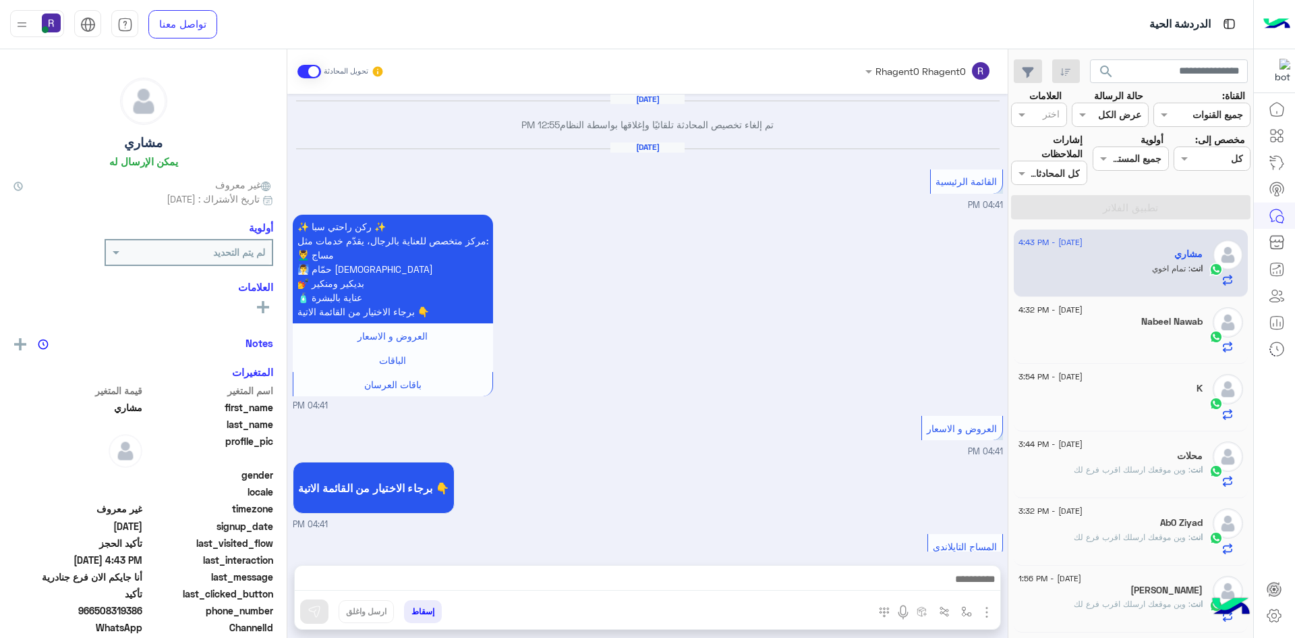
scroll to position [848, 0]
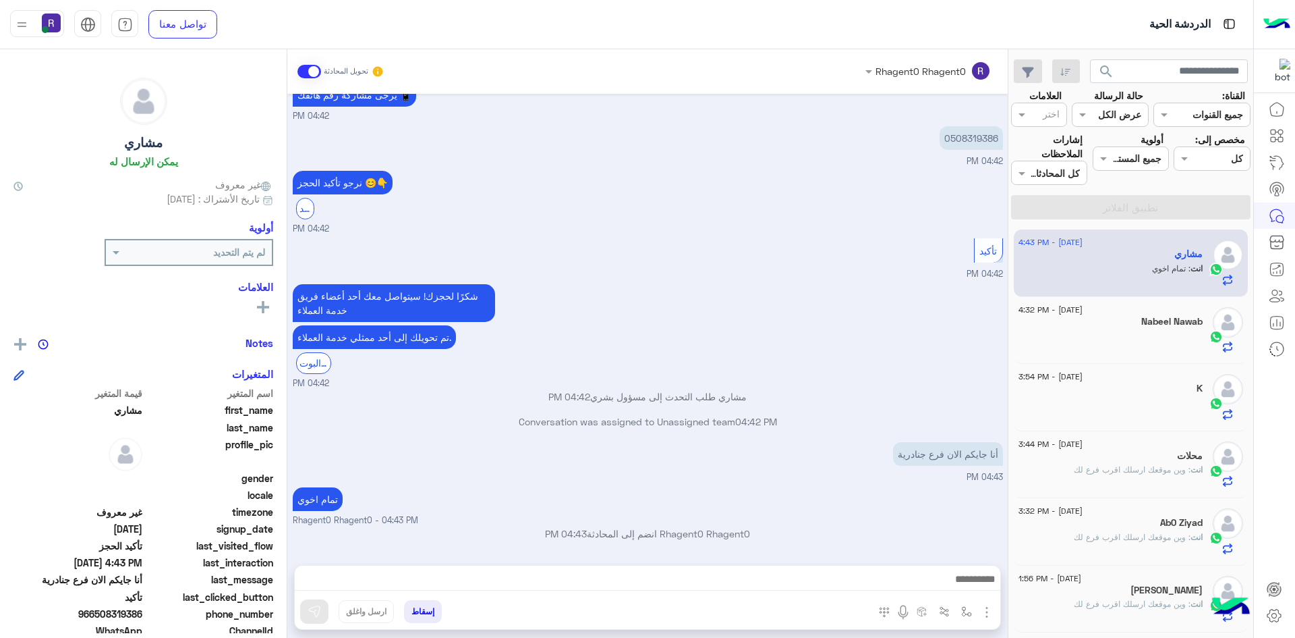
click at [1102, 319] on div "Nabeel Nawab" at bounding box center [1111, 323] width 184 height 14
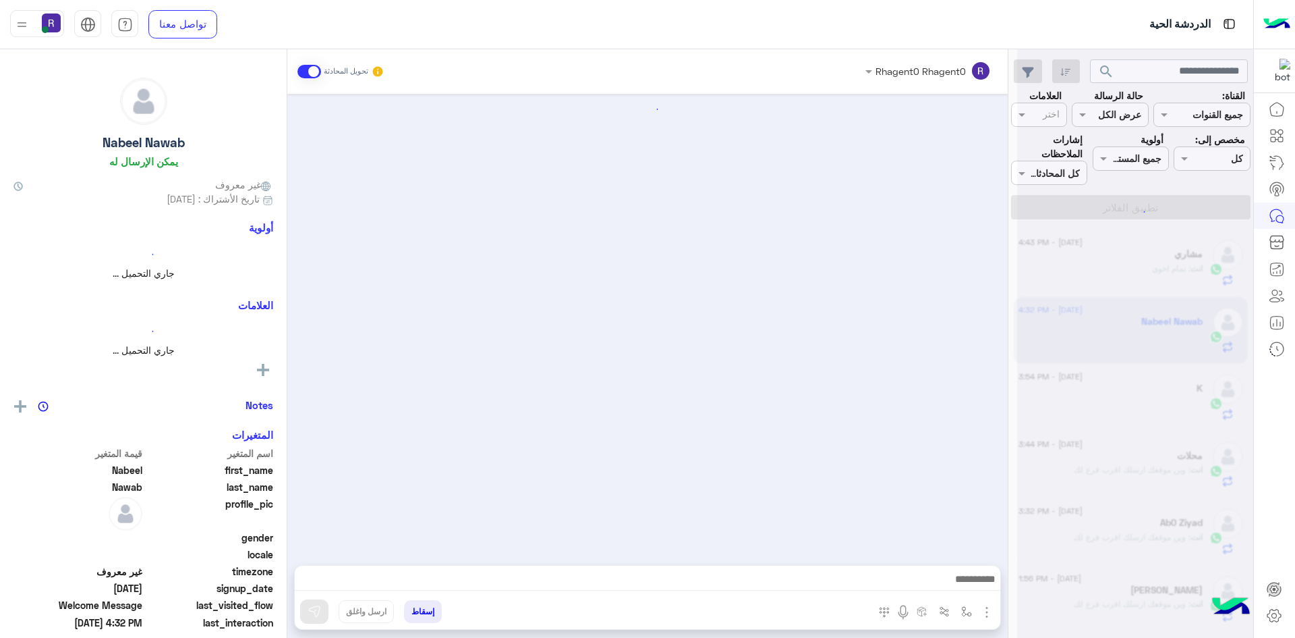
scroll to position [256, 0]
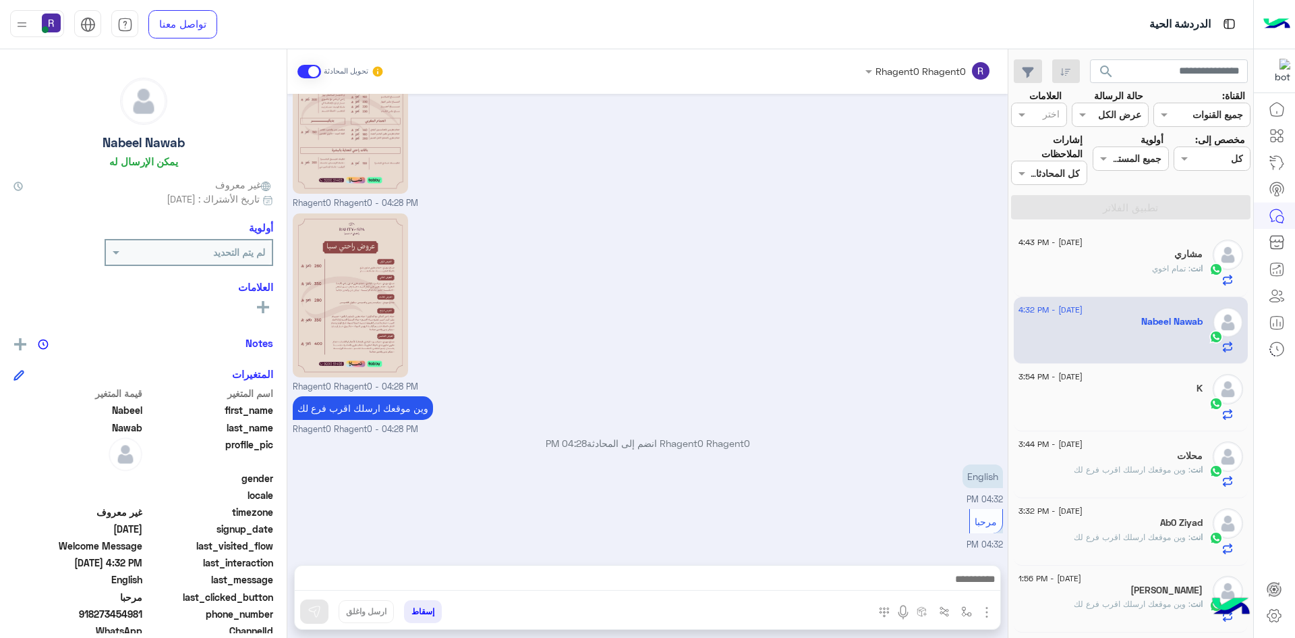
click at [1187, 266] on span ": تمام اخوي" at bounding box center [1171, 268] width 38 height 10
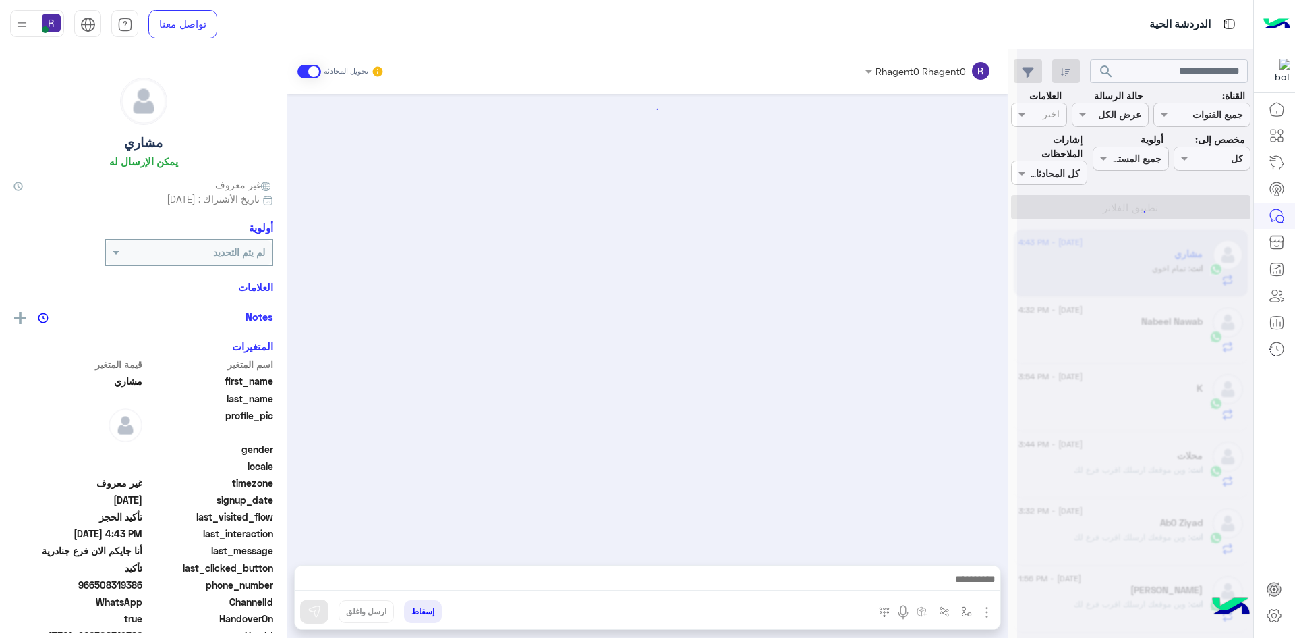
scroll to position [848, 0]
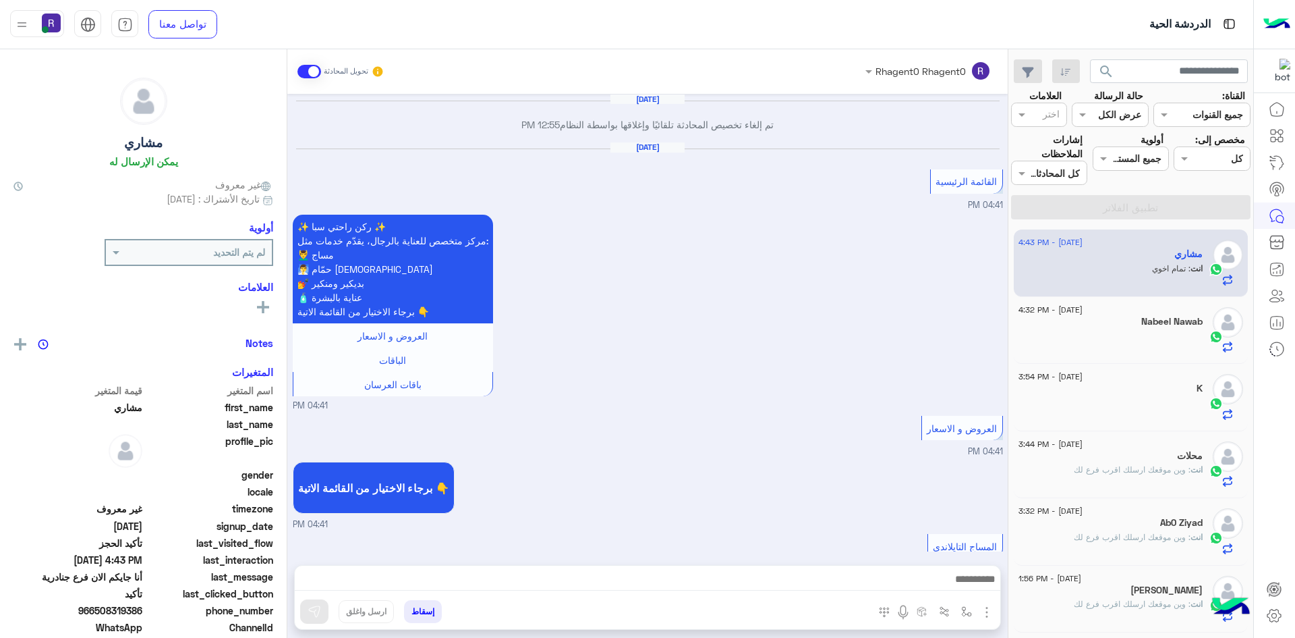
scroll to position [848, 0]
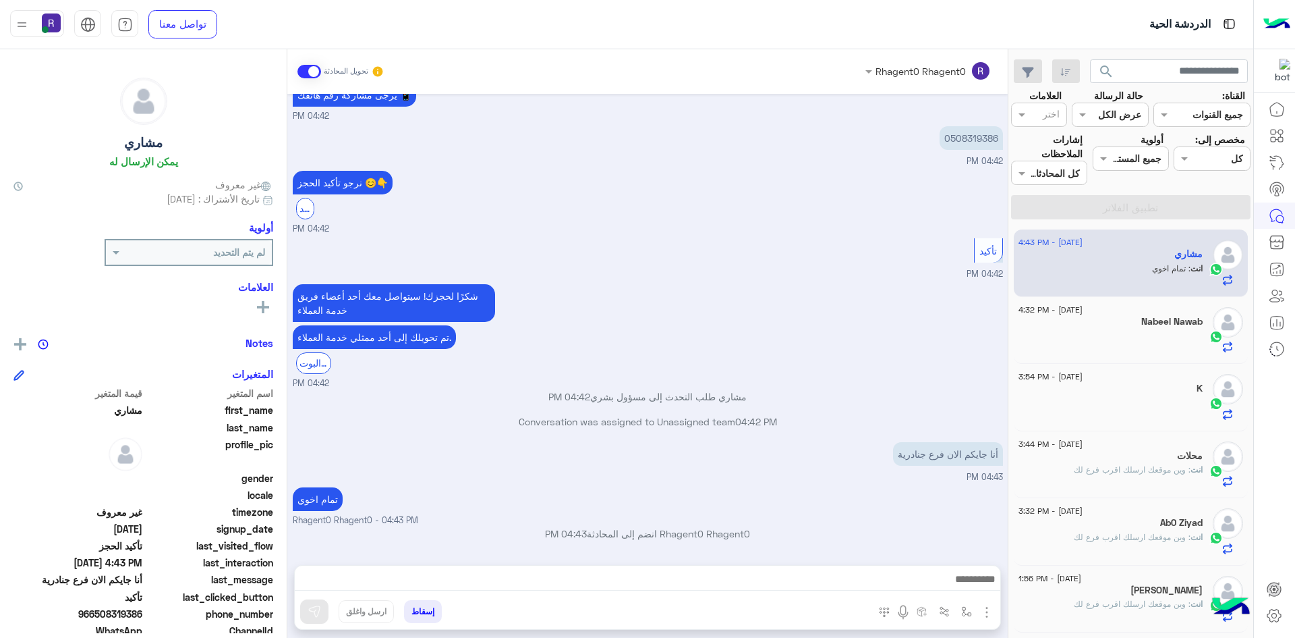
click at [1185, 333] on div at bounding box center [1111, 341] width 184 height 24
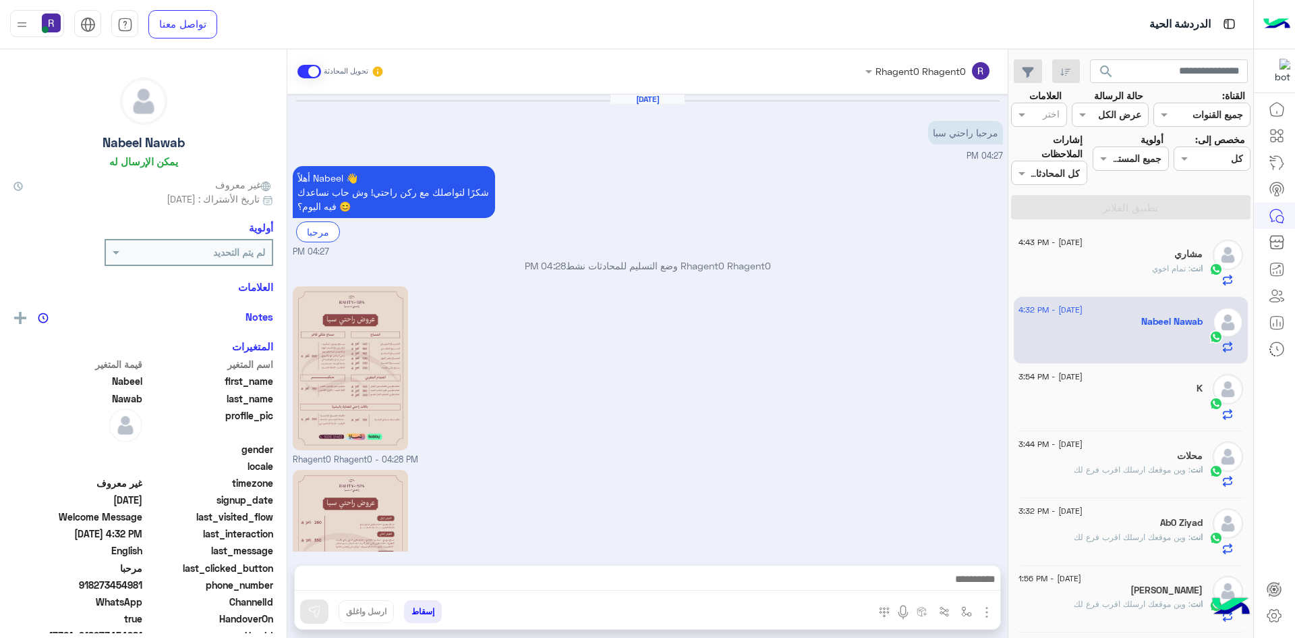
scroll to position [256, 0]
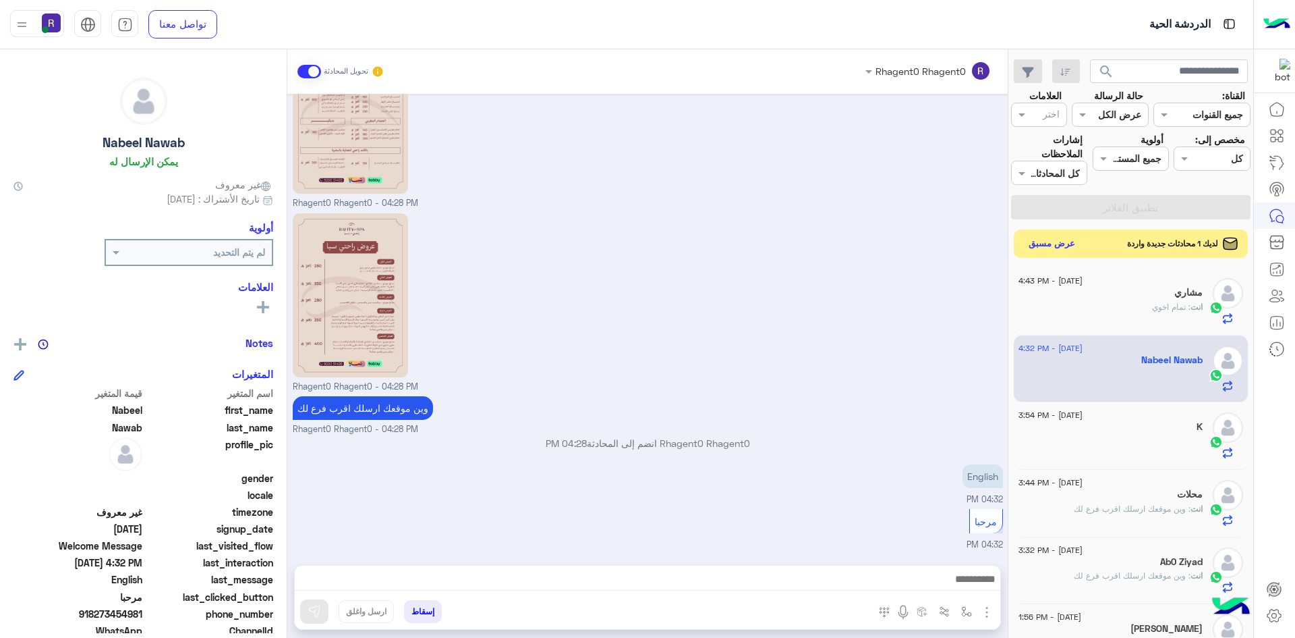
click at [1054, 244] on button "عرض مسبق" at bounding box center [1052, 244] width 57 height 18
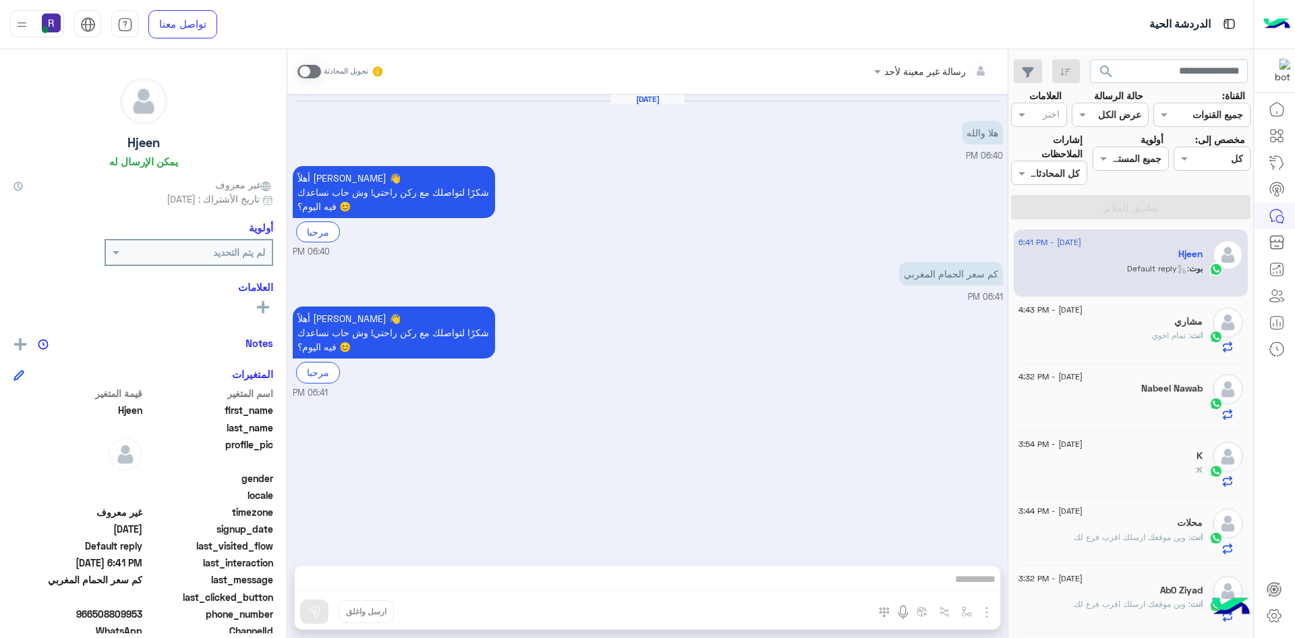
click at [310, 72] on span at bounding box center [310, 71] width 24 height 13
click at [987, 615] on img "button" at bounding box center [987, 612] width 16 height 16
click at [970, 587] on span "الصور" at bounding box center [961, 583] width 25 height 16
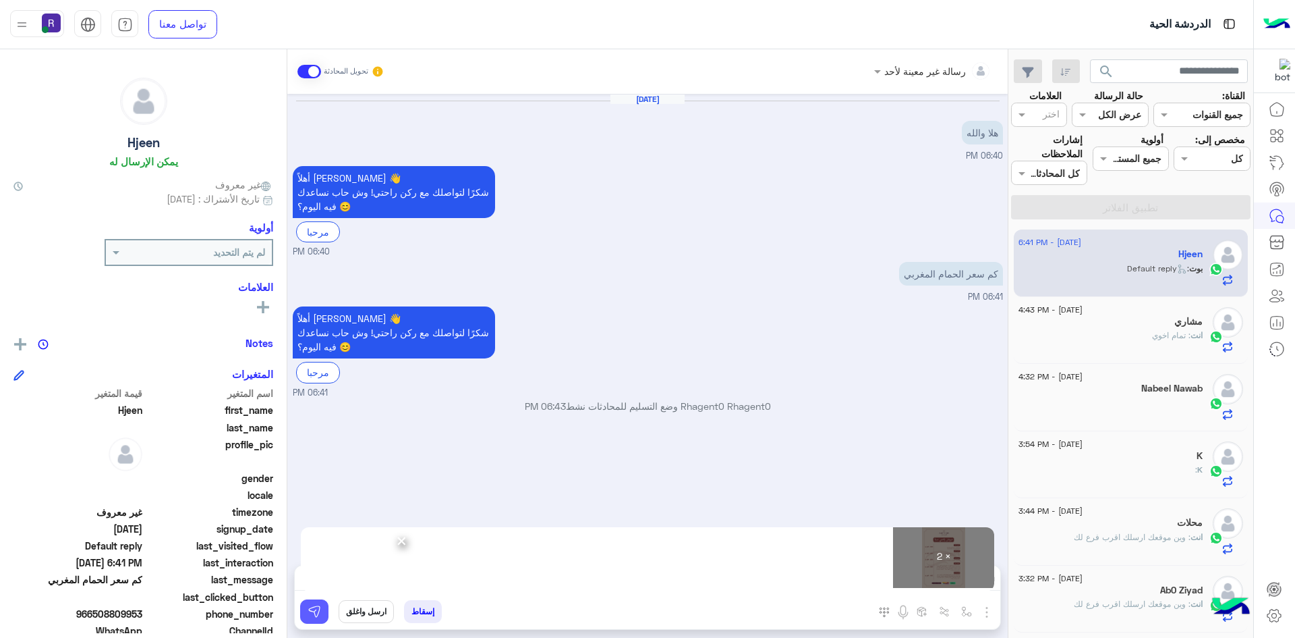
click at [324, 613] on button at bounding box center [314, 611] width 28 height 24
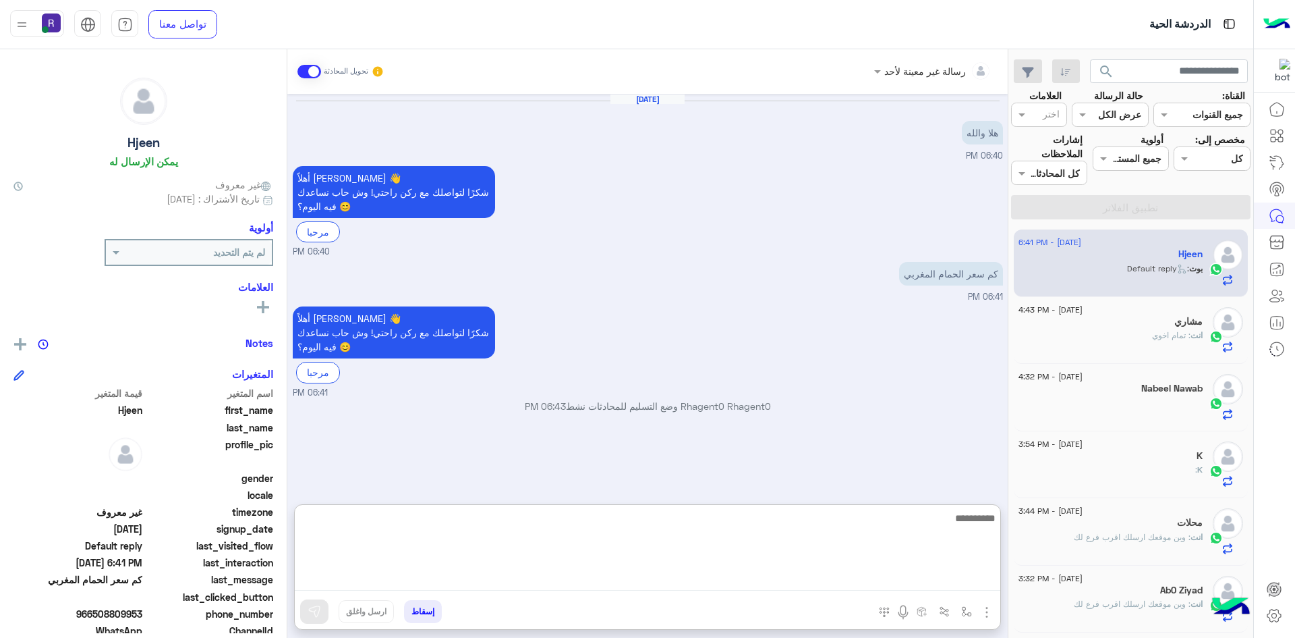
paste textarea "**********"
type textarea "**********"
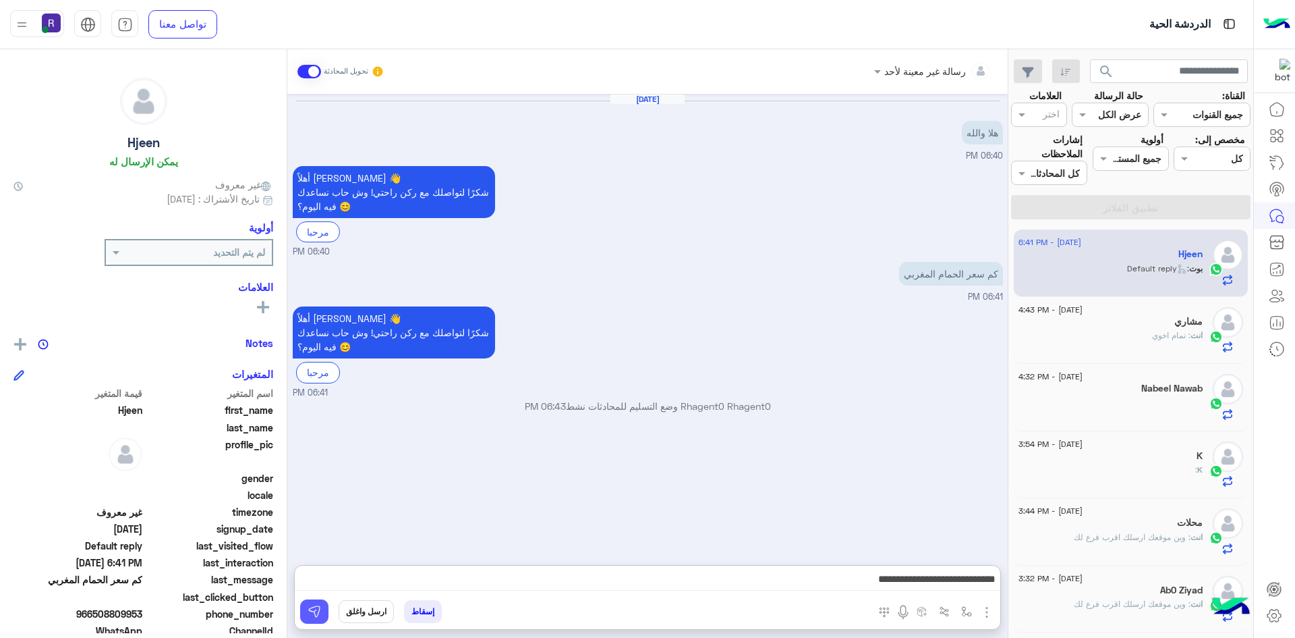
click at [318, 609] on img at bounding box center [314, 610] width 13 height 13
click at [1101, 409] on div at bounding box center [1111, 409] width 184 height 24
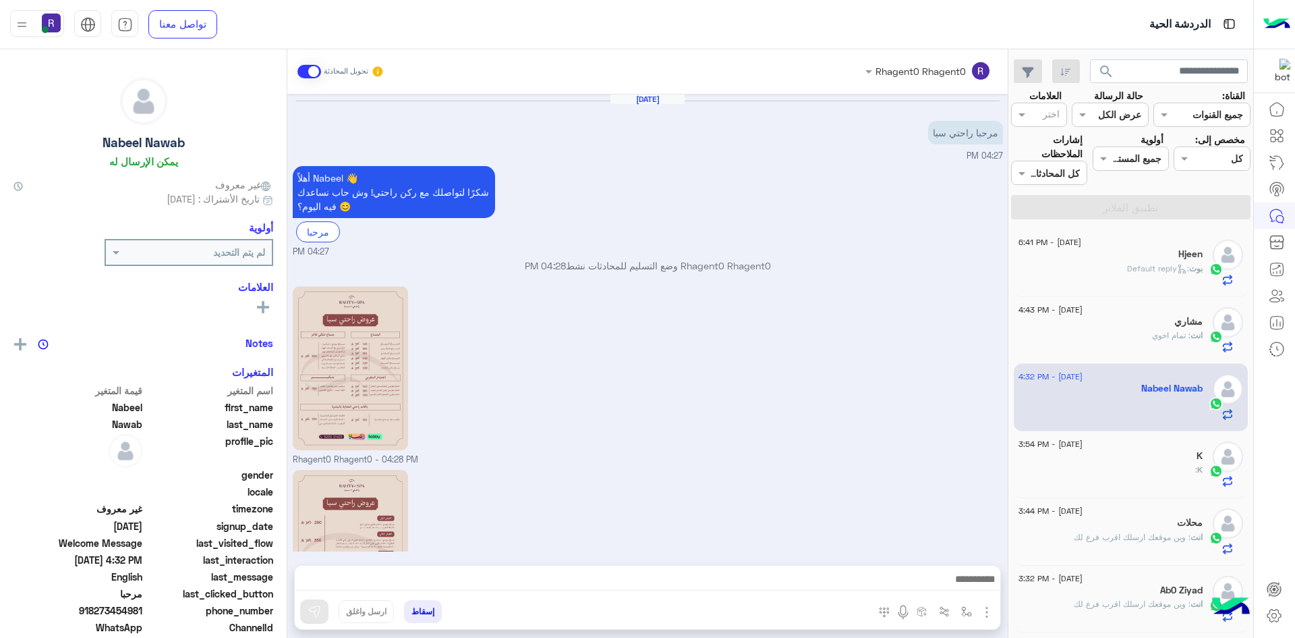
scroll to position [256, 0]
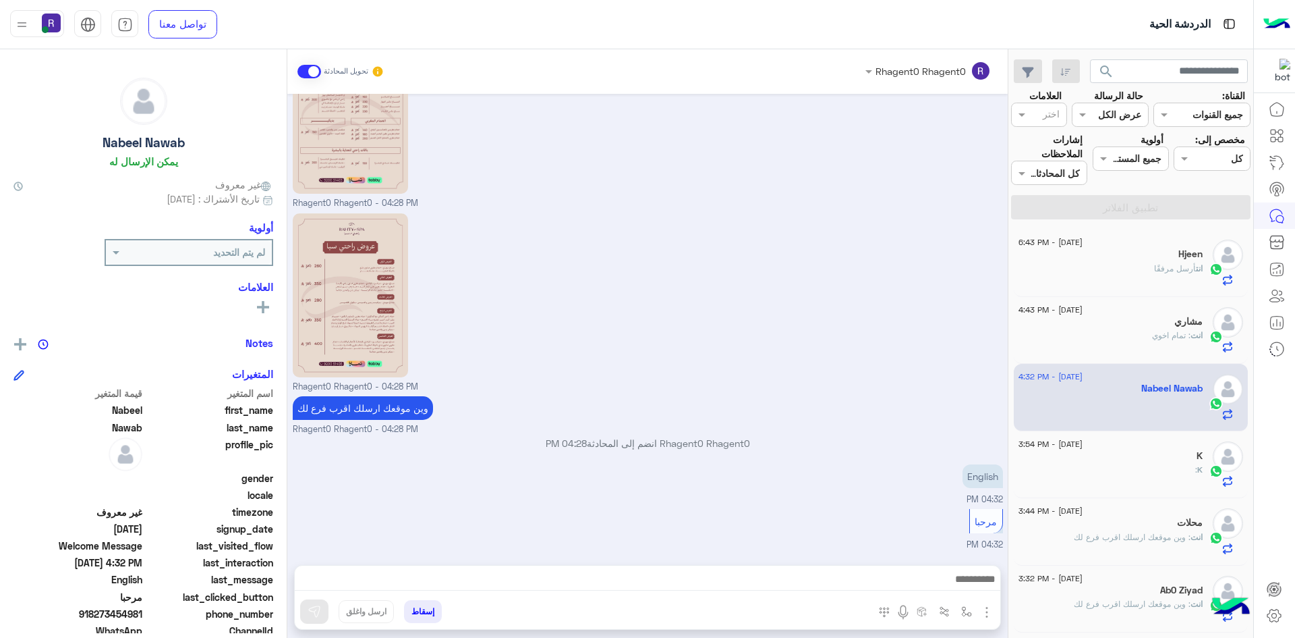
click at [1121, 337] on div "انت : تمام اخوي" at bounding box center [1111, 341] width 184 height 24
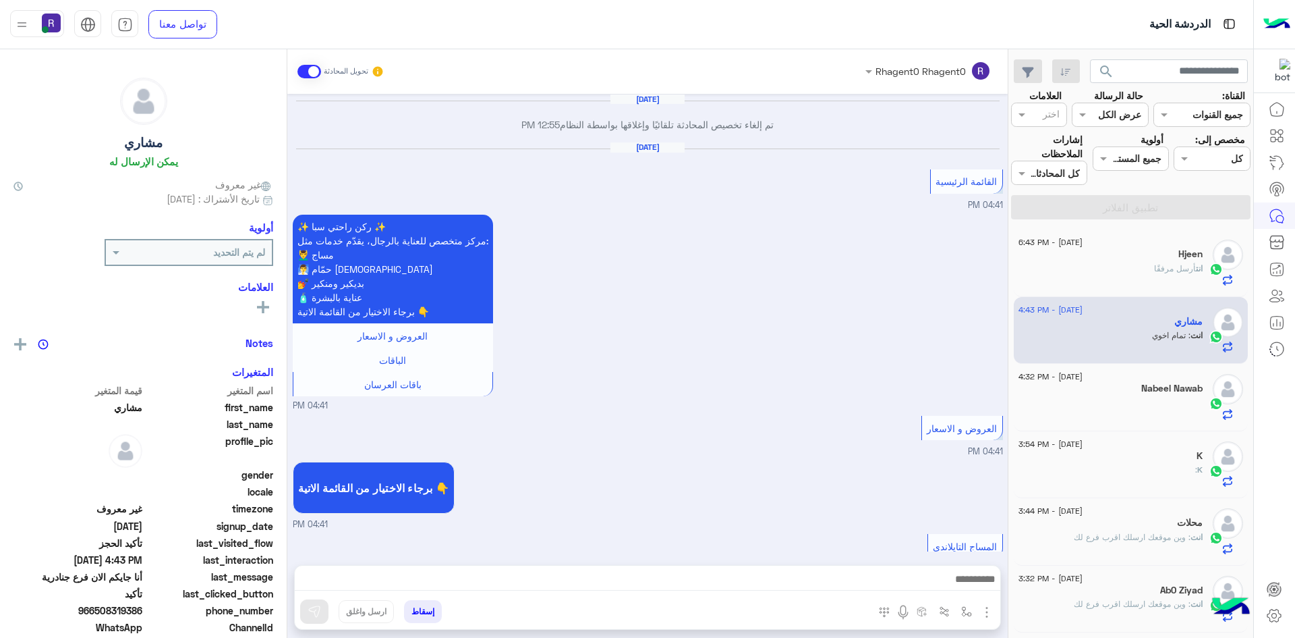
scroll to position [848, 0]
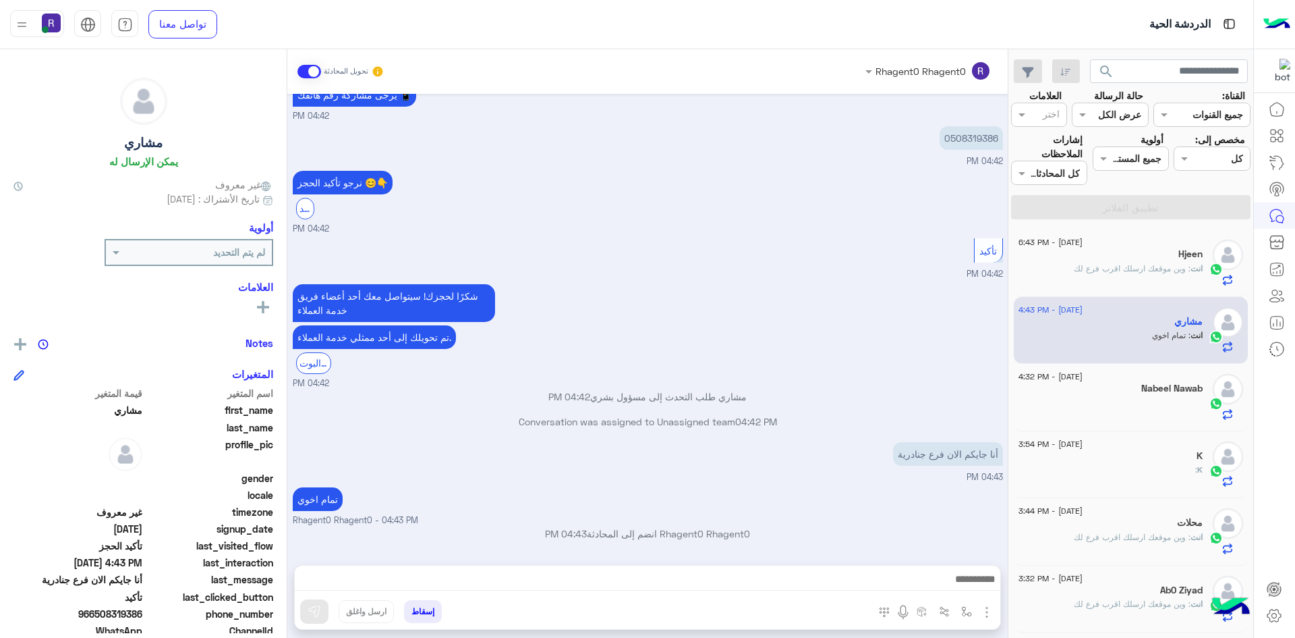
click at [1077, 260] on div "Hjeen" at bounding box center [1111, 255] width 184 height 14
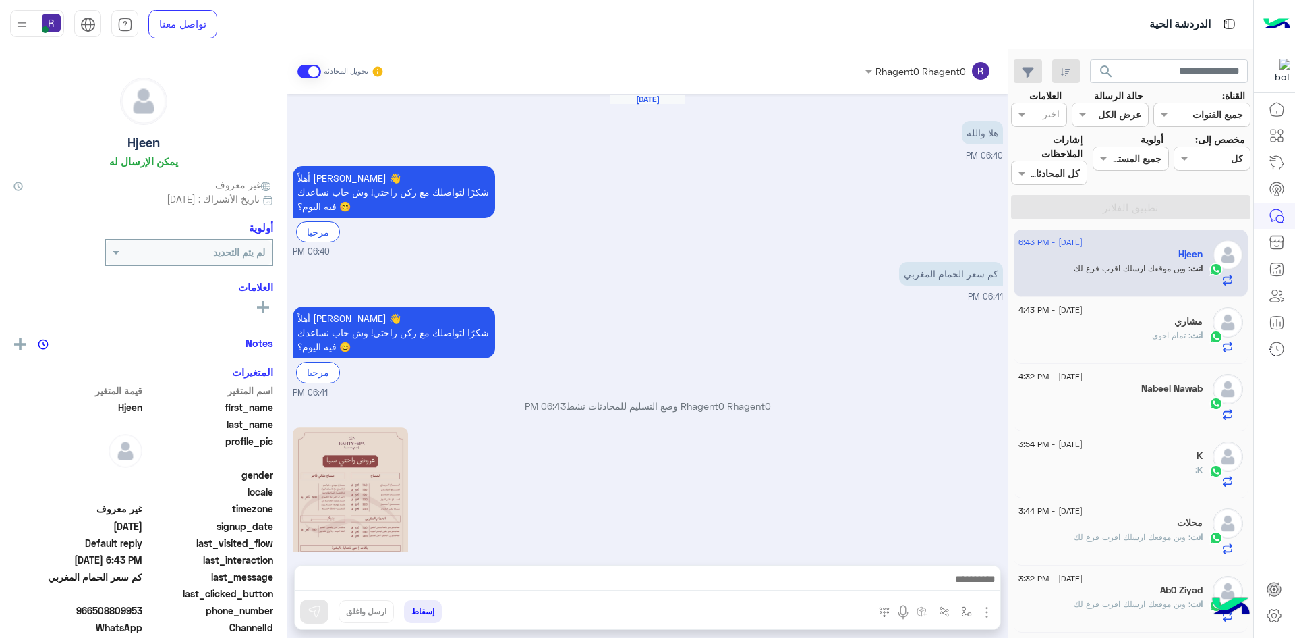
scroll to position [307, 0]
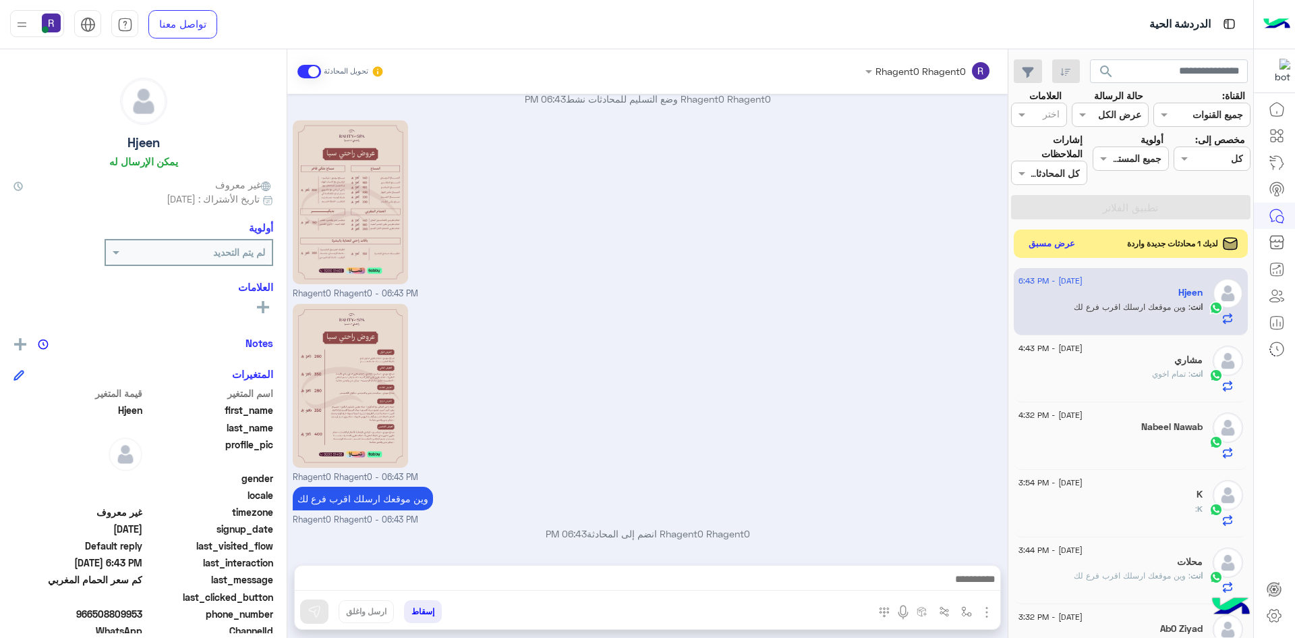
click at [1046, 244] on button "عرض مسبق" at bounding box center [1052, 244] width 57 height 18
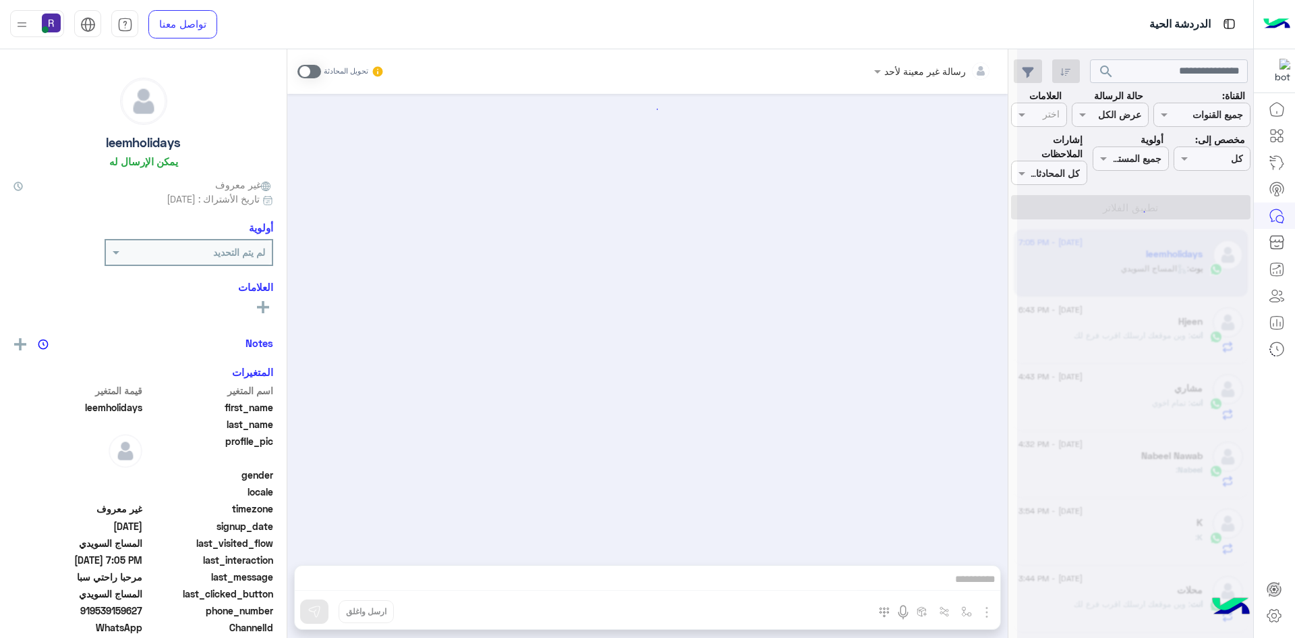
scroll to position [586, 0]
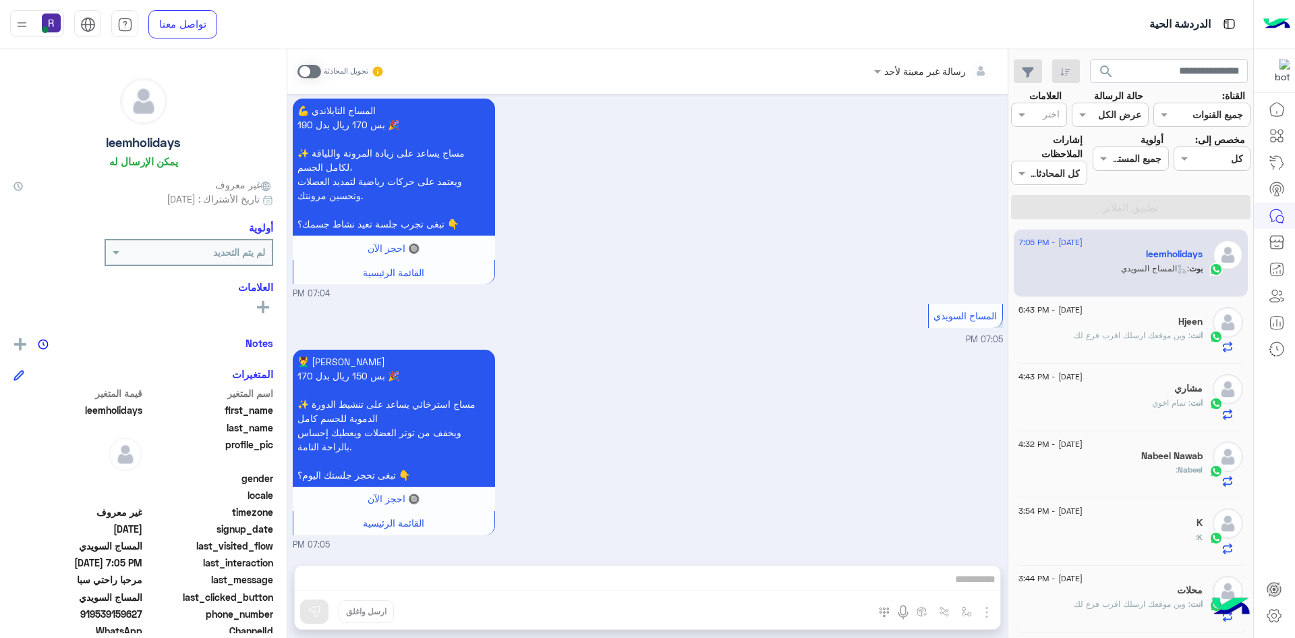
click at [314, 72] on span at bounding box center [310, 71] width 24 height 13
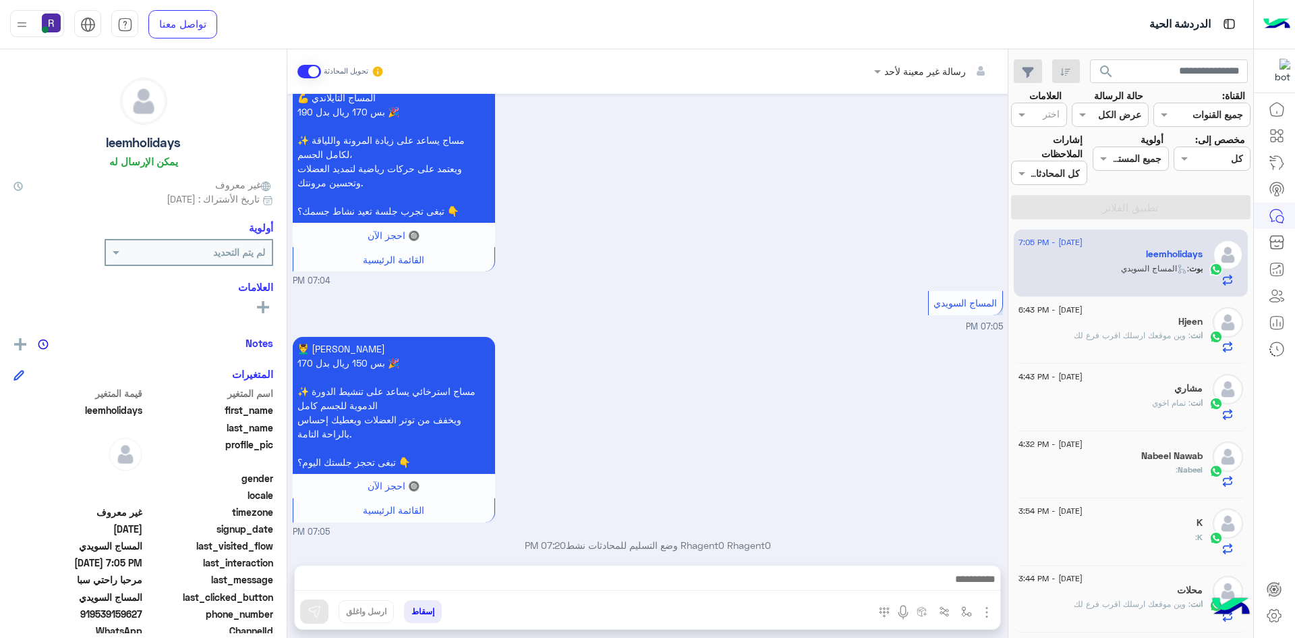
scroll to position [611, 0]
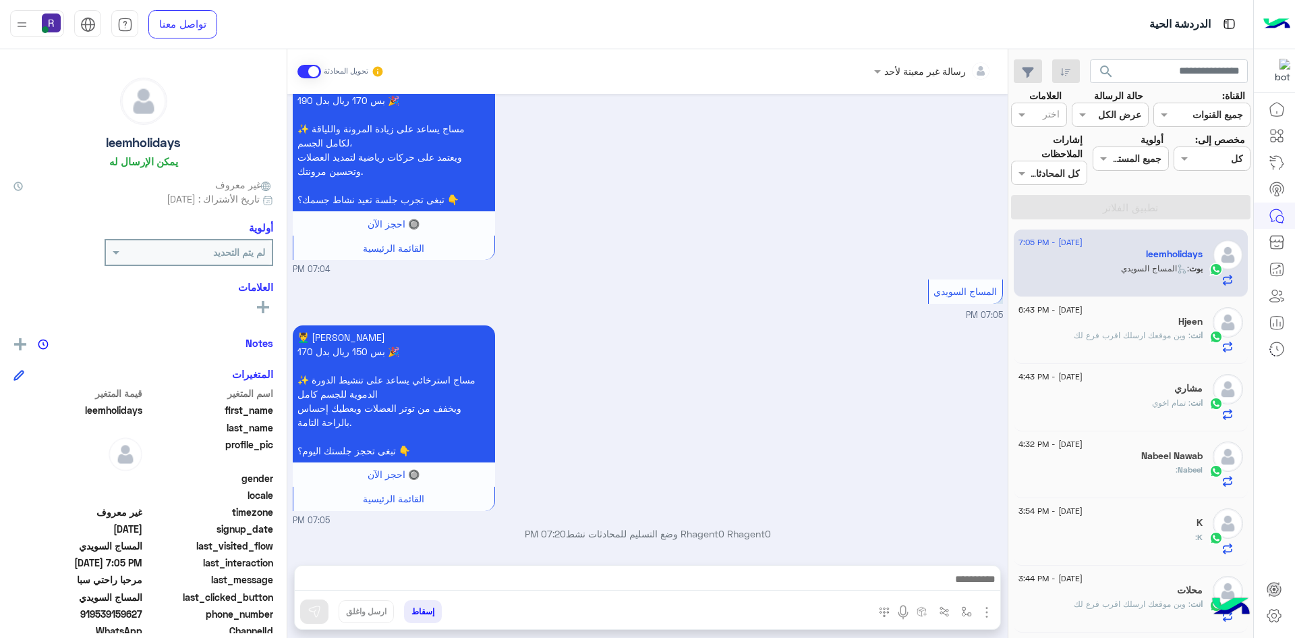
click at [987, 614] on img "button" at bounding box center [987, 612] width 16 height 16
click at [966, 580] on span "الصور" at bounding box center [961, 583] width 25 height 16
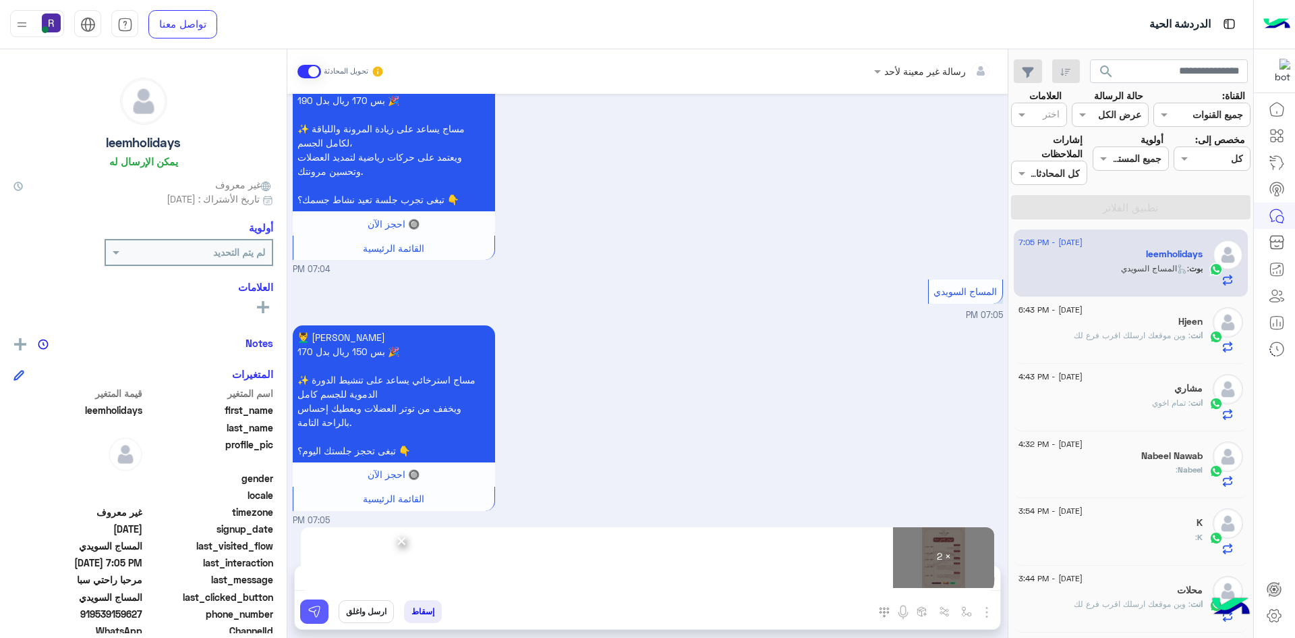
click at [318, 610] on img at bounding box center [314, 610] width 13 height 13
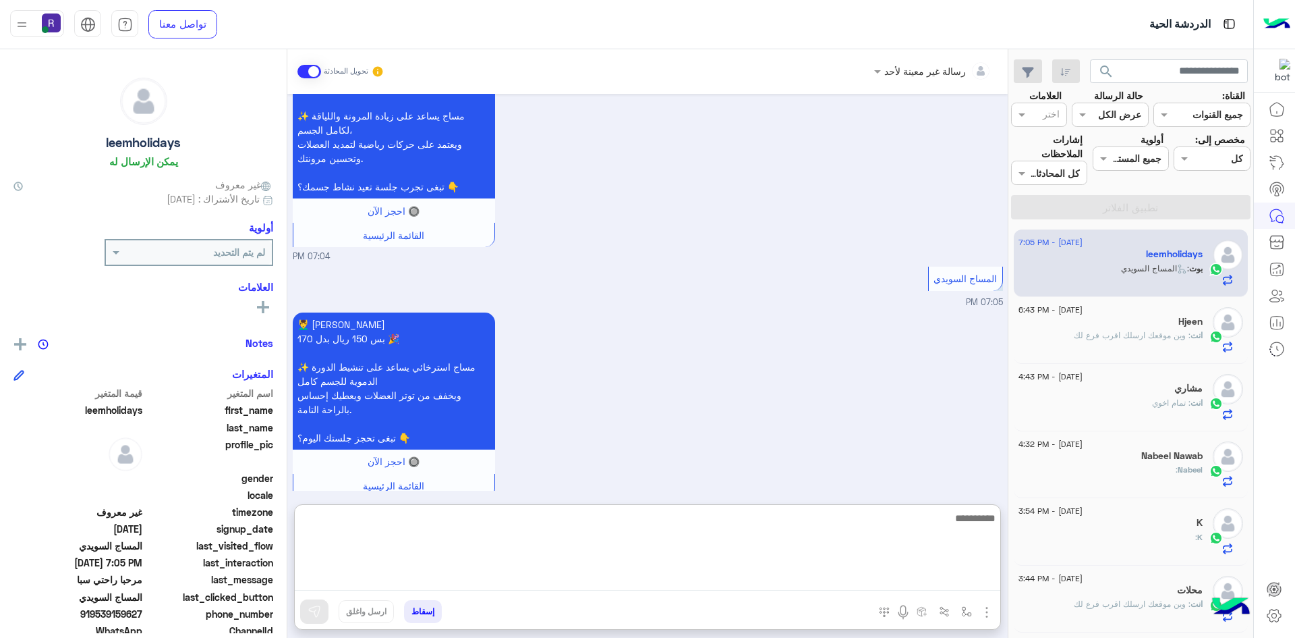
paste textarea "**********"
type textarea "**********"
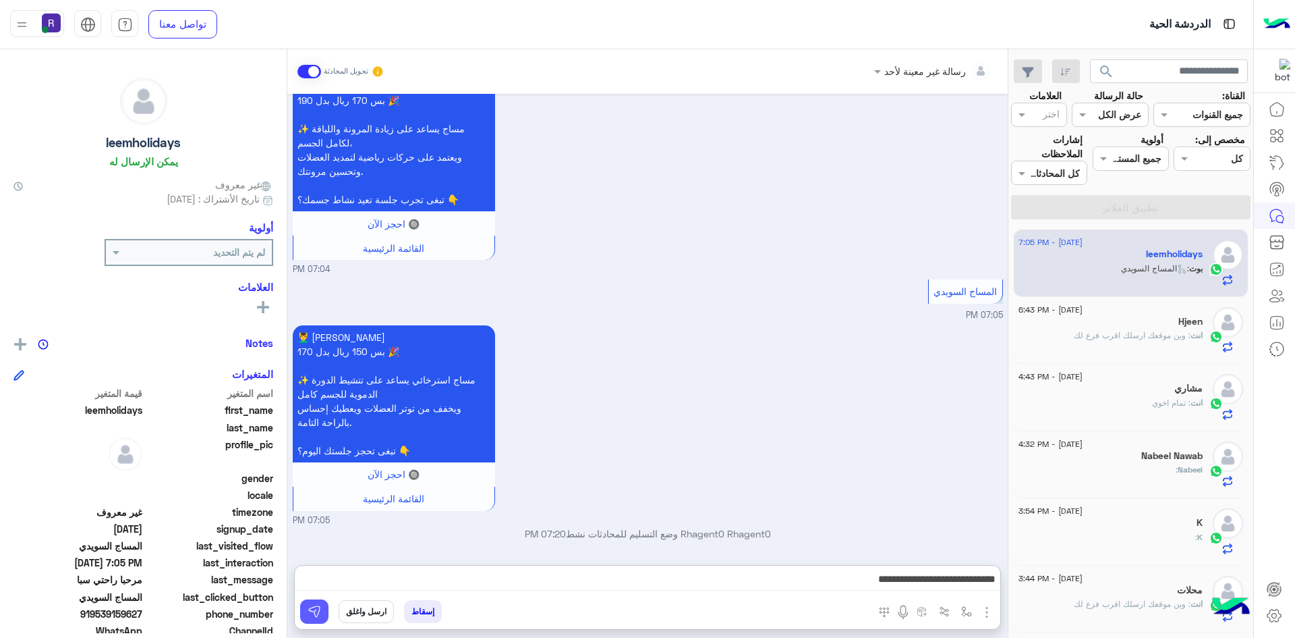
click at [315, 615] on img at bounding box center [314, 610] width 13 height 13
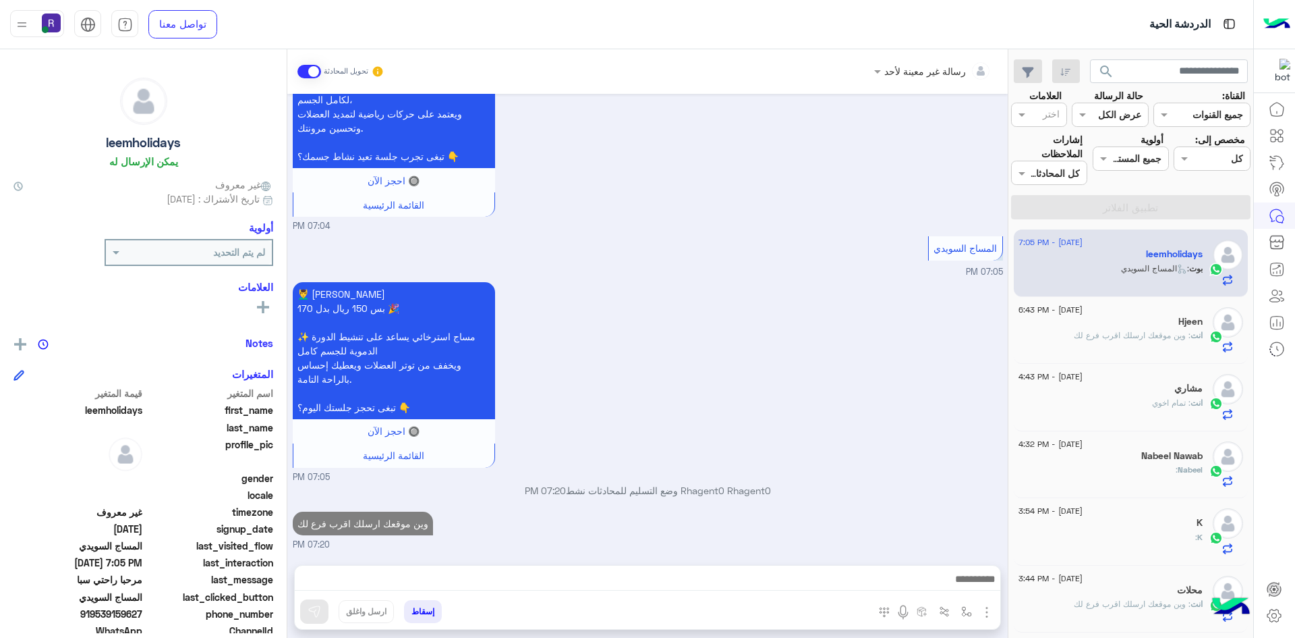
scroll to position [654, 0]
click at [1132, 342] on div "انت : وين موقعك ارسلك اقرب فرع لك" at bounding box center [1111, 341] width 184 height 24
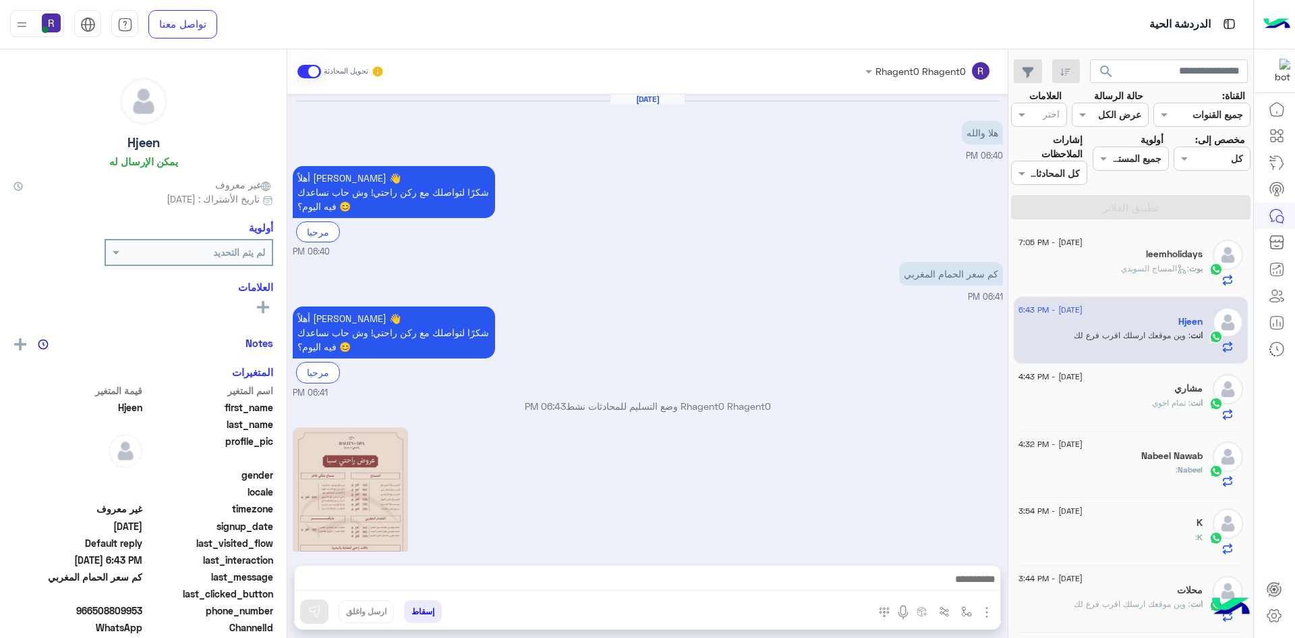
scroll to position [307, 0]
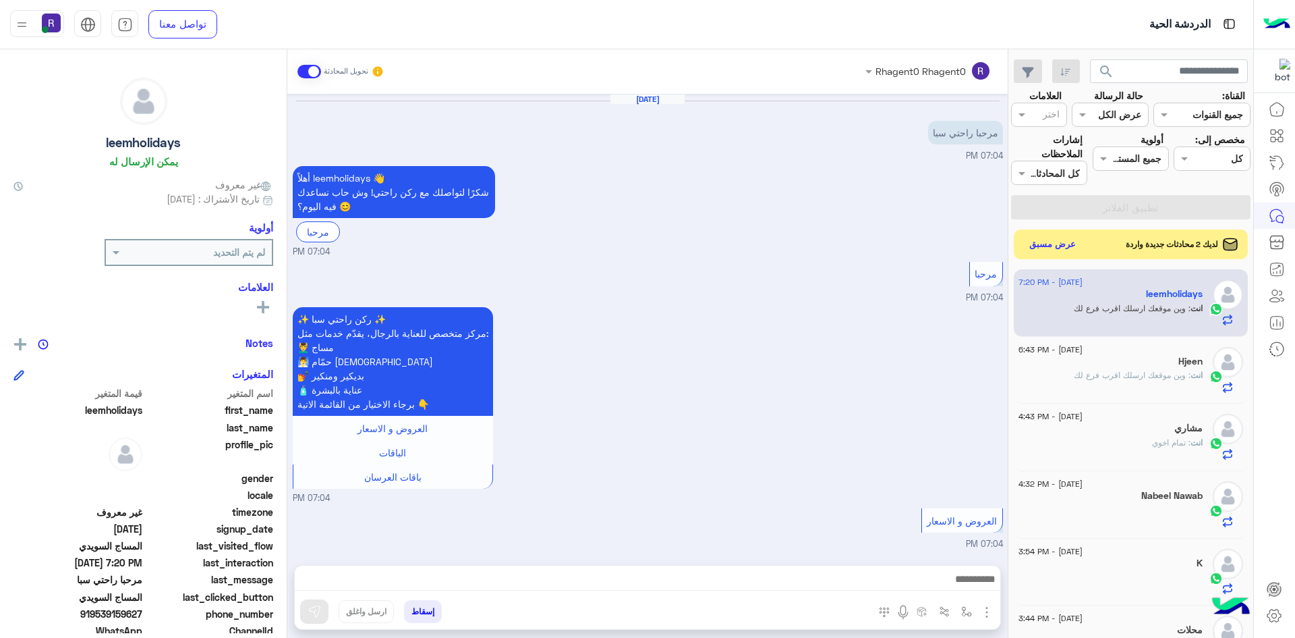
scroll to position [1045, 0]
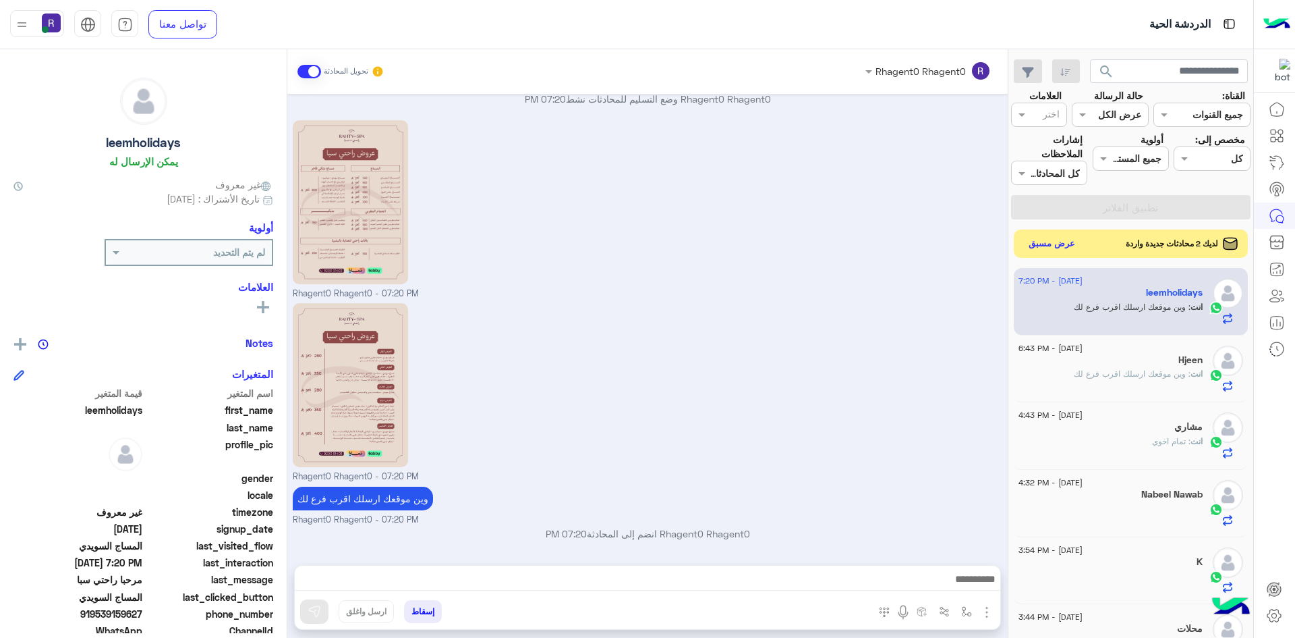
click at [1066, 242] on button "عرض مسبق" at bounding box center [1052, 244] width 57 height 18
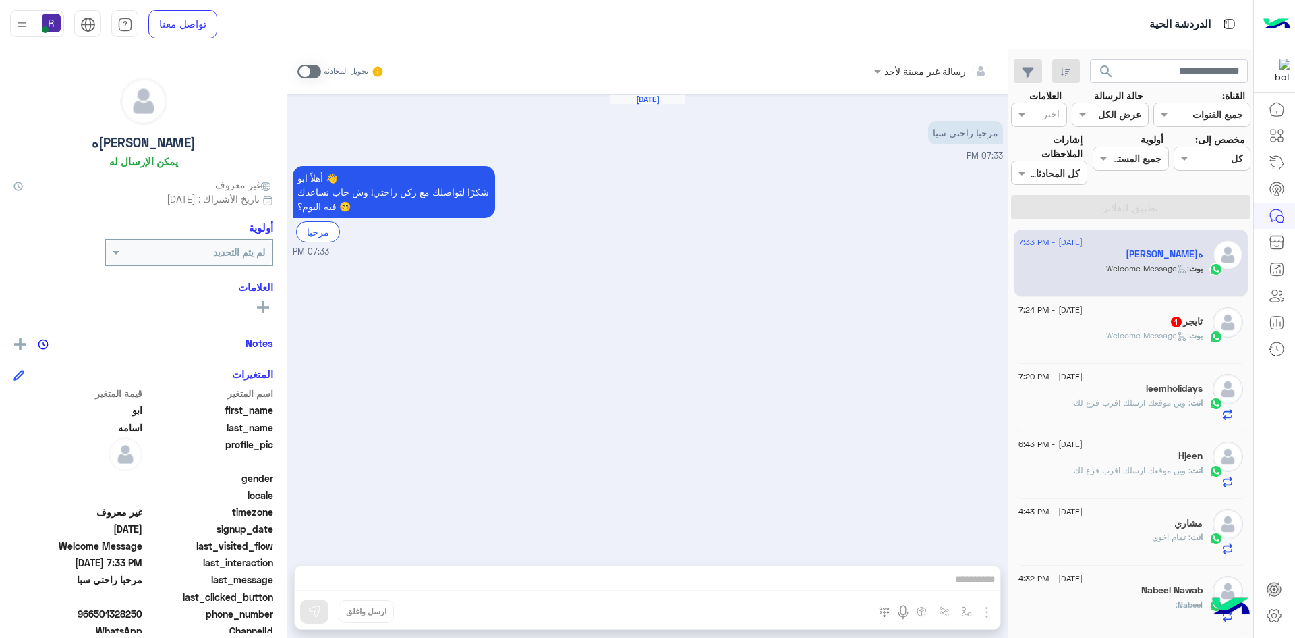
click at [313, 65] on span at bounding box center [310, 71] width 24 height 13
click at [987, 615] on img "button" at bounding box center [987, 612] width 16 height 16
click at [967, 585] on span "الصور" at bounding box center [961, 583] width 25 height 16
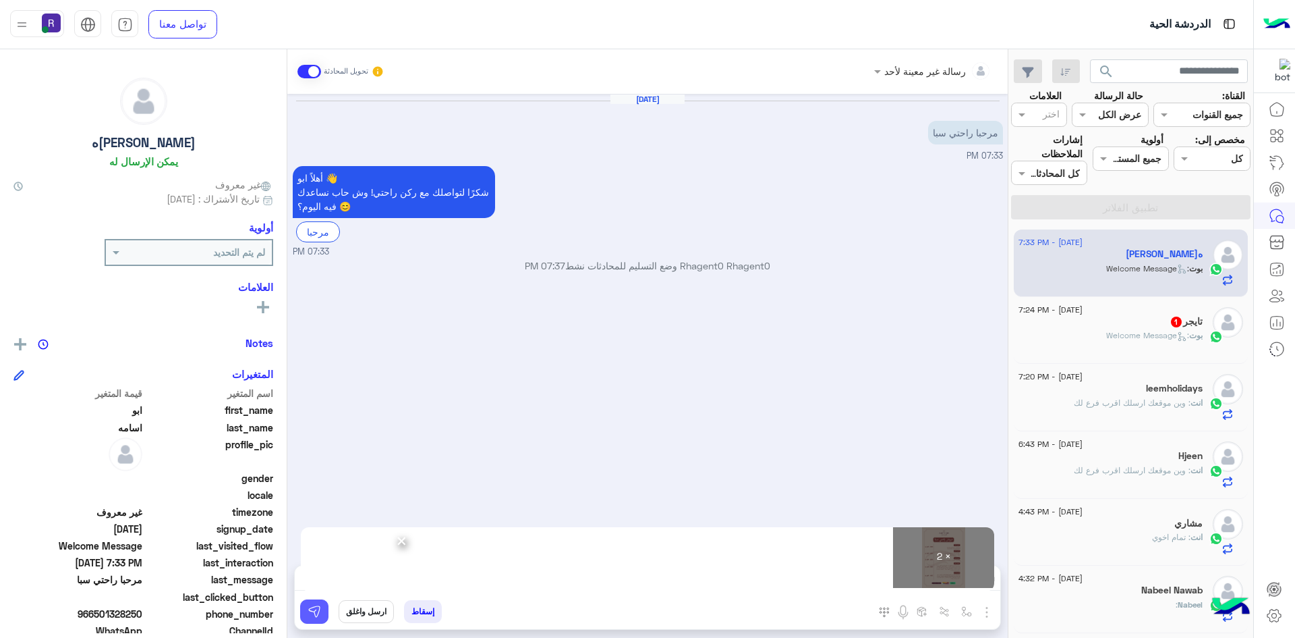
click at [310, 611] on img at bounding box center [314, 610] width 13 height 13
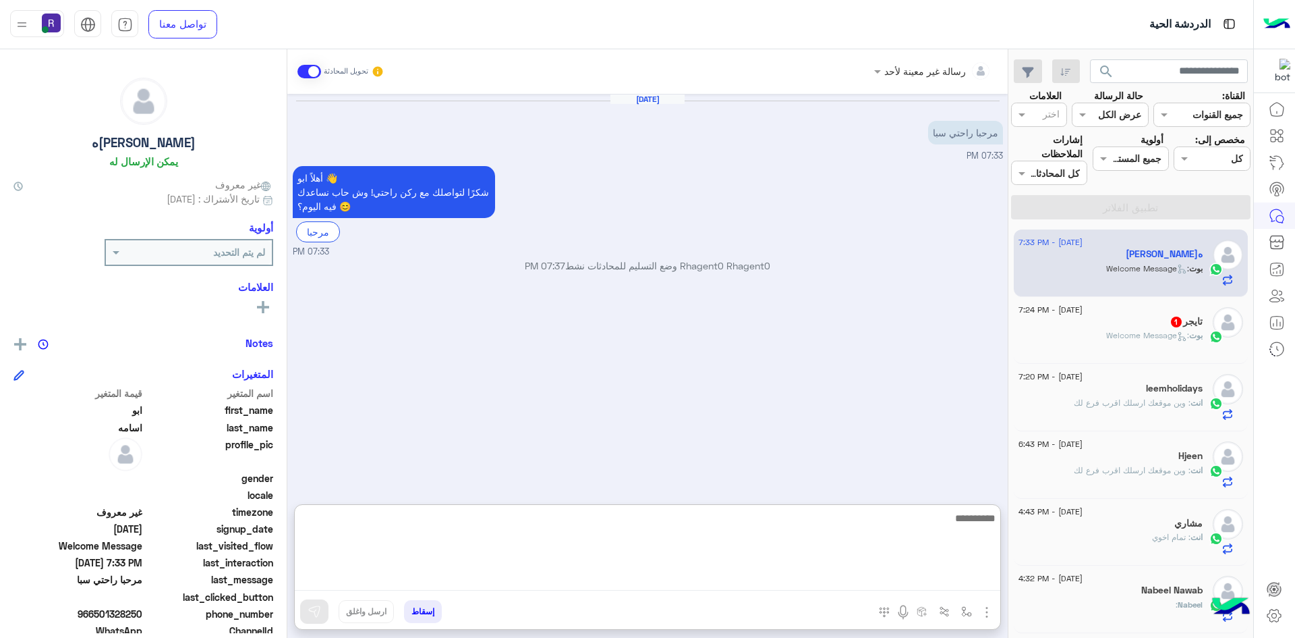
paste textarea "**********"
type textarea "**********"
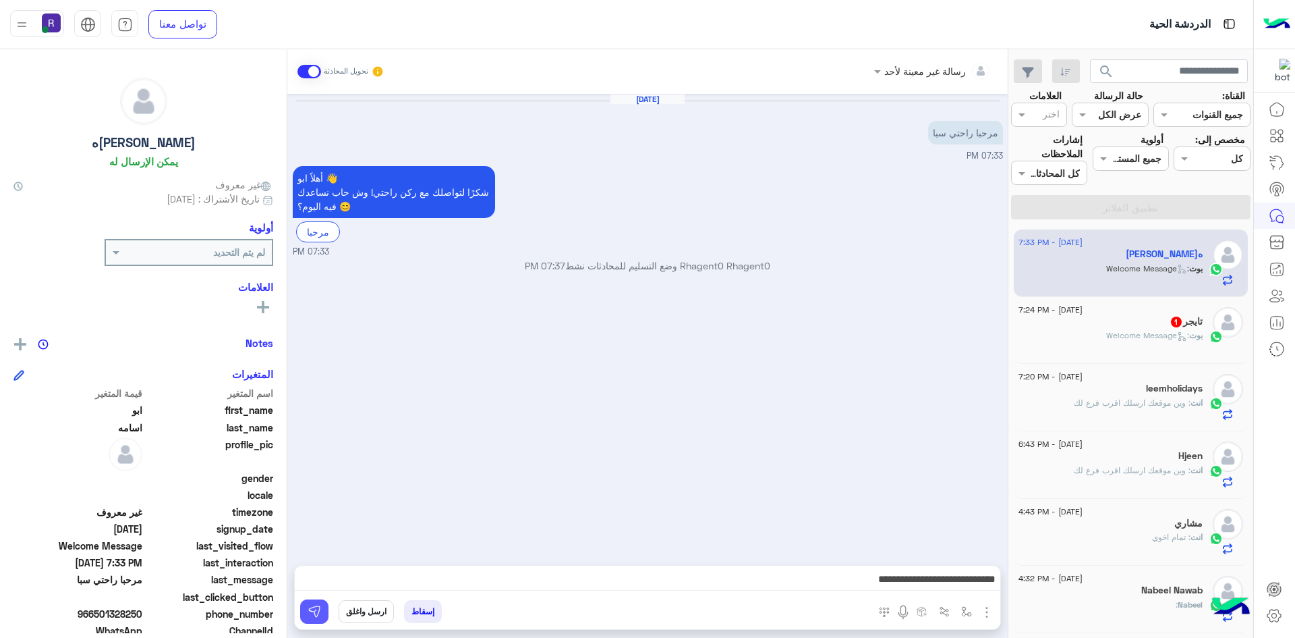
click at [318, 609] on img at bounding box center [314, 610] width 13 height 13
click at [1085, 340] on div "بوت : Welcome Message" at bounding box center [1111, 341] width 184 height 24
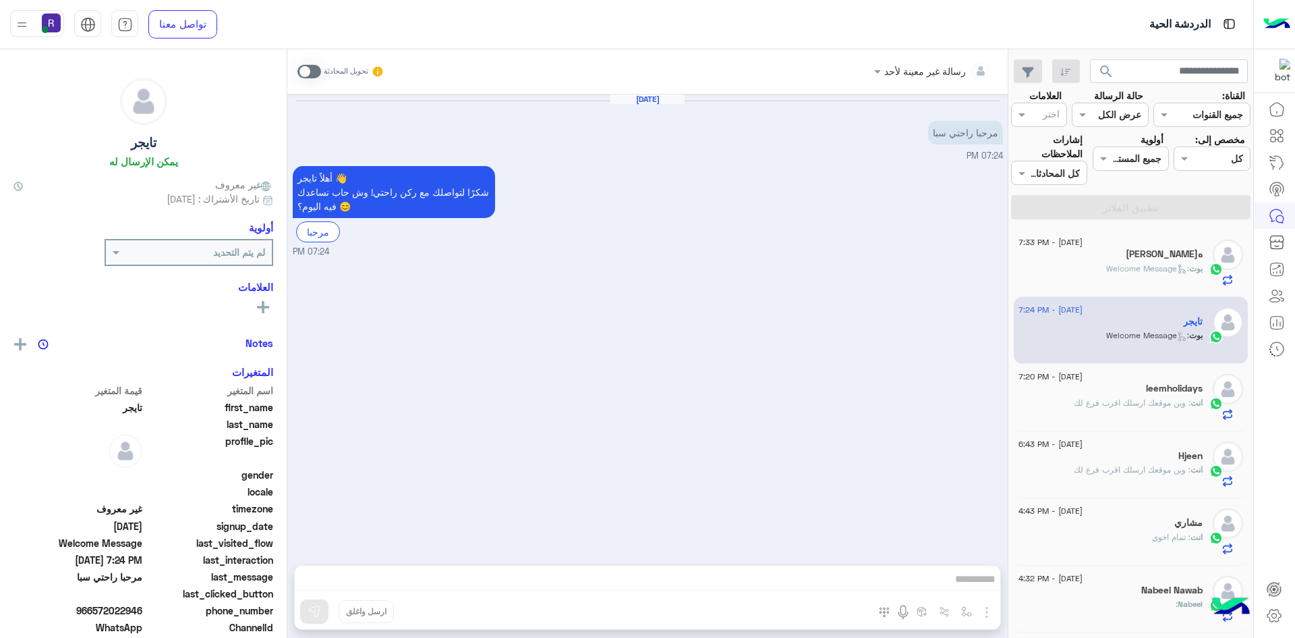
click at [316, 69] on span at bounding box center [310, 71] width 24 height 13
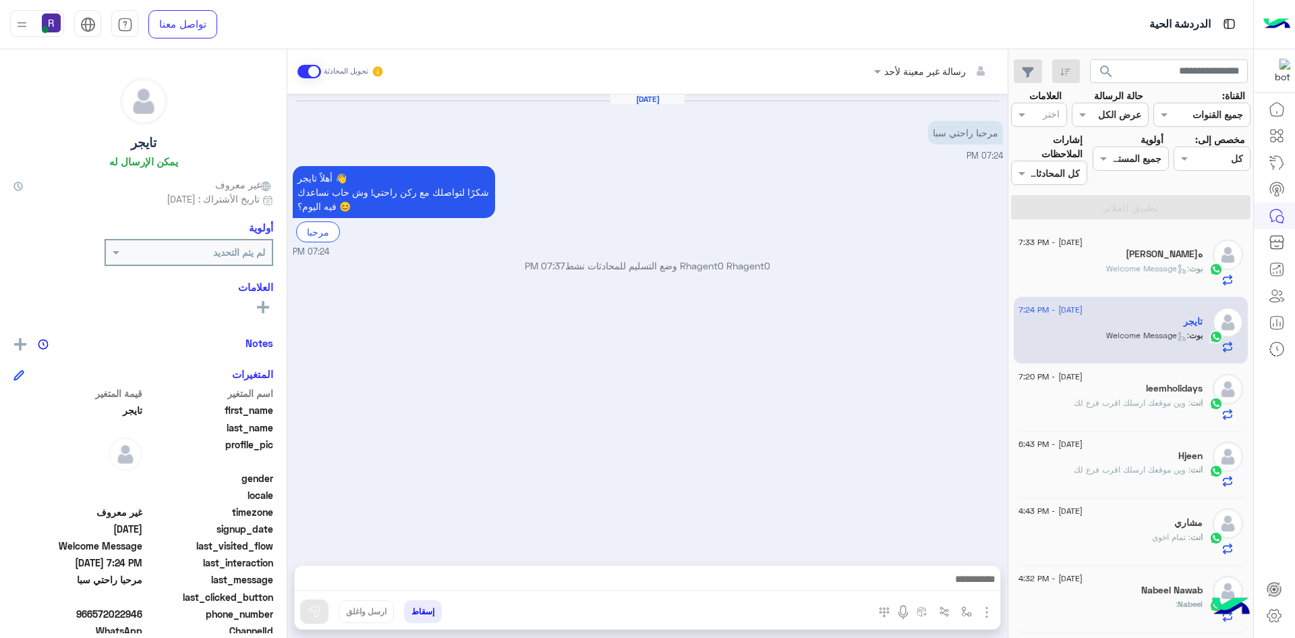
click at [990, 613] on img "button" at bounding box center [987, 612] width 16 height 16
click at [973, 584] on button "الصور" at bounding box center [966, 582] width 57 height 27
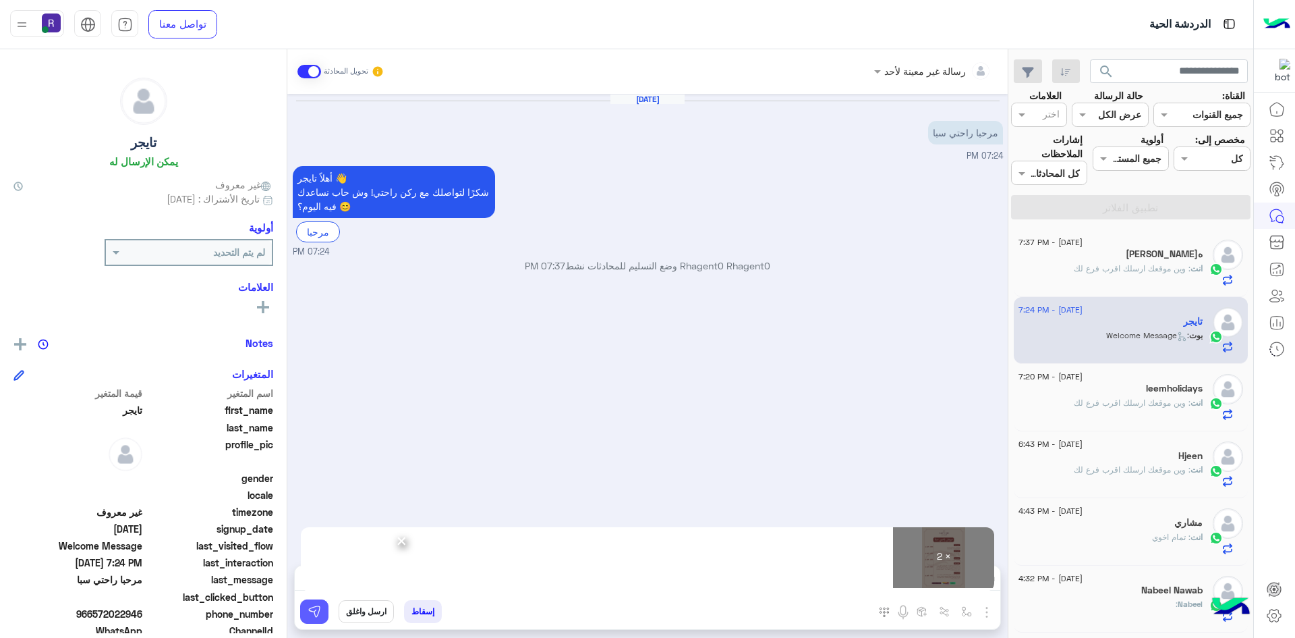
click at [320, 612] on img at bounding box center [314, 610] width 13 height 13
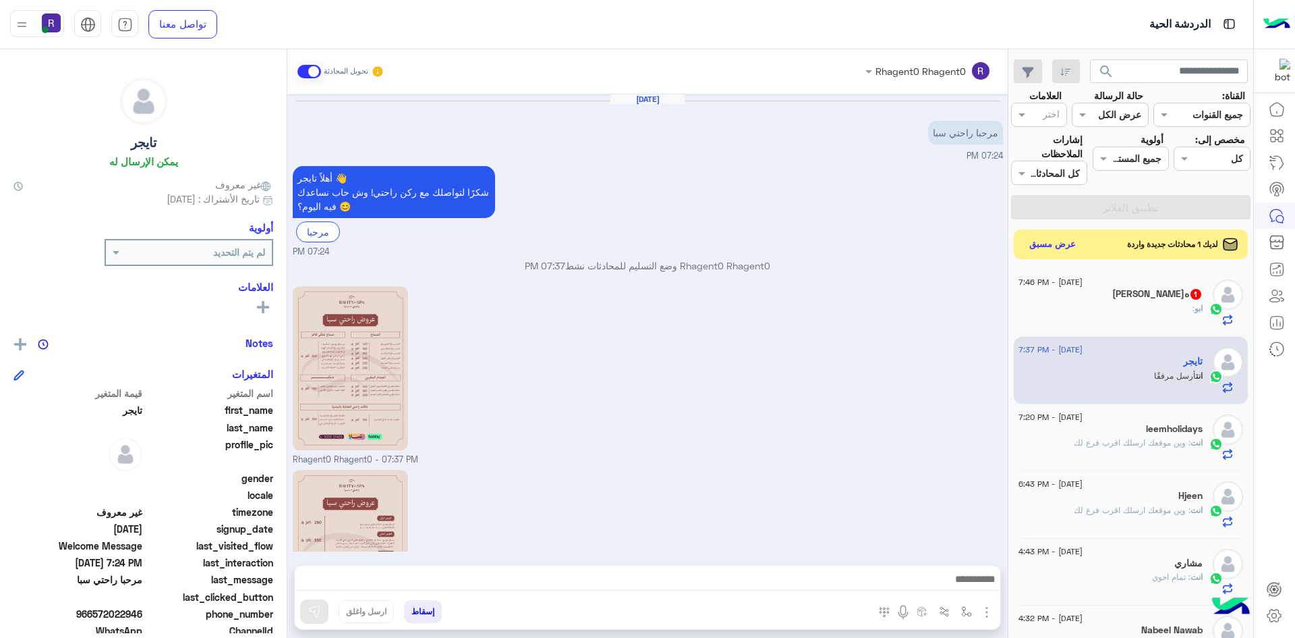
scroll to position [123, 0]
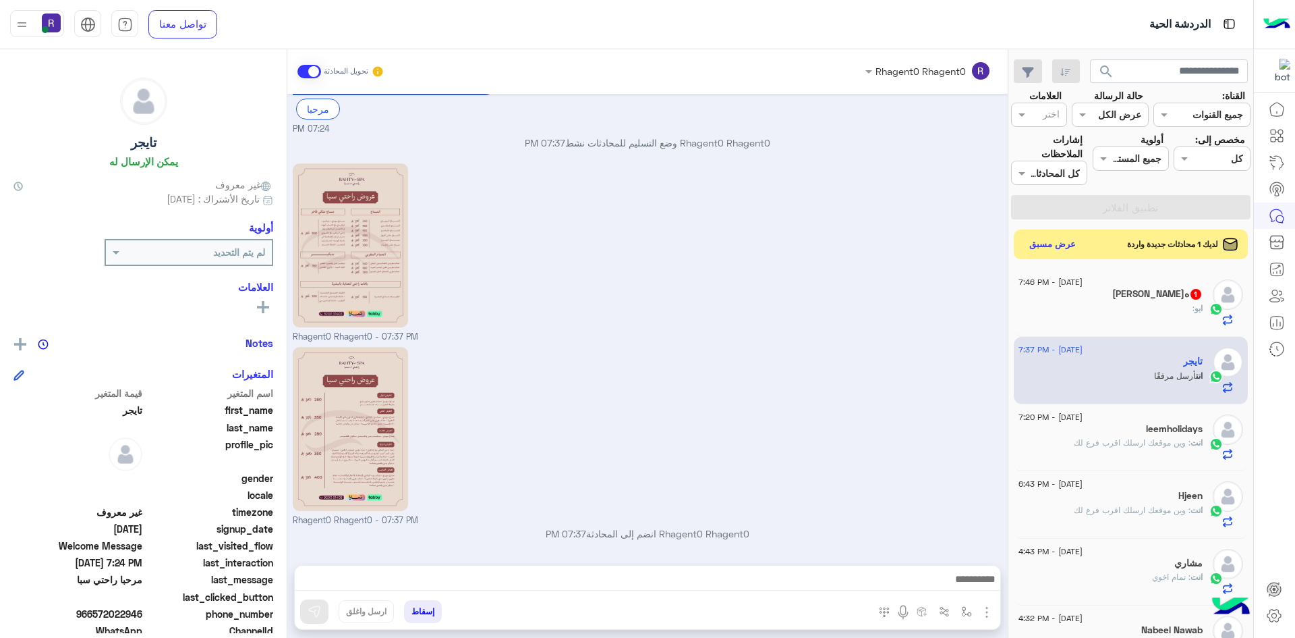
click at [1083, 281] on span "[DATE] - 7:46 PM" at bounding box center [1051, 282] width 64 height 12
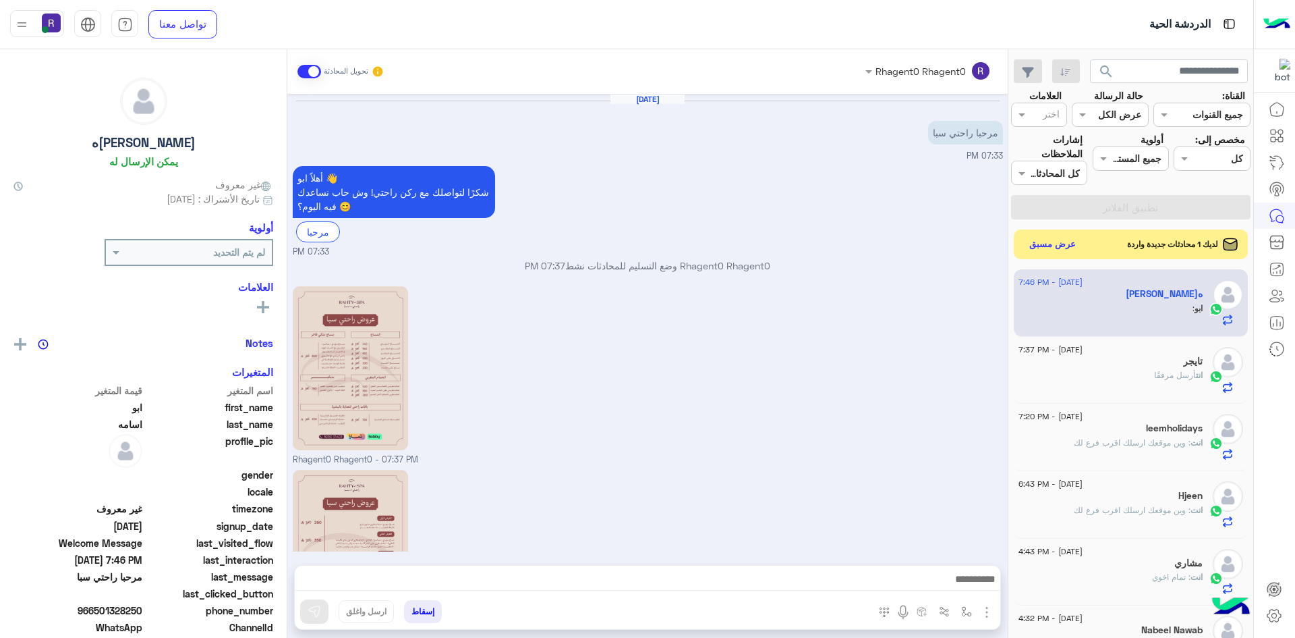
scroll to position [212, 0]
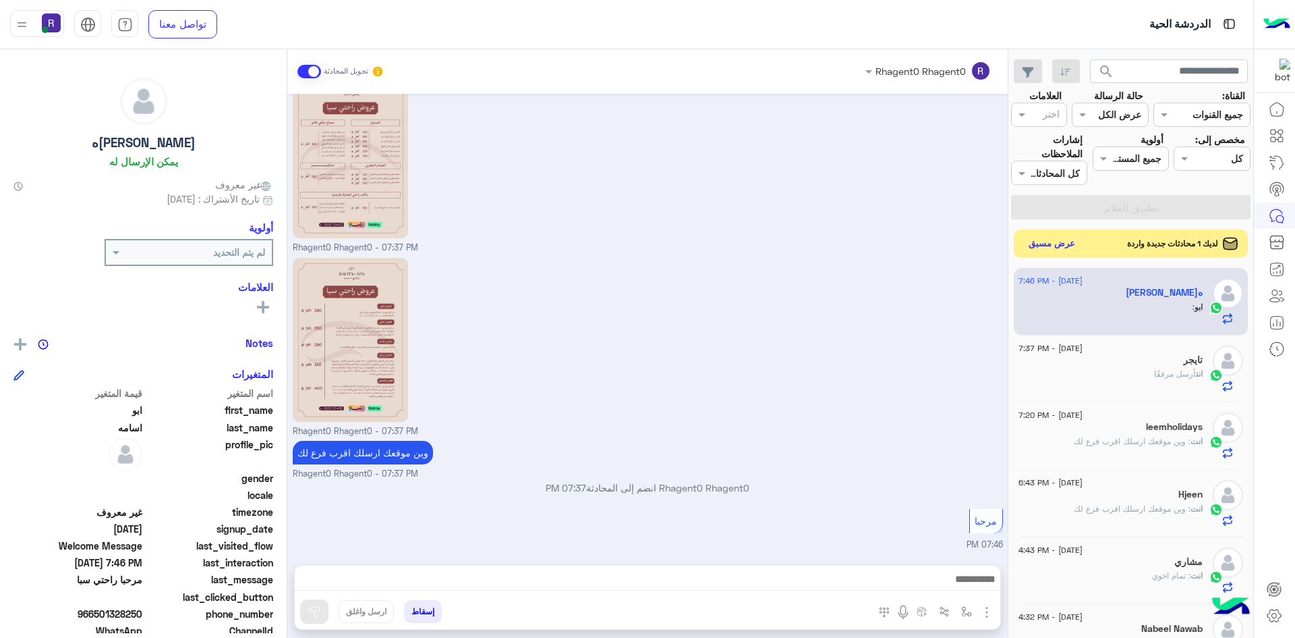
click at [1050, 244] on button "عرض مسبق" at bounding box center [1052, 244] width 57 height 18
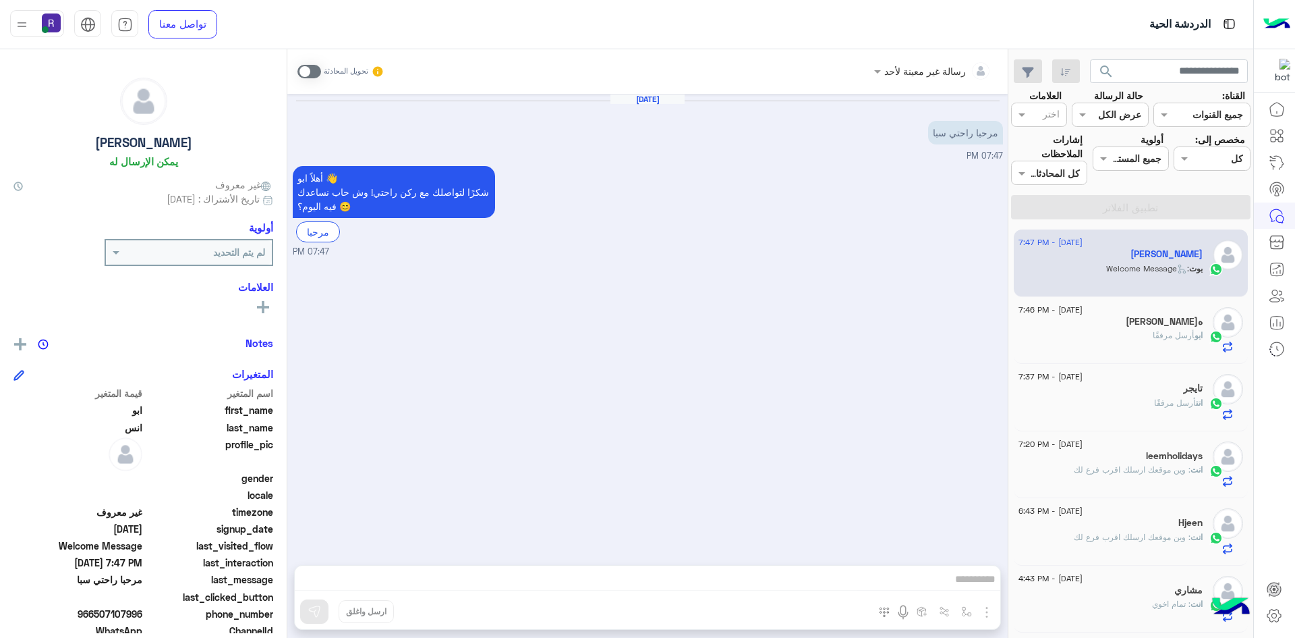
click at [319, 70] on span at bounding box center [310, 71] width 24 height 13
click at [989, 609] on img "button" at bounding box center [987, 612] width 16 height 16
click at [953, 587] on span "الصور" at bounding box center [961, 583] width 25 height 16
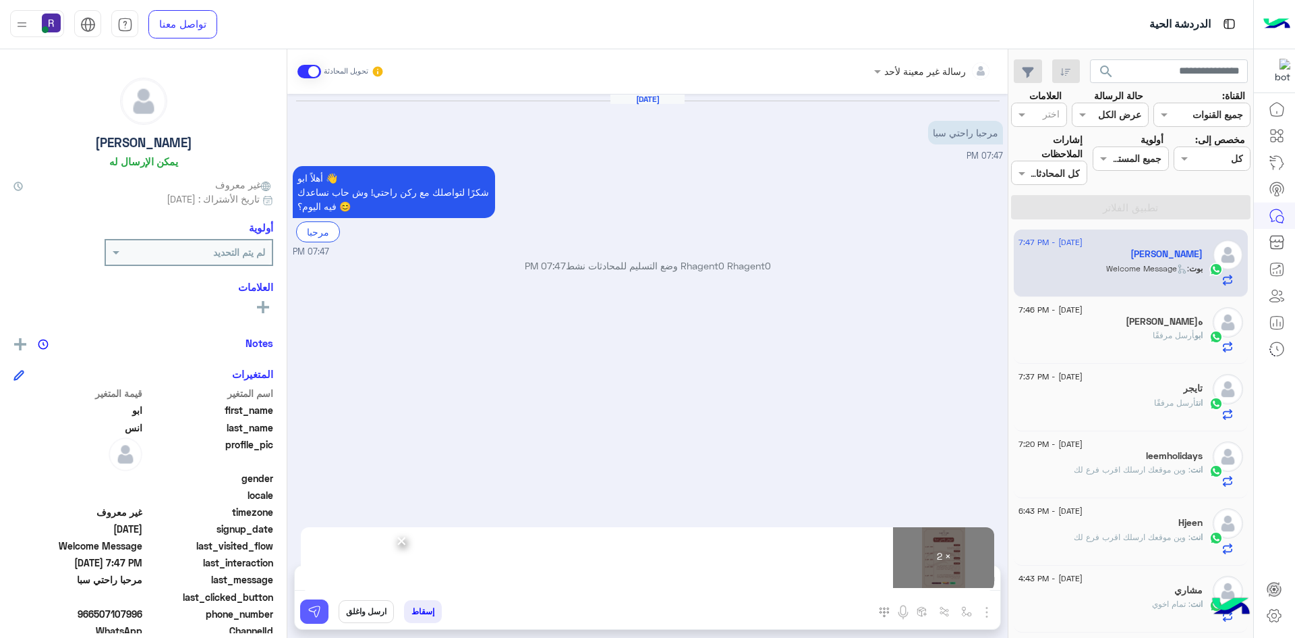
click at [314, 609] on img at bounding box center [314, 610] width 13 height 13
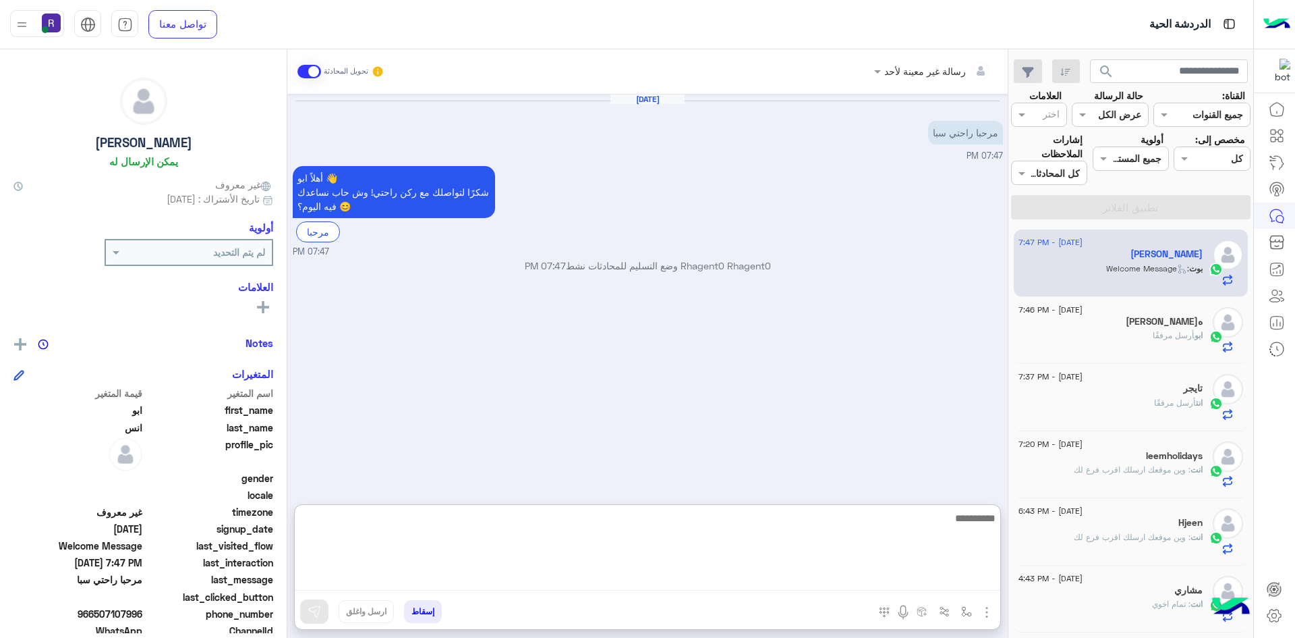
paste textarea "**********"
type textarea "**********"
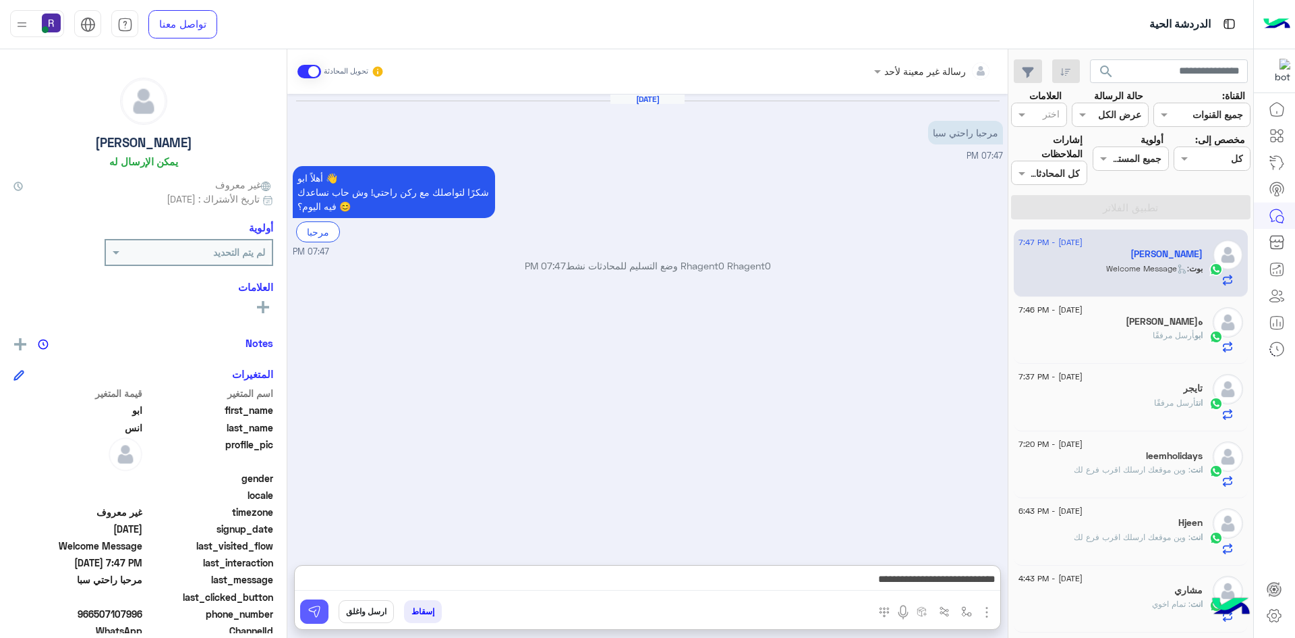
click at [314, 607] on img at bounding box center [314, 610] width 13 height 13
click at [1131, 397] on div "انت أرسل مرفقًا" at bounding box center [1111, 409] width 184 height 24
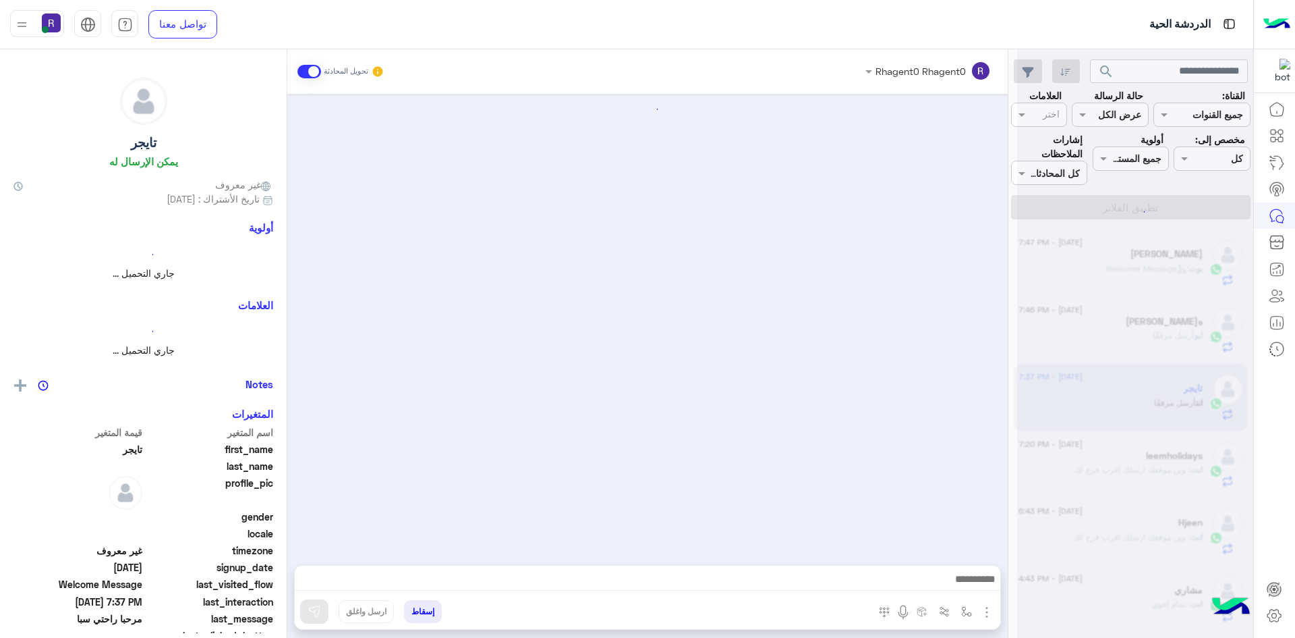
scroll to position [123, 0]
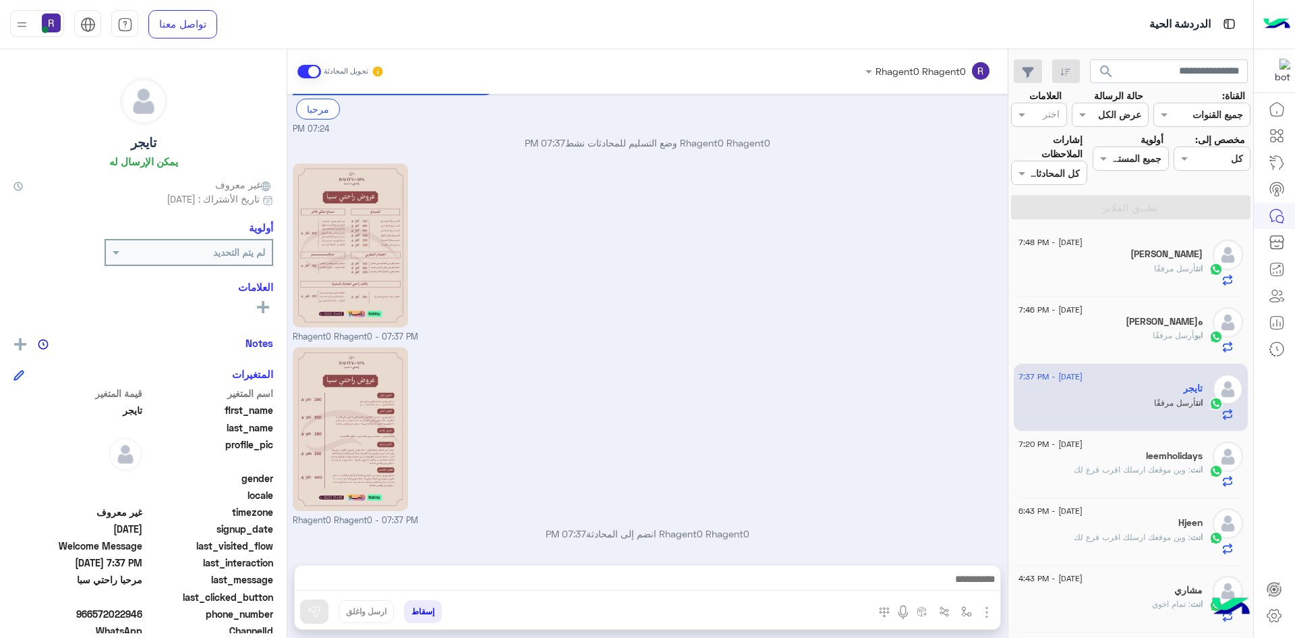
click at [520, 264] on div "Rhagent0 Rhagent0 - 07:37 PM" at bounding box center [648, 251] width 710 height 183
click at [1134, 282] on div "انت أرسل مرفقًا" at bounding box center [1111, 274] width 184 height 24
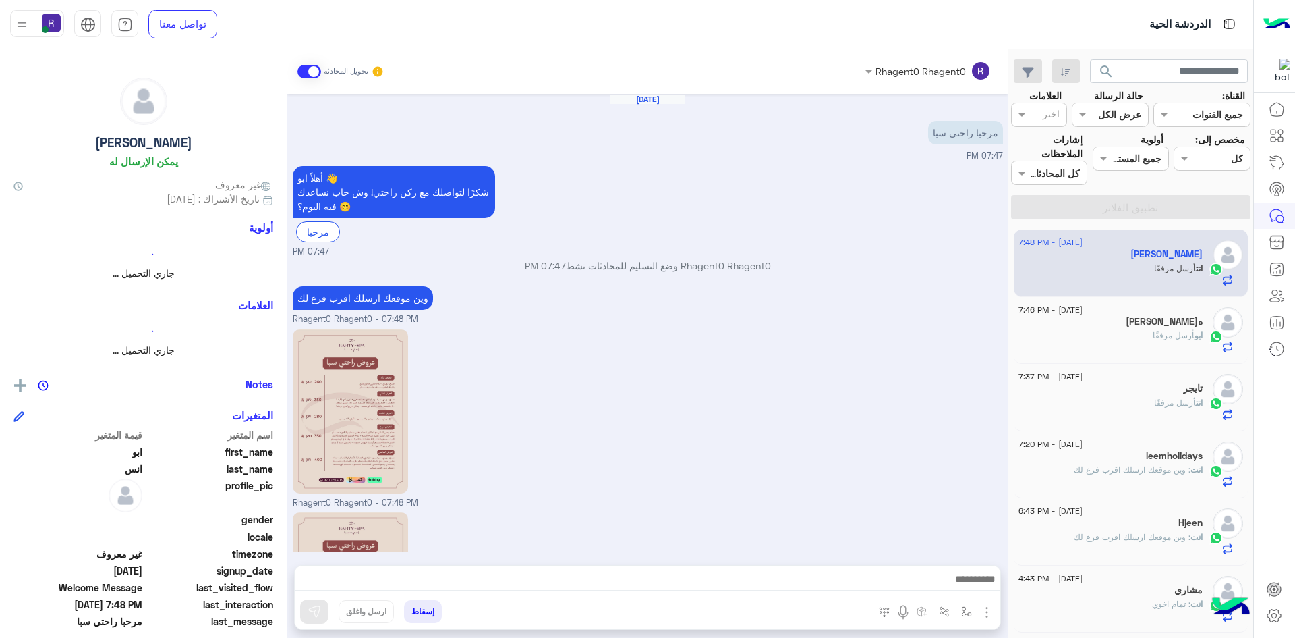
scroll to position [166, 0]
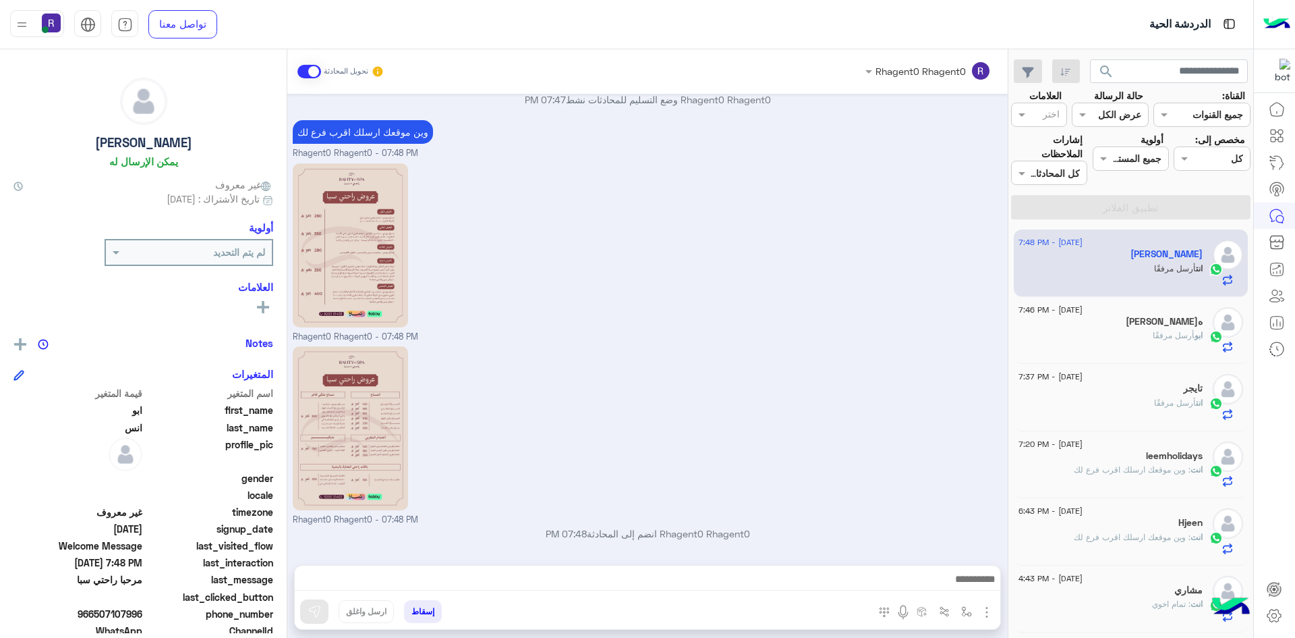
click at [1142, 340] on div "ابو أرسل مرفقًا" at bounding box center [1111, 341] width 184 height 24
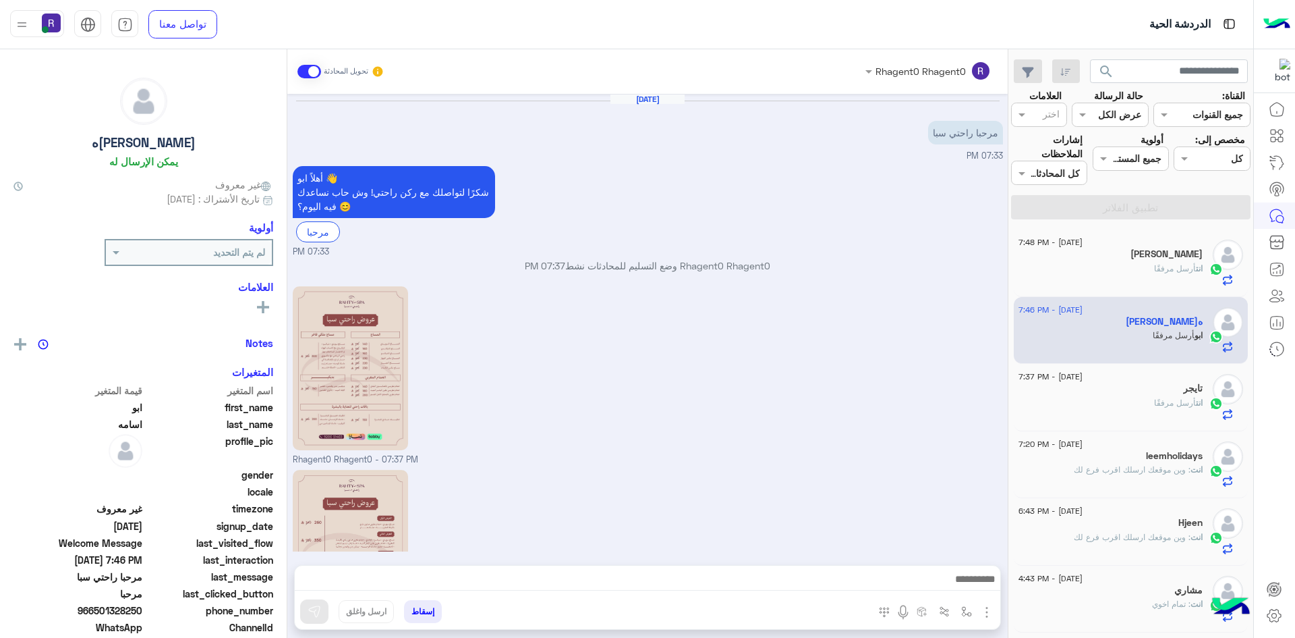
scroll to position [212, 0]
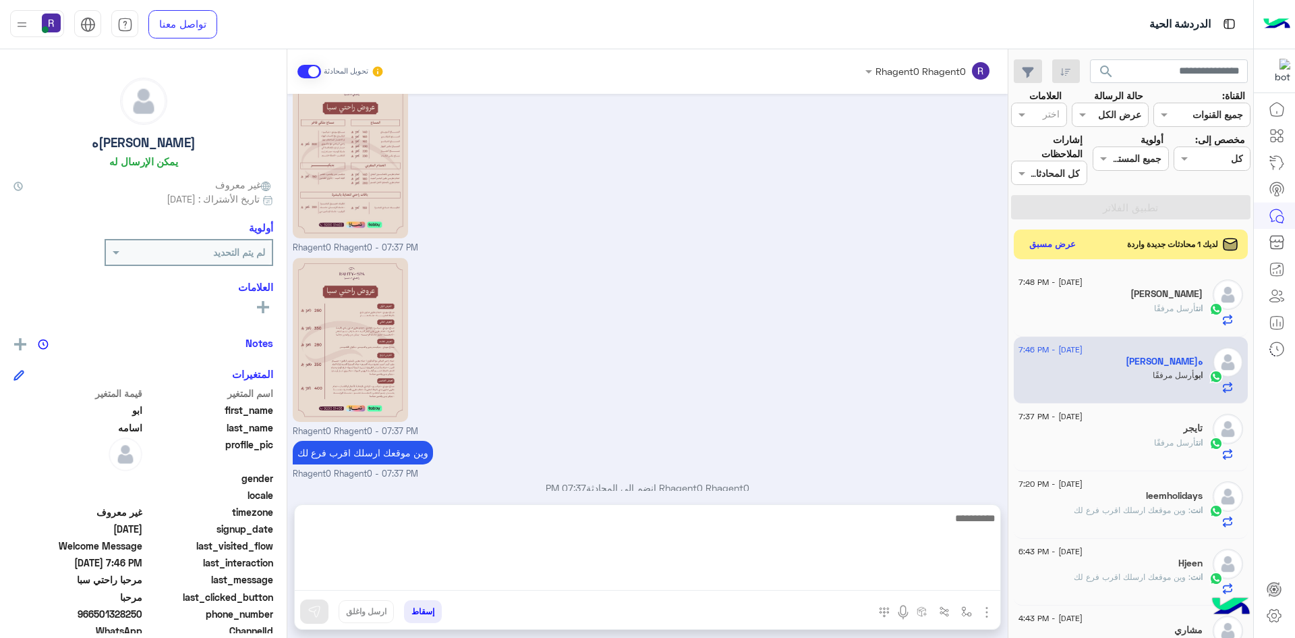
click at [977, 580] on textarea at bounding box center [648, 549] width 706 height 81
paste textarea "**********"
type textarea "**********"
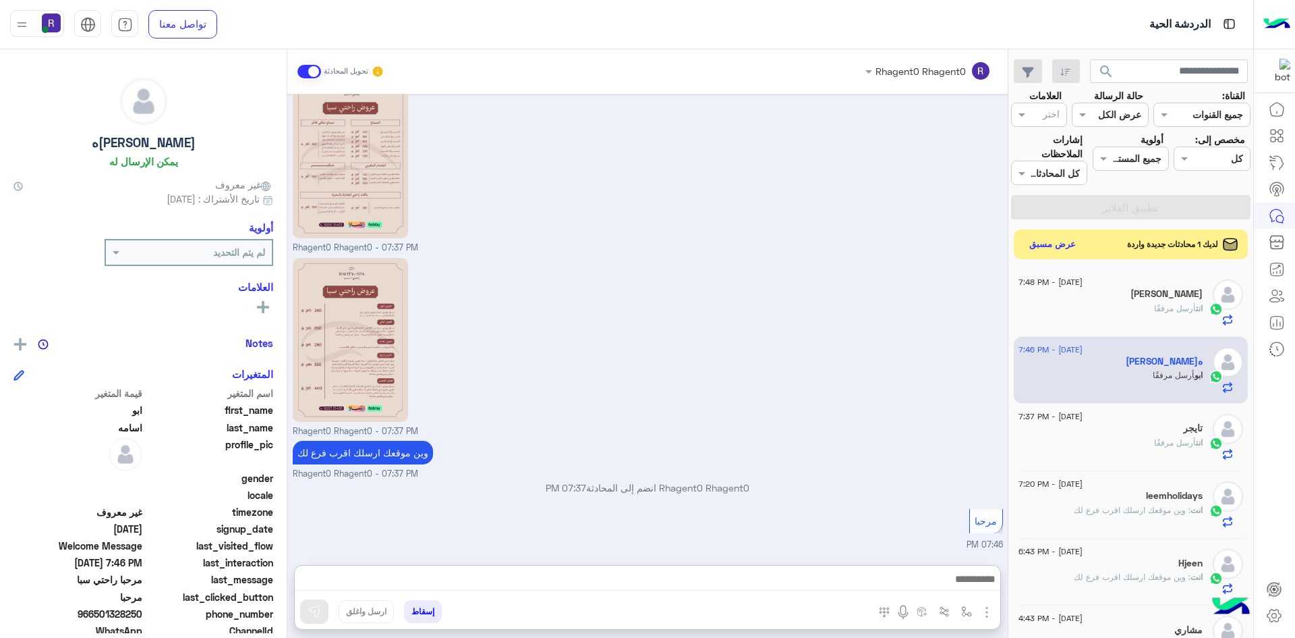
click at [802, 434] on small "Rhagent0 Rhagent0 - 07:37 PM" at bounding box center [648, 431] width 710 height 13
click at [1060, 246] on button "عرض مسبق" at bounding box center [1052, 244] width 57 height 18
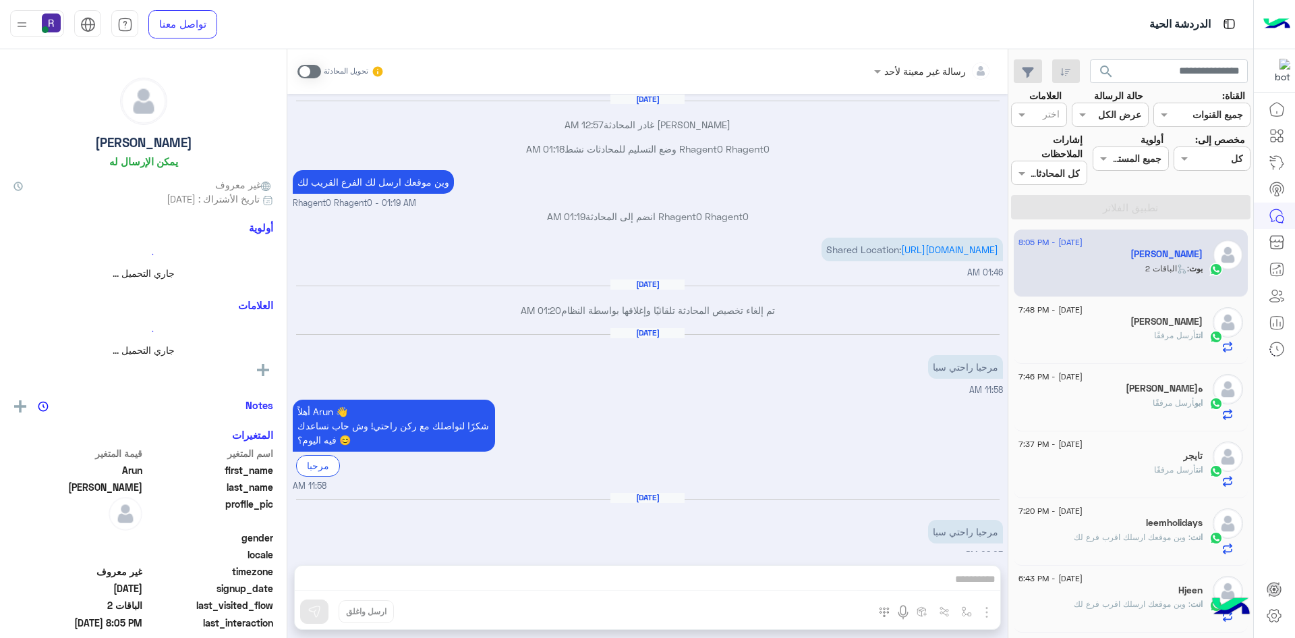
scroll to position [1307, 0]
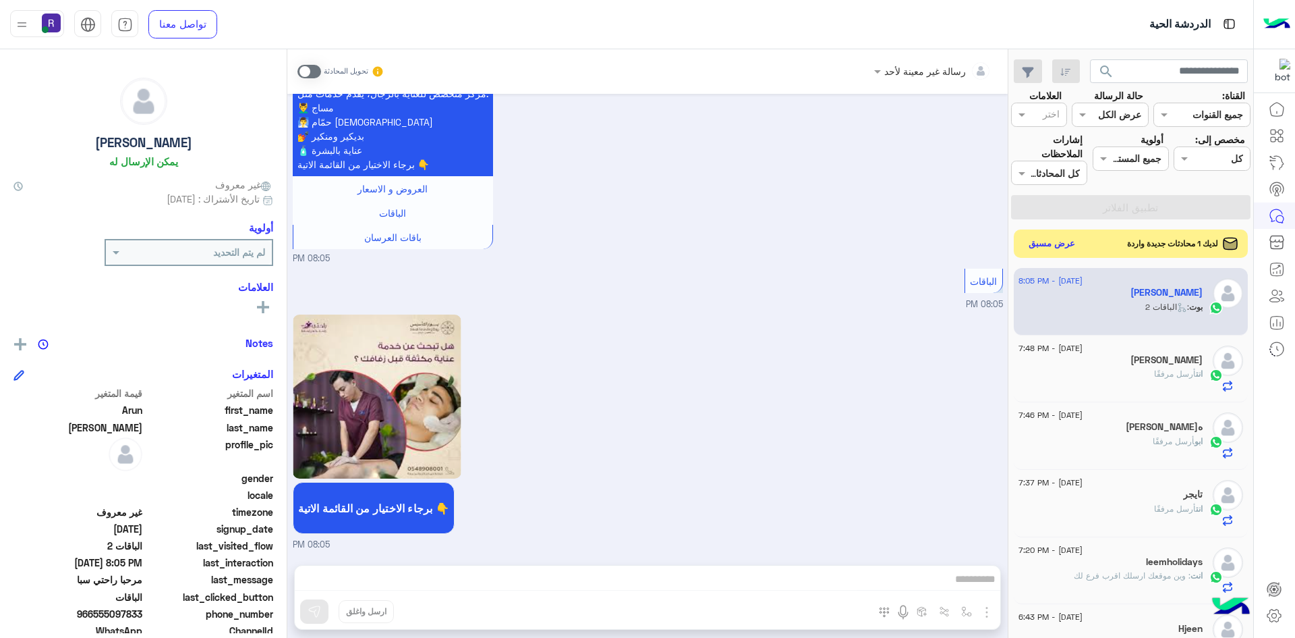
click at [1052, 247] on button "عرض مسبق" at bounding box center [1052, 244] width 57 height 18
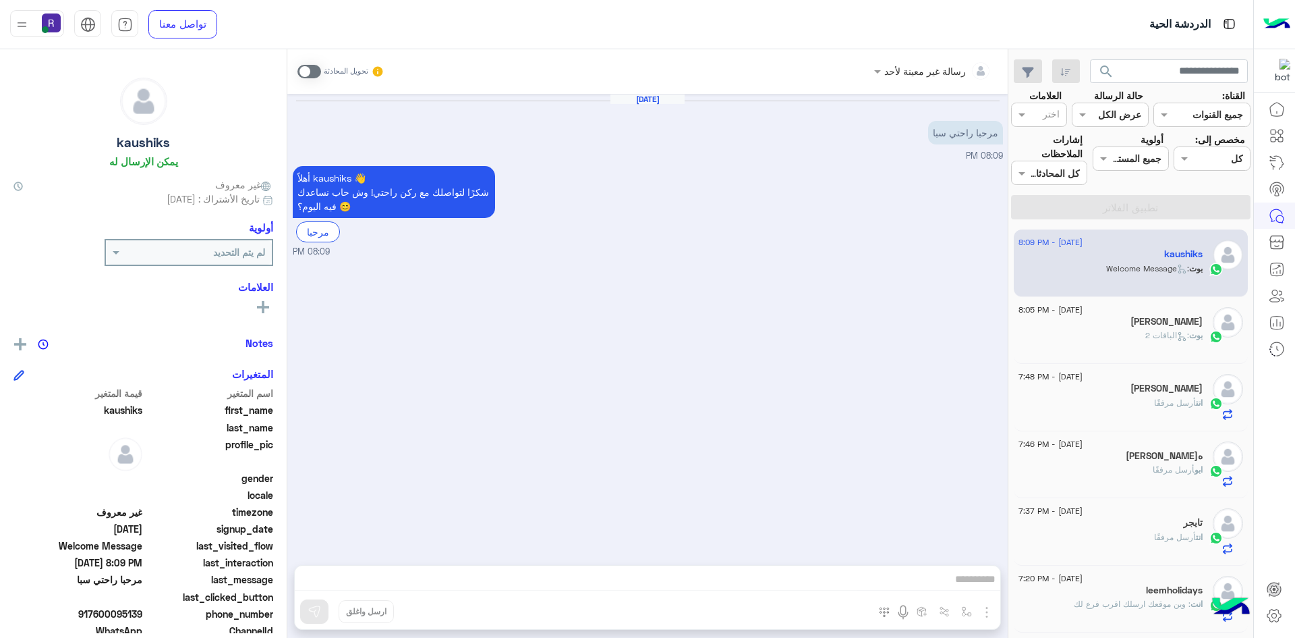
click at [314, 72] on span at bounding box center [310, 71] width 24 height 13
click at [984, 610] on img "button" at bounding box center [987, 612] width 16 height 16
click at [965, 578] on span "الصور" at bounding box center [961, 583] width 25 height 16
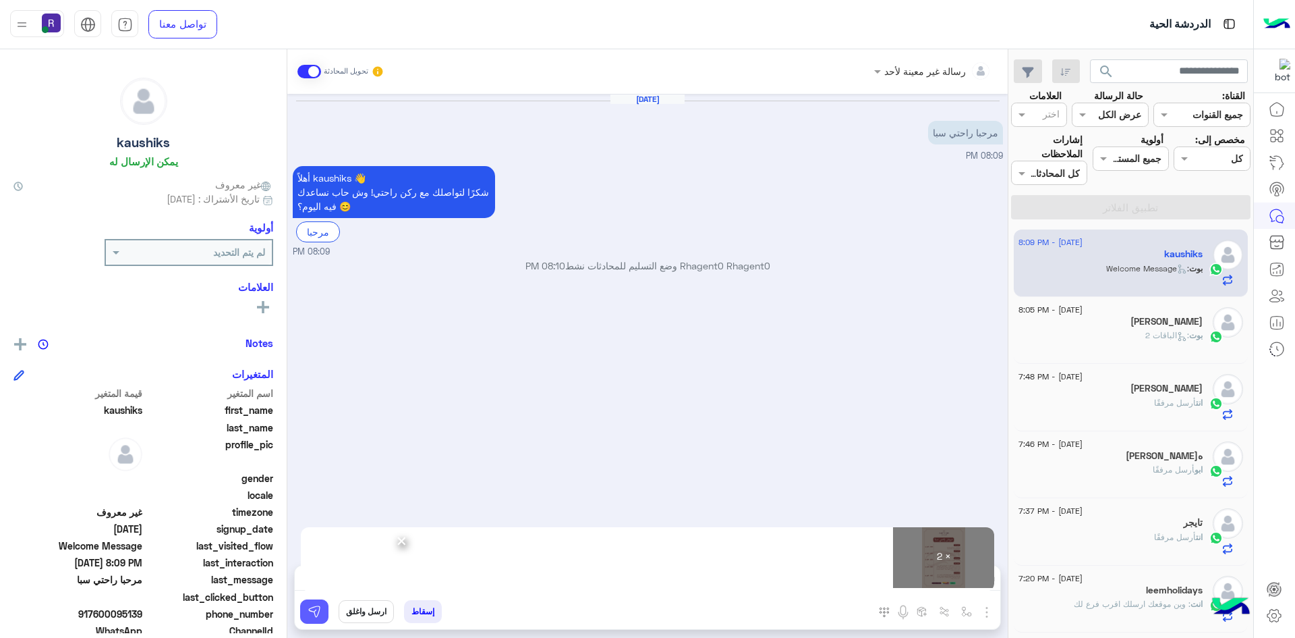
click at [322, 613] on button at bounding box center [314, 611] width 28 height 24
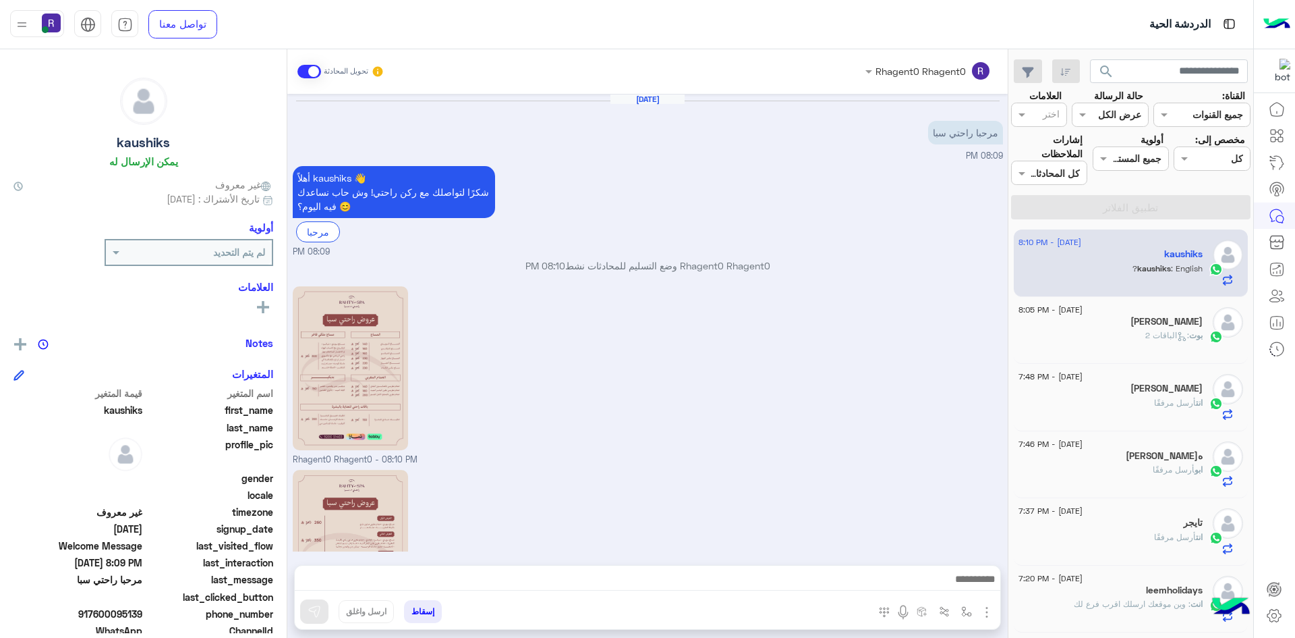
scroll to position [168, 0]
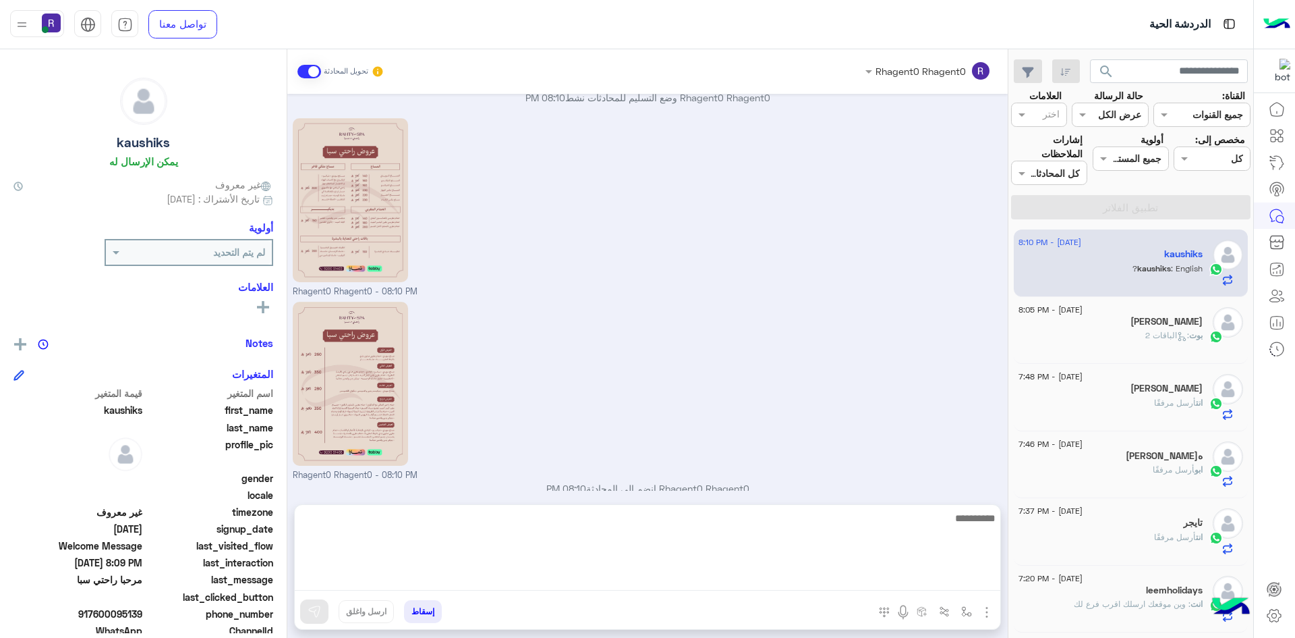
click at [875, 576] on textarea at bounding box center [648, 549] width 706 height 81
type textarea "**********"
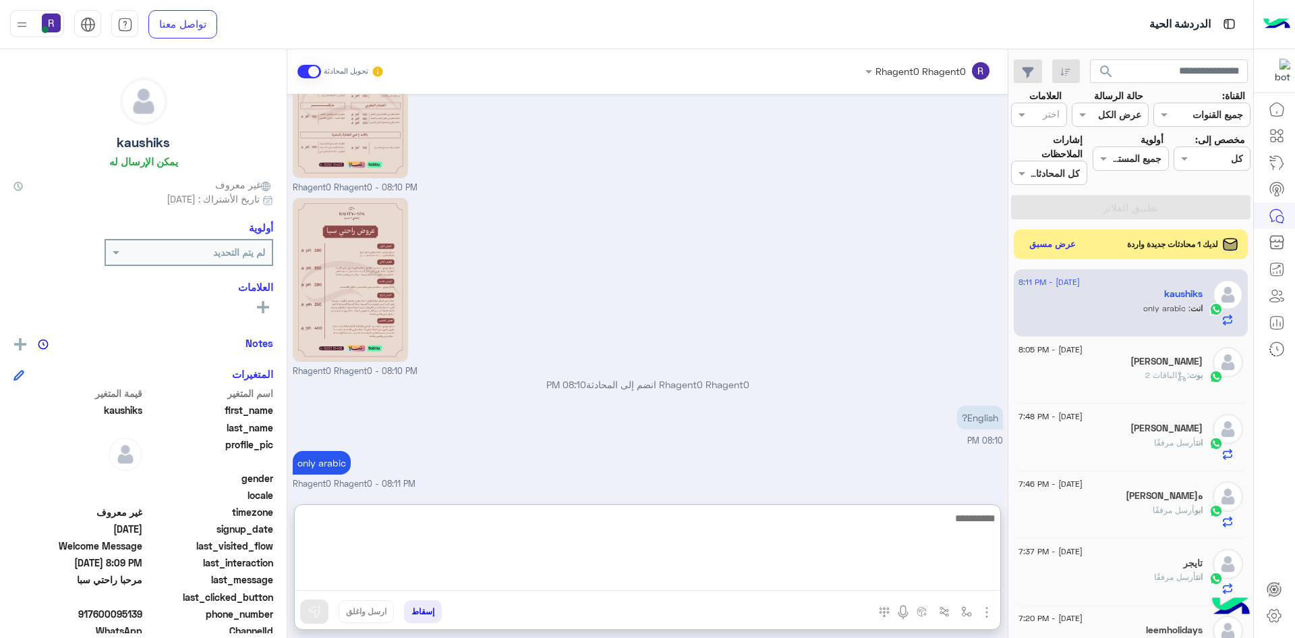
scroll to position [272, 0]
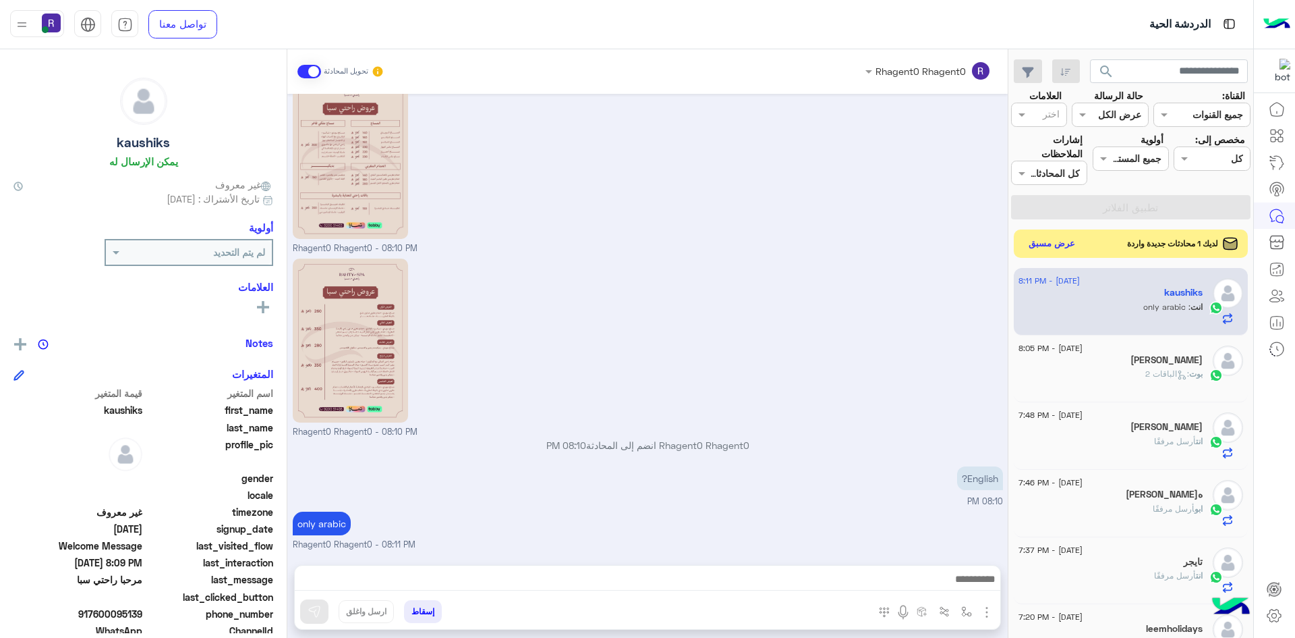
click at [1046, 244] on button "عرض مسبق" at bounding box center [1052, 244] width 57 height 18
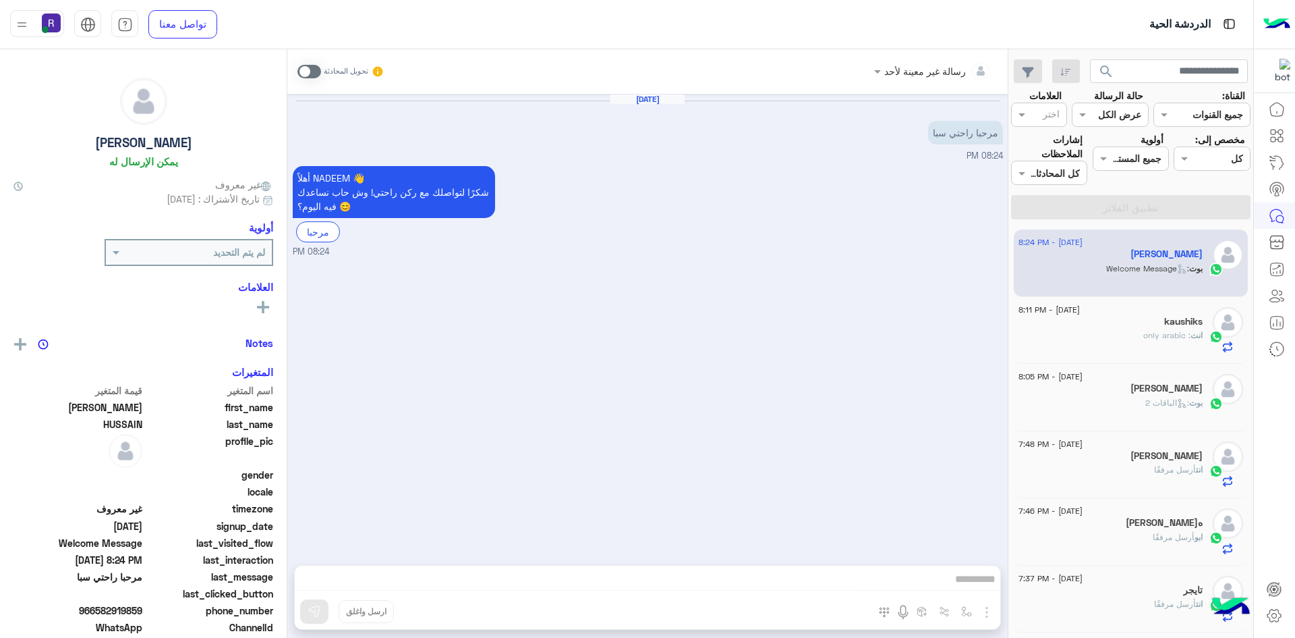
click at [310, 69] on span at bounding box center [310, 71] width 24 height 13
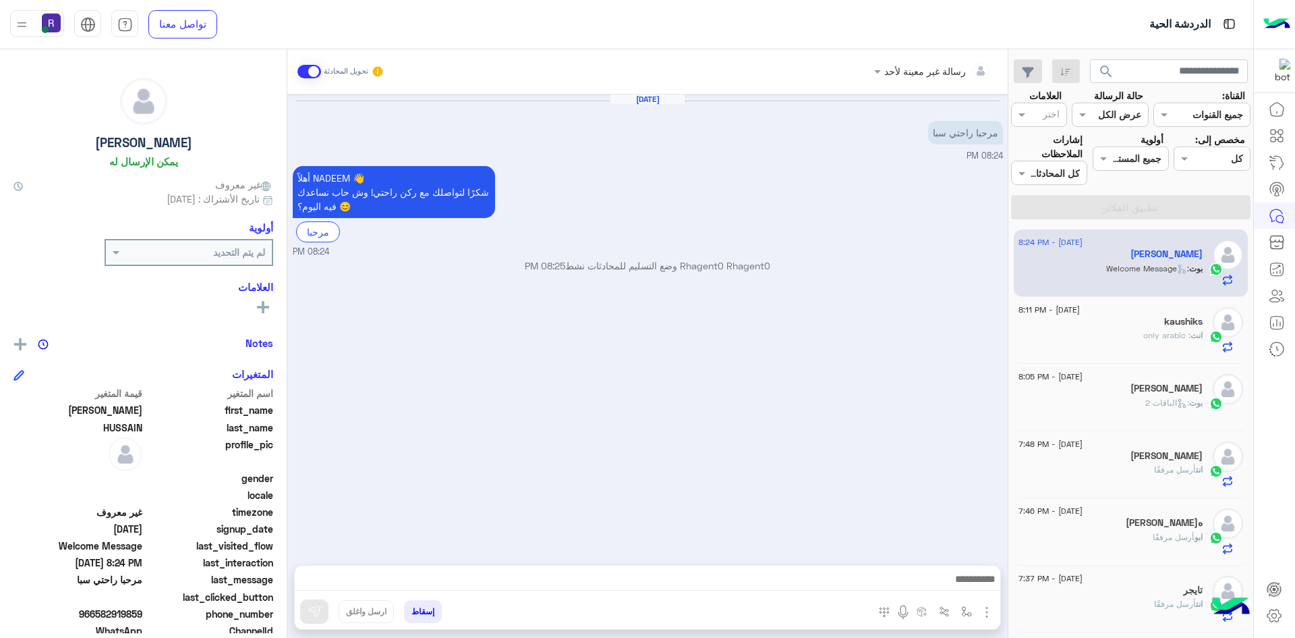
click at [983, 611] on img "button" at bounding box center [987, 612] width 16 height 16
click at [961, 575] on span "الصور" at bounding box center [961, 583] width 25 height 16
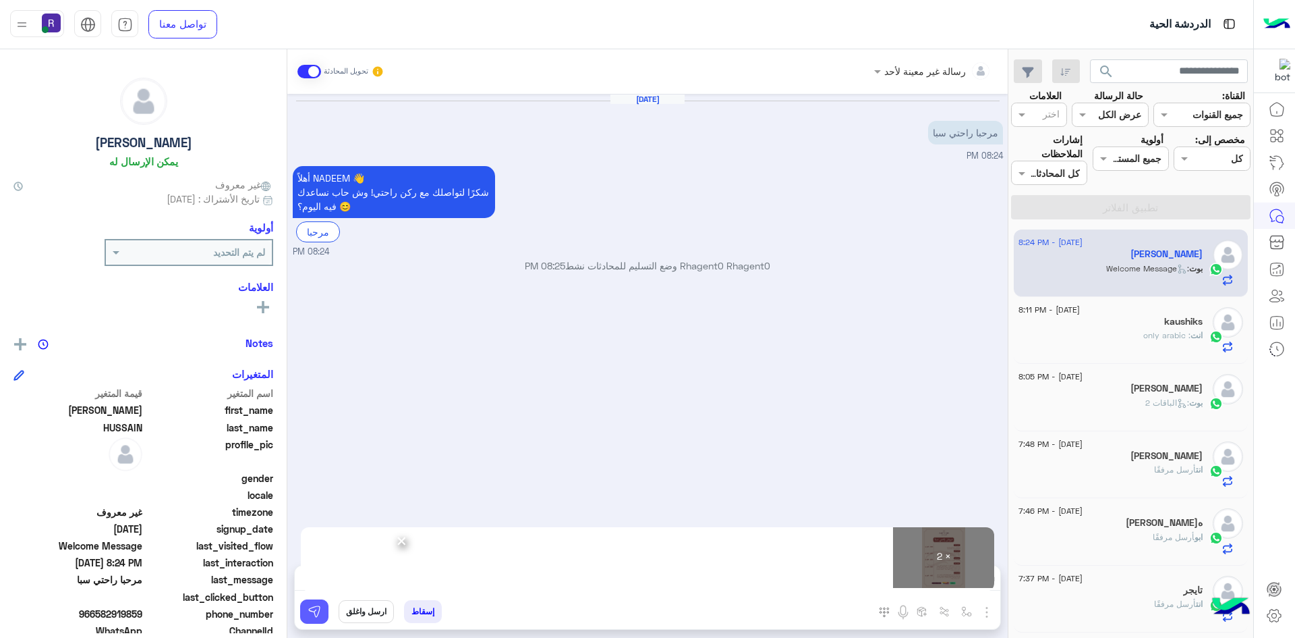
click at [309, 609] on img at bounding box center [314, 610] width 13 height 13
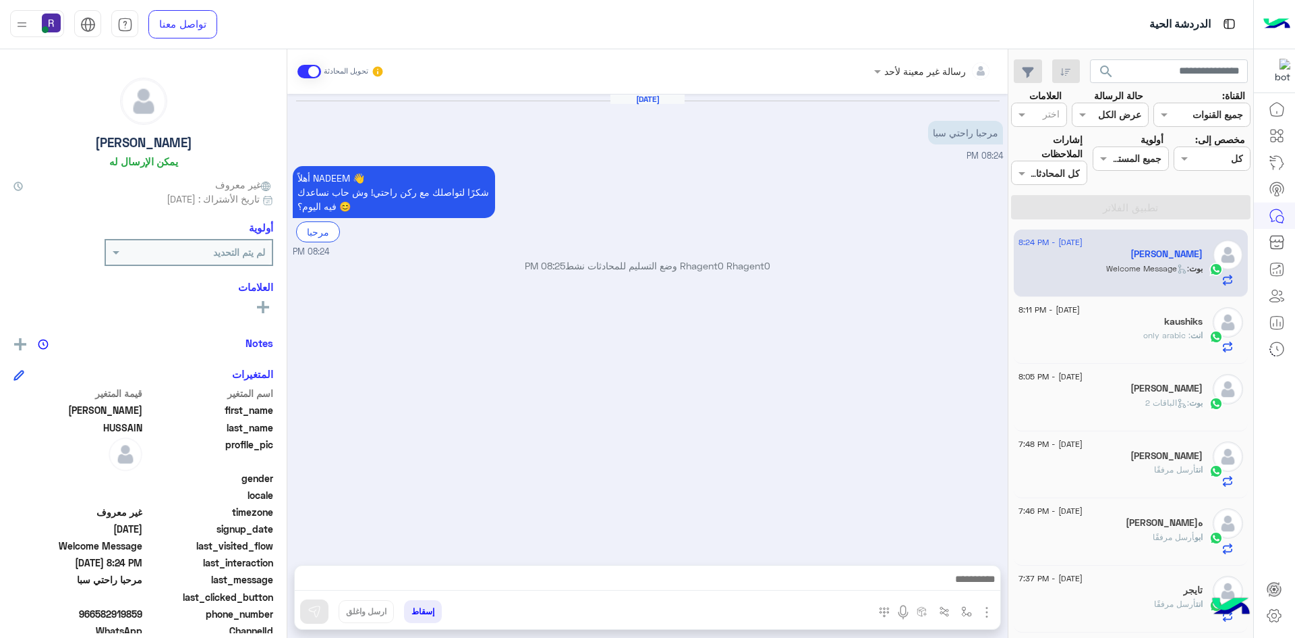
scroll to position [123, 0]
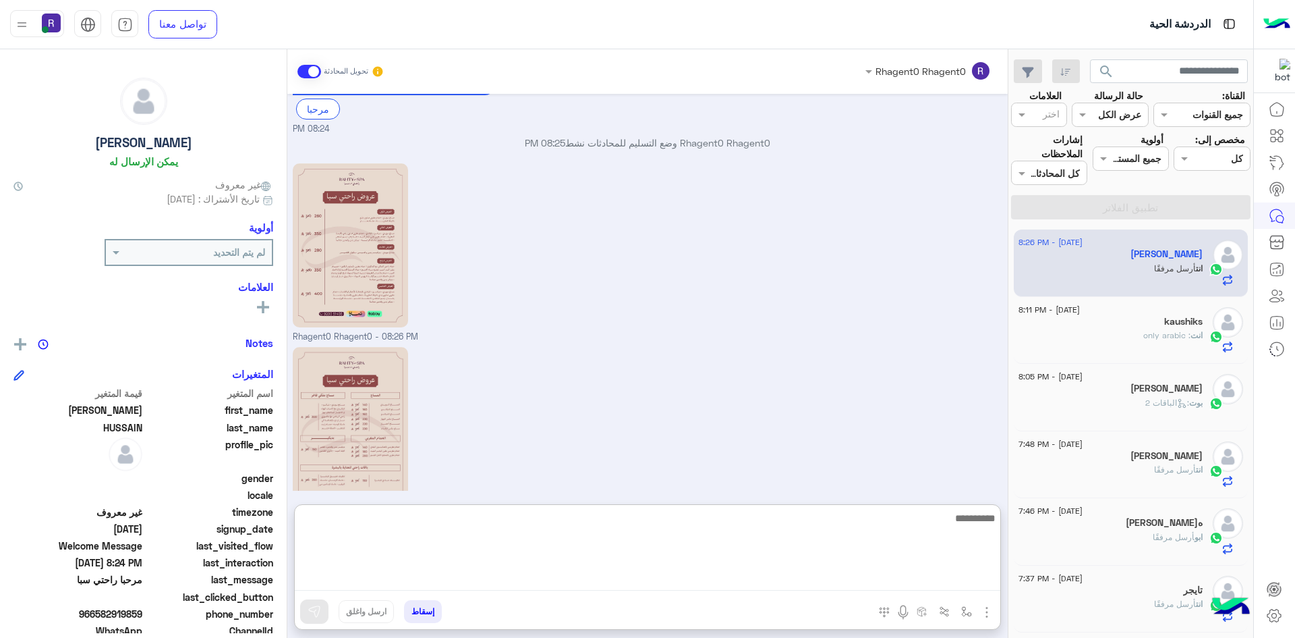
click at [805, 577] on textarea at bounding box center [648, 549] width 706 height 81
paste textarea "**********"
type textarea "**********"
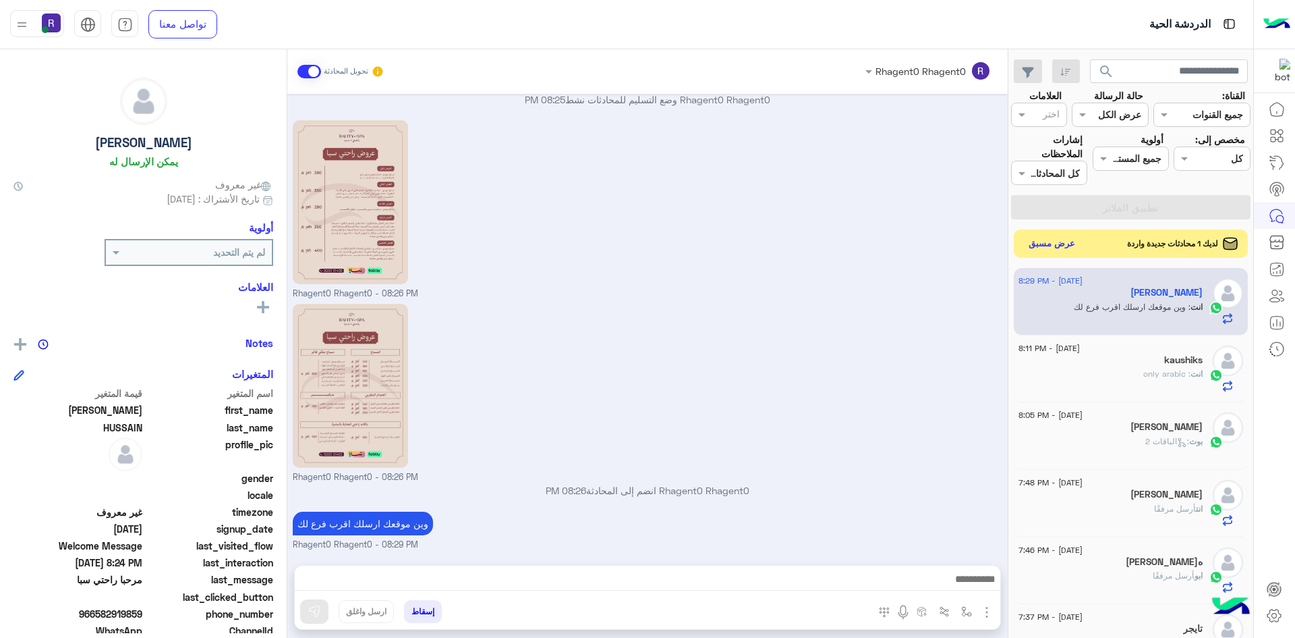
scroll to position [166, 0]
click at [1060, 239] on button "عرض مسبق" at bounding box center [1052, 244] width 57 height 18
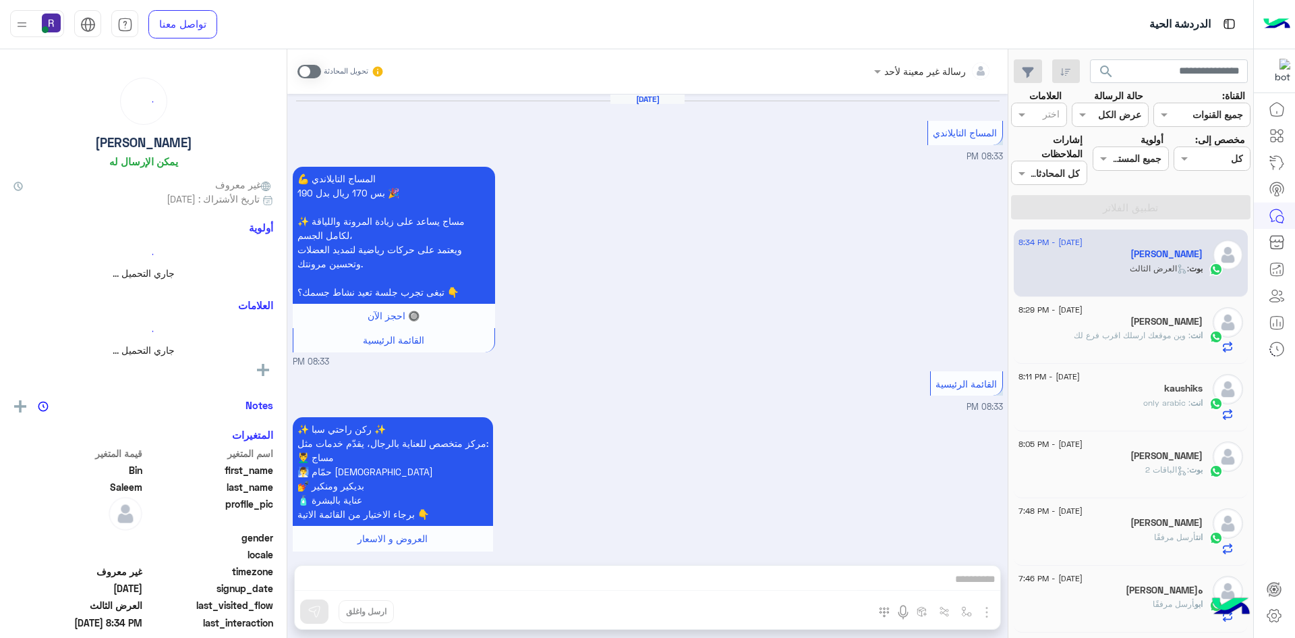
scroll to position [1806, 0]
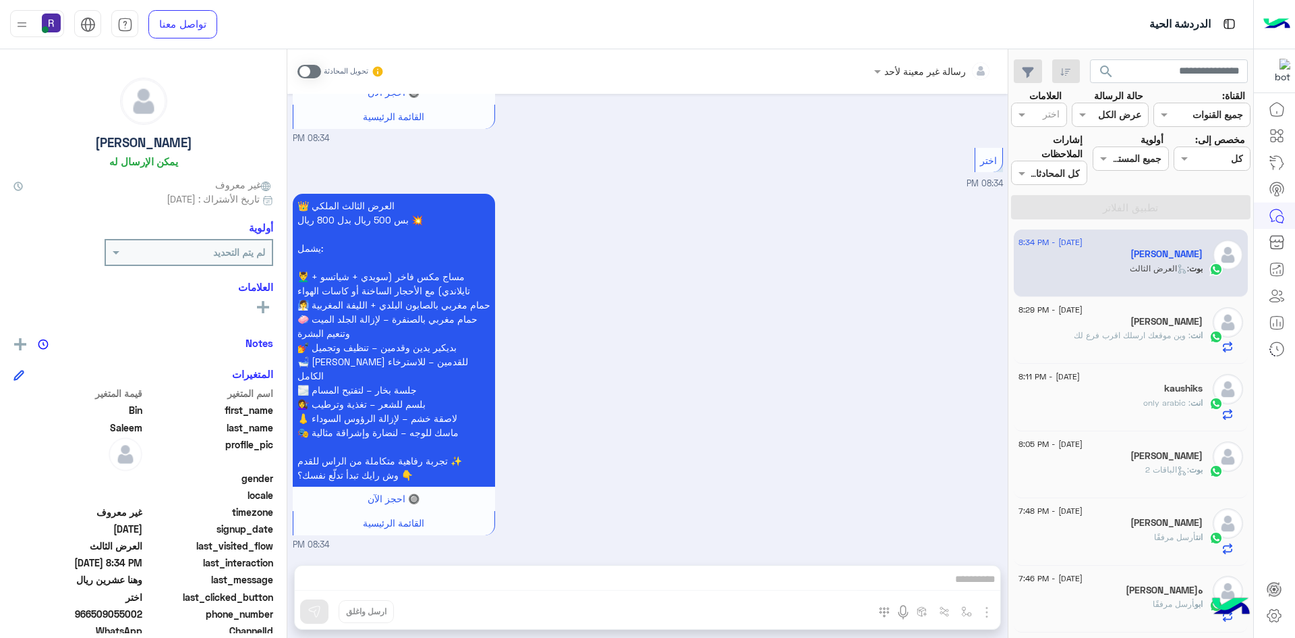
click at [314, 76] on span at bounding box center [310, 71] width 24 height 13
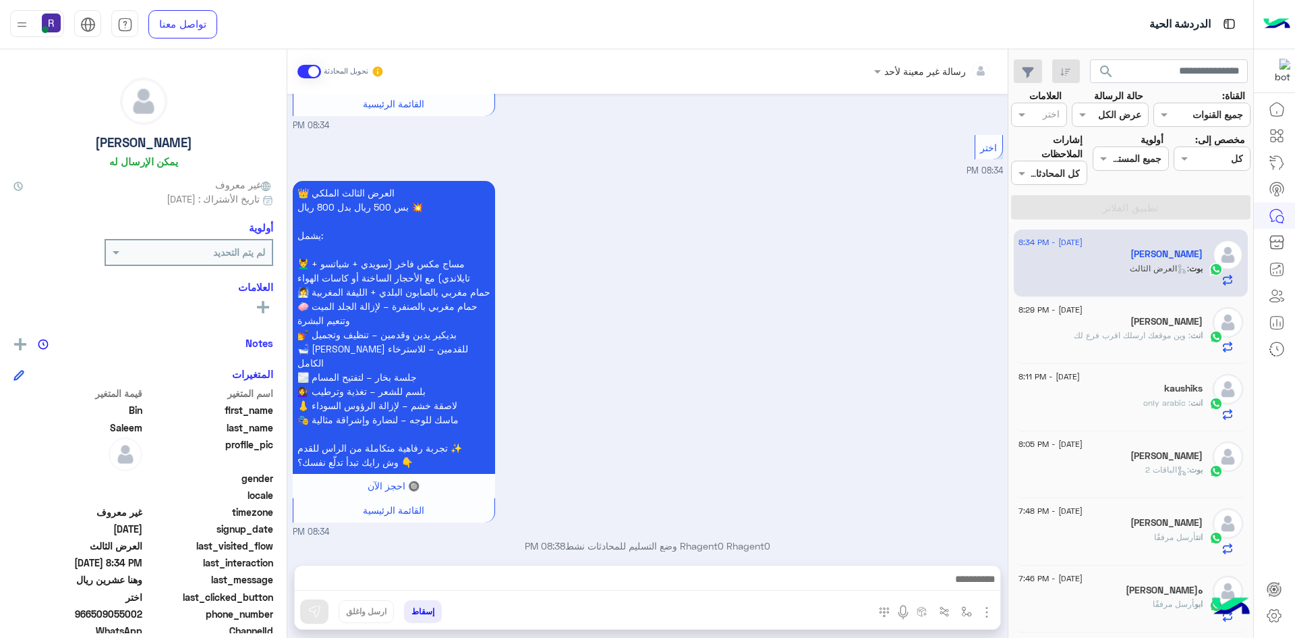
scroll to position [1831, 0]
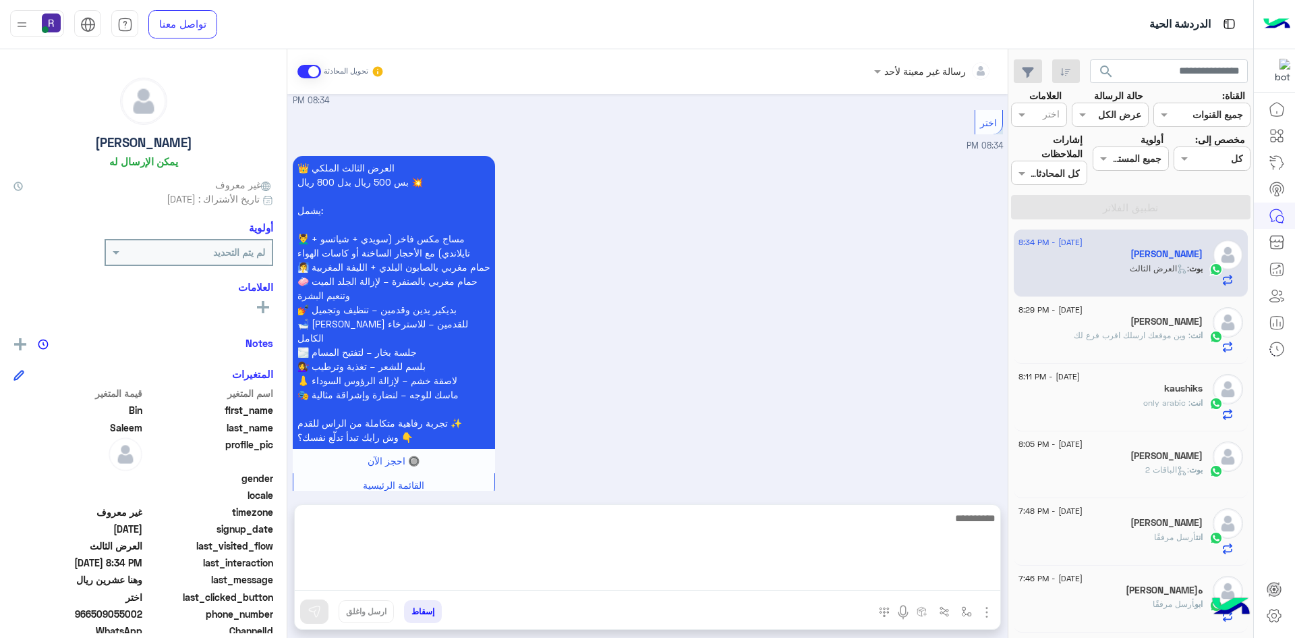
click at [729, 580] on textarea at bounding box center [648, 549] width 706 height 81
paste textarea "**********"
type textarea "**********"
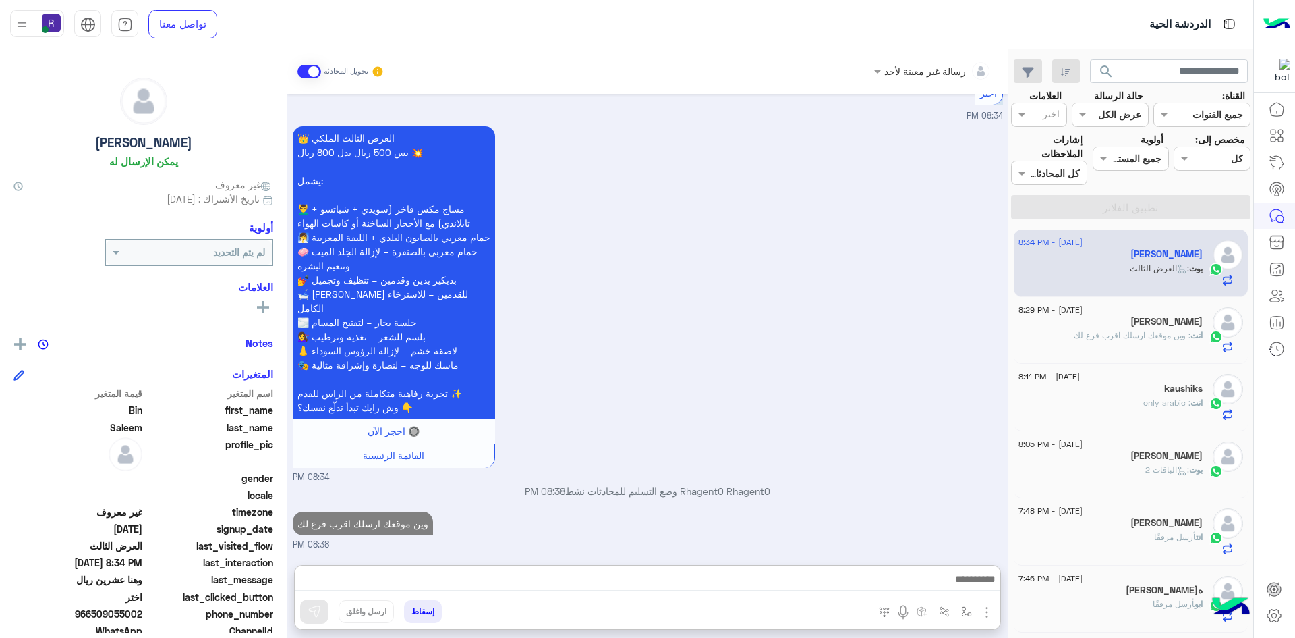
click at [662, 484] on p "Rhagent0 Rhagent0 وضع التسليم للمحادثات نشط 08:38 PM" at bounding box center [648, 491] width 710 height 14
click at [662, 434] on div "👑 العرض الثالث الملكي بس 500 ريال بدل 800 ريال 💥 يشمل: 💆‍♂️ مساج مكس فاخر (سويد…" at bounding box center [648, 303] width 710 height 361
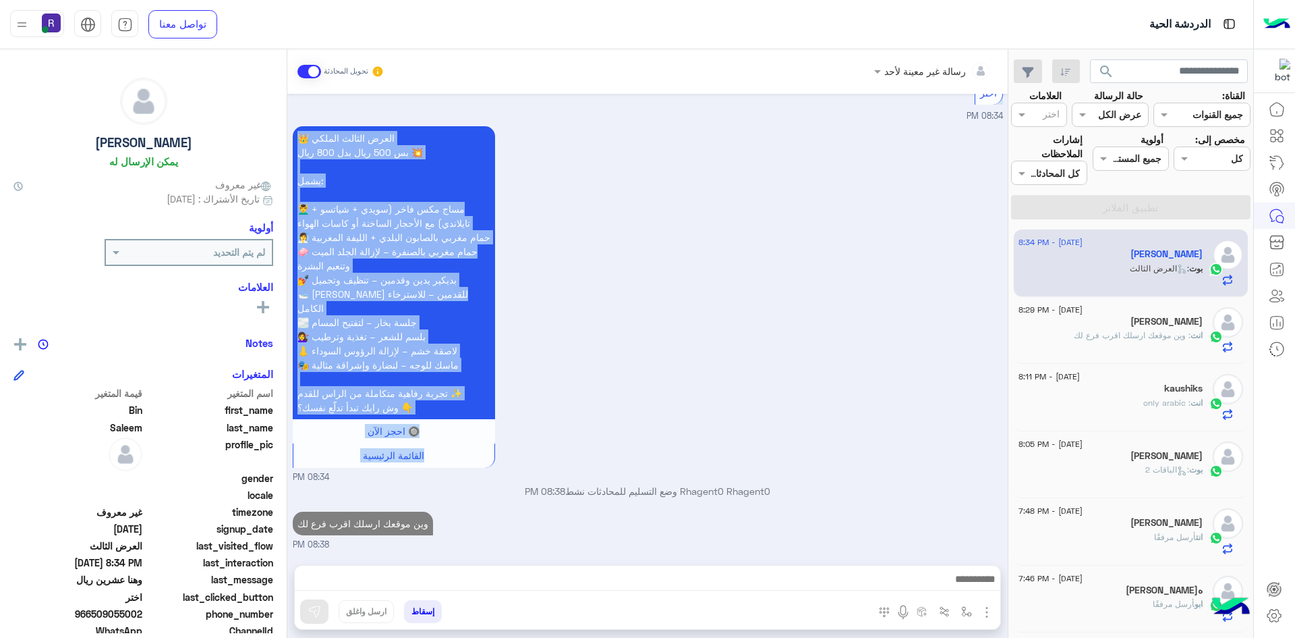
click at [662, 434] on div "👑 العرض الثالث الملكي بس 500 ريال بدل 800 ريال 💥 يشمل: 💆‍♂️ مساج مكس فاخر (سويد…" at bounding box center [648, 303] width 710 height 361
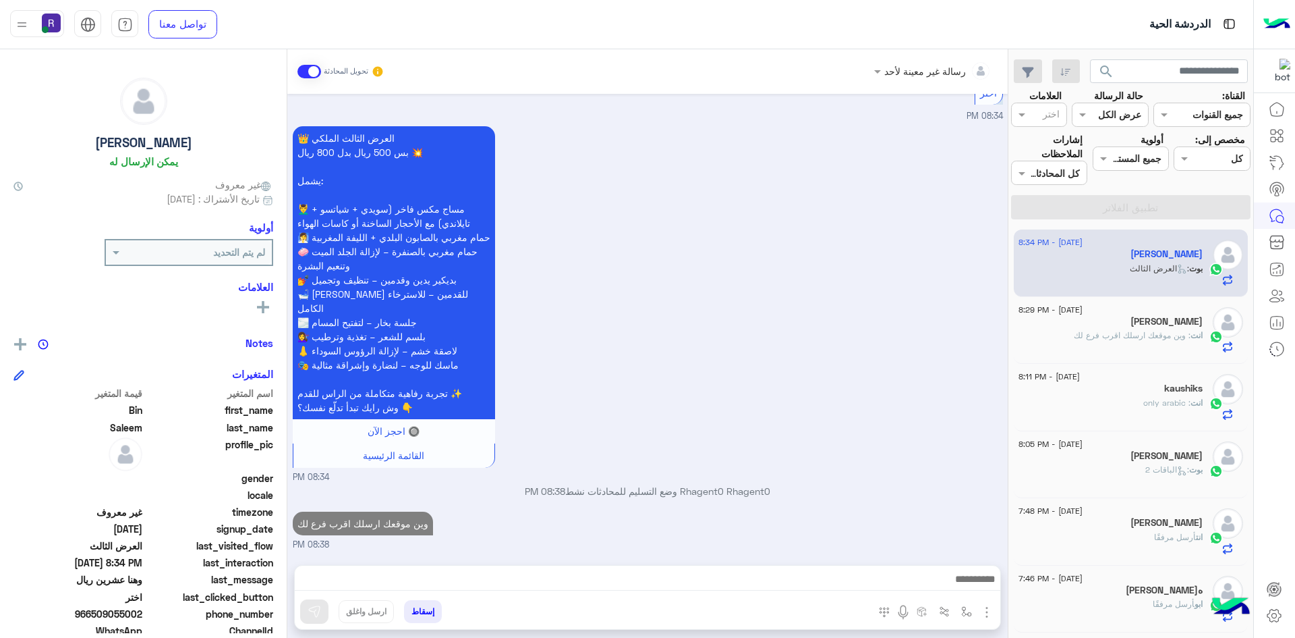
click at [666, 495] on p "Rhagent0 Rhagent0 وضع التسليم للمحادثات نشط 08:38 PM" at bounding box center [648, 491] width 710 height 14
click at [613, 484] on p "Rhagent0 Rhagent0 وضع التسليم للمحادثات نشط 08:38 PM" at bounding box center [648, 491] width 710 height 14
click at [642, 491] on p "Rhagent0 Rhagent0 وضع التسليم للمحادثات نشط 08:38 PM" at bounding box center [648, 491] width 710 height 14
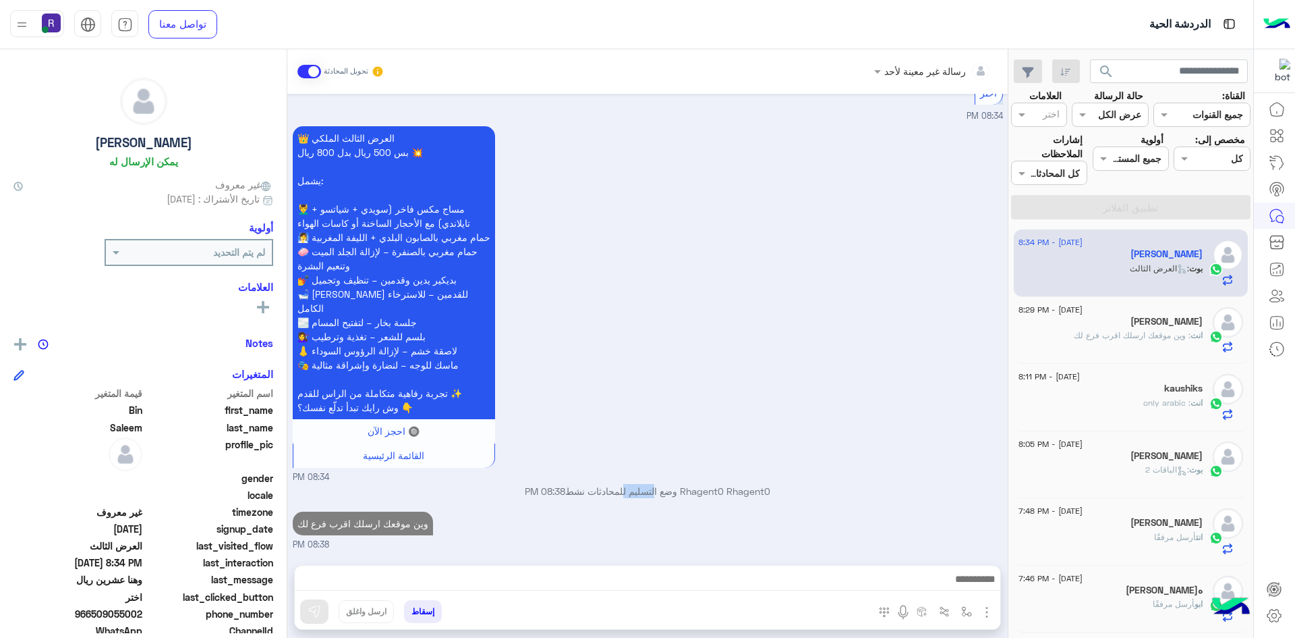
click at [642, 491] on p "Rhagent0 Rhagent0 وضع التسليم للمحادثات نشط 08:38 PM" at bounding box center [648, 491] width 710 height 14
click at [652, 492] on p "Rhagent0 Rhagent0 وضع التسليم للمحادثات نشط 08:38 PM" at bounding box center [648, 491] width 710 height 14
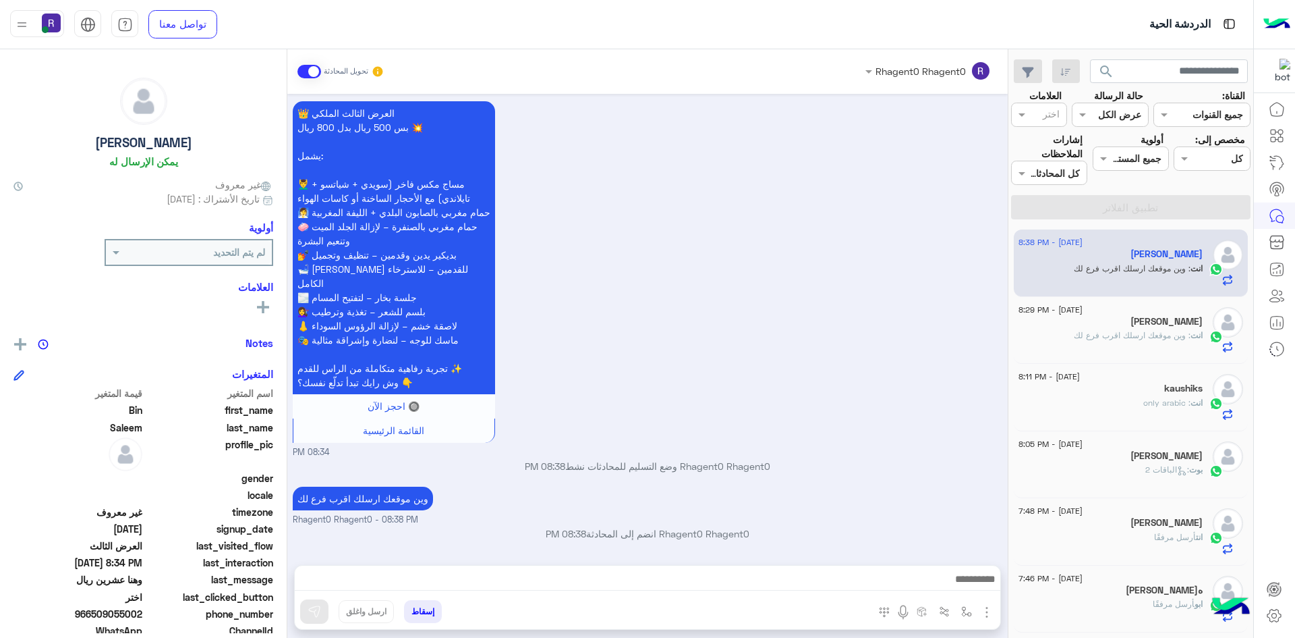
click at [854, 326] on div "👑 العرض الثالث الملكي بس 500 ريال بدل 800 ريال 💥 يشمل: 💆‍♂️ مساج مكس فاخر (سويد…" at bounding box center [648, 278] width 710 height 361
click at [652, 469] on p "Rhagent0 Rhagent0 وضع التسليم للمحادثات نشط 08:38 PM" at bounding box center [648, 466] width 710 height 14
click at [635, 534] on p "Rhagent0 Rhagent0 انضم إلى المحادثة 08:38 PM" at bounding box center [648, 533] width 710 height 14
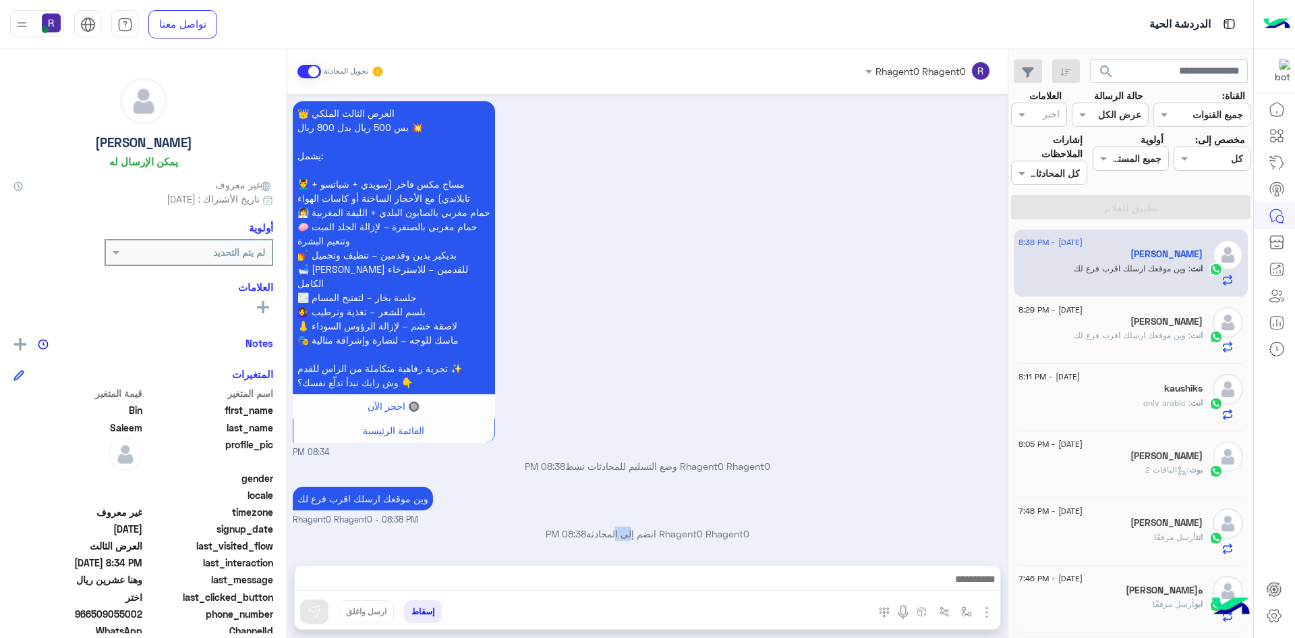
click at [635, 536] on p "Rhagent0 Rhagent0 انضم إلى المحادثة 08:38 PM" at bounding box center [648, 533] width 710 height 14
click at [822, 370] on div "👑 العرض الثالث الملكي بس 500 ريال بدل 800 ريال 💥 يشمل: 💆‍♂️ مساج مكس فاخر (سويد…" at bounding box center [648, 278] width 710 height 361
click at [806, 331] on div "👑 العرض الثالث الملكي بس 500 ريال بدل 800 ريال 💥 يشمل: 💆‍♂️ مساج مكس فاخر (سويد…" at bounding box center [648, 278] width 710 height 361
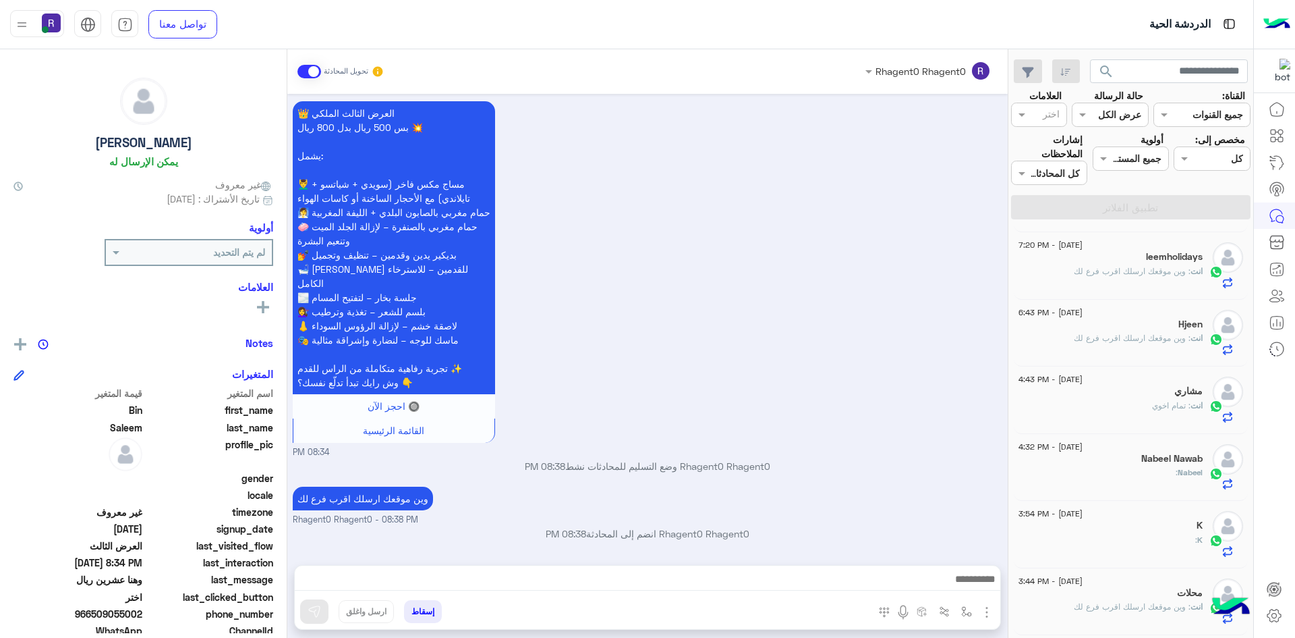
scroll to position [465, 0]
click at [1014, 426] on div "27 August - 8:38 PM Bin Saleem انت : وين موقعك ارسلك اقرب فرع لك 27 August - 8:…" at bounding box center [1131, 434] width 245 height 418
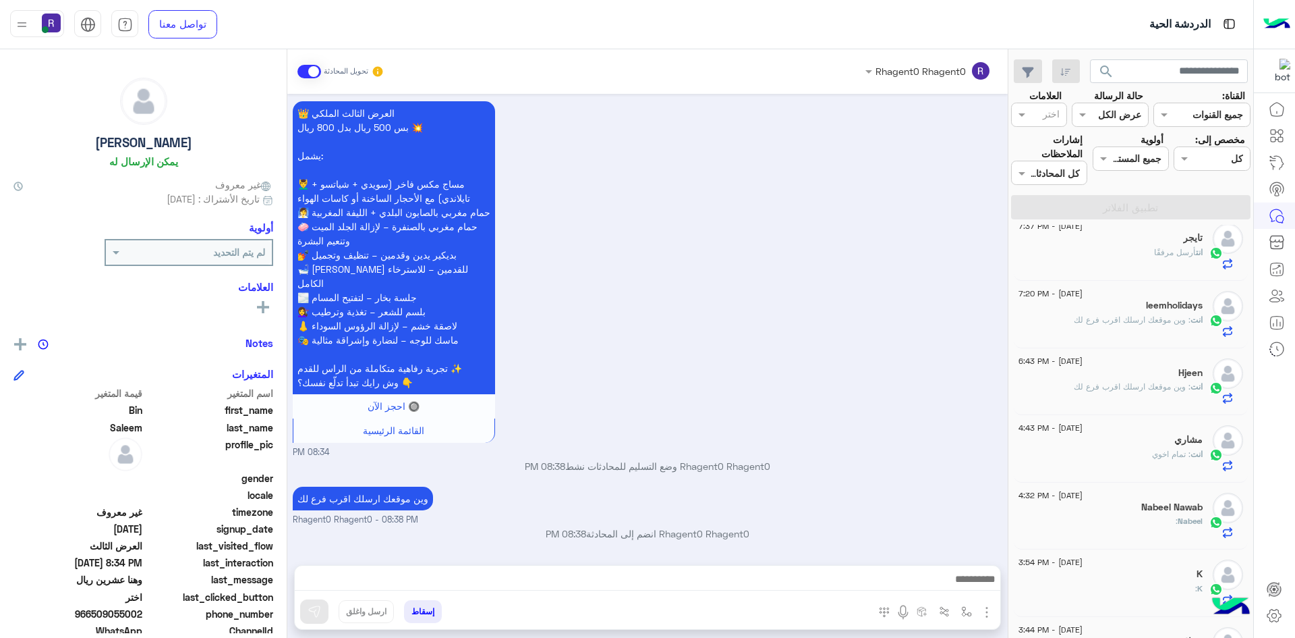
scroll to position [410, 0]
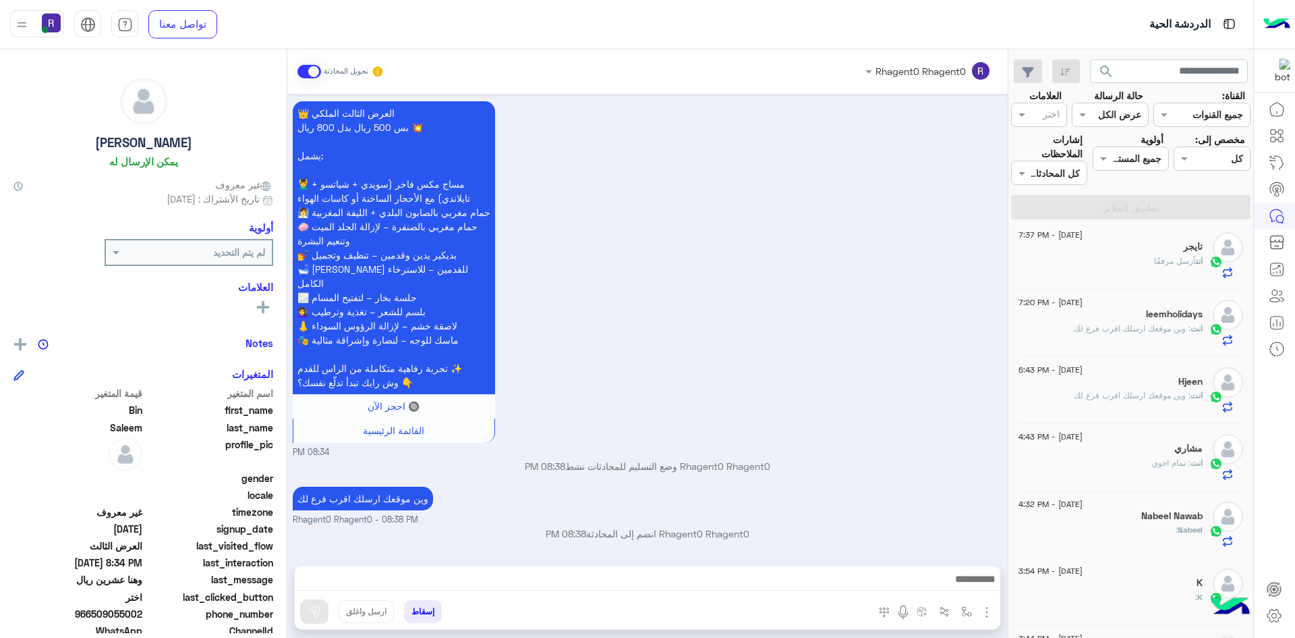
click at [644, 469] on p "Rhagent0 Rhagent0 وضع التسليم للمحادثات نشط 08:38 PM" at bounding box center [648, 466] width 710 height 14
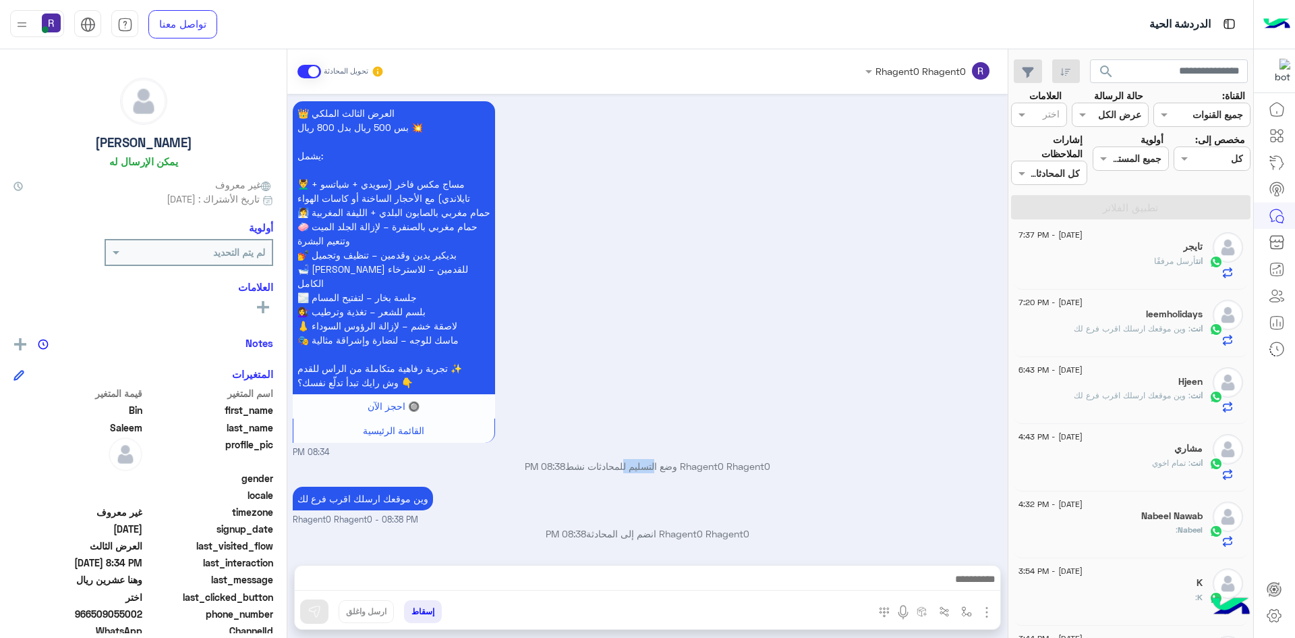
click at [654, 462] on p "Rhagent0 Rhagent0 وضع التسليم للمحادثات نشط 08:38 PM" at bounding box center [648, 466] width 710 height 14
click at [602, 470] on p "Rhagent0 Rhagent0 وضع التسليم للمحادثات نشط 08:38 PM" at bounding box center [648, 466] width 710 height 14
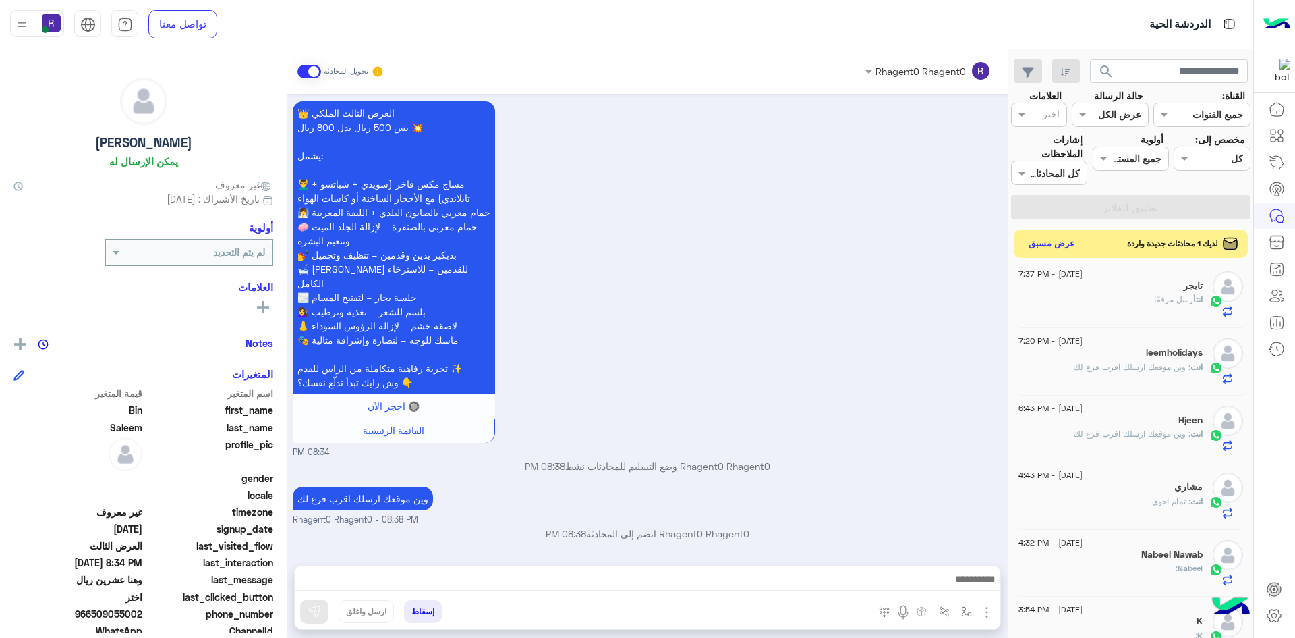
click at [1053, 246] on button "عرض مسبق" at bounding box center [1052, 244] width 57 height 18
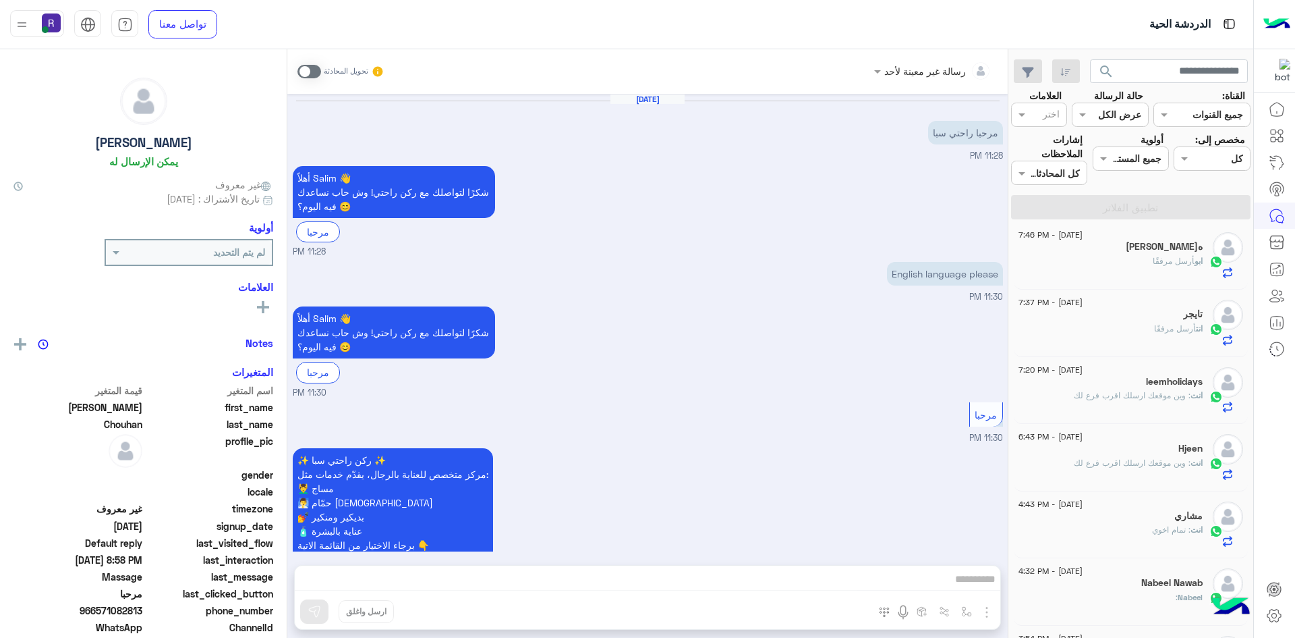
scroll to position [928, 0]
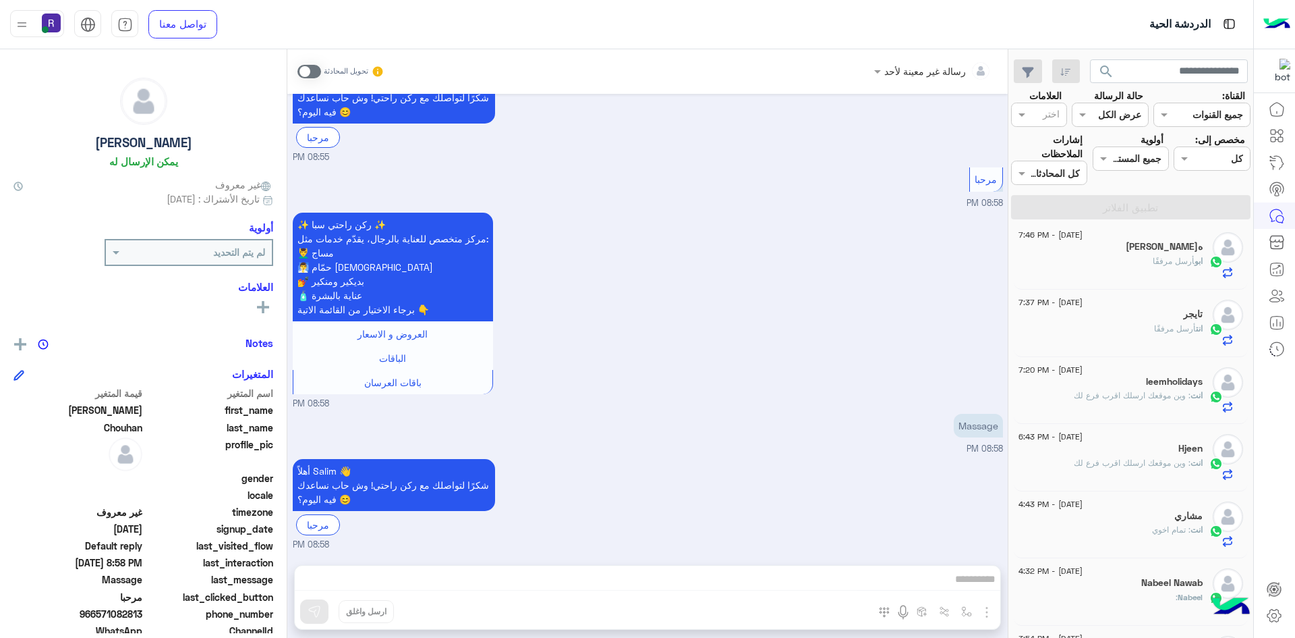
click at [314, 76] on span at bounding box center [310, 71] width 24 height 13
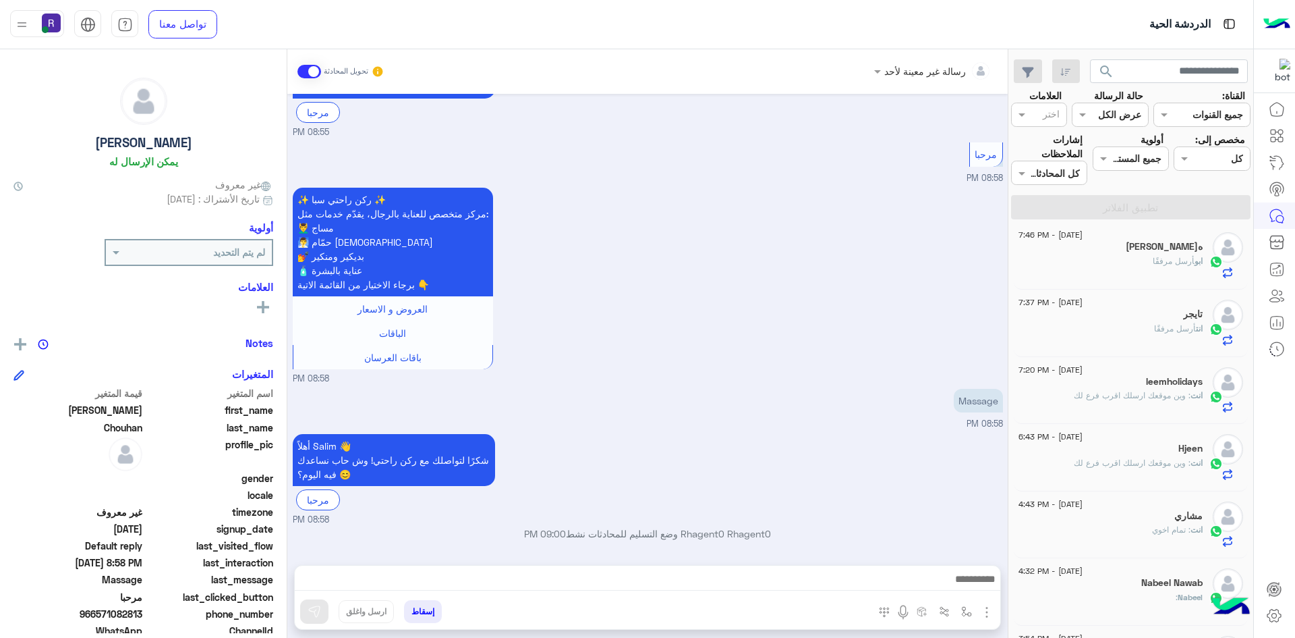
click at [982, 613] on img "button" at bounding box center [987, 612] width 16 height 16
click at [971, 584] on span "الصور" at bounding box center [961, 583] width 25 height 16
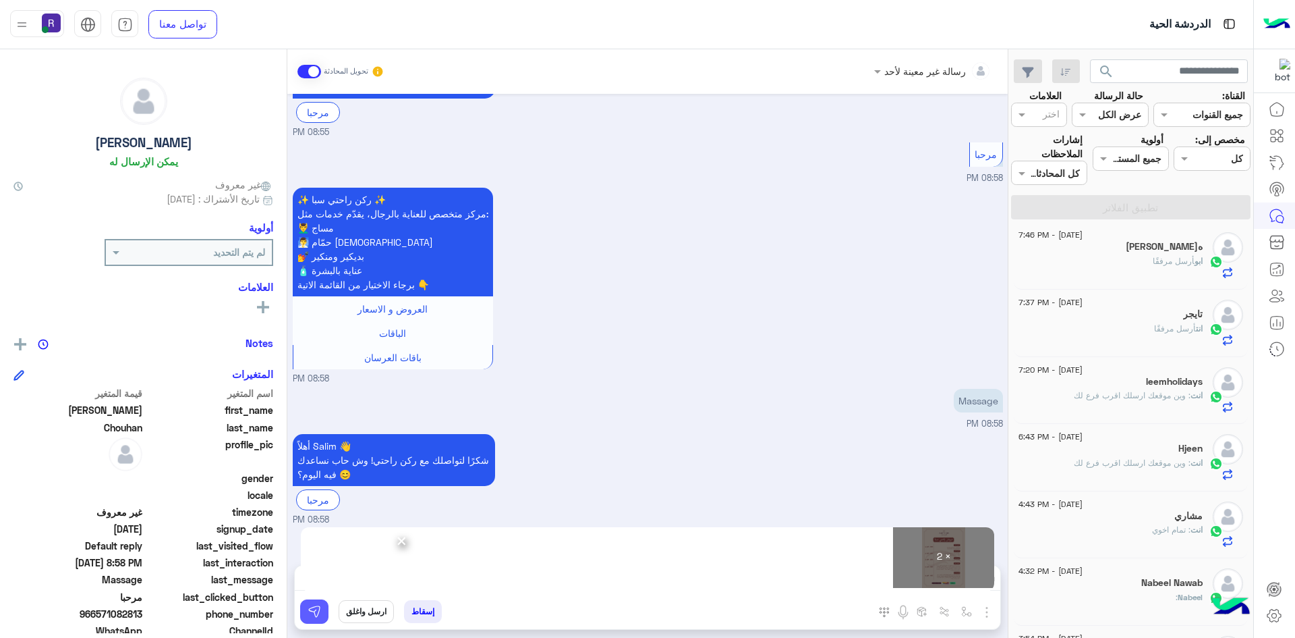
click at [314, 615] on img at bounding box center [314, 610] width 13 height 13
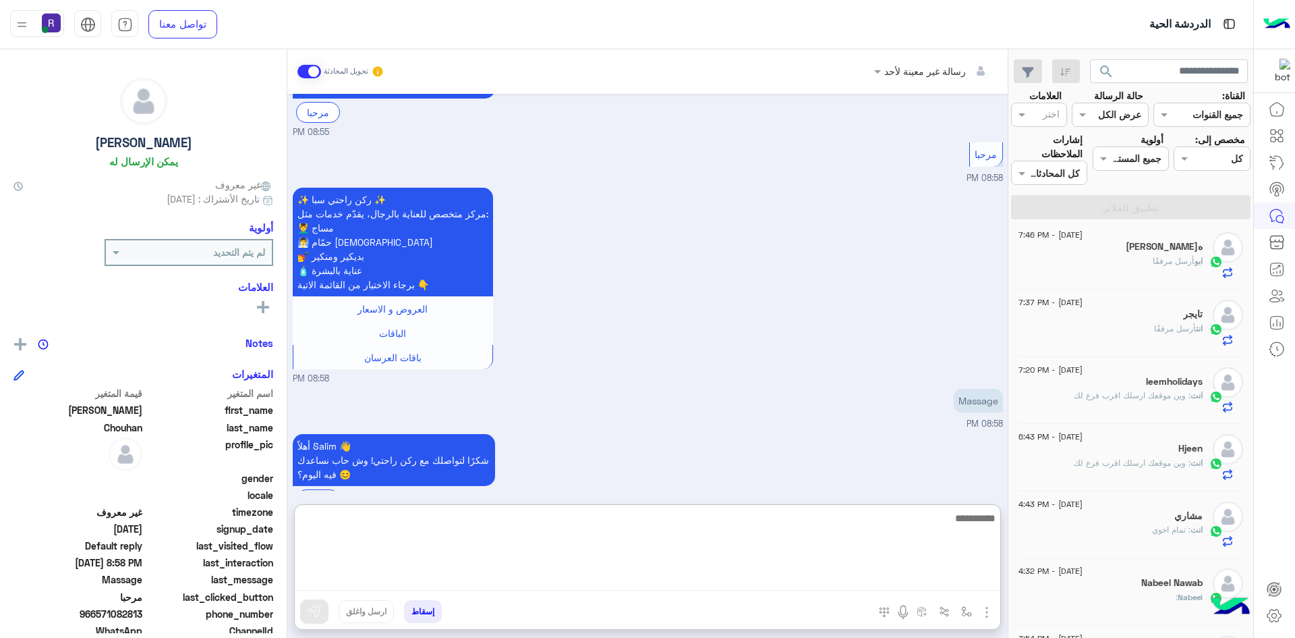
click at [941, 586] on textarea at bounding box center [648, 549] width 706 height 81
paste textarea "**********"
type textarea "**********"
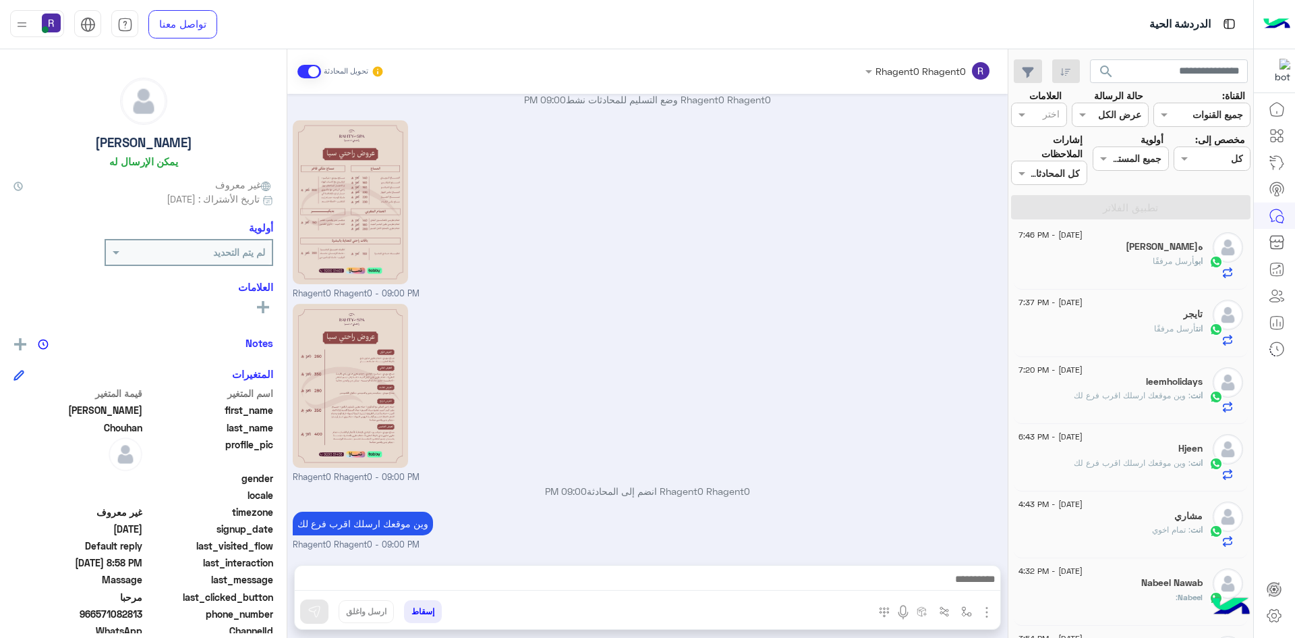
scroll to position [1387, 0]
click at [842, 219] on div "Rhagent0 Rhagent0 - 09:00 PM" at bounding box center [648, 208] width 710 height 183
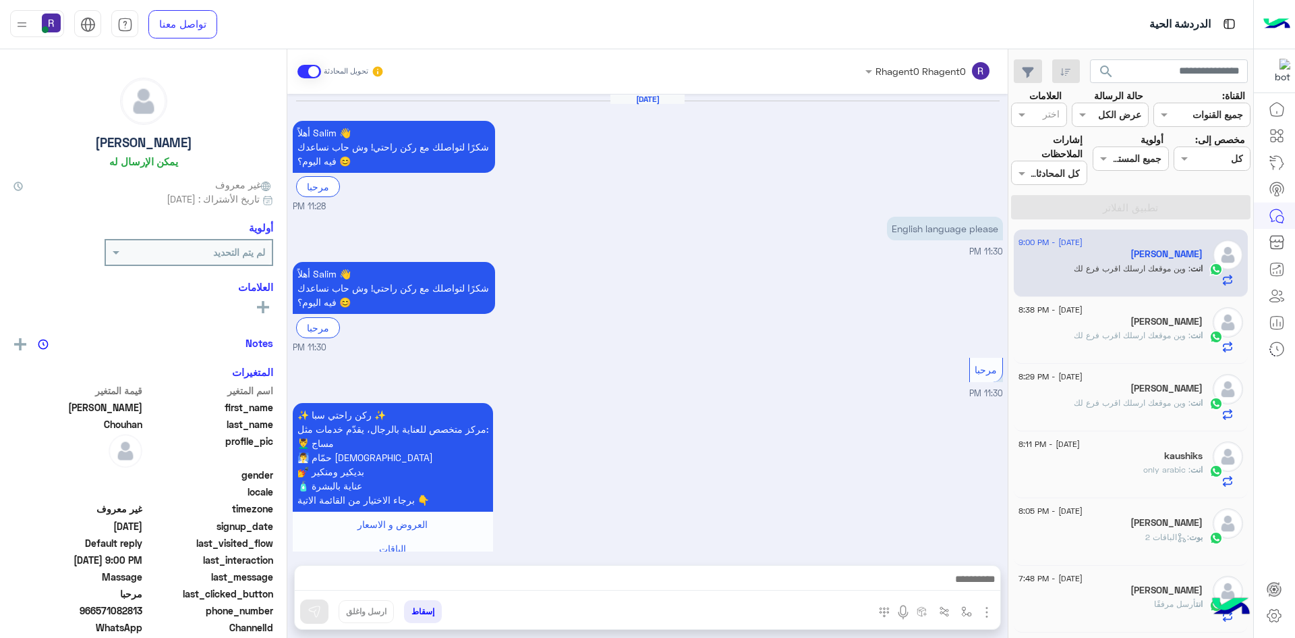
scroll to position [1342, 0]
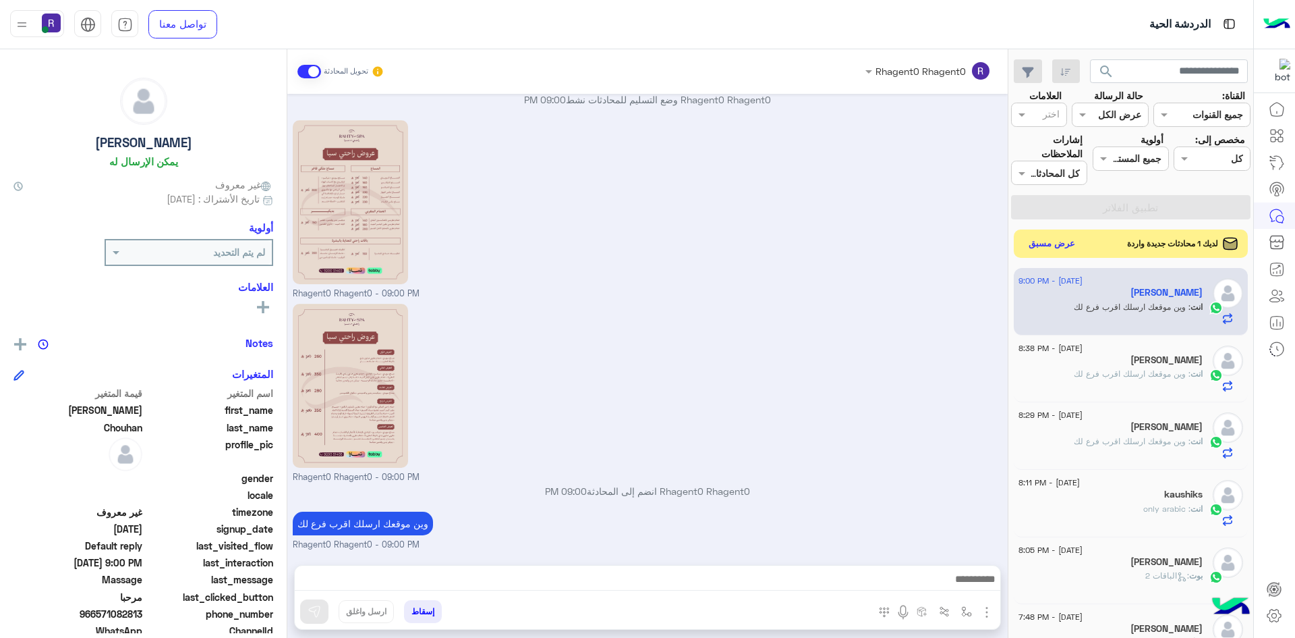
click at [1054, 244] on button "عرض مسبق" at bounding box center [1052, 244] width 57 height 18
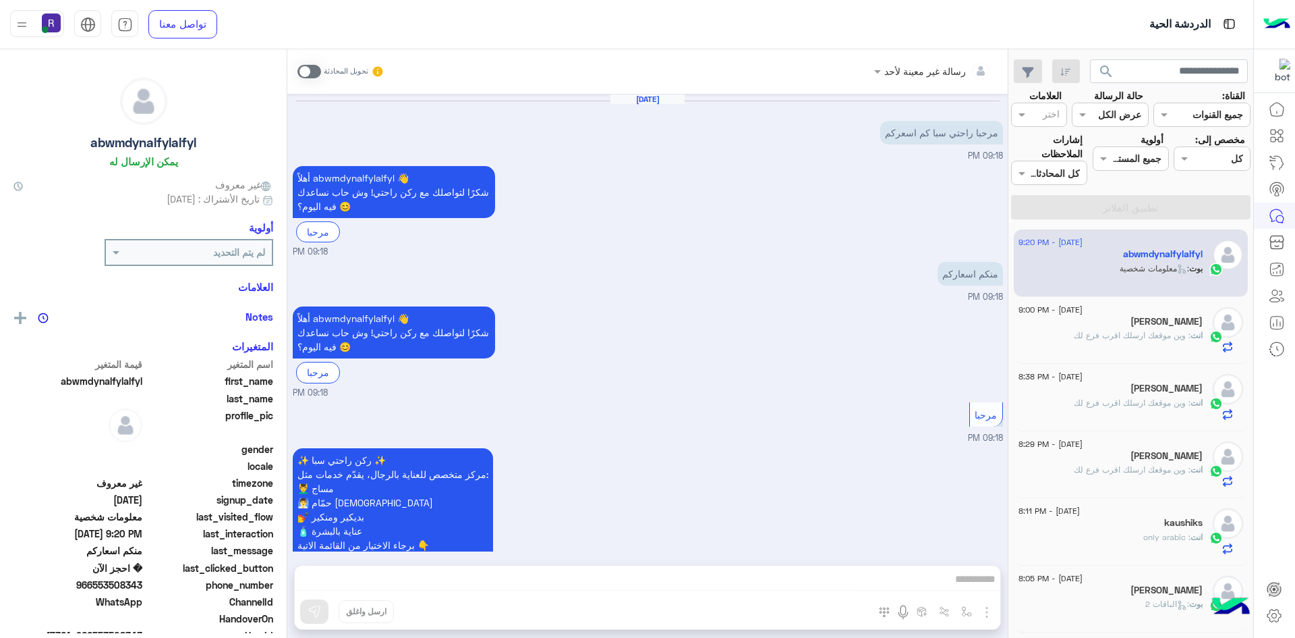
scroll to position [1335, 0]
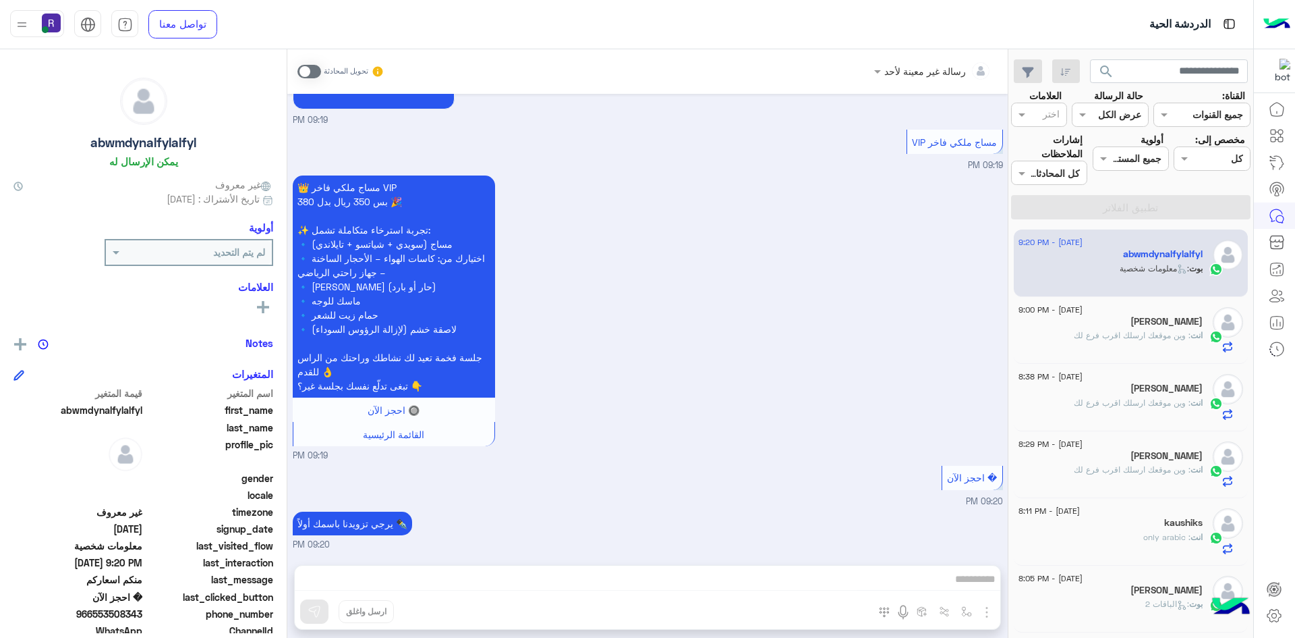
click at [303, 76] on span at bounding box center [310, 71] width 24 height 13
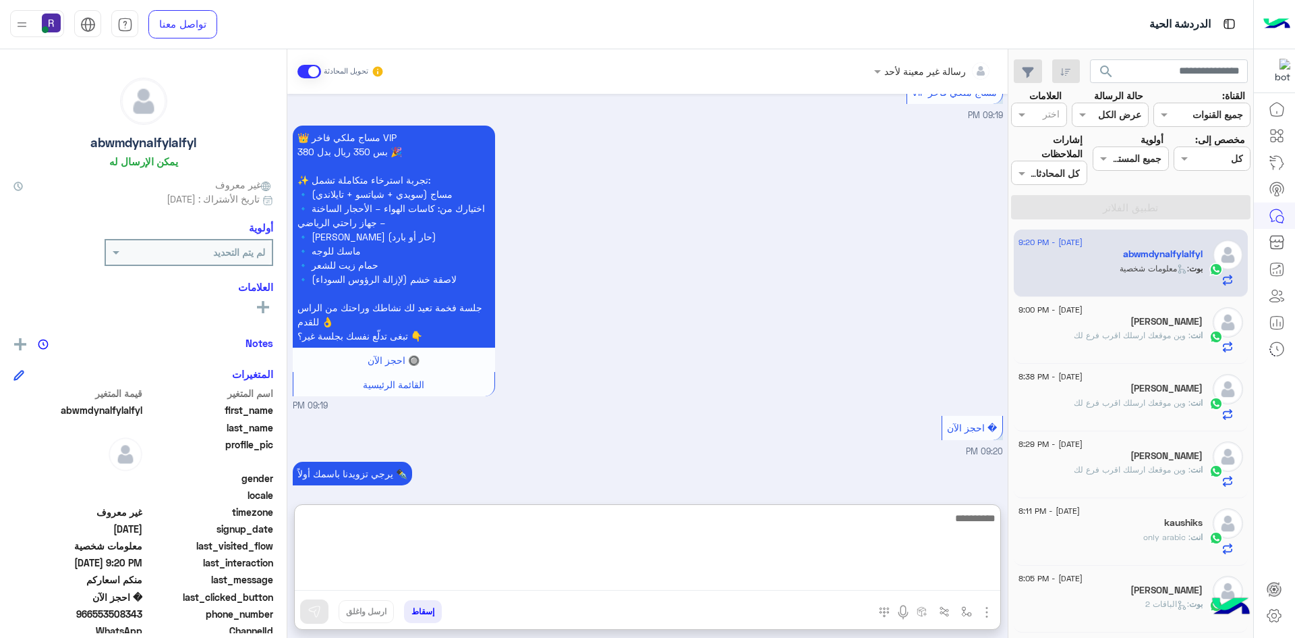
click at [661, 582] on textarea at bounding box center [648, 549] width 706 height 81
paste textarea "**********"
type textarea "**********"
click at [952, 524] on textarea "**********" at bounding box center [648, 549] width 706 height 81
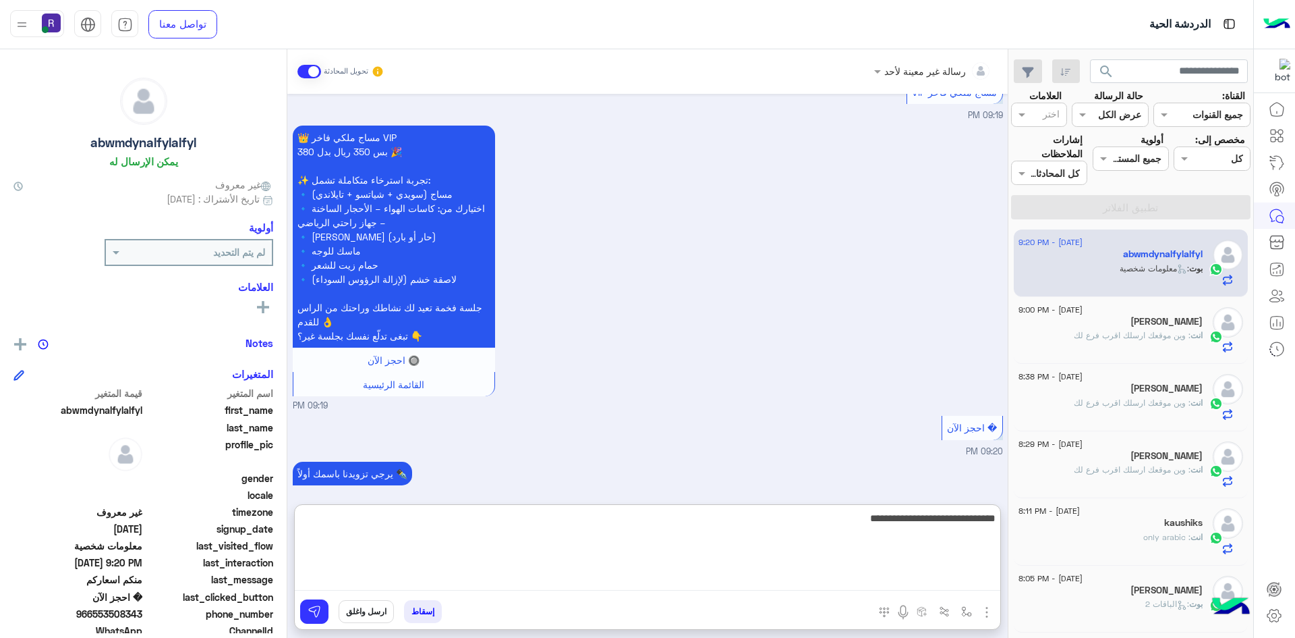
click at [952, 524] on textarea "**********" at bounding box center [648, 549] width 706 height 81
type textarea "**********"
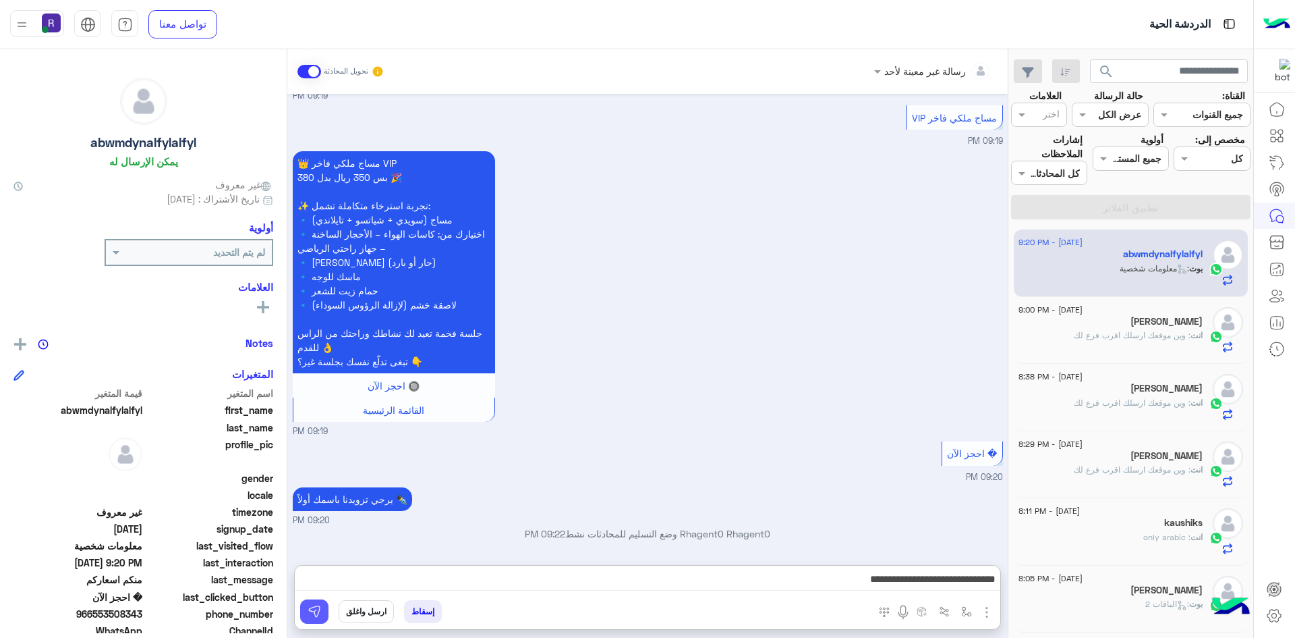
click at [314, 611] on img at bounding box center [314, 610] width 13 height 13
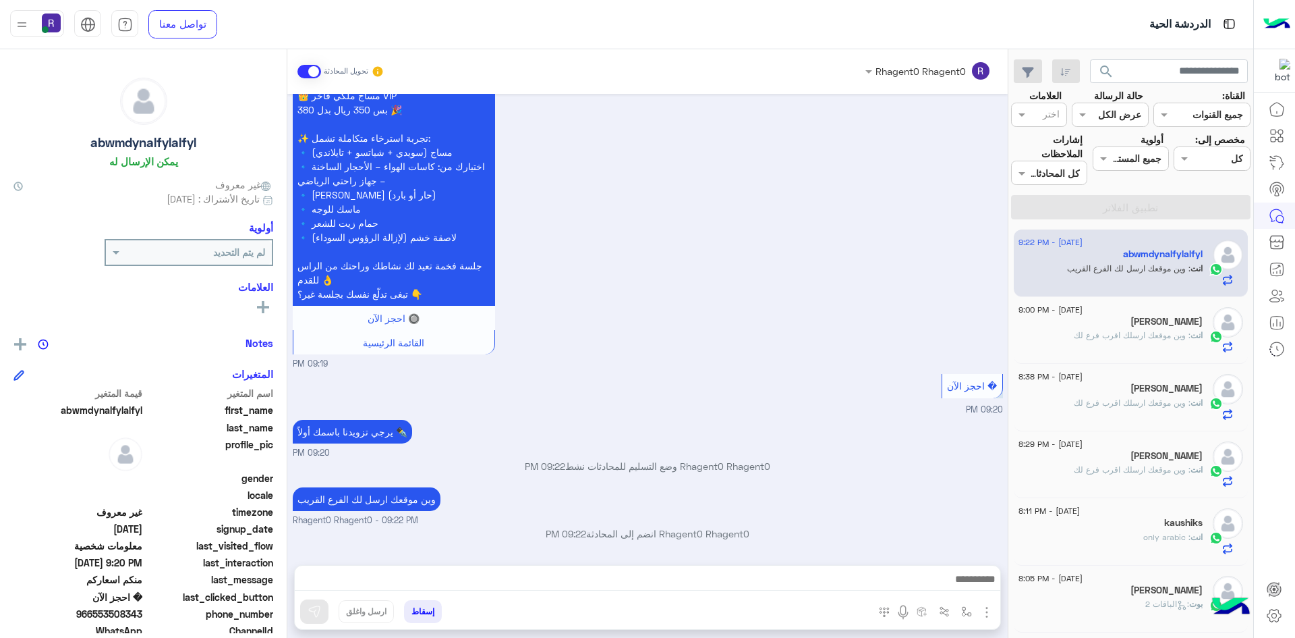
scroll to position [1427, 0]
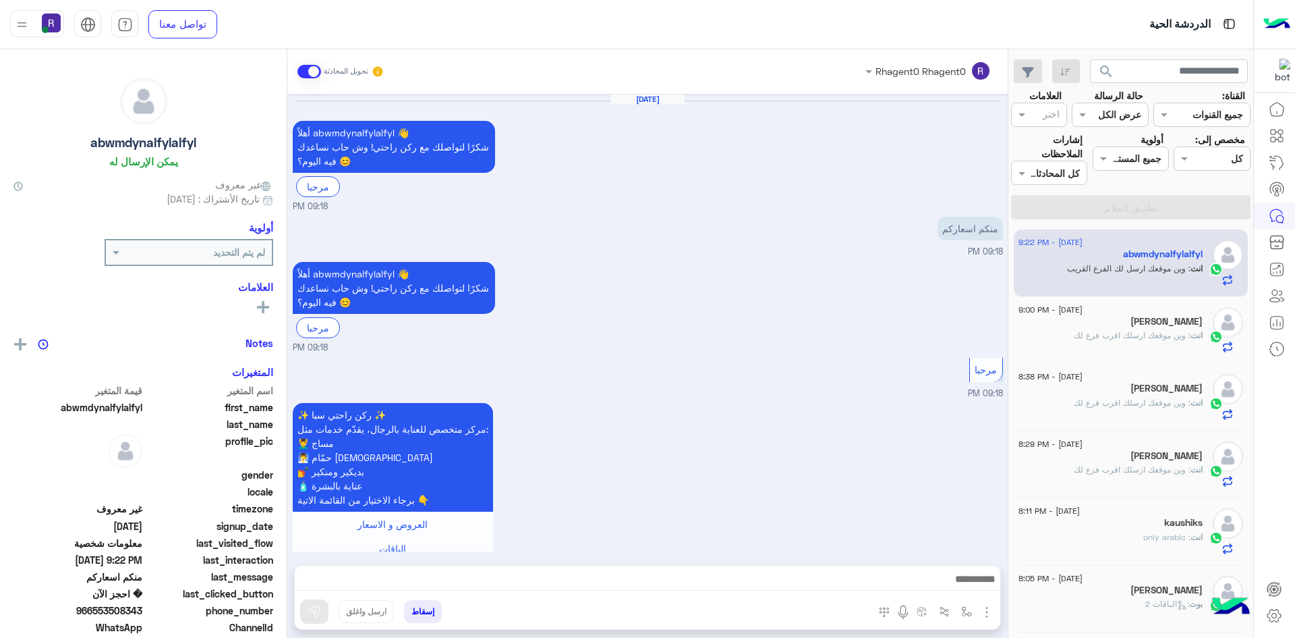
scroll to position [1382, 0]
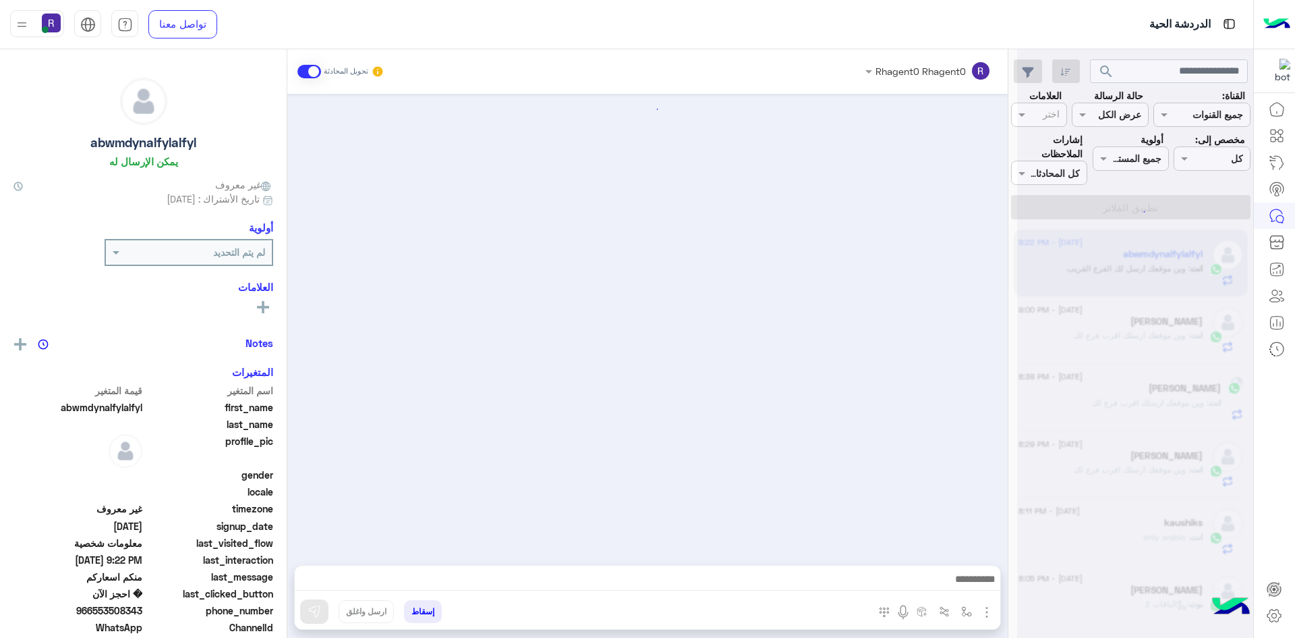
scroll to position [1382, 0]
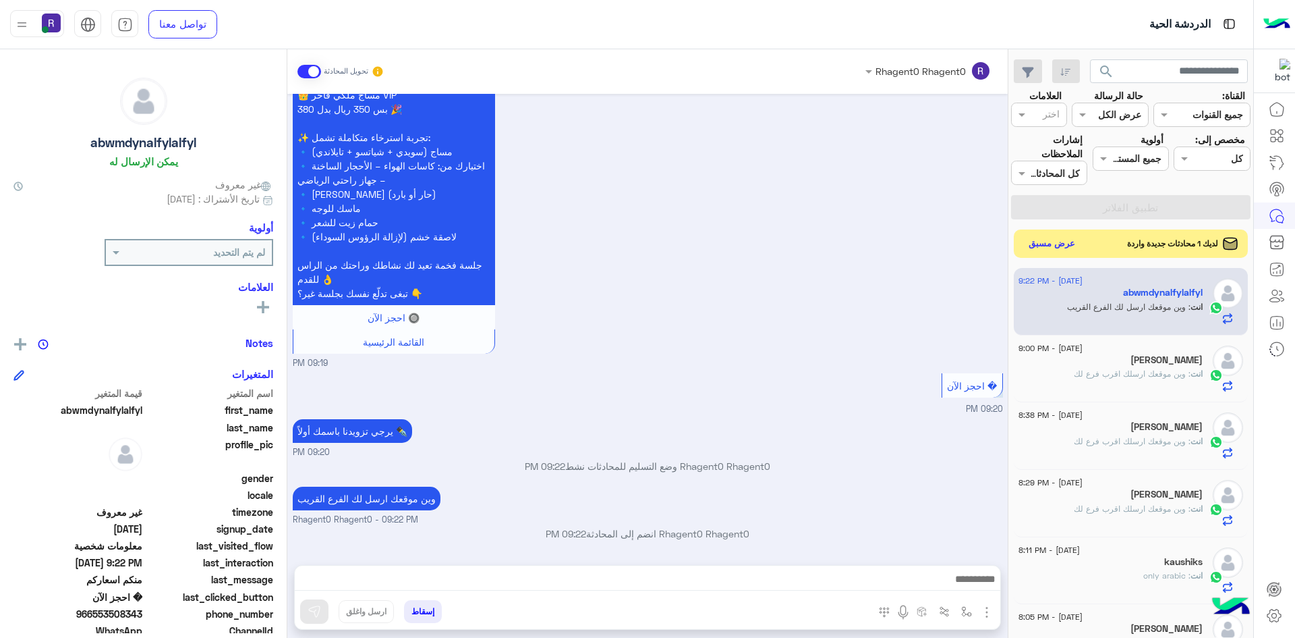
click at [1063, 244] on button "عرض مسبق" at bounding box center [1052, 244] width 57 height 18
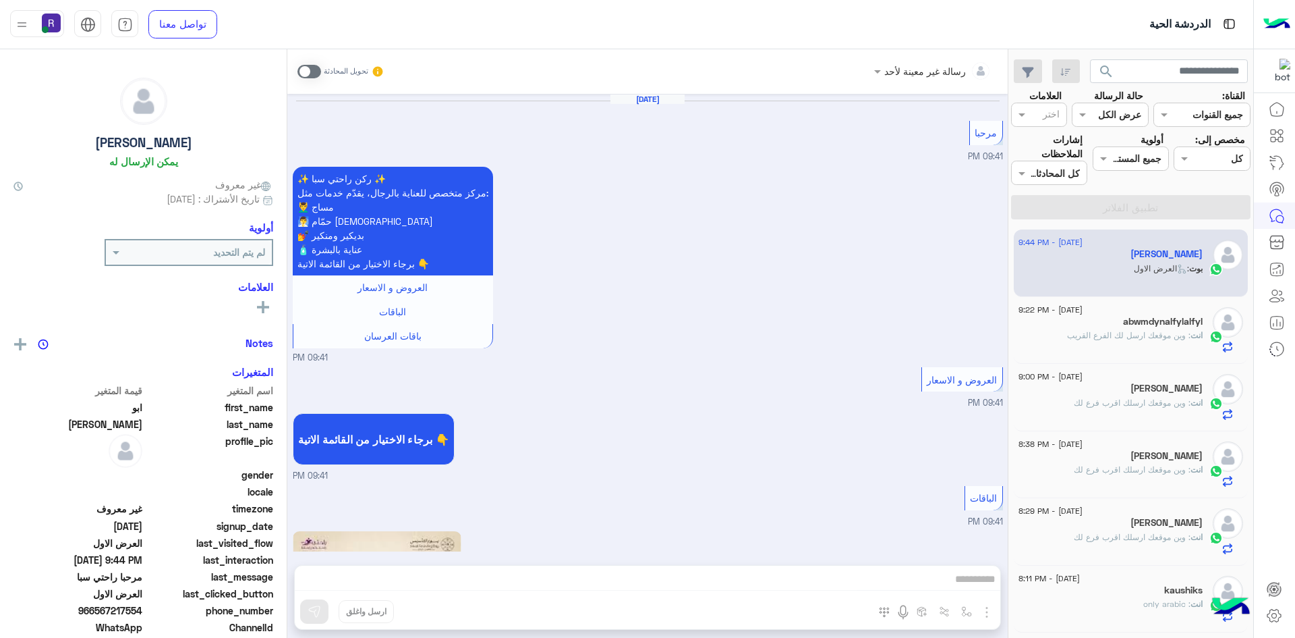
scroll to position [2325, 0]
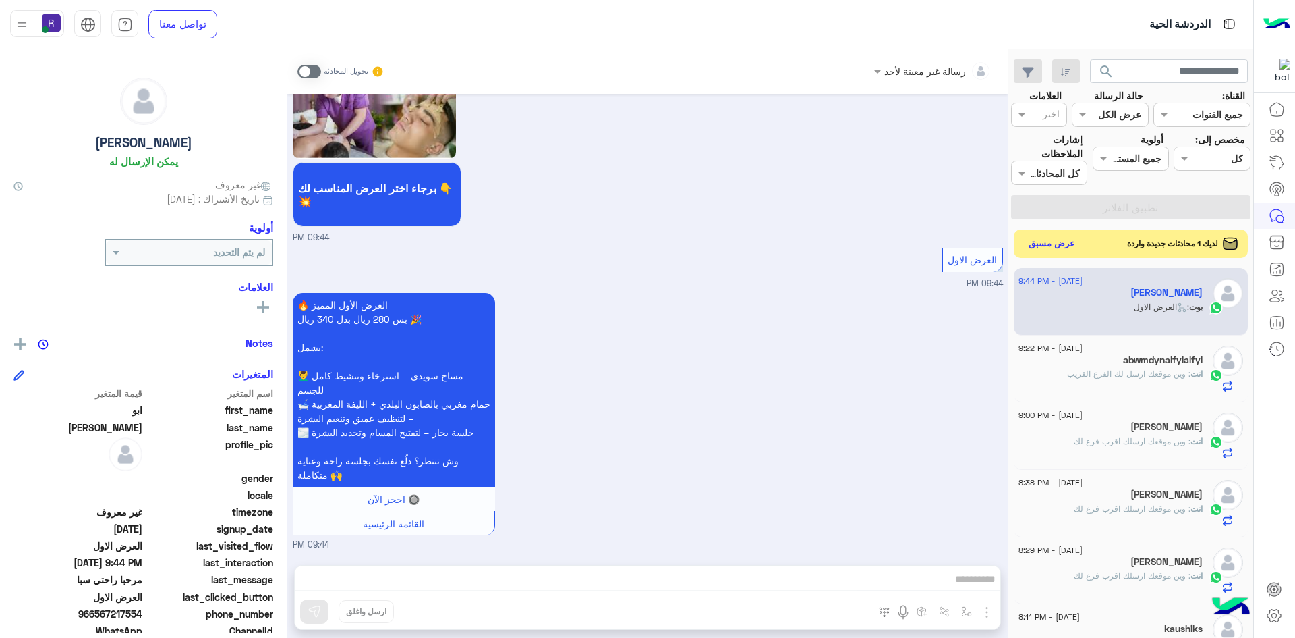
click at [1042, 250] on button "عرض مسبق" at bounding box center [1052, 244] width 57 height 18
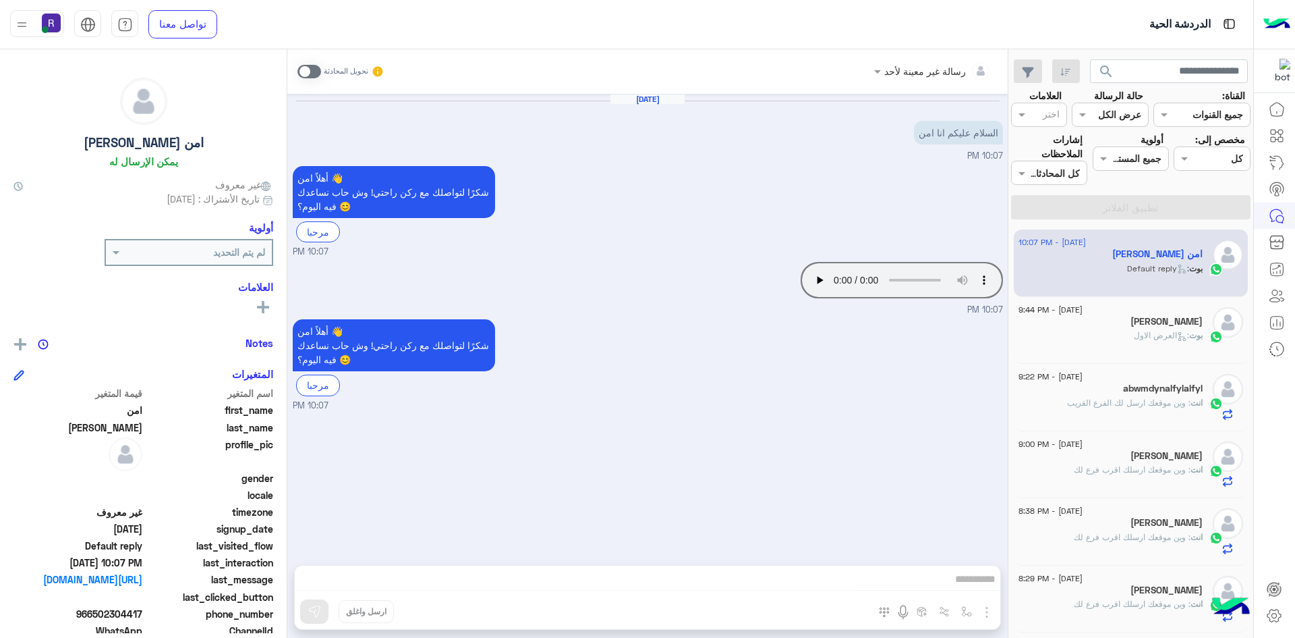
click at [308, 67] on span at bounding box center [310, 71] width 24 height 13
click at [983, 605] on img "button" at bounding box center [987, 612] width 16 height 16
click at [967, 586] on span "الصور" at bounding box center [961, 583] width 25 height 16
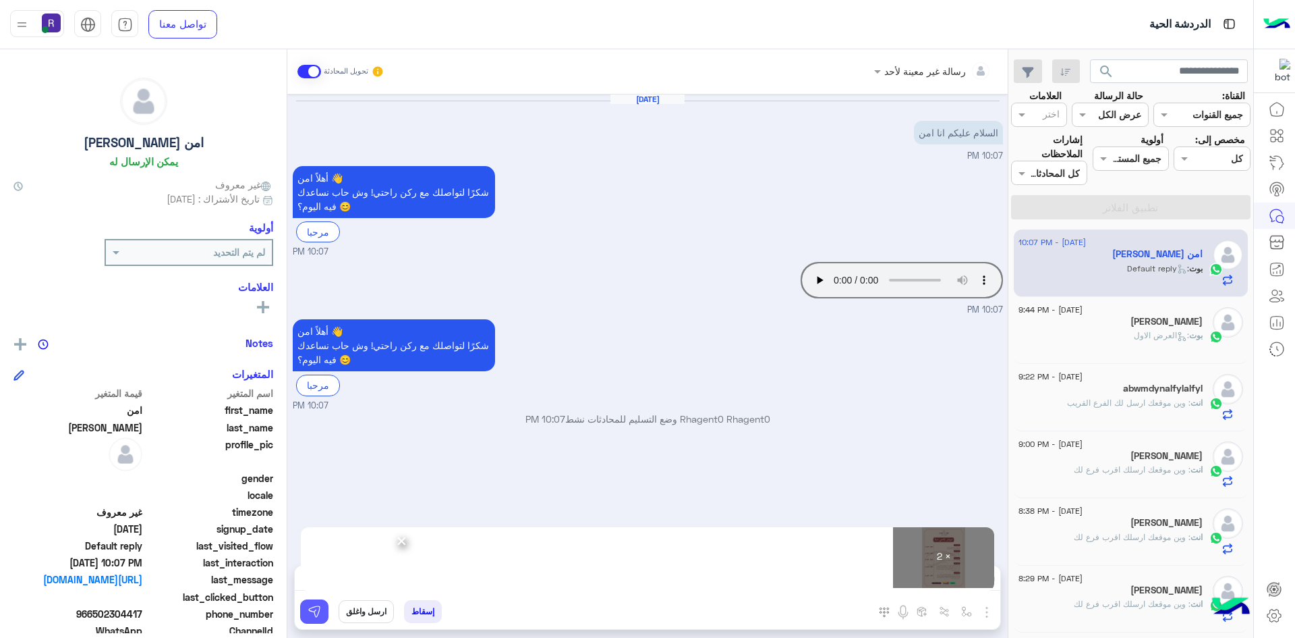
click at [320, 602] on button at bounding box center [314, 611] width 28 height 24
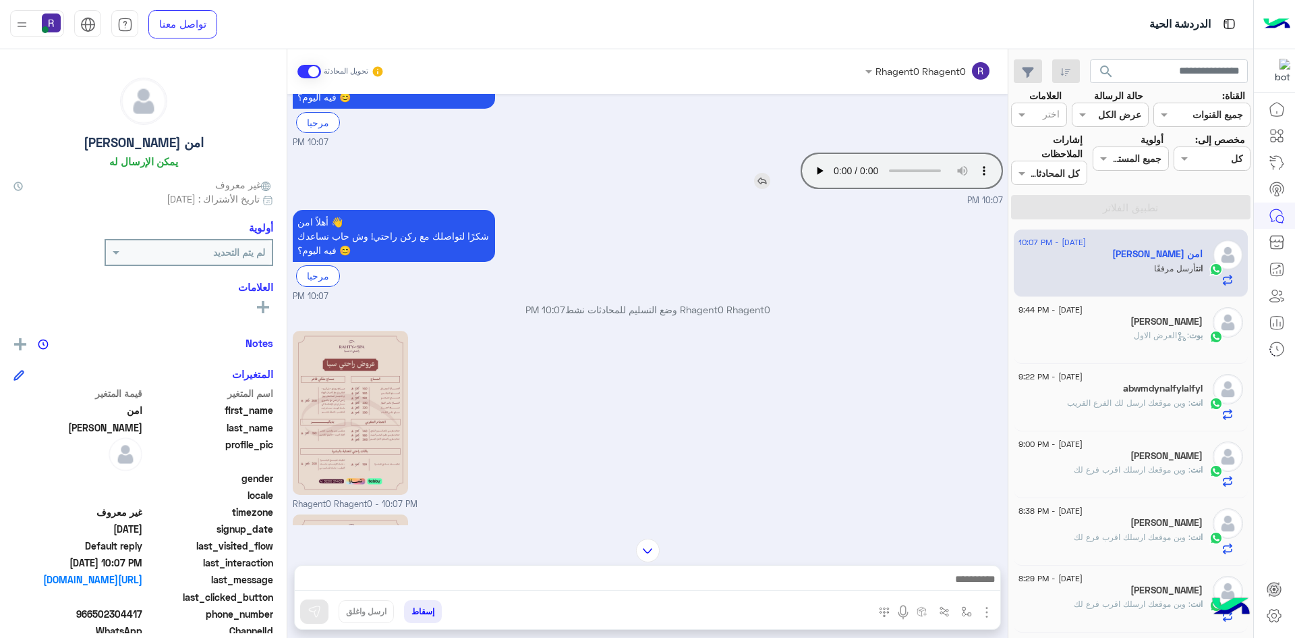
scroll to position [277, 0]
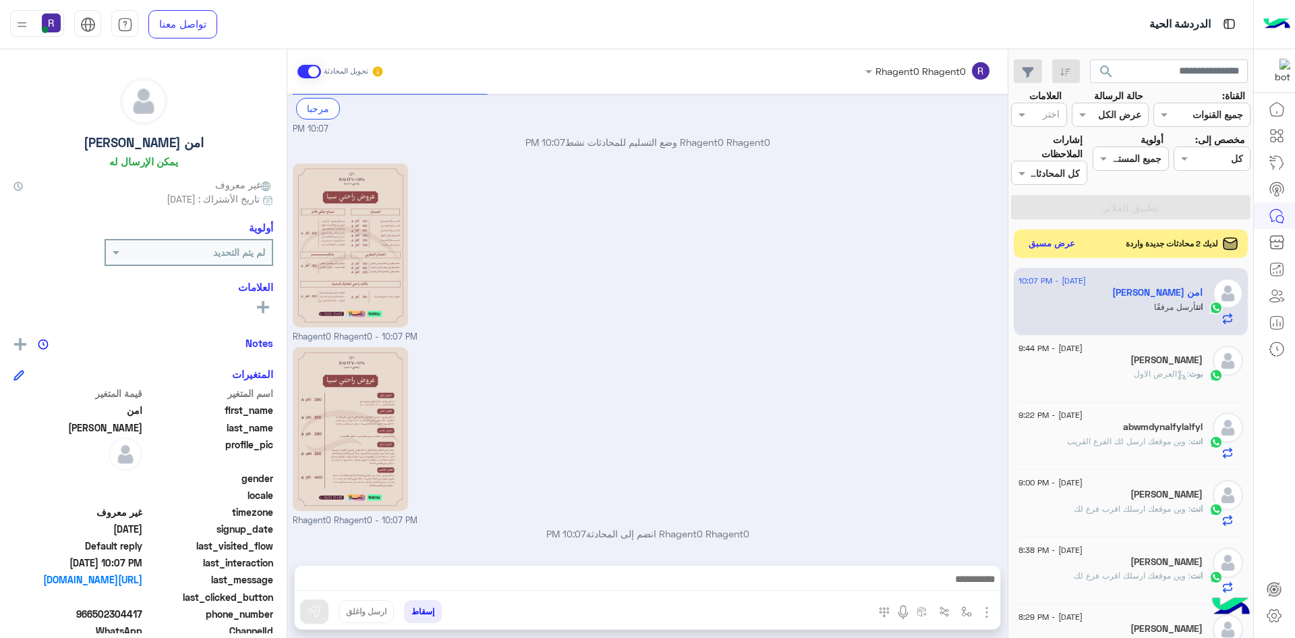
click at [1039, 248] on button "عرض مسبق" at bounding box center [1052, 244] width 57 height 18
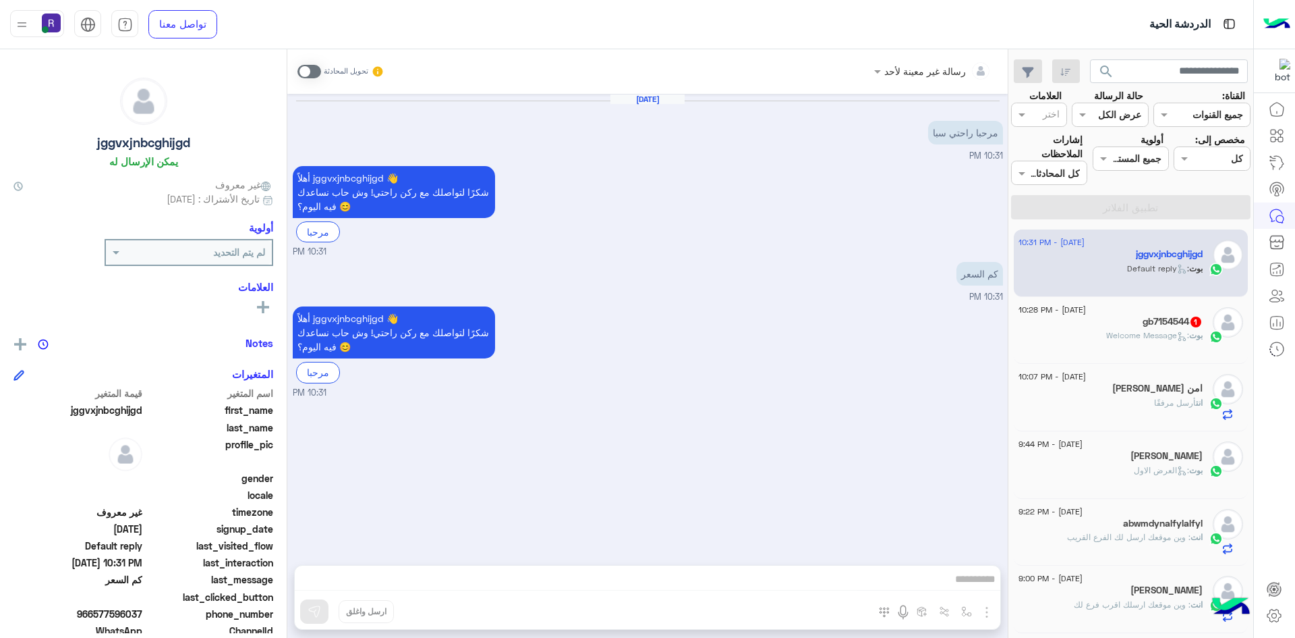
click at [312, 66] on span at bounding box center [310, 71] width 24 height 13
click at [982, 618] on img "button" at bounding box center [987, 612] width 16 height 16
click at [973, 584] on button "الصور" at bounding box center [966, 582] width 57 height 27
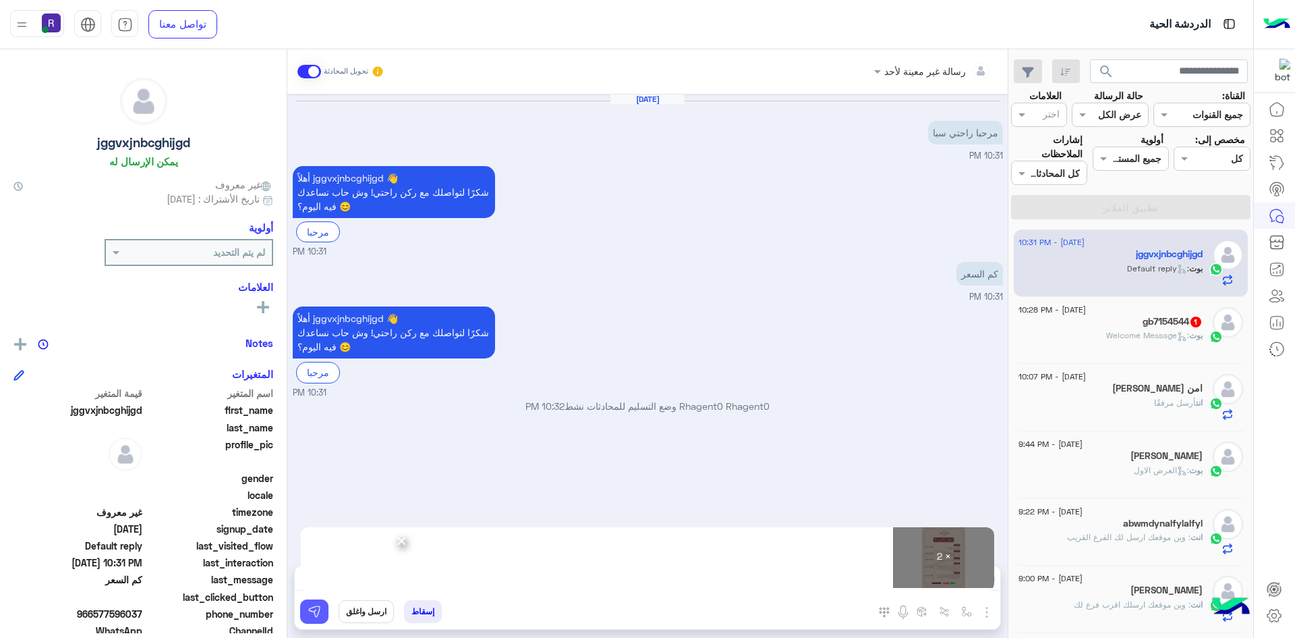
click at [316, 613] on img at bounding box center [314, 610] width 13 height 13
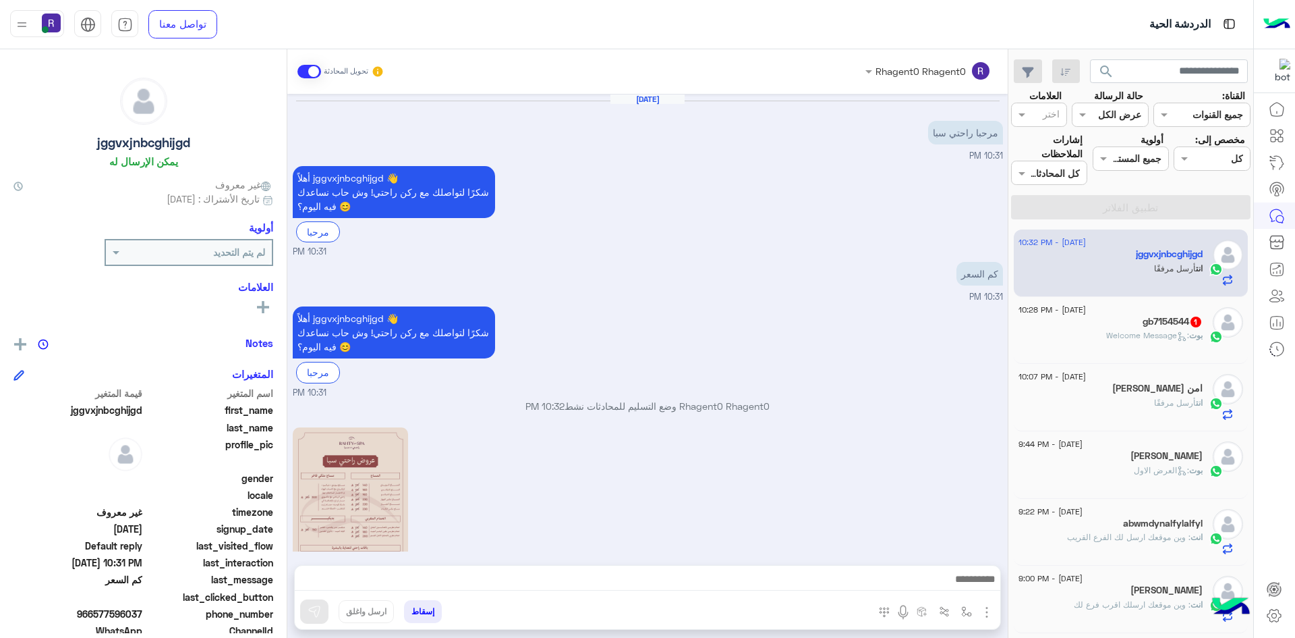
scroll to position [264, 0]
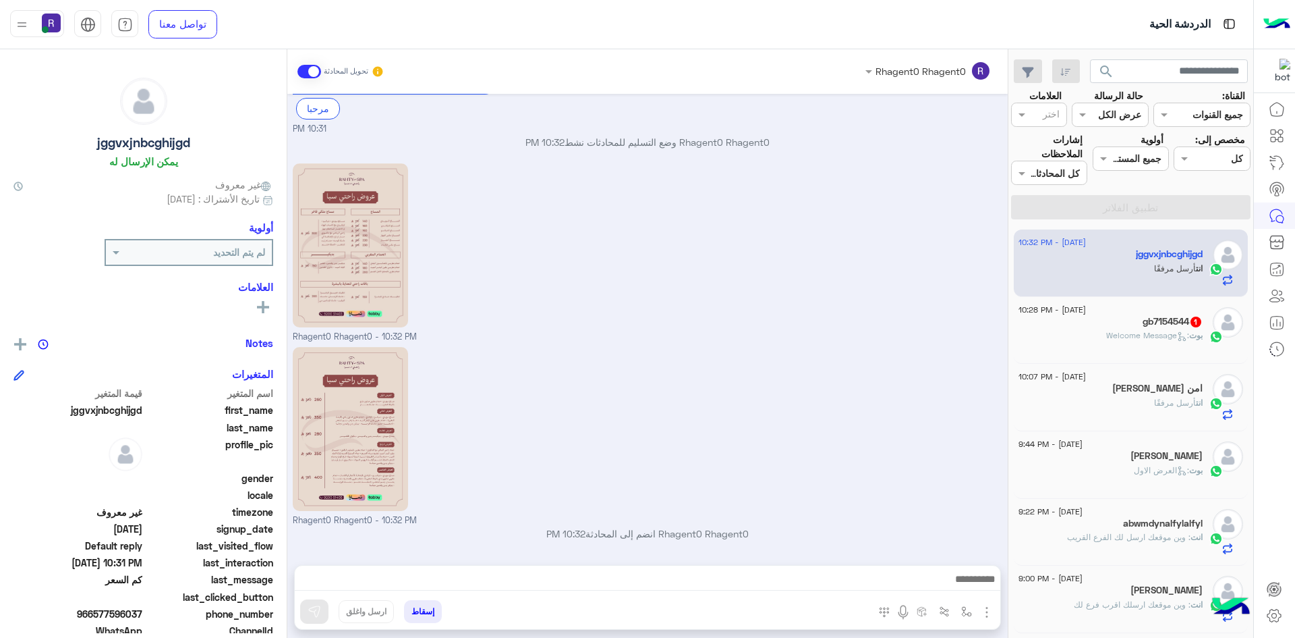
click at [1113, 318] on div "gb7154544 1" at bounding box center [1111, 323] width 184 height 14
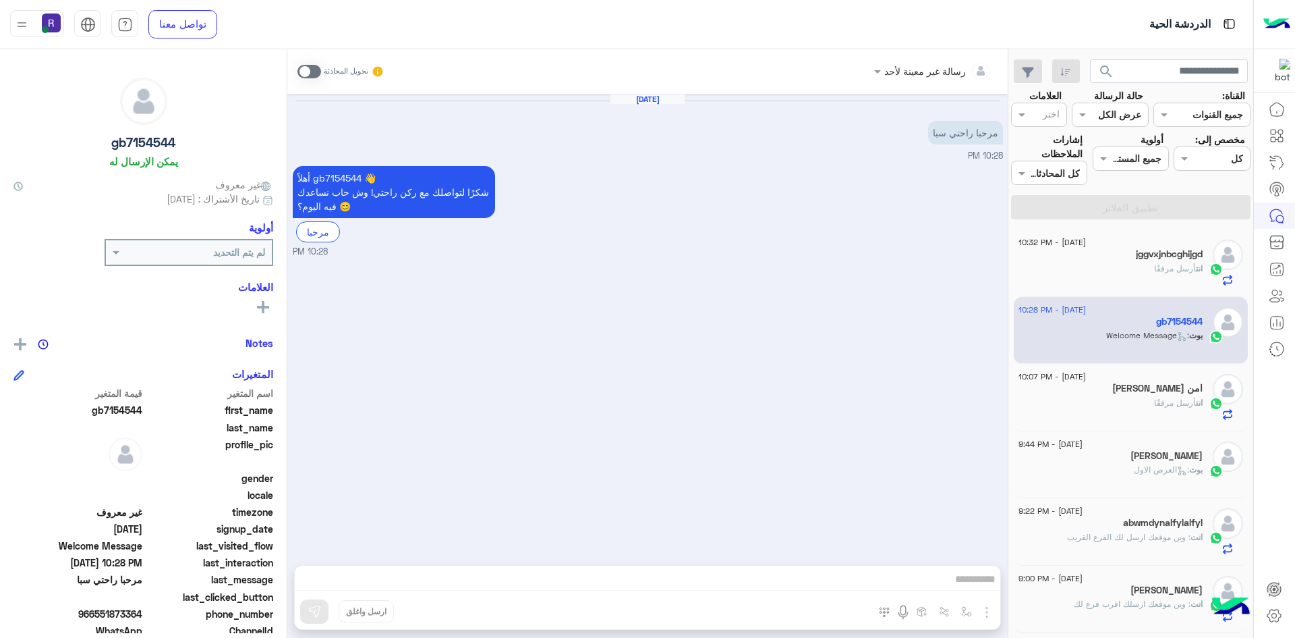
click at [887, 262] on div "[DATE] مرحبا راحتي سبا 10:28 PM أهلاً gb7154544 👋 شكرًا لتواصلك مع ركن راحتي! و…" at bounding box center [647, 322] width 720 height 457
click at [312, 72] on span at bounding box center [310, 71] width 24 height 13
click at [986, 613] on img "button" at bounding box center [987, 612] width 16 height 16
click at [965, 583] on span "الصور" at bounding box center [961, 583] width 25 height 16
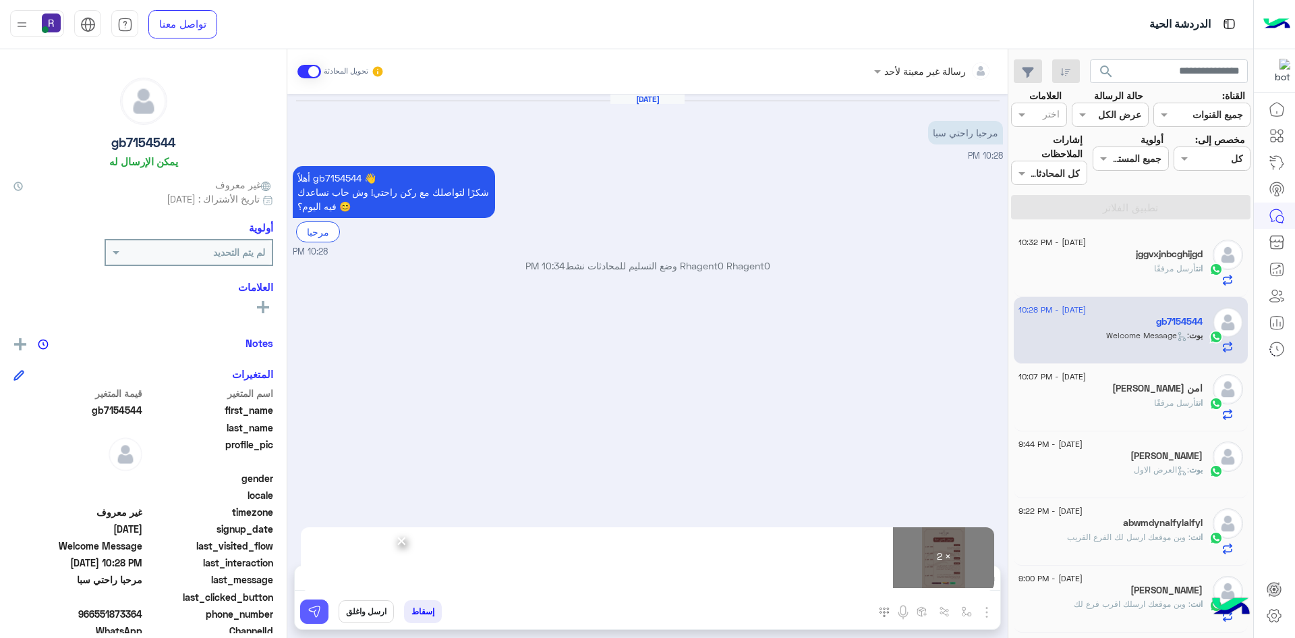
click at [317, 602] on button at bounding box center [314, 611] width 28 height 24
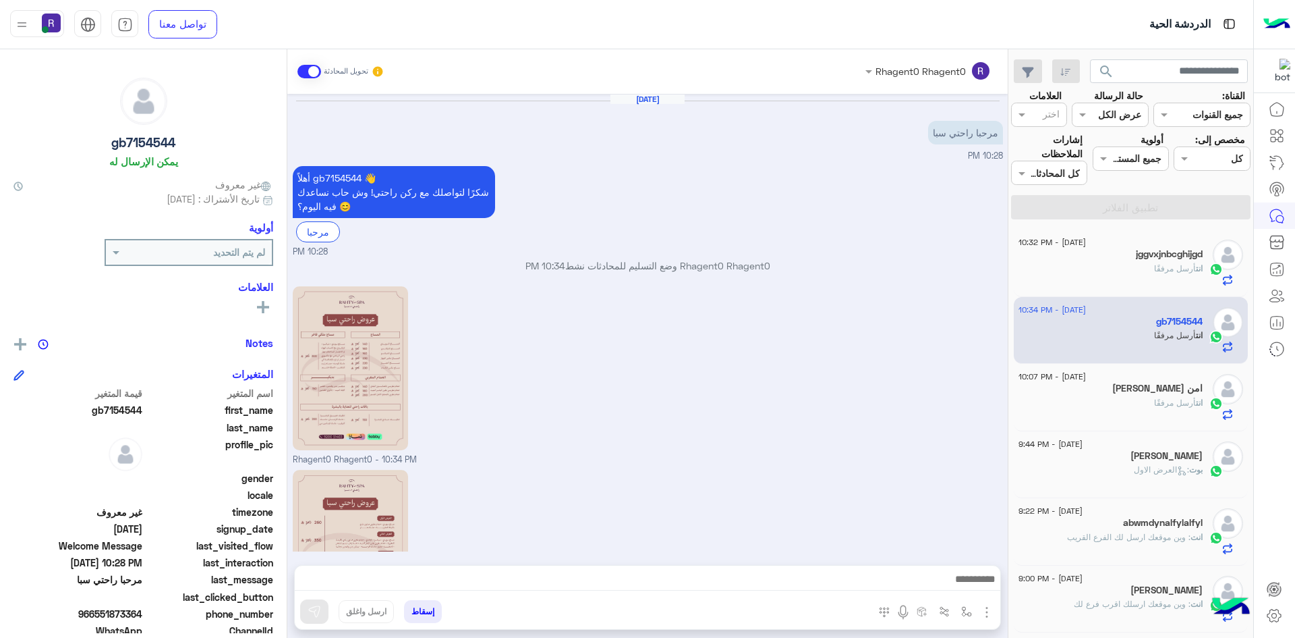
scroll to position [123, 0]
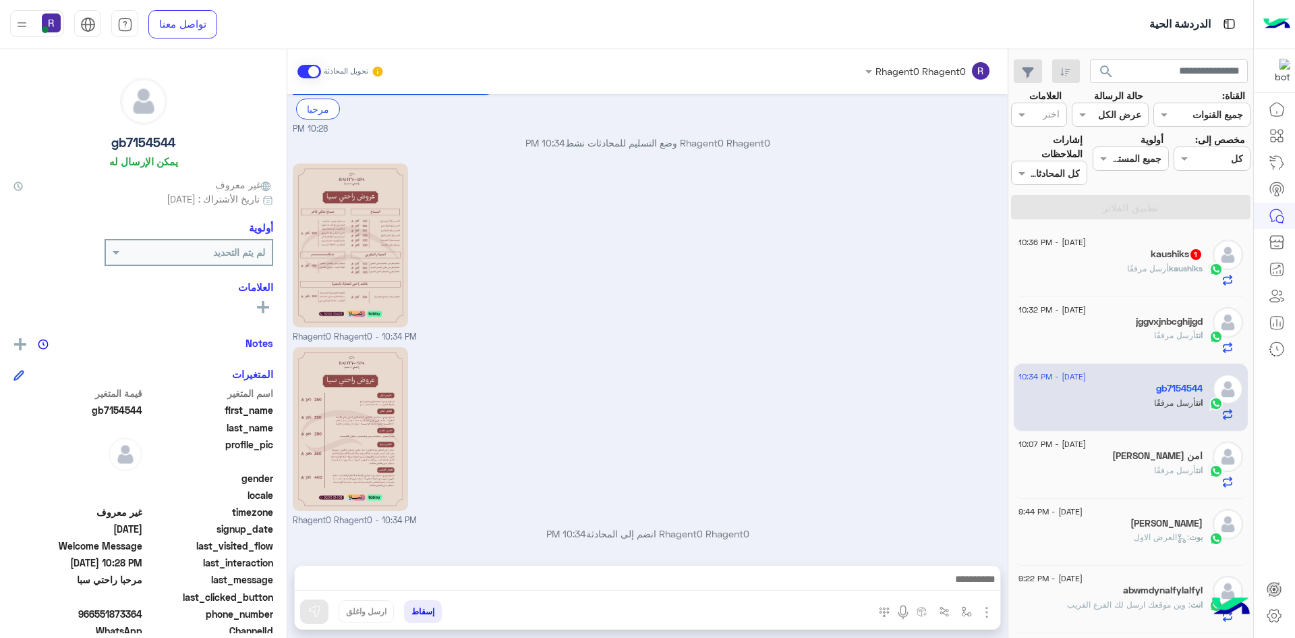
click at [1179, 291] on div "[DATE] - 10:36 PM kaushiks 1 kaushiks أرسل مرفقًا" at bounding box center [1131, 262] width 235 height 67
click at [1178, 290] on div "[DATE] - 10:36 PM kaushiks 1 kaushiks أرسل مرفقًا" at bounding box center [1131, 262] width 235 height 67
click at [1123, 264] on div "kaushiks أرسل مرفقًا" at bounding box center [1111, 274] width 184 height 24
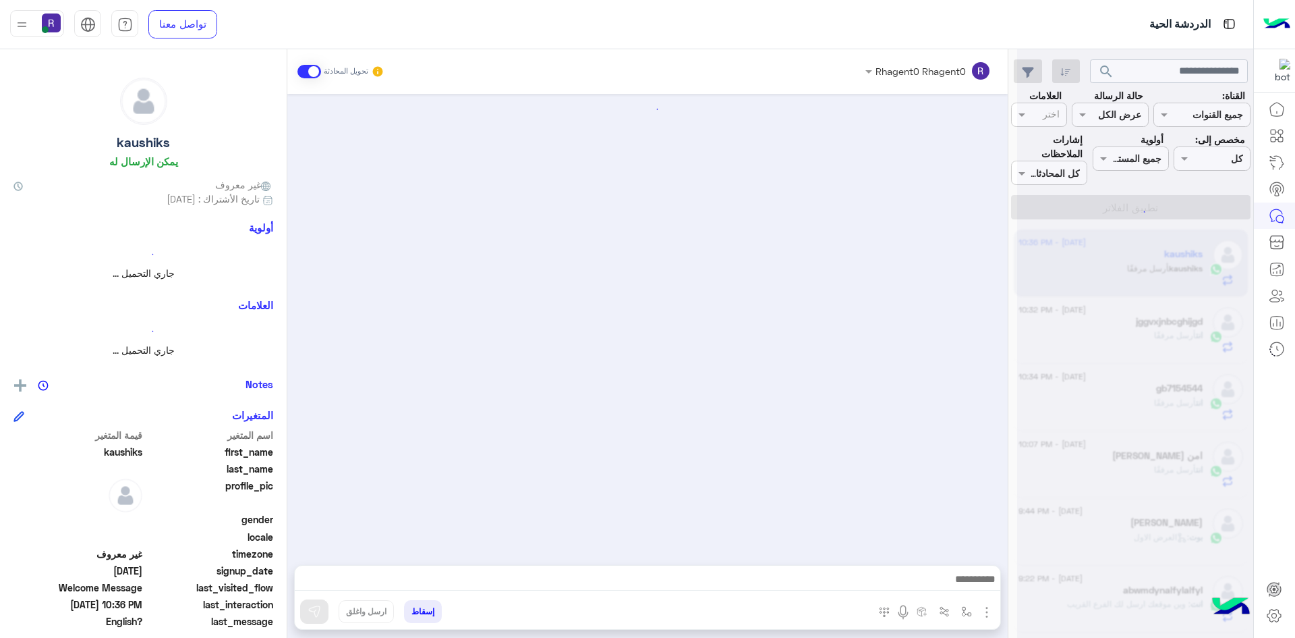
scroll to position [256, 0]
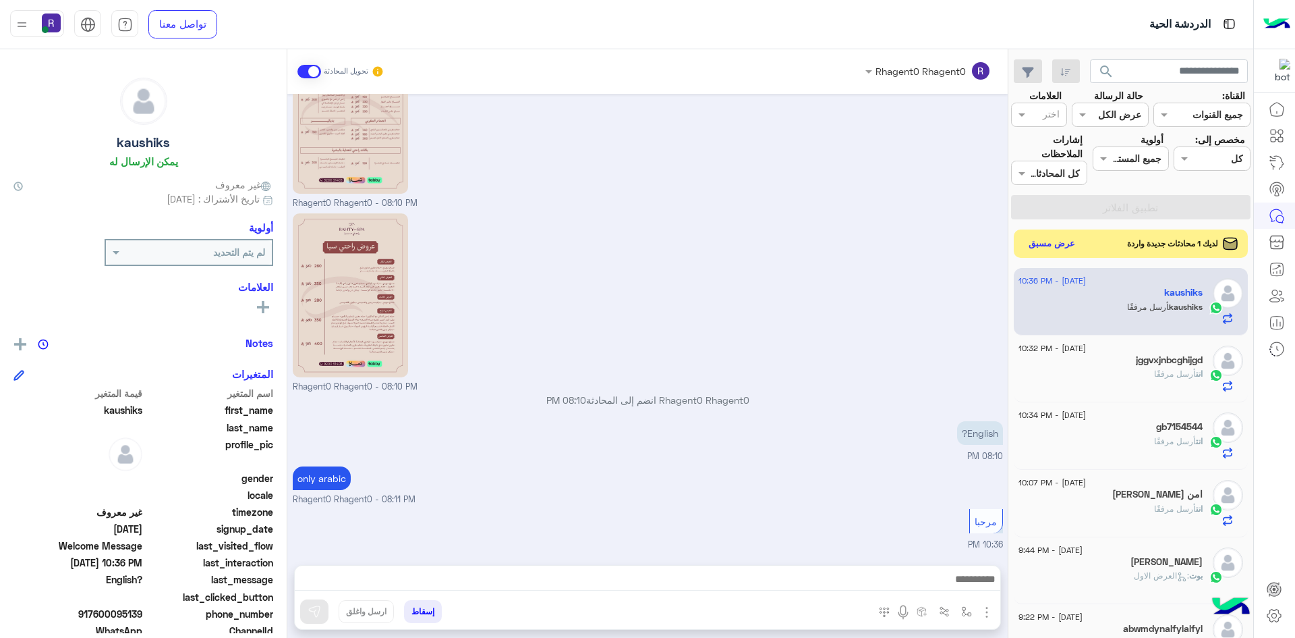
click at [1059, 246] on button "عرض مسبق" at bounding box center [1052, 244] width 57 height 18
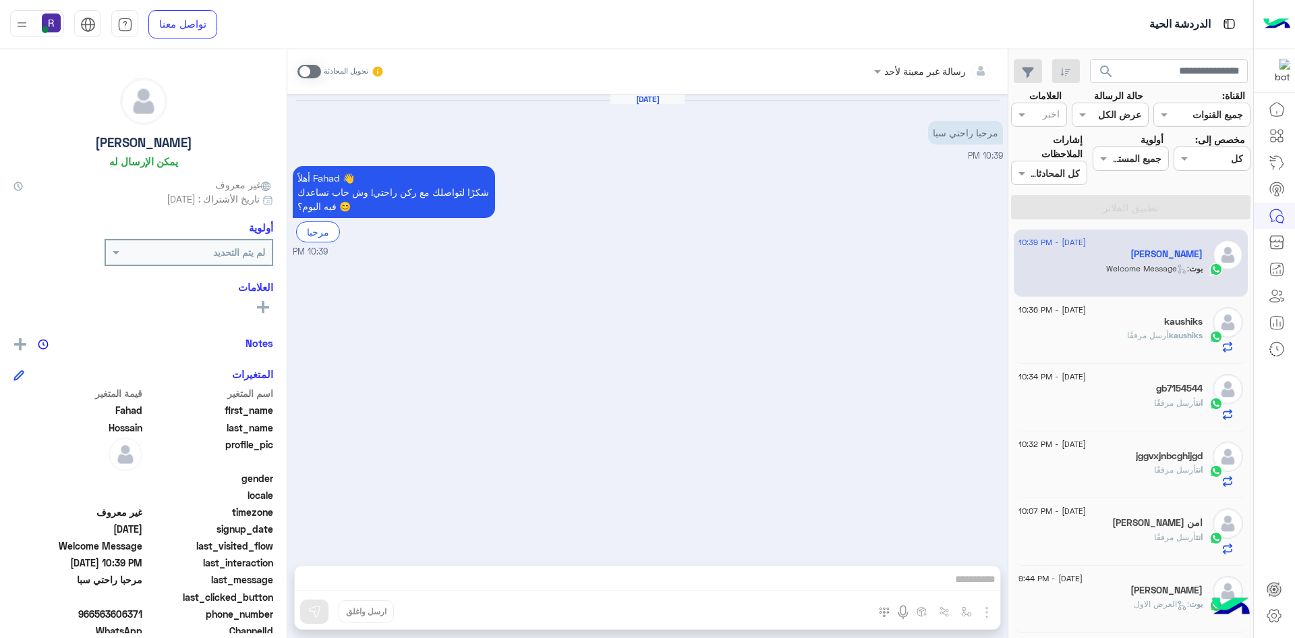
click at [311, 71] on span at bounding box center [310, 71] width 24 height 13
click at [988, 617] on img "button" at bounding box center [987, 612] width 16 height 16
click at [973, 579] on button "الصور" at bounding box center [966, 582] width 57 height 27
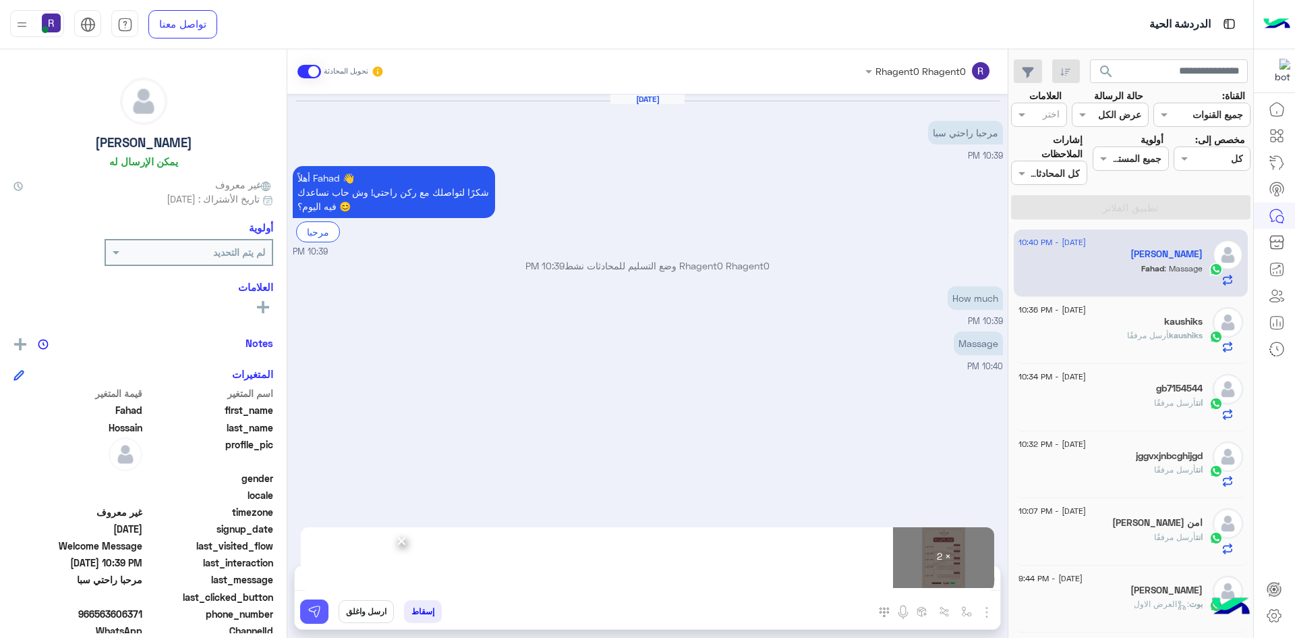
click at [308, 613] on img at bounding box center [314, 610] width 13 height 13
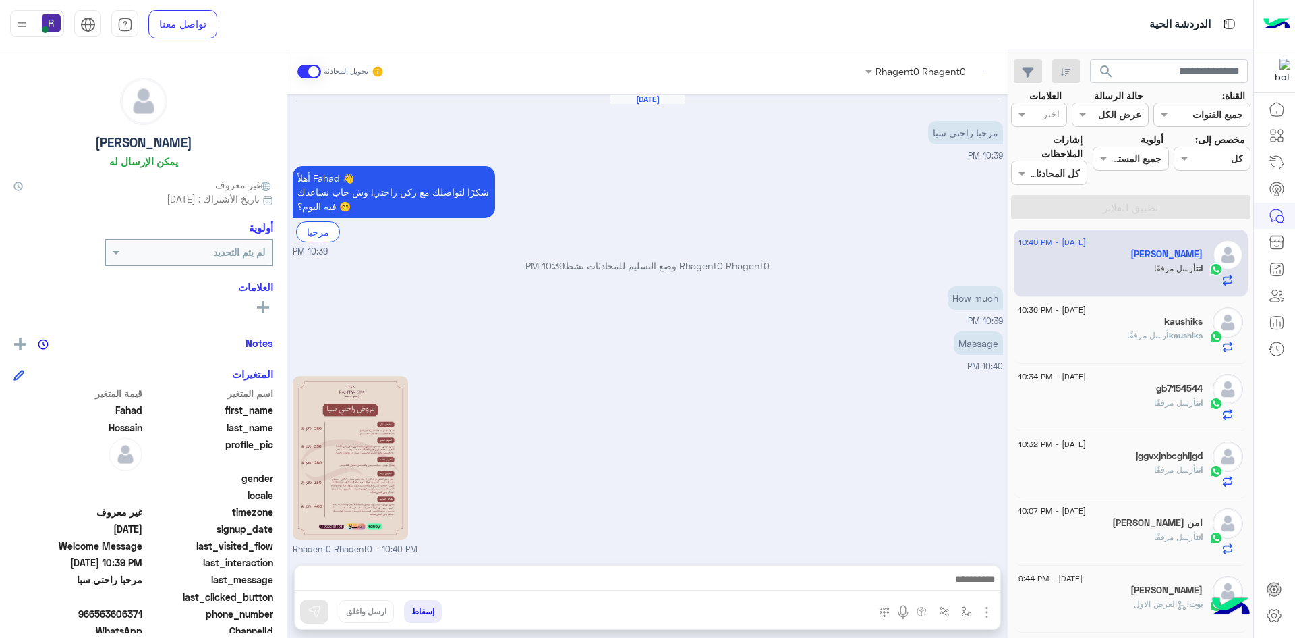
scroll to position [237, 0]
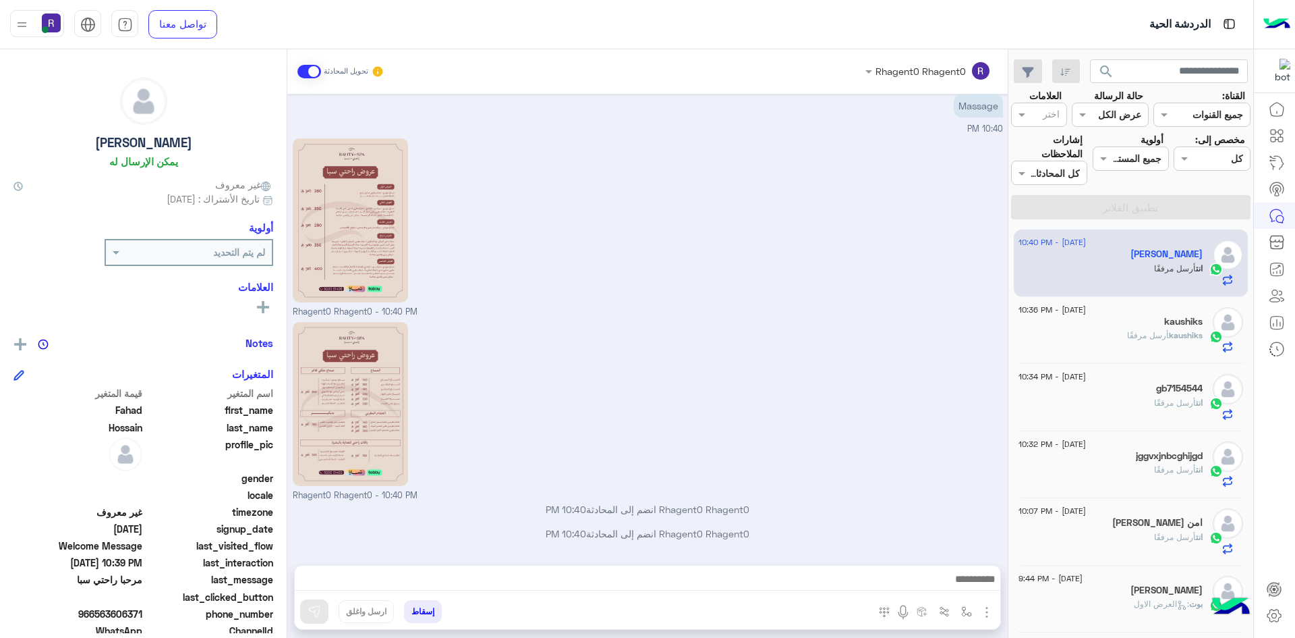
click at [746, 569] on div at bounding box center [648, 582] width 706 height 34
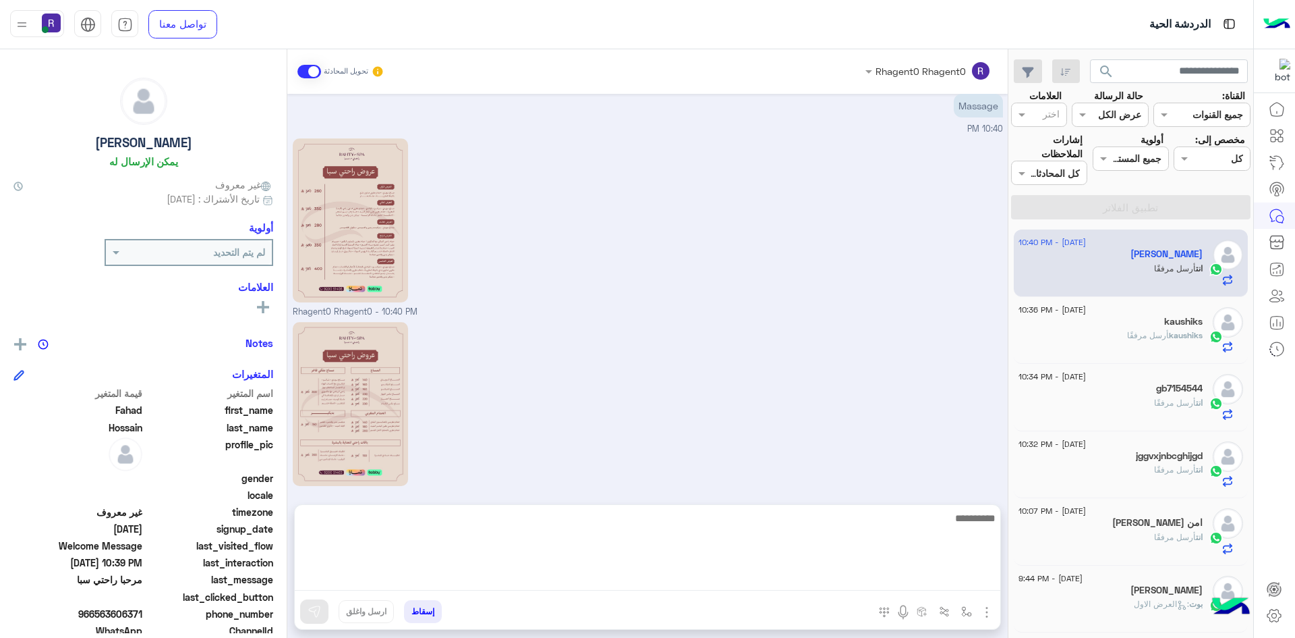
click at [747, 574] on textarea at bounding box center [648, 549] width 706 height 81
paste textarea "**********"
type textarea "**********"
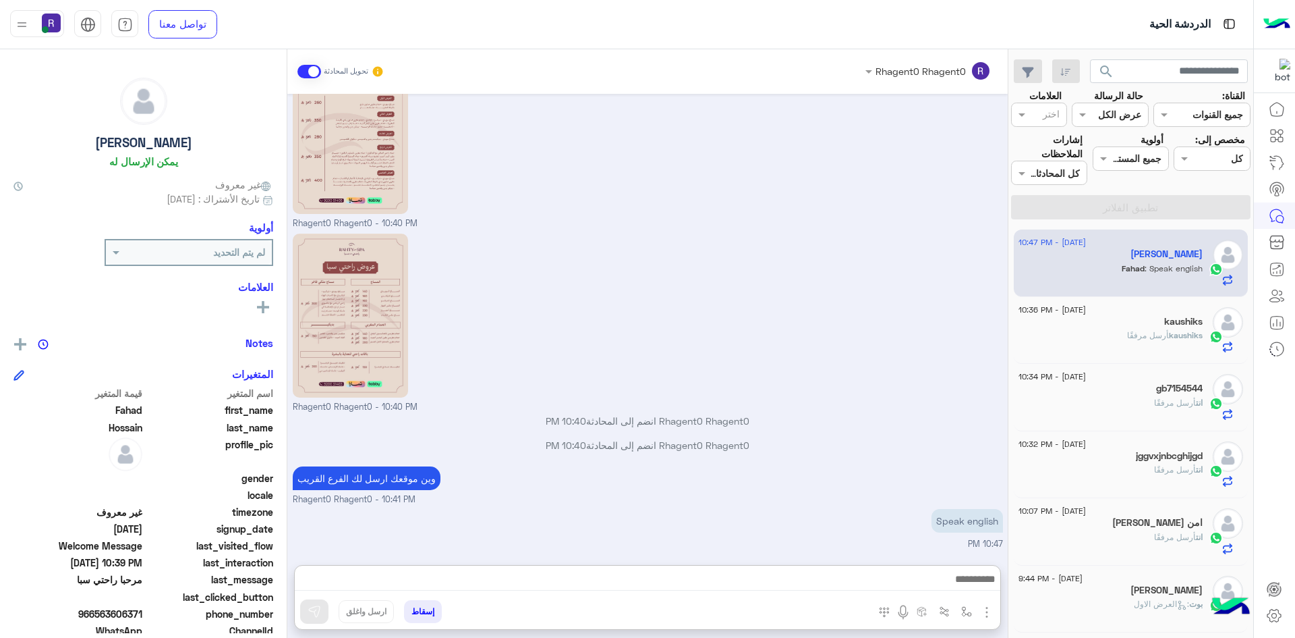
click at [836, 337] on div "Rhagent0 Rhagent0 - 10:40 PM" at bounding box center [648, 321] width 710 height 183
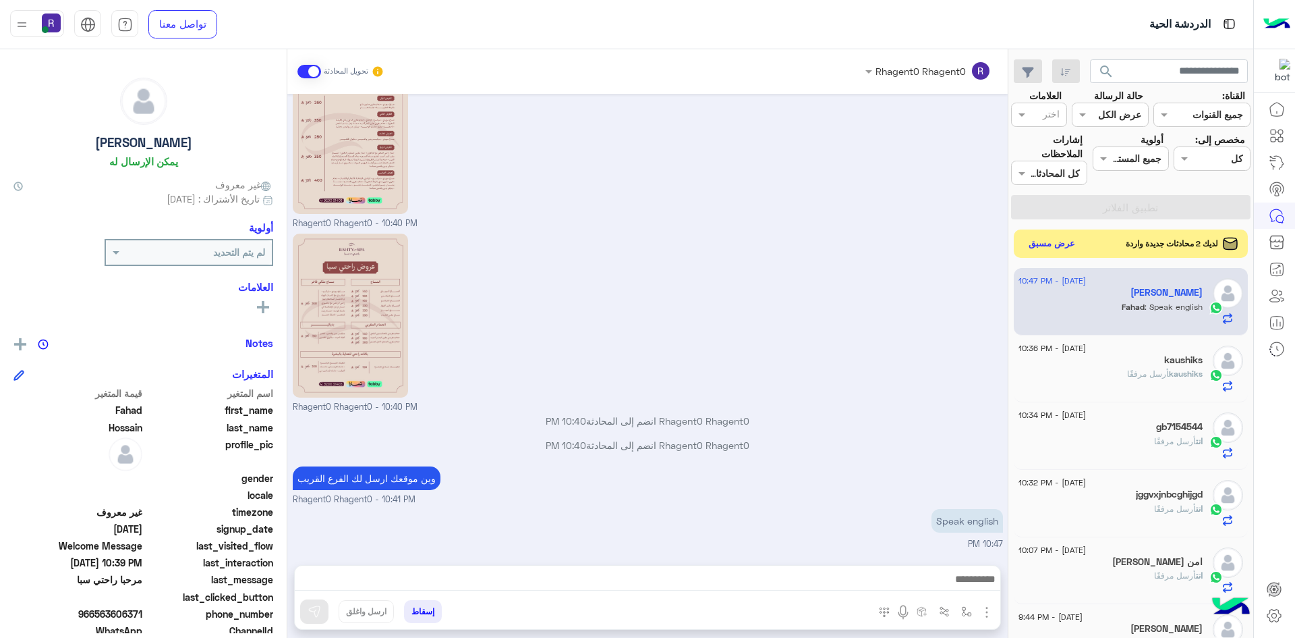
click at [1048, 237] on button "عرض مسبق" at bounding box center [1052, 244] width 57 height 18
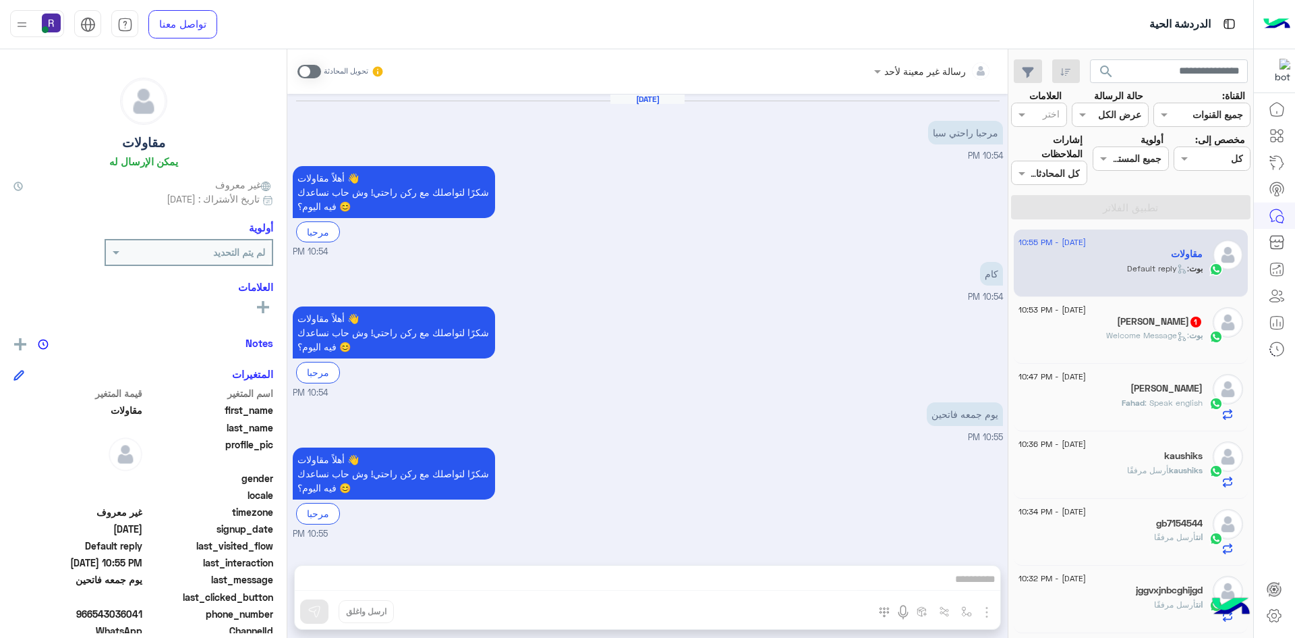
click at [303, 76] on span at bounding box center [310, 71] width 24 height 13
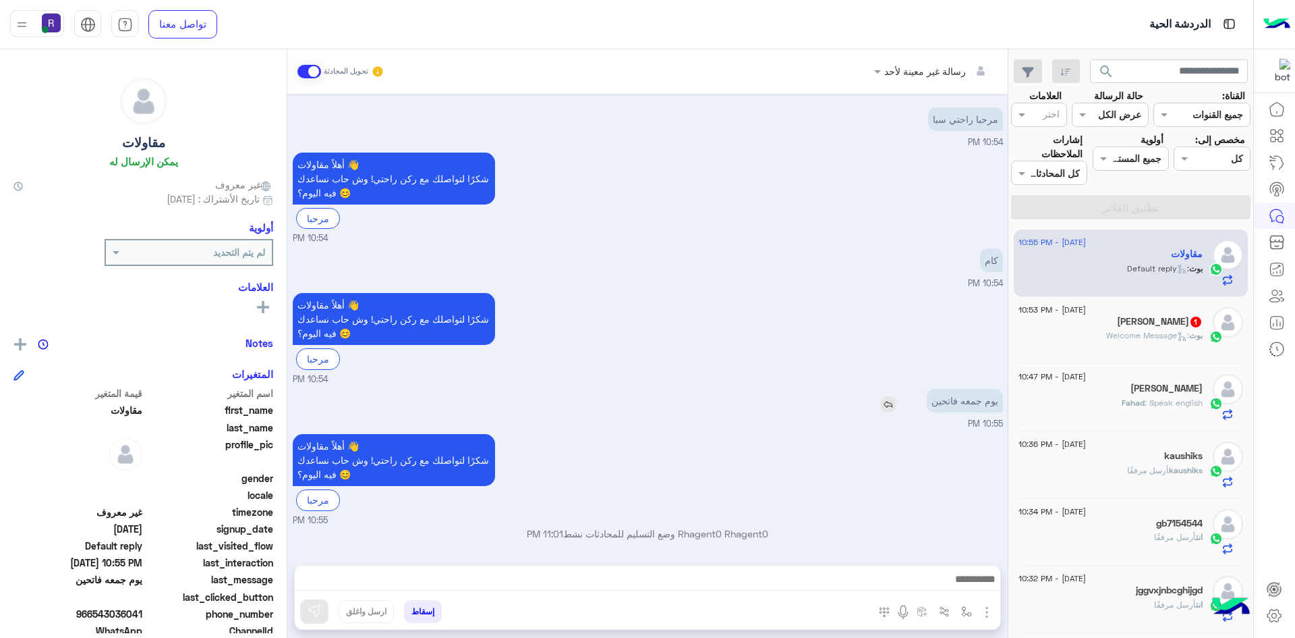
click at [882, 403] on img at bounding box center [888, 404] width 16 height 16
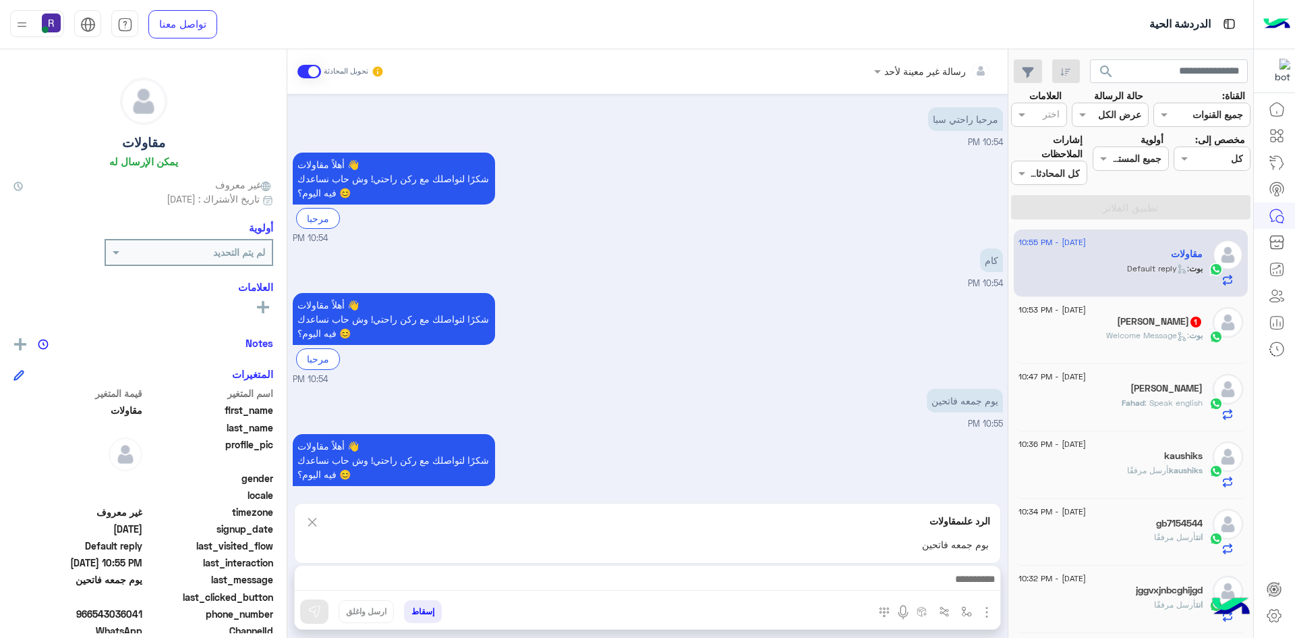
click at [915, 569] on div at bounding box center [648, 582] width 706 height 34
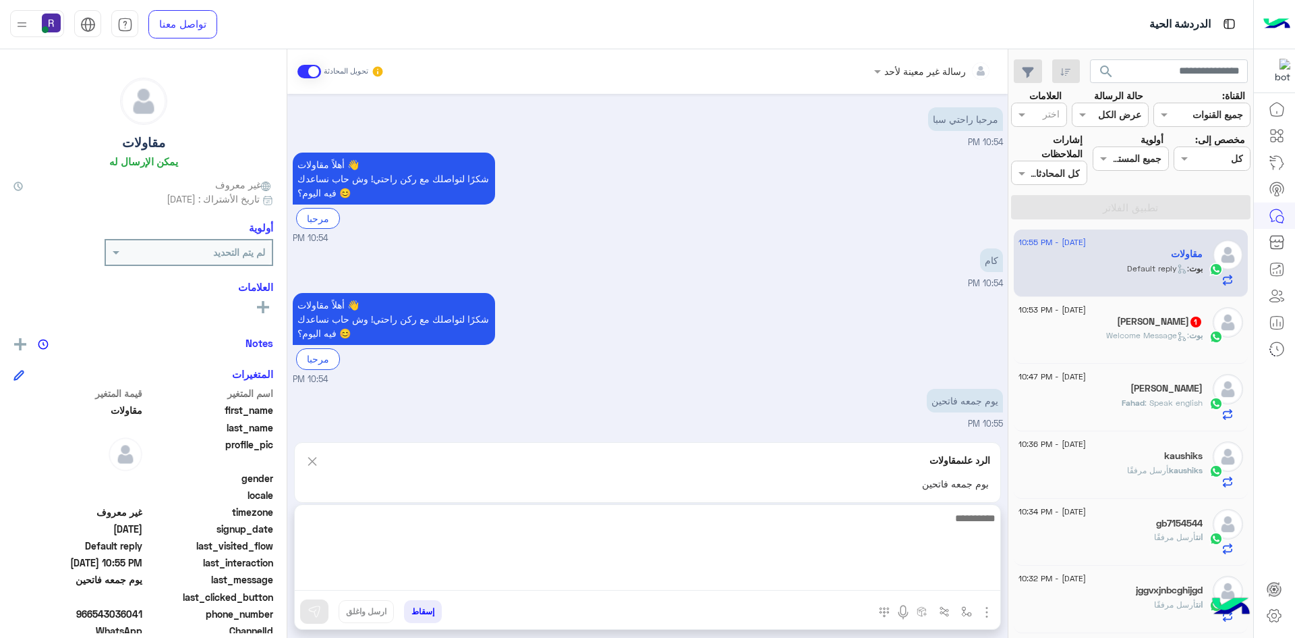
click at [925, 586] on textarea at bounding box center [648, 549] width 706 height 81
type textarea "**********"
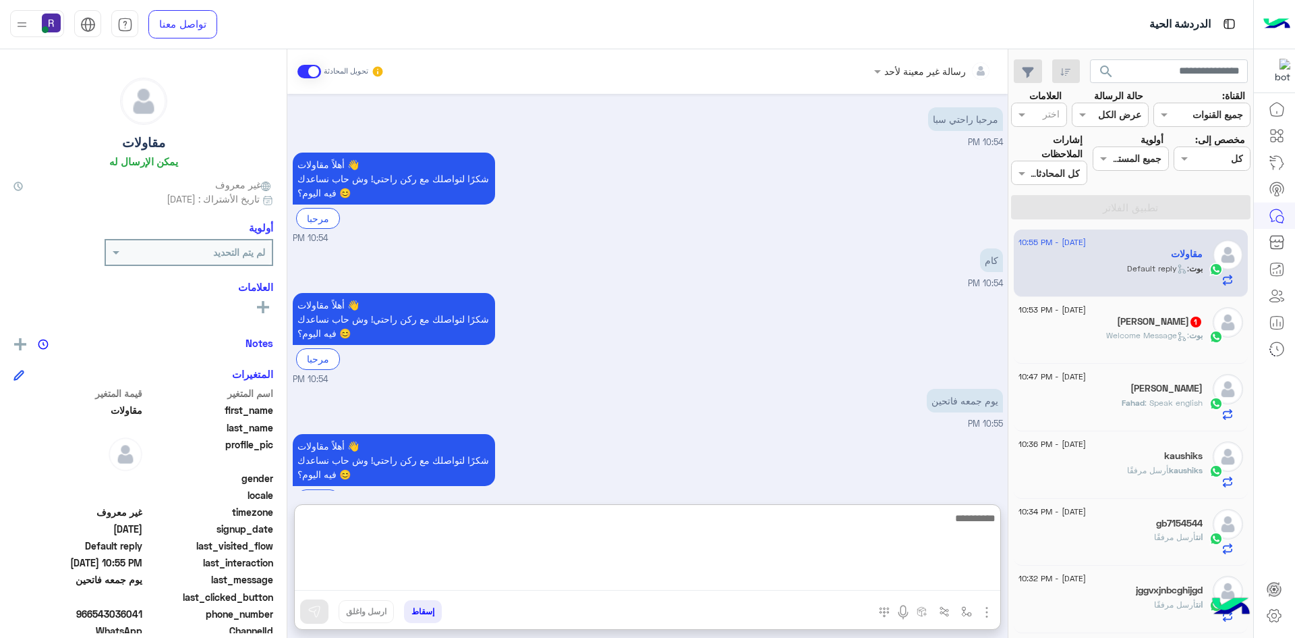
scroll to position [141, 0]
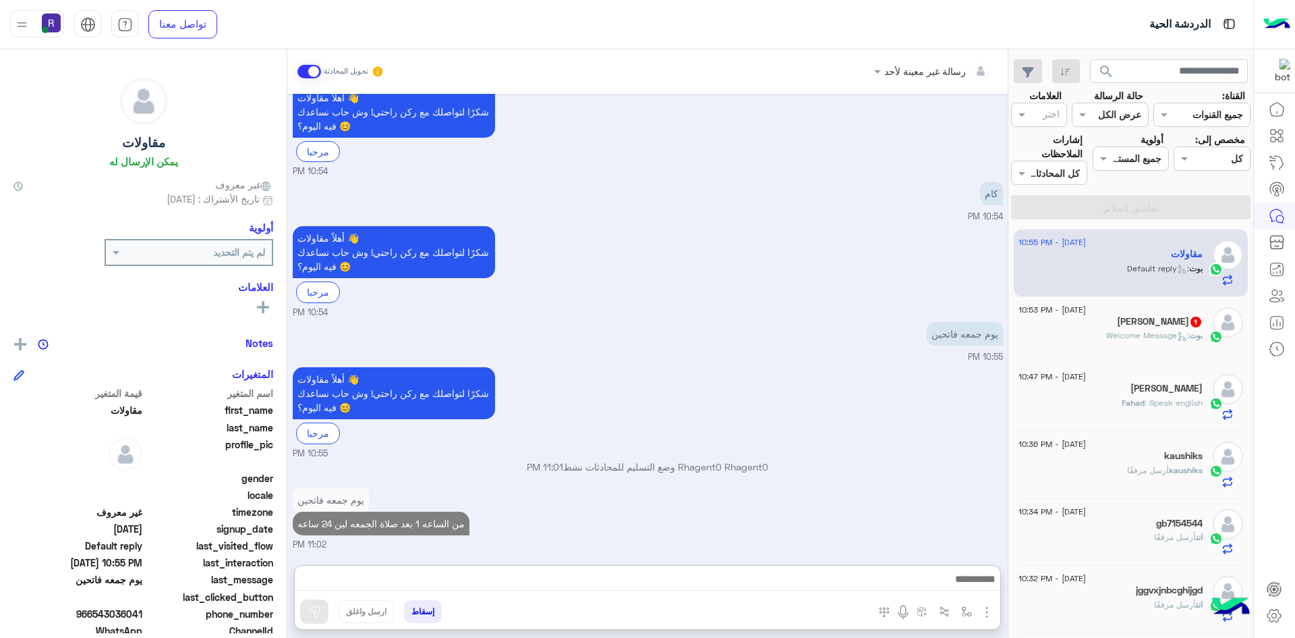
click at [1119, 324] on div "[PERSON_NAME] 1" at bounding box center [1111, 323] width 184 height 14
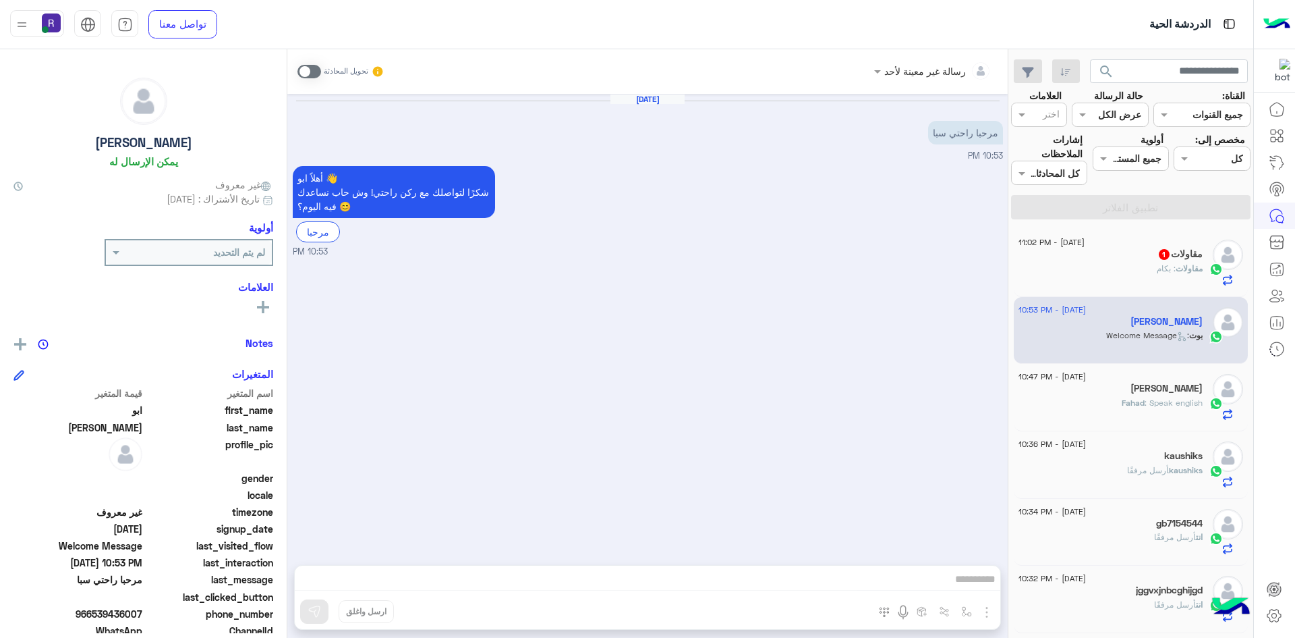
click at [301, 72] on span at bounding box center [310, 71] width 24 height 13
click at [988, 613] on img "button" at bounding box center [987, 612] width 16 height 16
click at [970, 583] on span "الصور" at bounding box center [961, 583] width 25 height 16
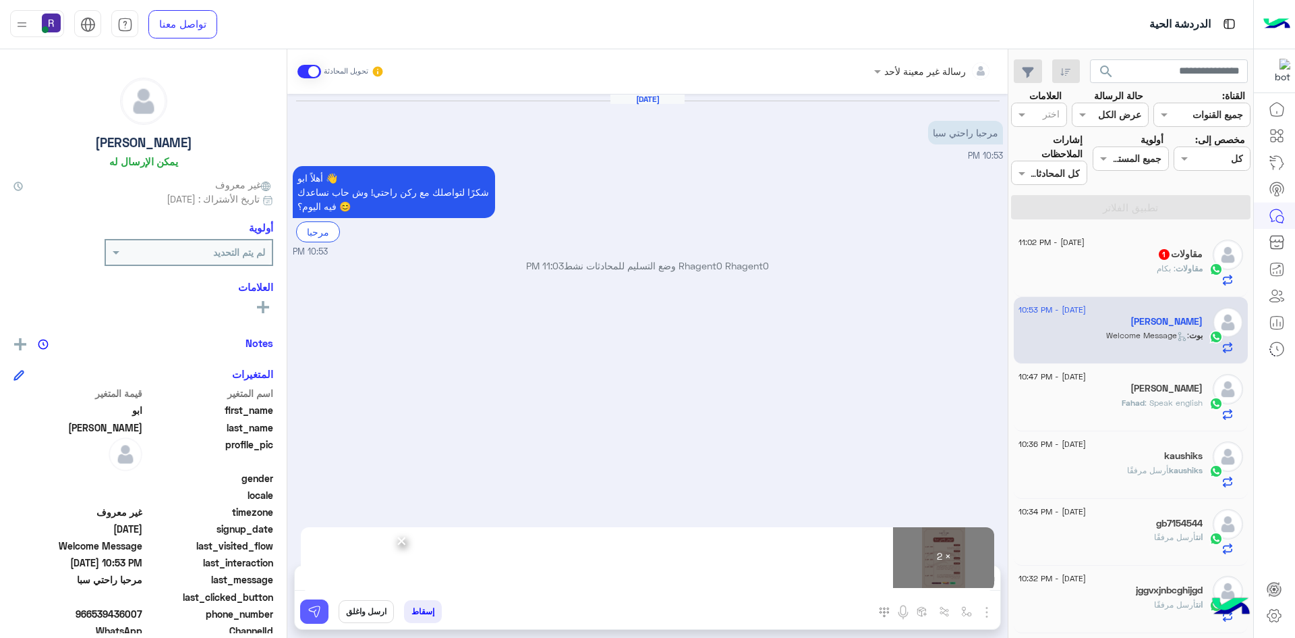
click at [302, 614] on button at bounding box center [314, 611] width 28 height 24
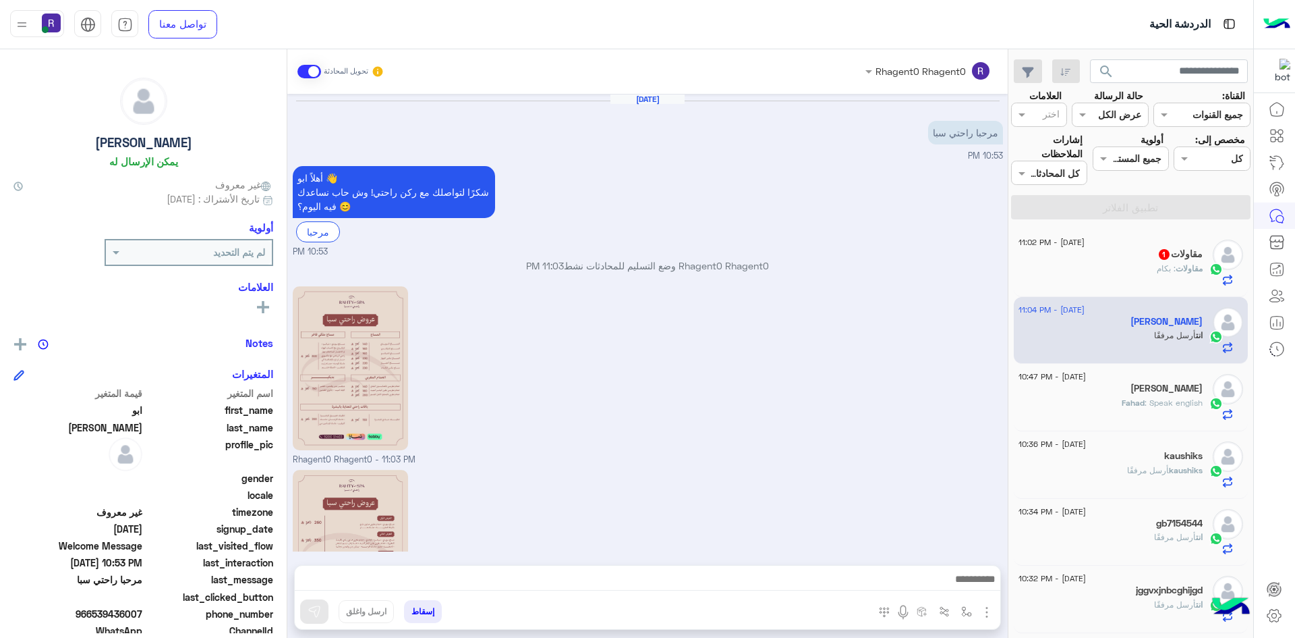
scroll to position [123, 0]
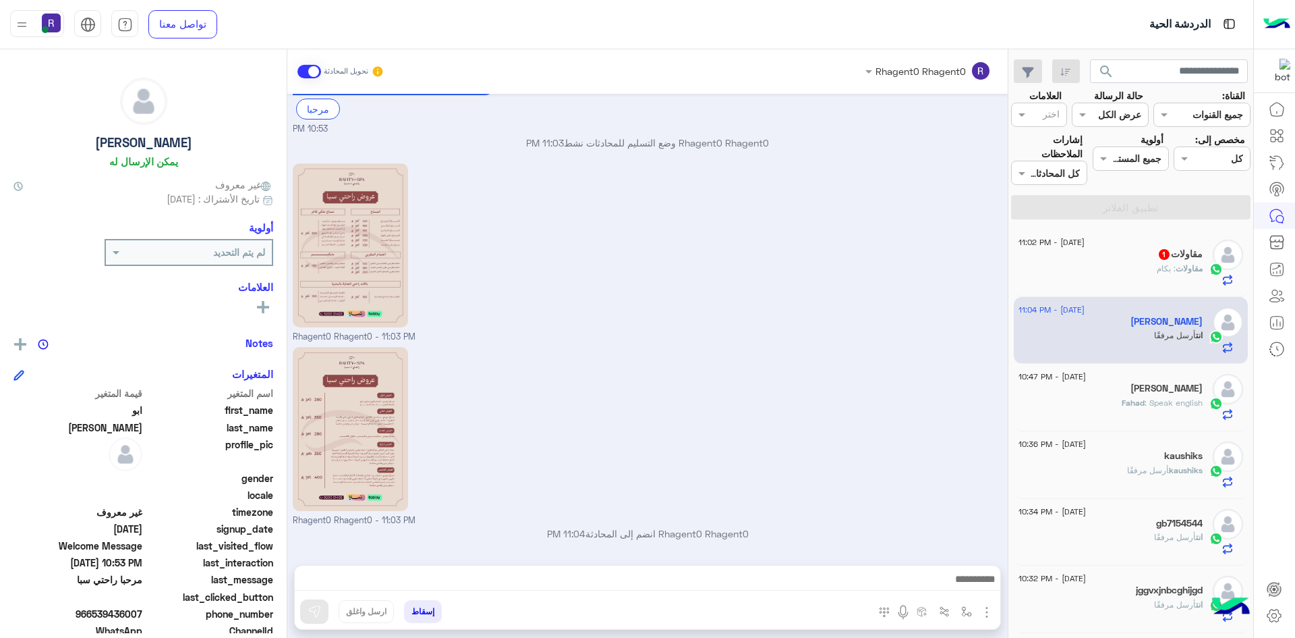
click at [1178, 263] on span "مقاولات" at bounding box center [1189, 268] width 27 height 10
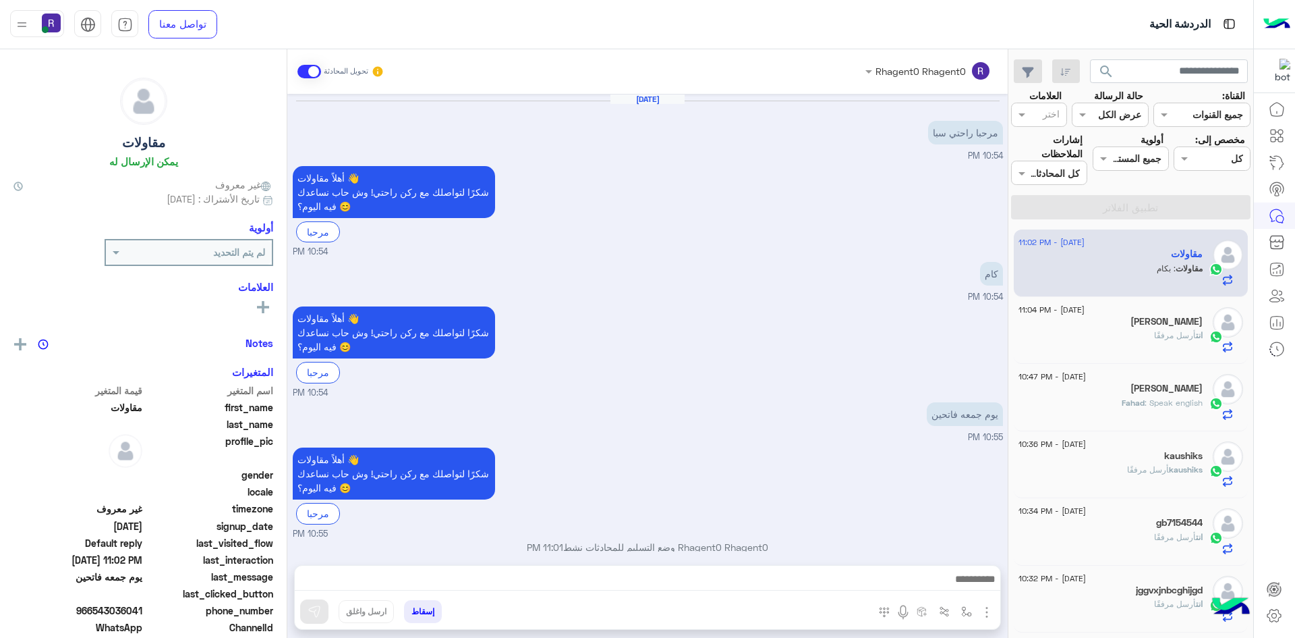
scroll to position [150, 0]
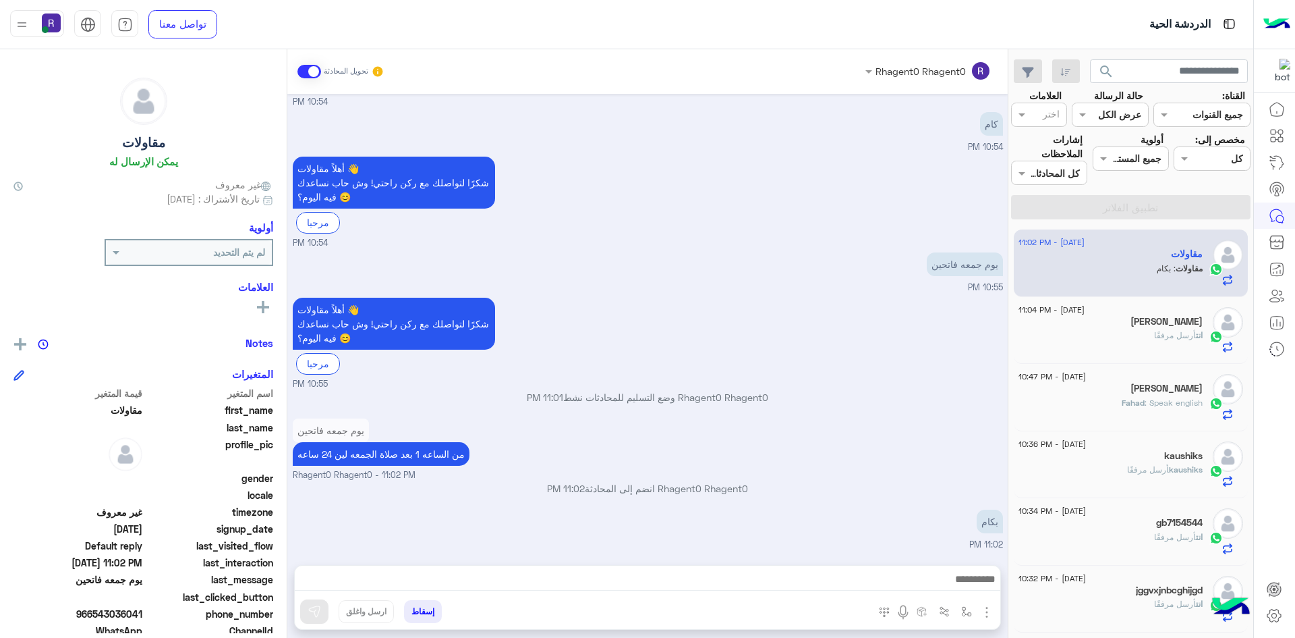
click at [984, 611] on img "button" at bounding box center [987, 612] width 16 height 16
click at [972, 582] on span "الصور" at bounding box center [961, 583] width 25 height 16
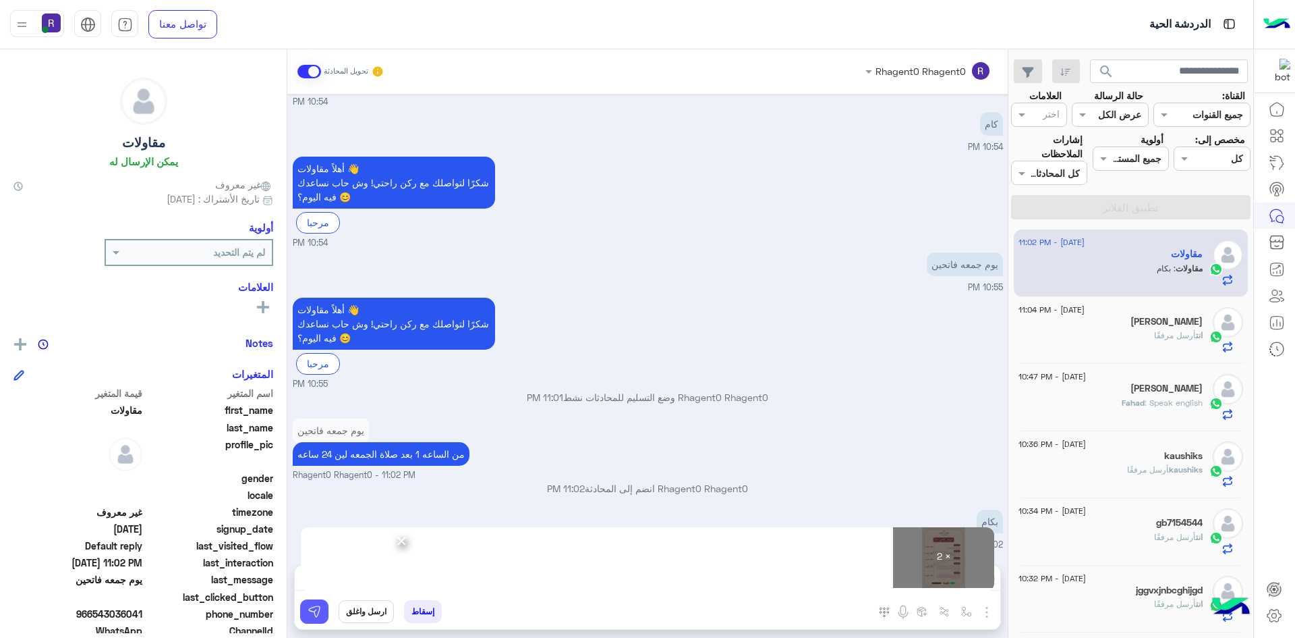
click at [314, 611] on img at bounding box center [314, 610] width 13 height 13
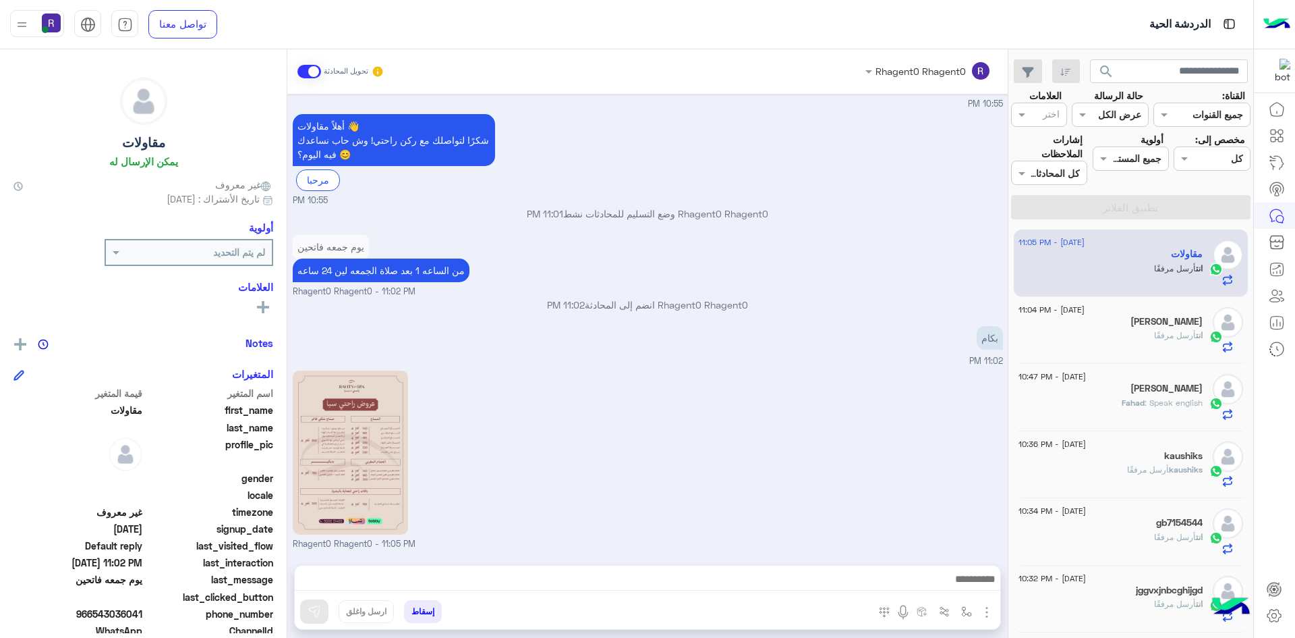
scroll to position [516, 0]
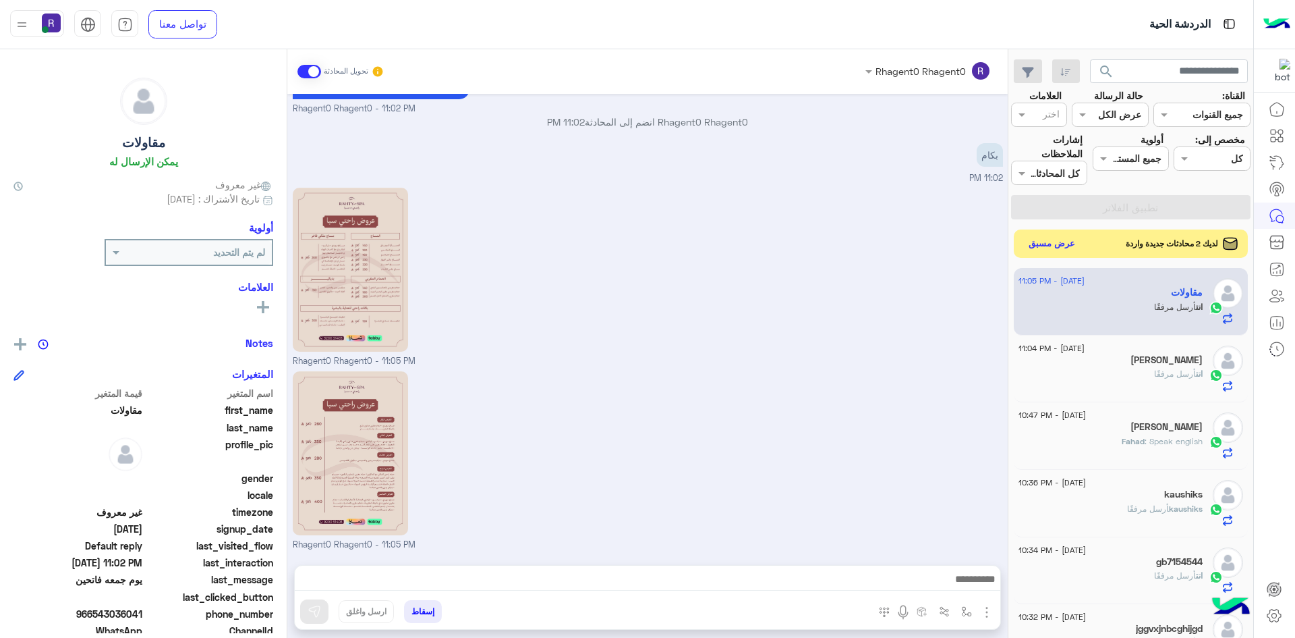
click at [1072, 246] on button "عرض مسبق" at bounding box center [1052, 244] width 57 height 18
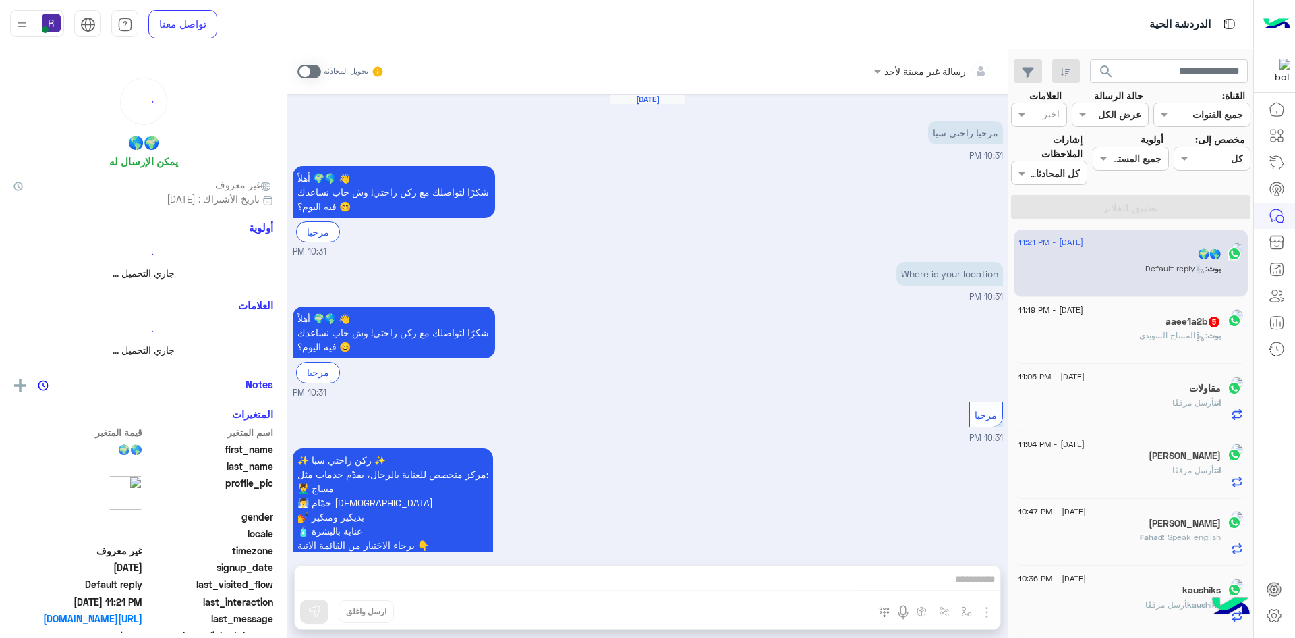
scroll to position [445, 0]
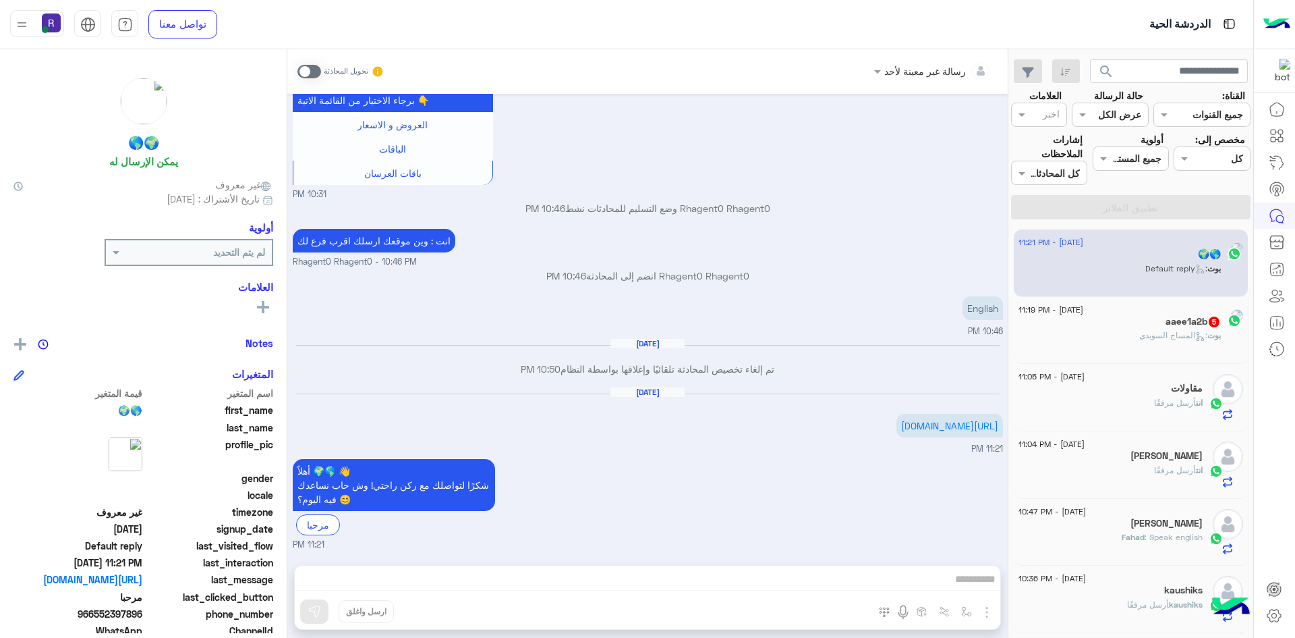
click at [1148, 329] on p "بوت : المساج ال[DEMOGRAPHIC_DATA]" at bounding box center [1180, 335] width 82 height 12
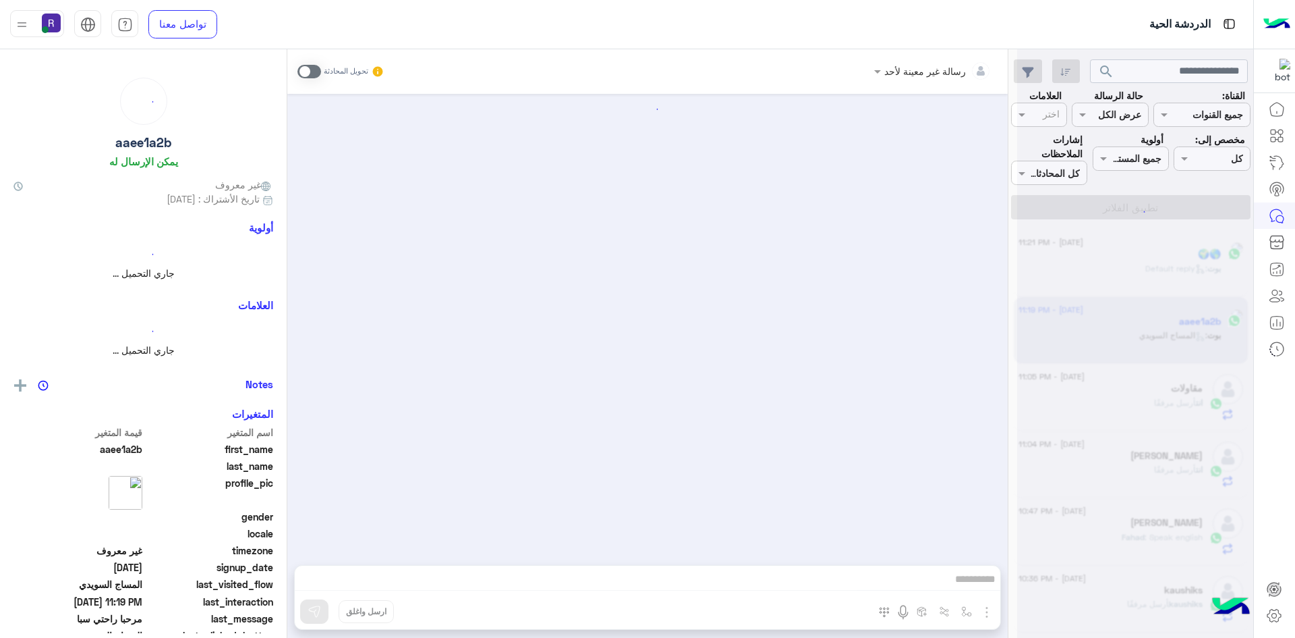
scroll to position [586, 0]
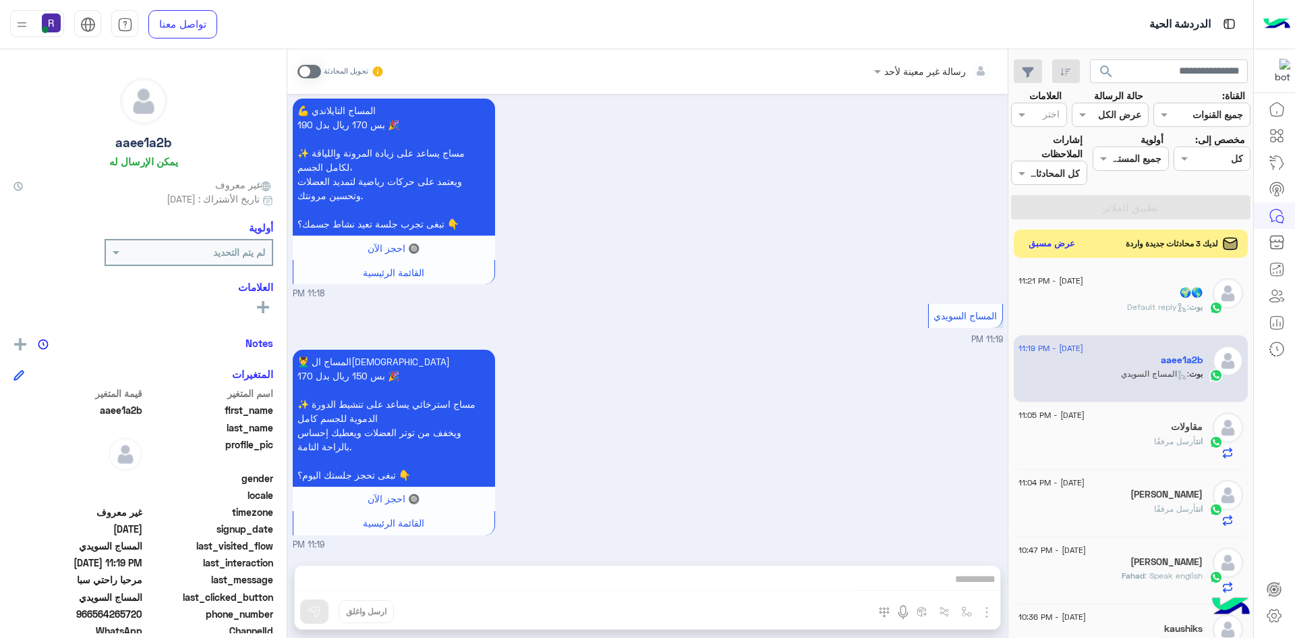
click at [1067, 247] on button "عرض مسبق" at bounding box center [1052, 244] width 57 height 18
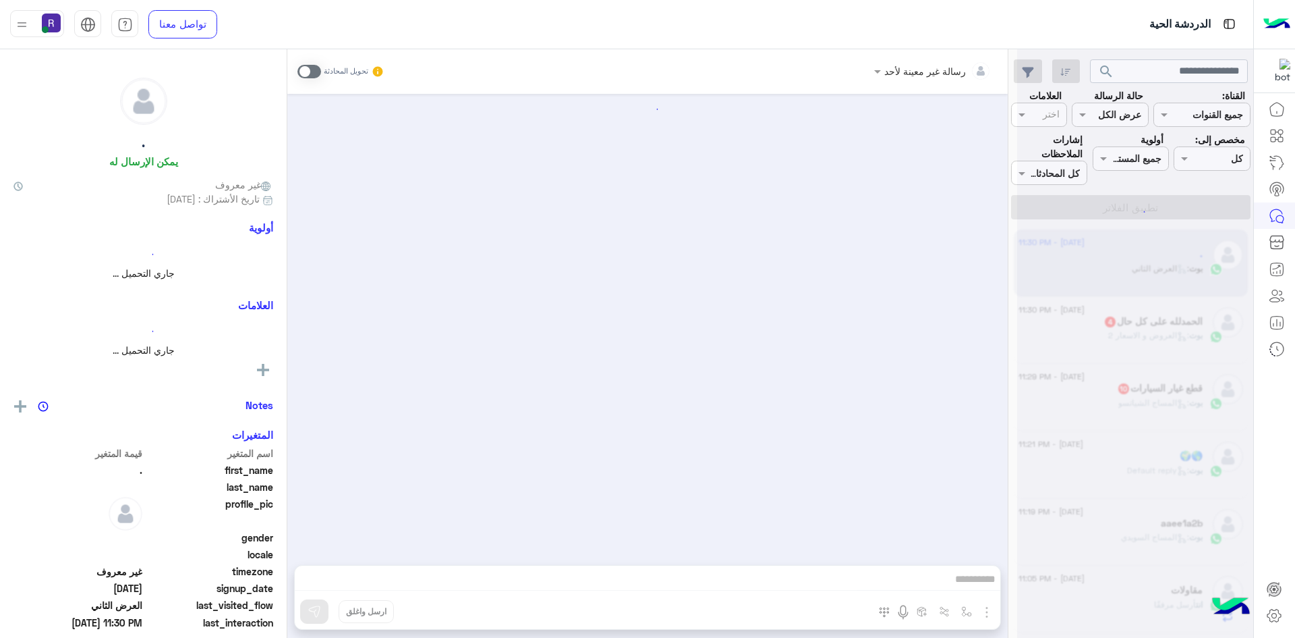
scroll to position [2097, 0]
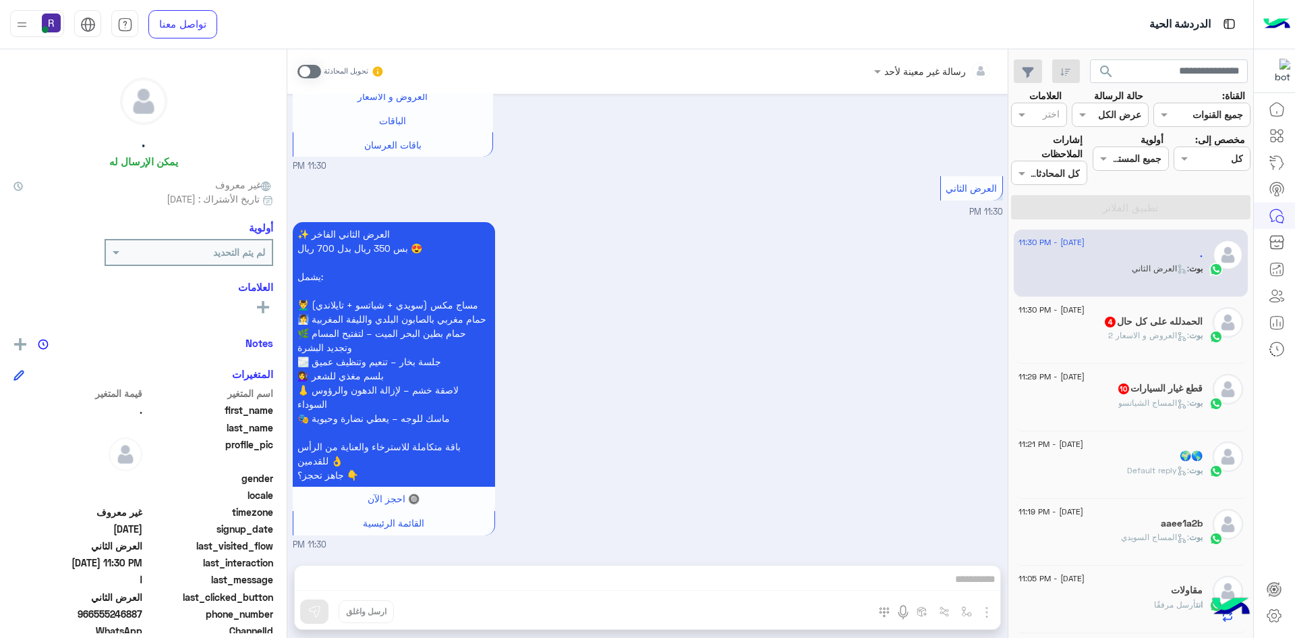
click at [1079, 331] on div "بوت : العروض و الاسعار 2" at bounding box center [1111, 341] width 184 height 24
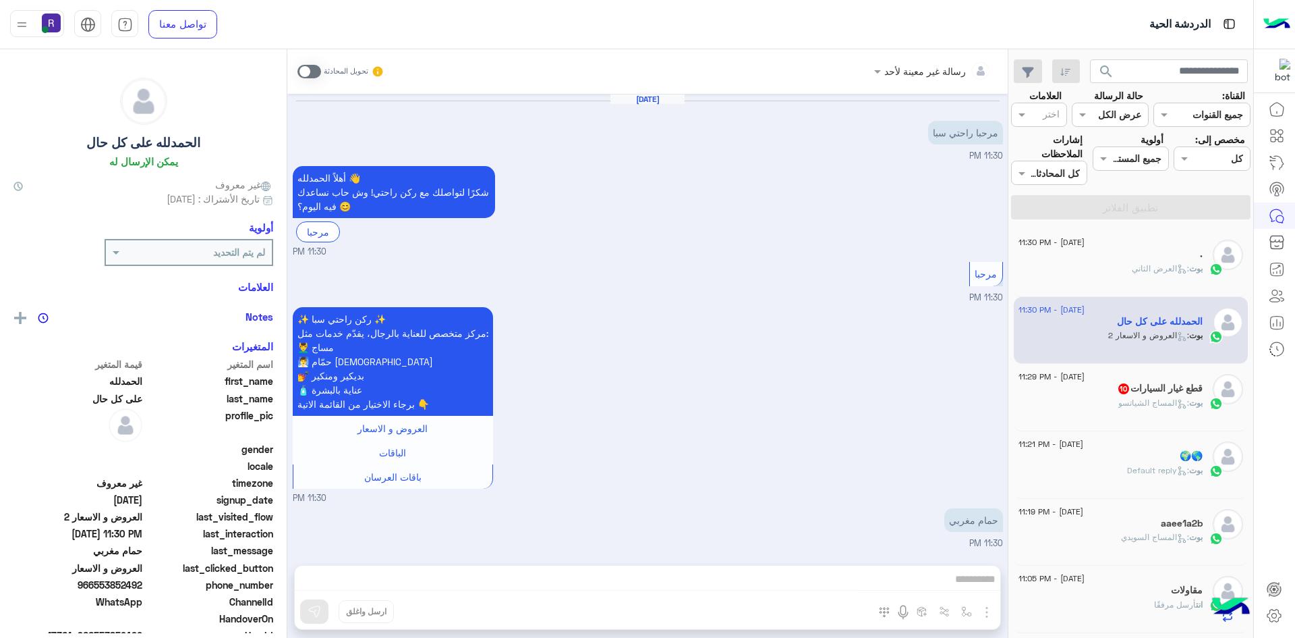
scroll to position [226, 0]
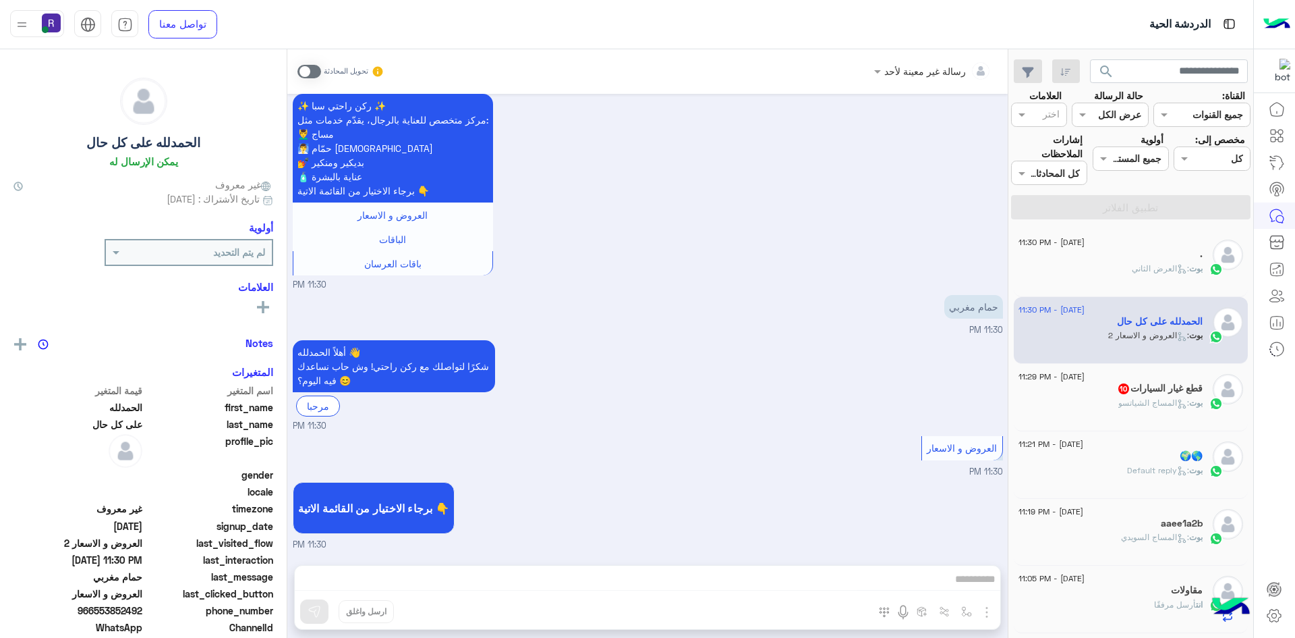
click at [1103, 399] on div "بوت : المساج الشياتسو" at bounding box center [1111, 409] width 184 height 24
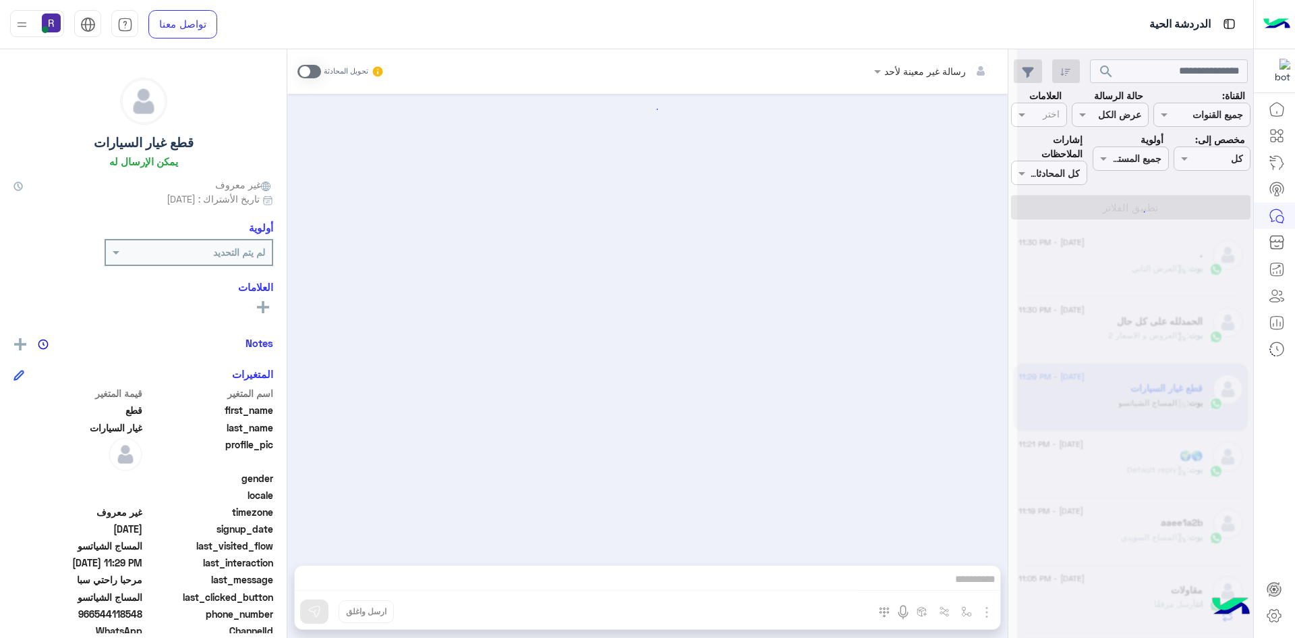
scroll to position [1578, 0]
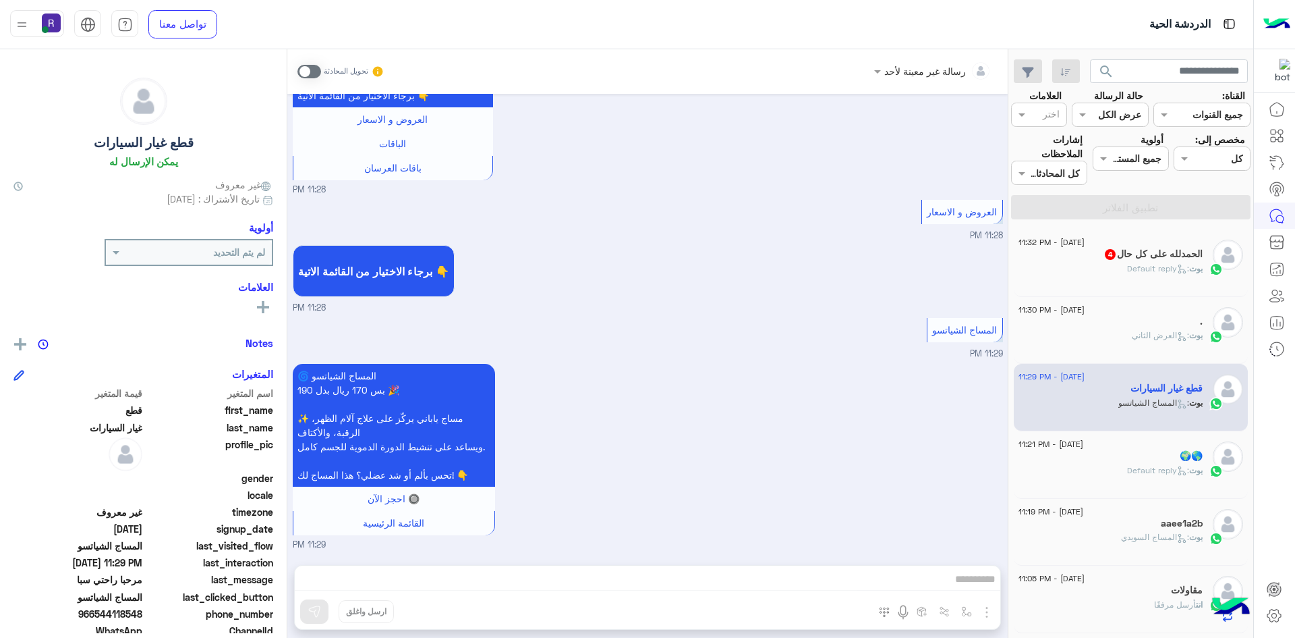
click at [1121, 262] on div "[PERSON_NAME] : Default reply" at bounding box center [1111, 274] width 184 height 24
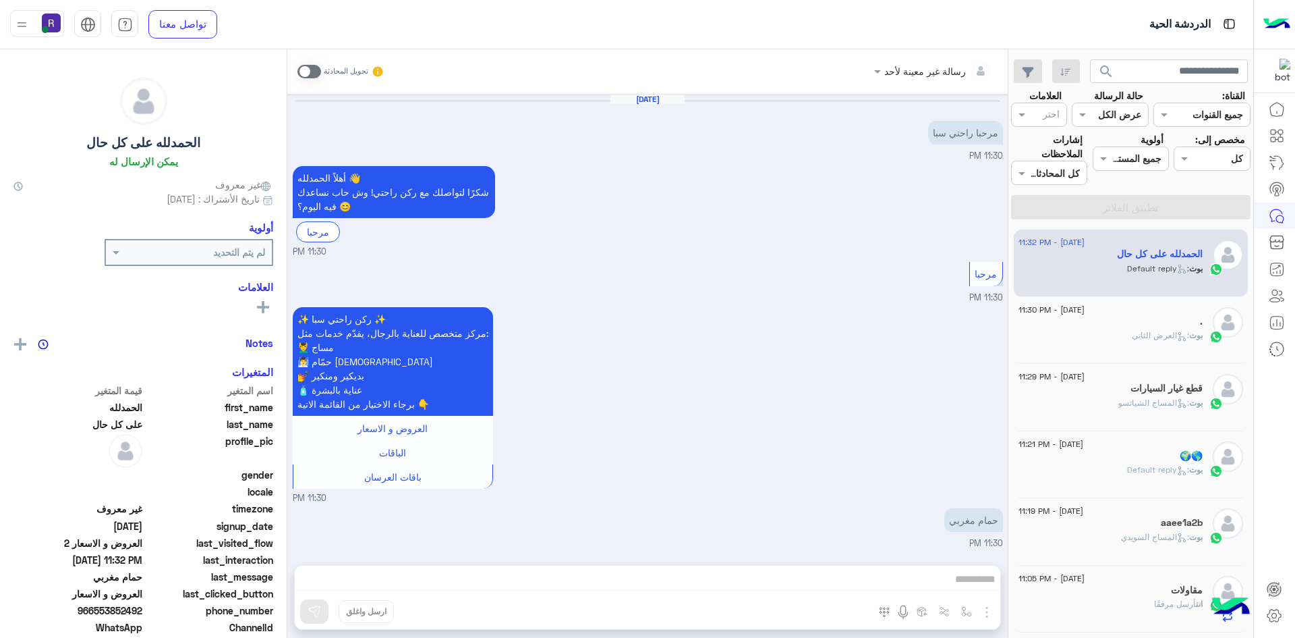
scroll to position [1052, 0]
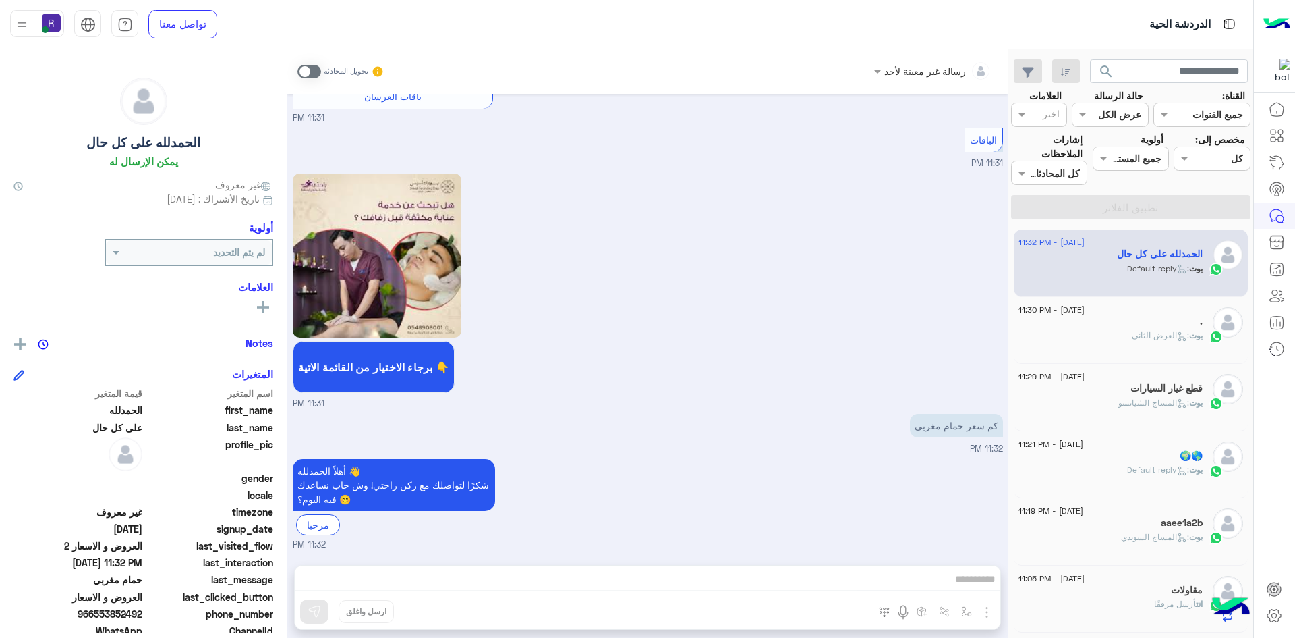
click at [310, 71] on span at bounding box center [310, 71] width 24 height 13
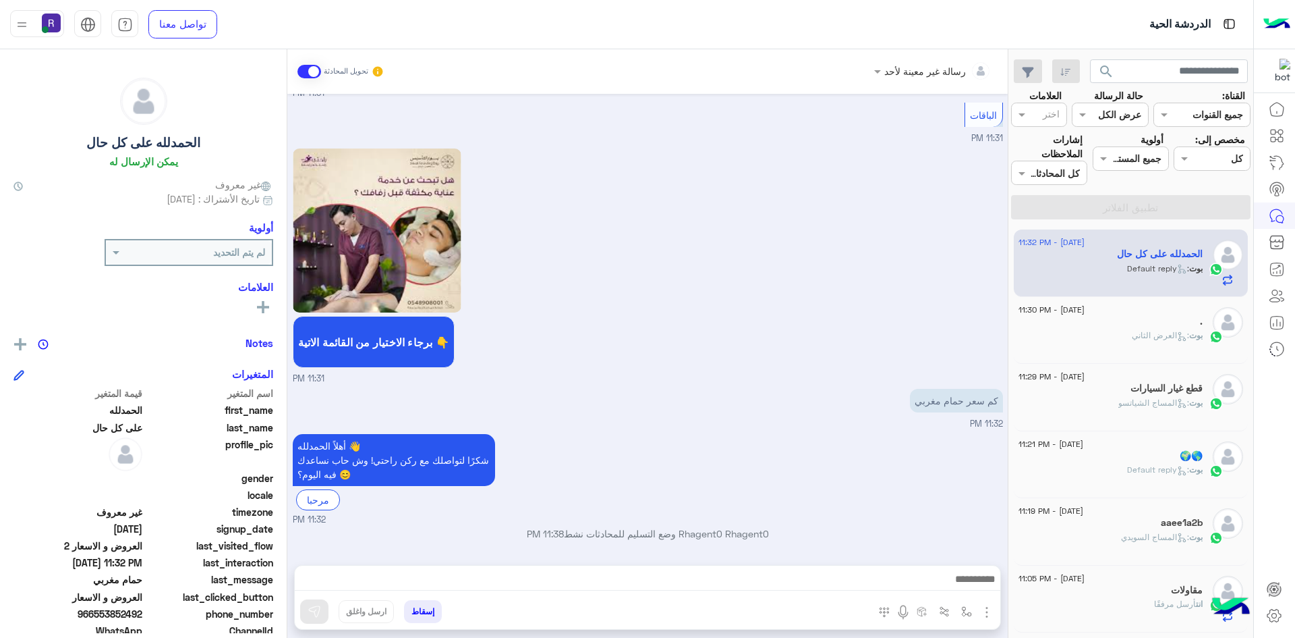
click at [990, 606] on img "button" at bounding box center [987, 612] width 16 height 16
click at [967, 589] on span "الصور" at bounding box center [961, 583] width 25 height 16
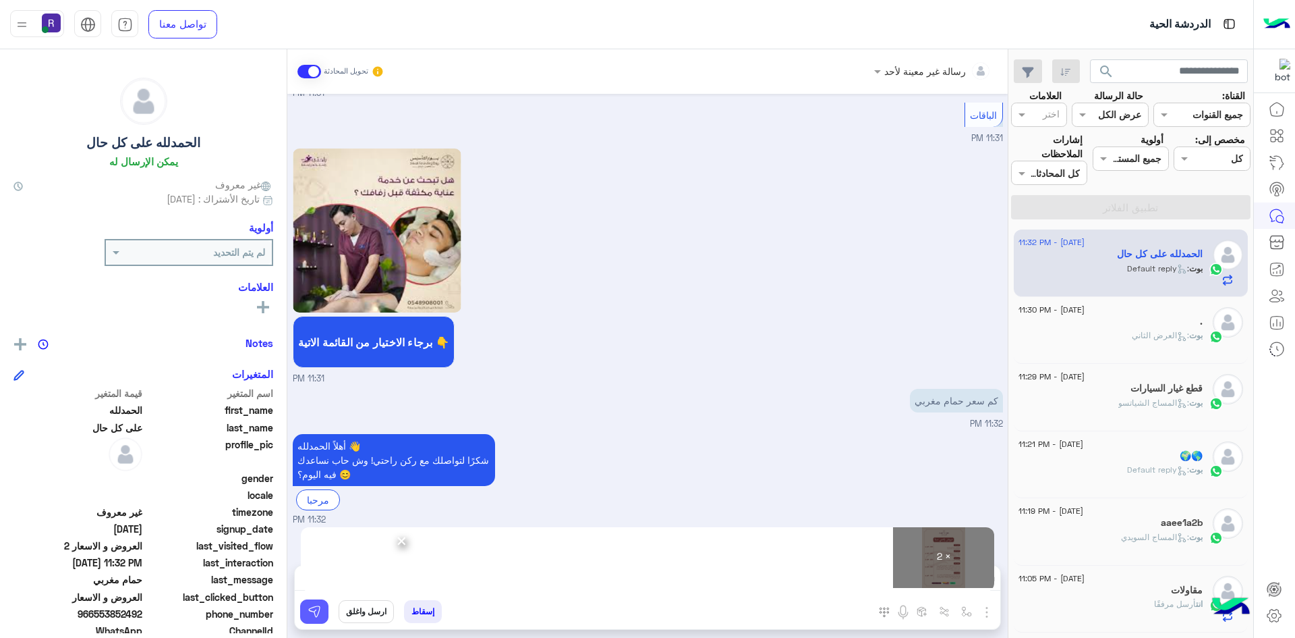
click at [324, 610] on button at bounding box center [314, 611] width 28 height 24
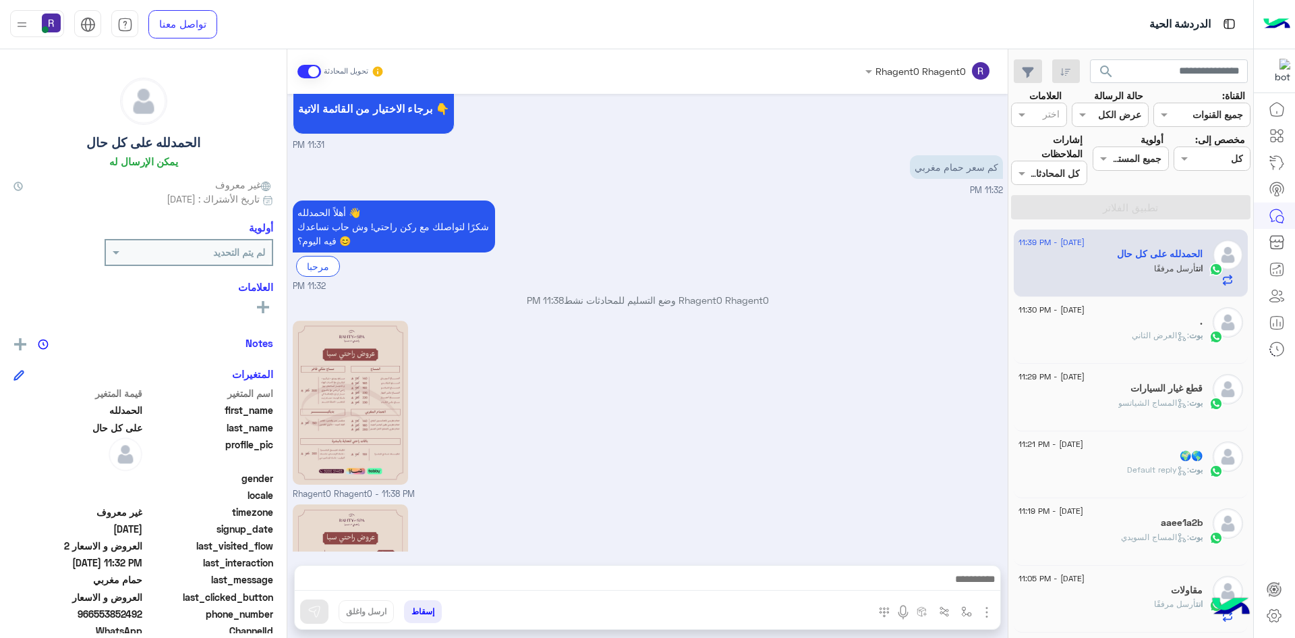
scroll to position [1468, 0]
